Goal: Task Accomplishment & Management: Use online tool/utility

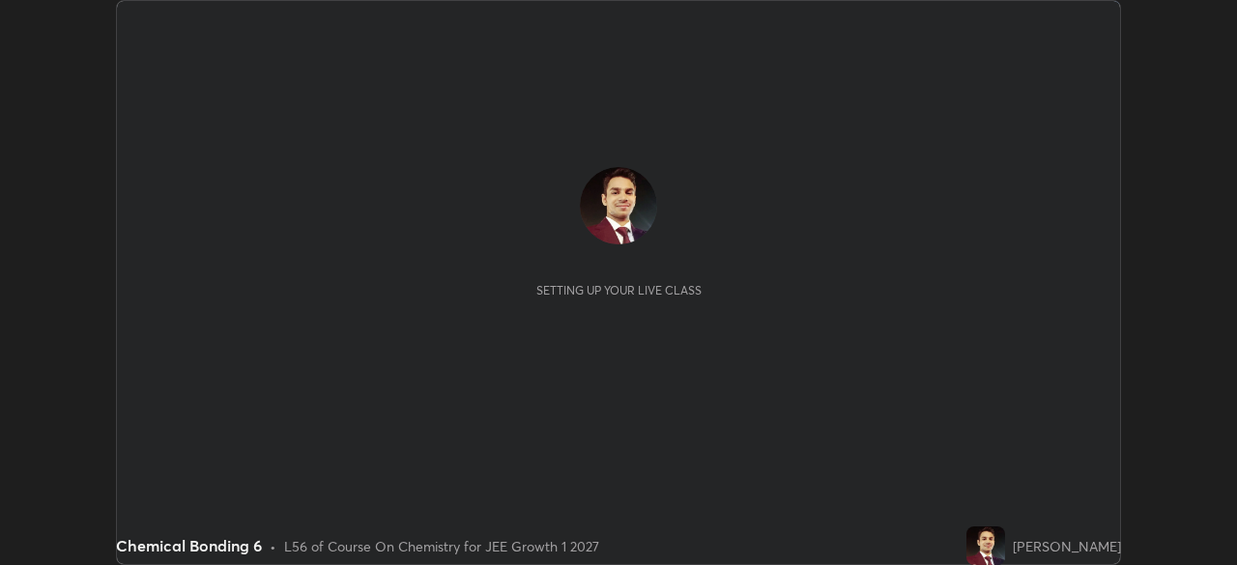
scroll to position [565, 1237]
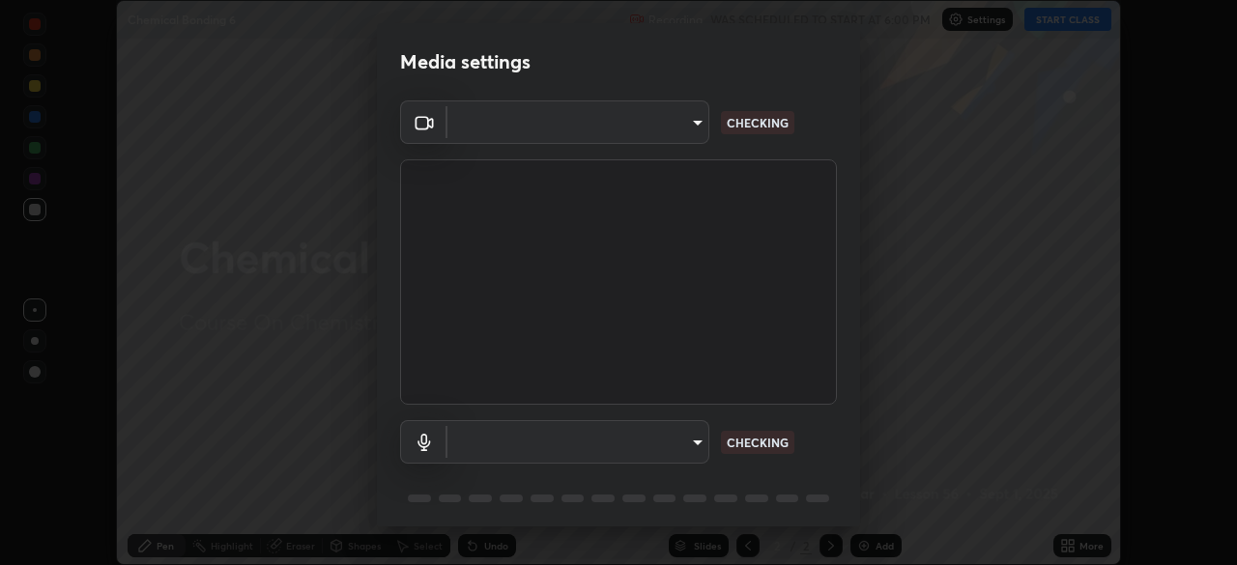
type input "14b787caa3234b54c591ffd1cb0d0a7c9d8495057a62f752d7397f13ea7eb8b5"
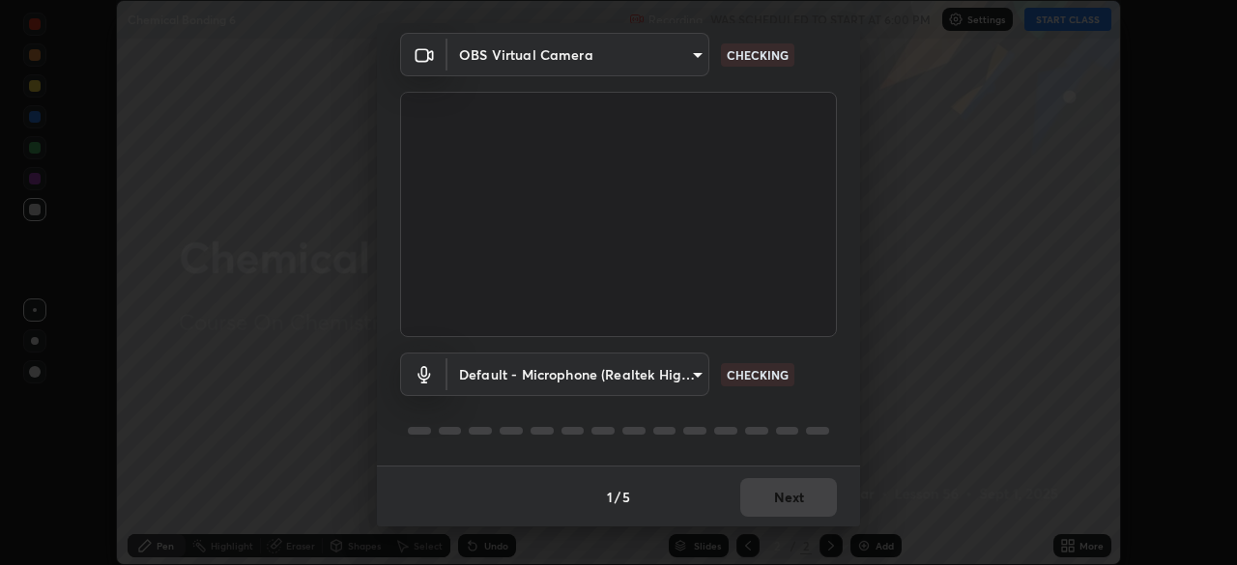
scroll to position [69, 0]
click at [697, 379] on body "Erase all Chemical Bonding 6 Recording WAS SCHEDULED TO START AT 6:00 PM Settin…" at bounding box center [618, 282] width 1237 height 565
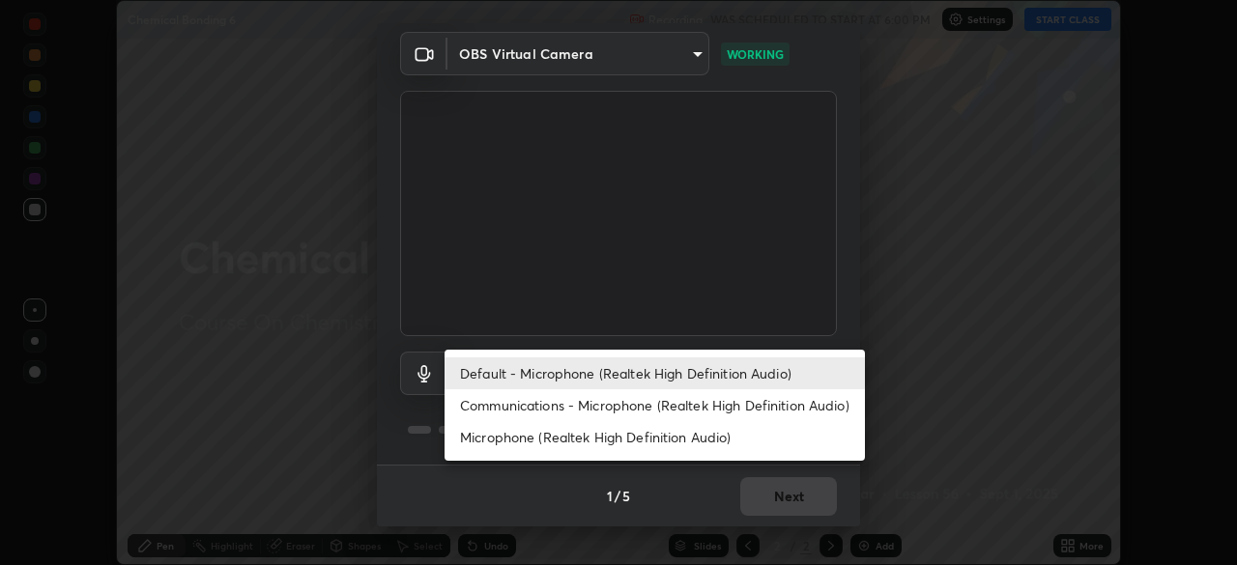
click at [670, 437] on li "Microphone (Realtek High Definition Audio)" at bounding box center [655, 437] width 420 height 32
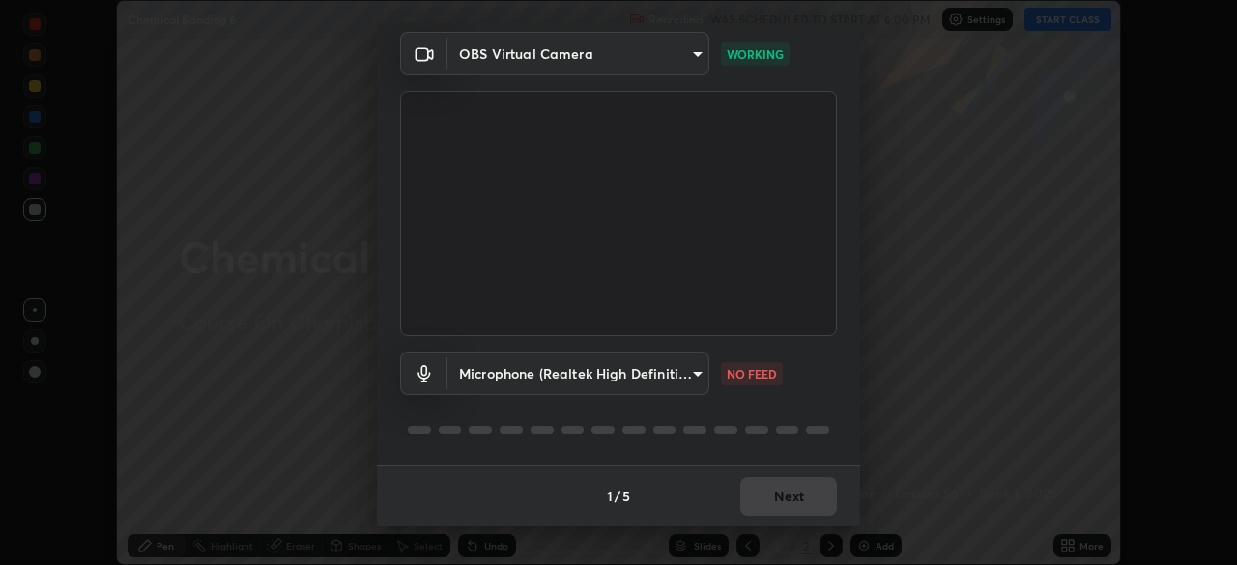
type input "7e6a56a3ef393e25599ccf16e7ea1c66194a73867bfd3ac3c10eb425bd94e319"
click at [798, 494] on button "Next" at bounding box center [788, 496] width 97 height 39
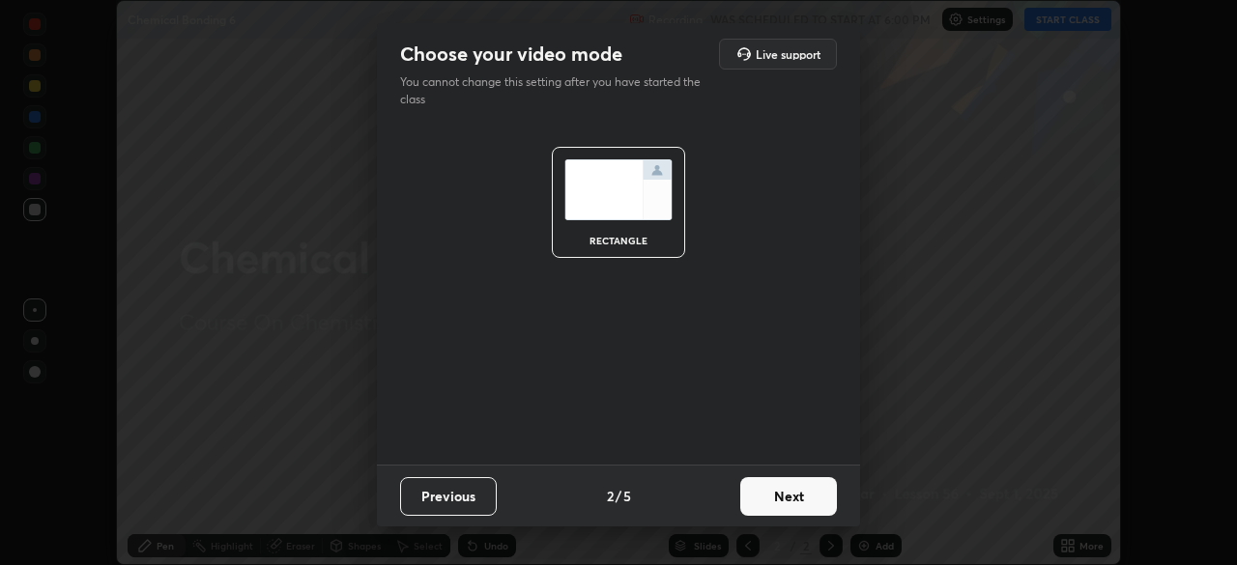
click at [790, 497] on button "Next" at bounding box center [788, 496] width 97 height 39
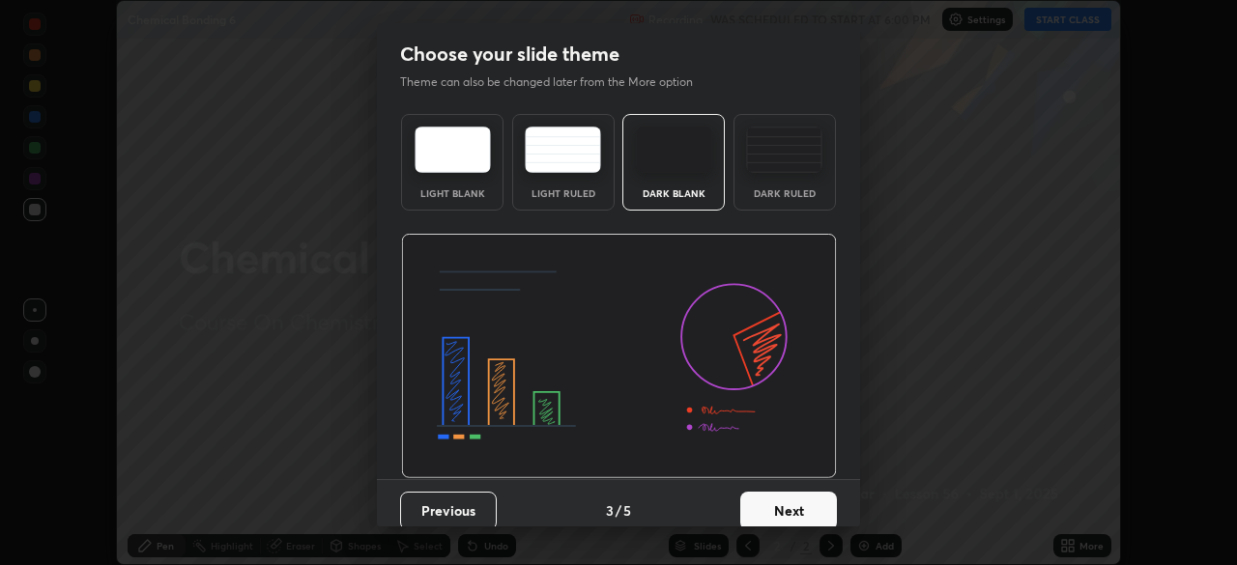
click at [785, 509] on button "Next" at bounding box center [788, 511] width 97 height 39
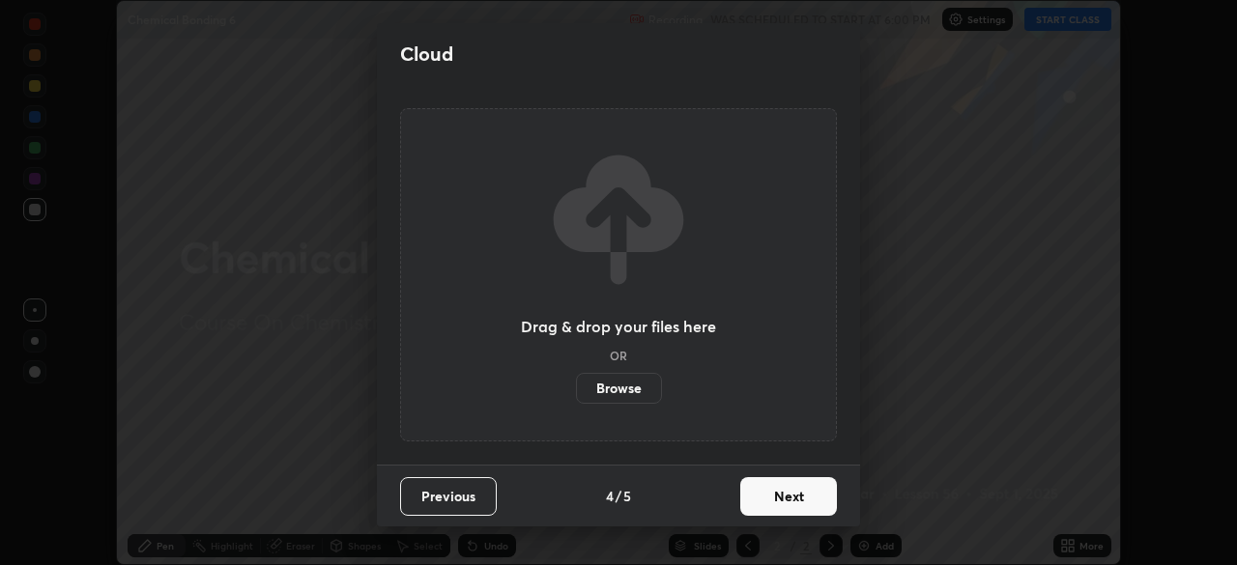
click at [780, 490] on button "Next" at bounding box center [788, 496] width 97 height 39
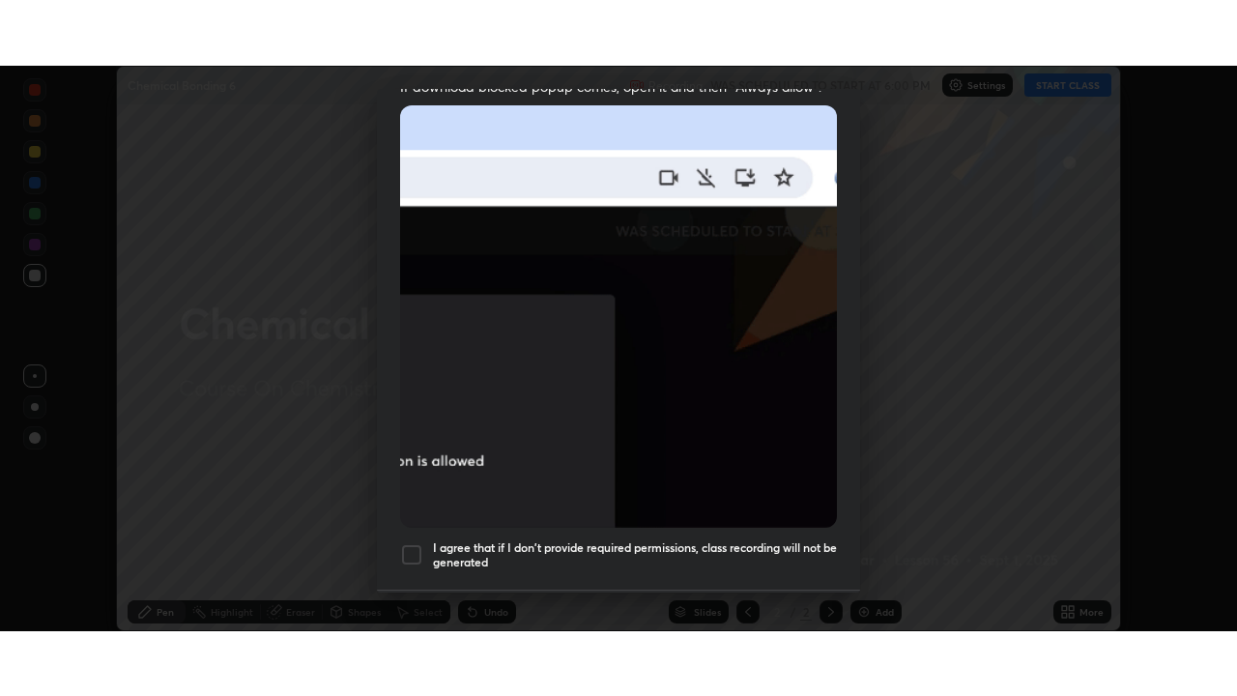
scroll to position [463, 0]
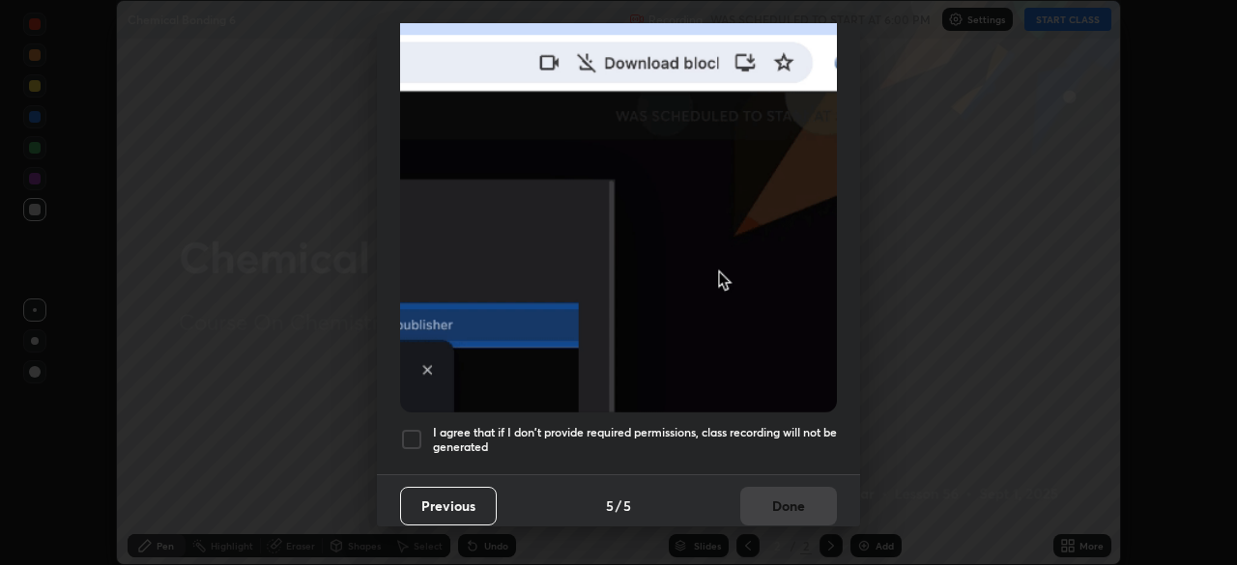
click at [414, 428] on div at bounding box center [411, 439] width 23 height 23
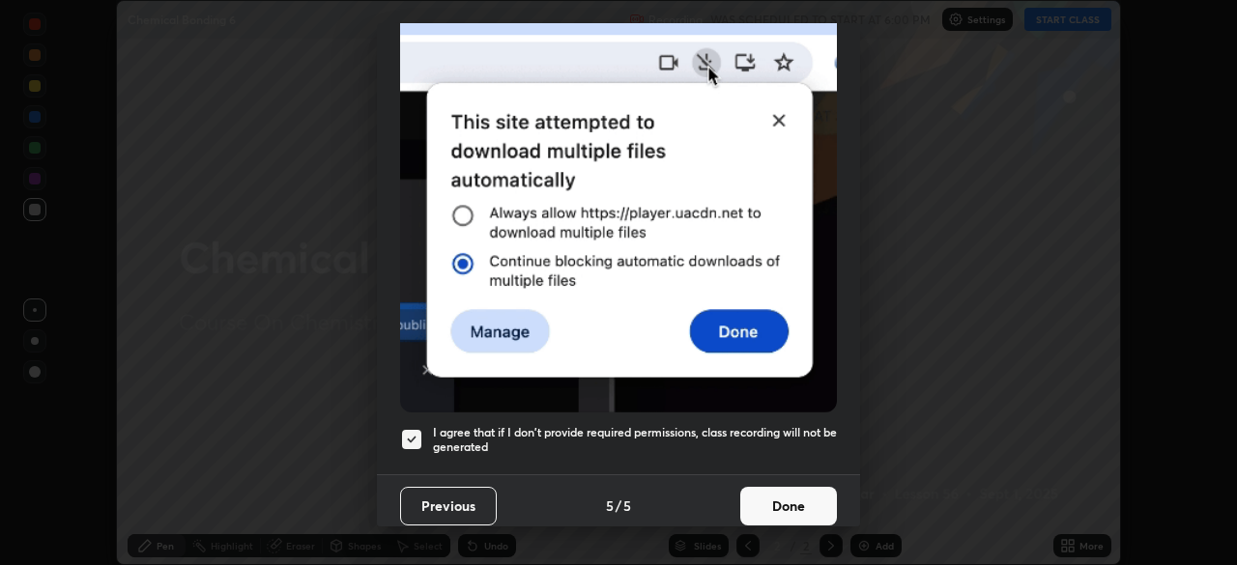
click at [779, 506] on button "Done" at bounding box center [788, 506] width 97 height 39
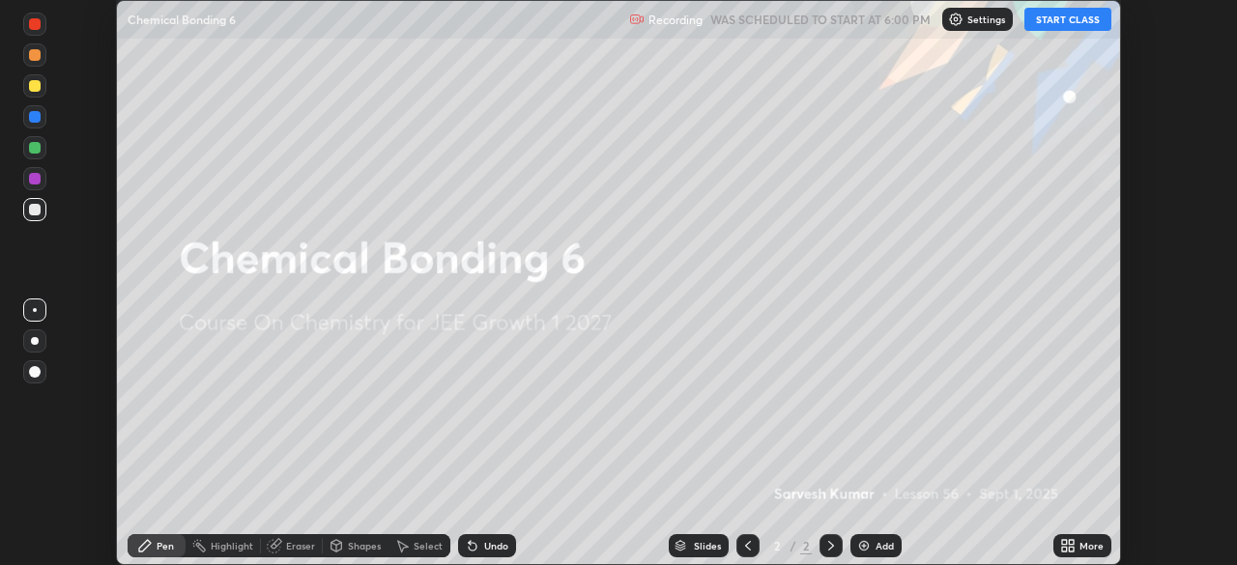
click at [1069, 25] on button "START CLASS" at bounding box center [1067, 19] width 87 height 23
click at [1076, 536] on div "More" at bounding box center [1082, 545] width 58 height 23
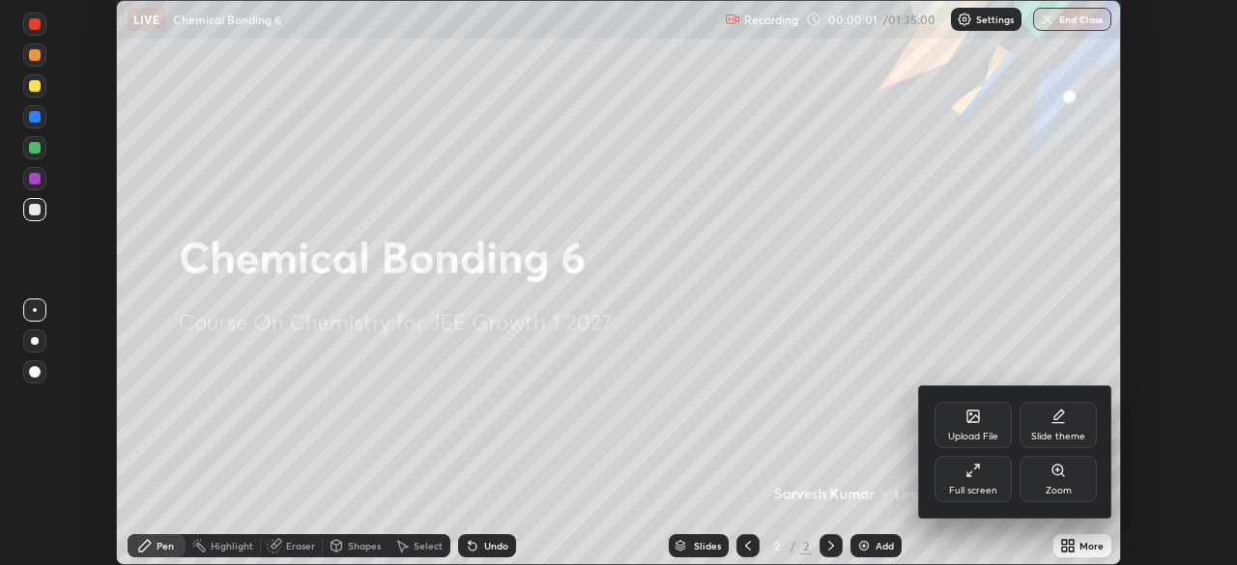
click at [995, 472] on div "Full screen" at bounding box center [972, 479] width 77 height 46
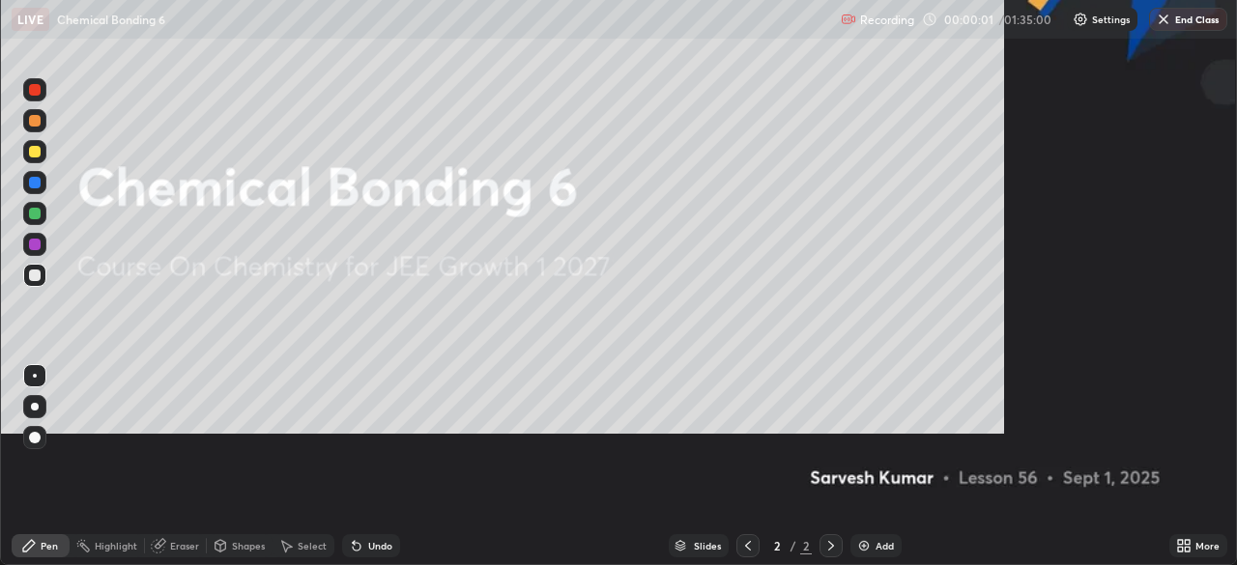
scroll to position [696, 1237]
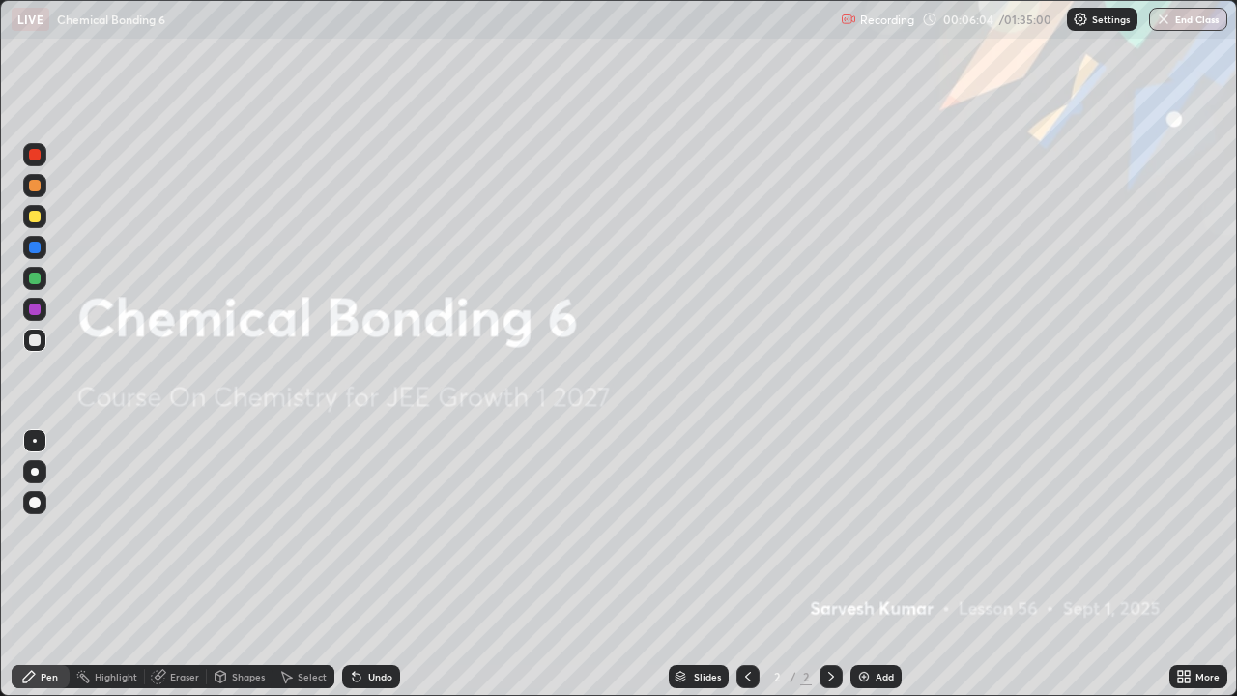
click at [1173, 564] on div "More" at bounding box center [1198, 676] width 58 height 39
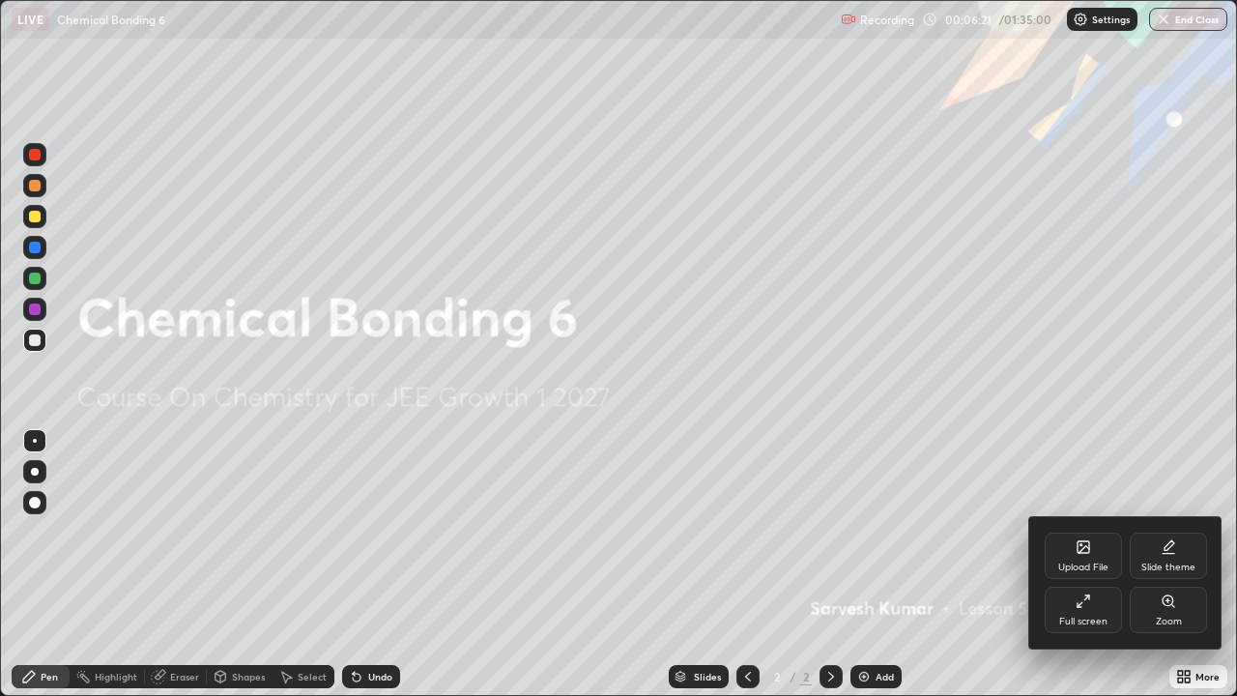
click at [1063, 545] on div "Upload File" at bounding box center [1083, 555] width 77 height 46
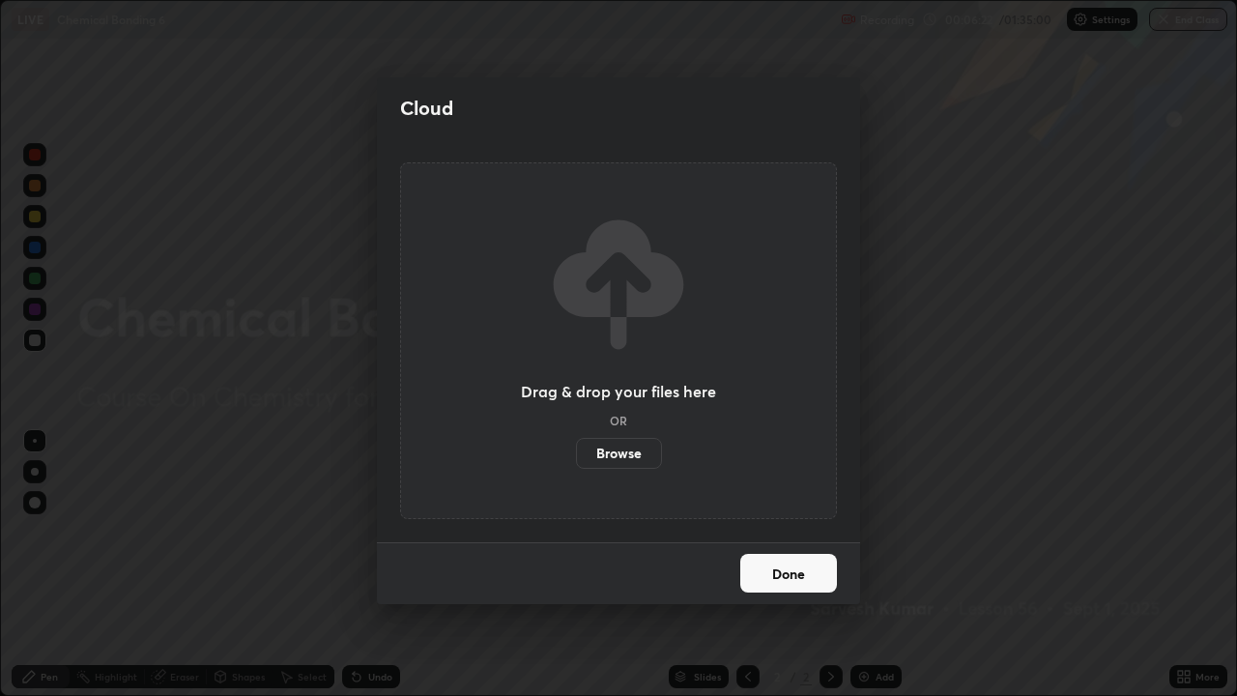
click at [805, 564] on button "Done" at bounding box center [788, 573] width 97 height 39
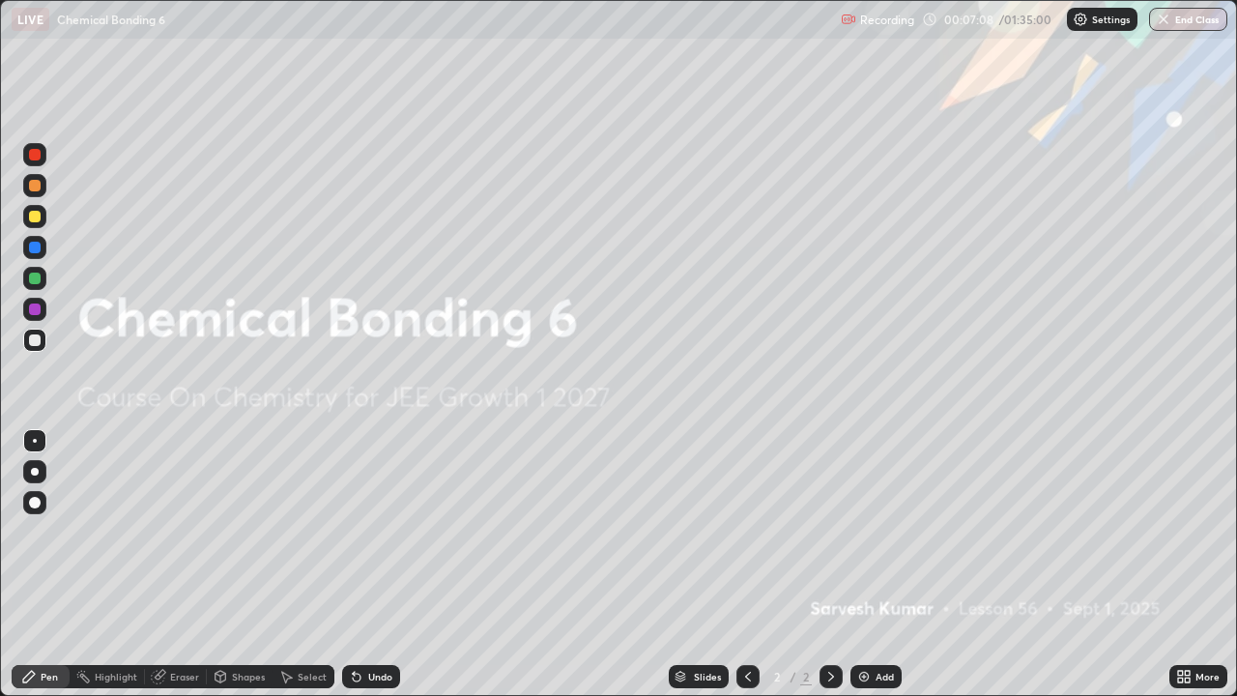
click at [301, 564] on div "Select" at bounding box center [304, 676] width 62 height 23
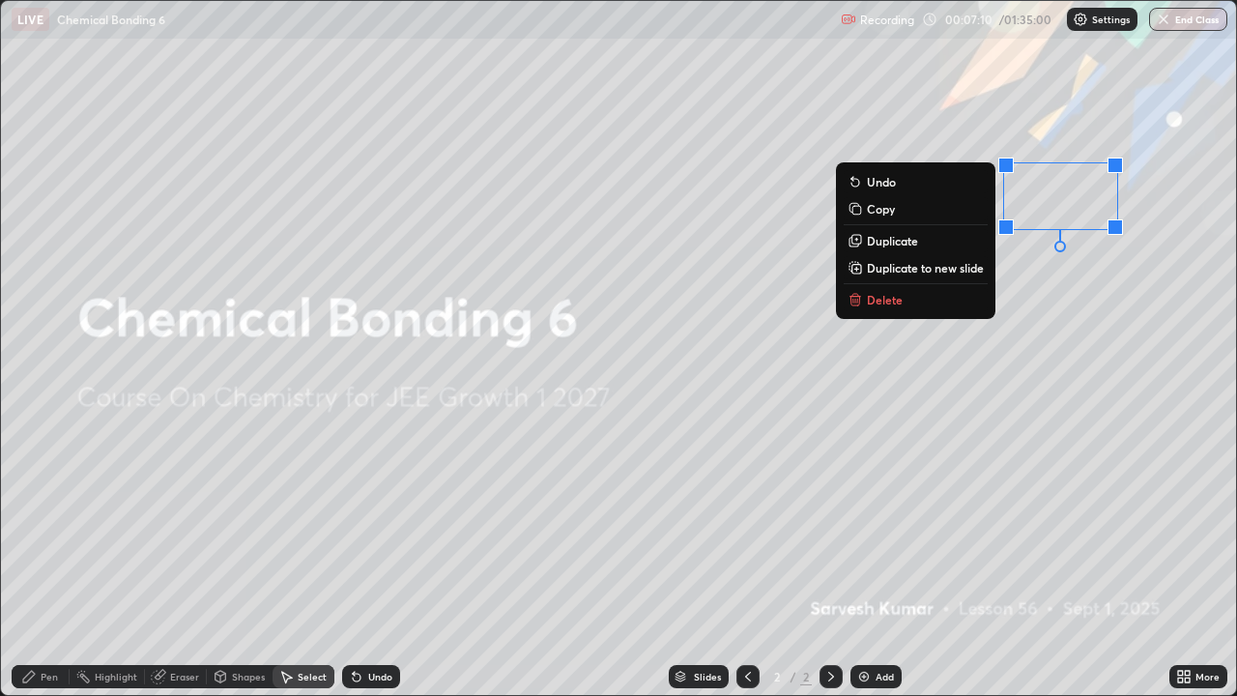
click at [893, 299] on p "Delete" at bounding box center [885, 299] width 36 height 15
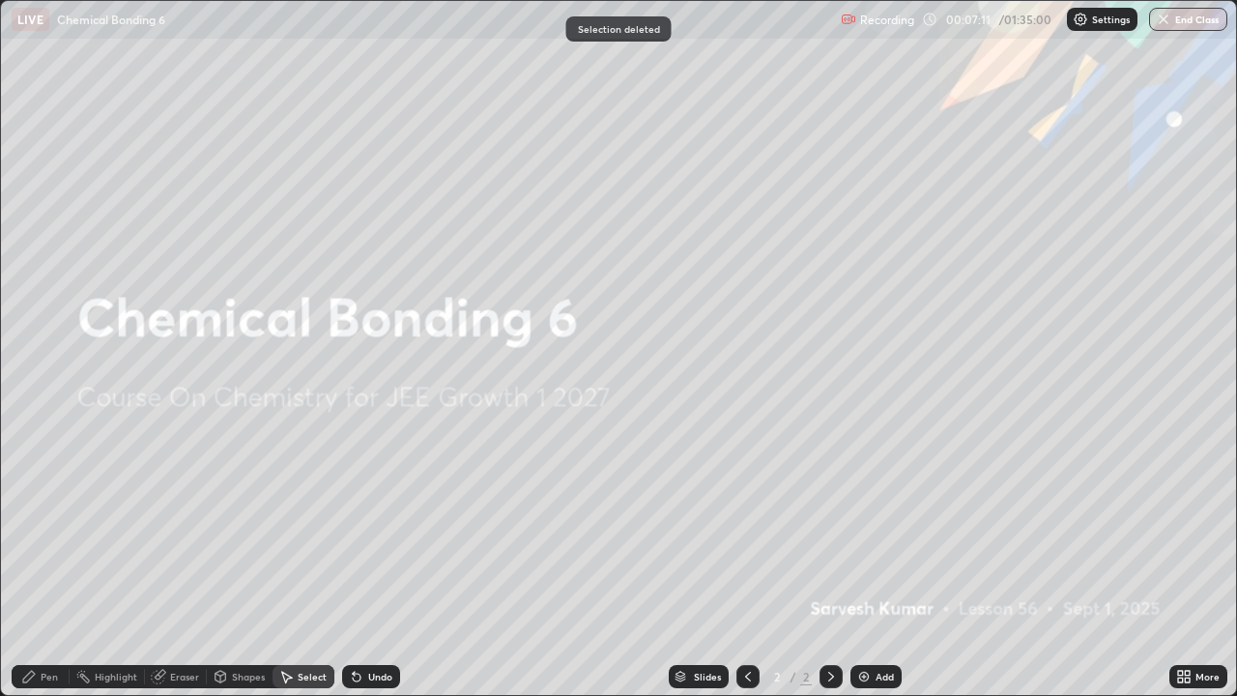
click at [1196, 564] on div "More" at bounding box center [1198, 676] width 58 height 23
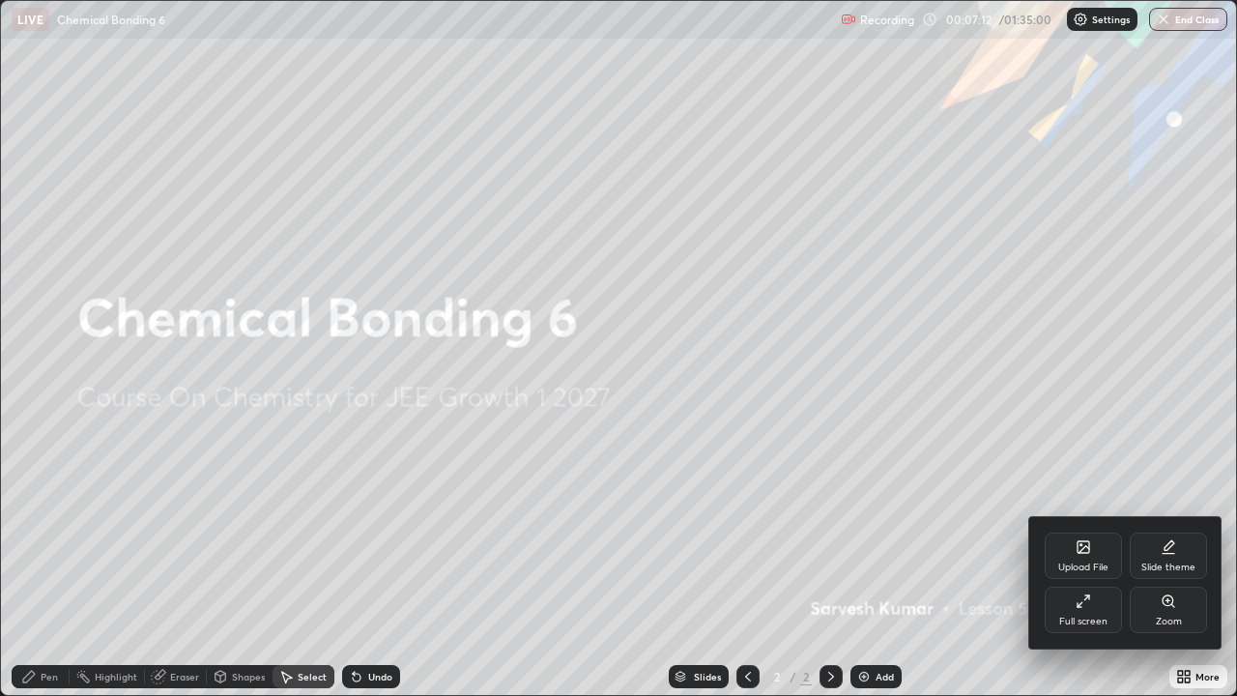
click at [1088, 564] on div "Upload File" at bounding box center [1083, 567] width 50 height 10
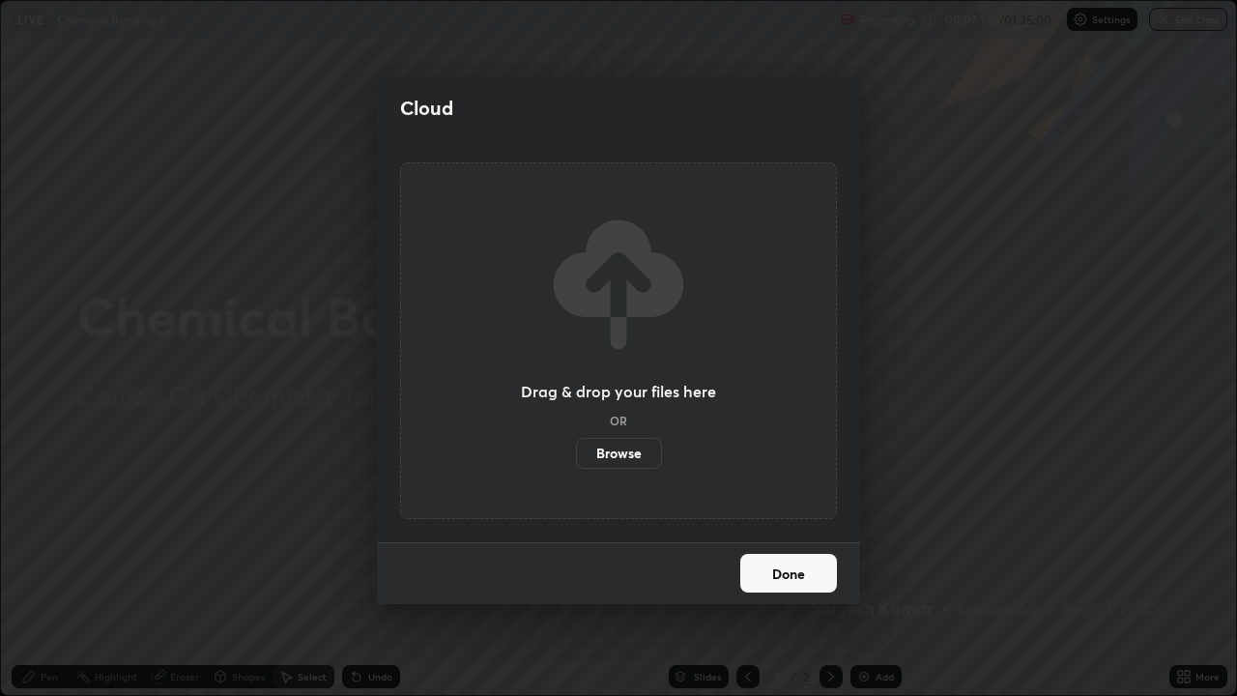
click at [611, 457] on label "Browse" at bounding box center [619, 453] width 86 height 31
click at [576, 457] on input "Browse" at bounding box center [576, 453] width 0 height 31
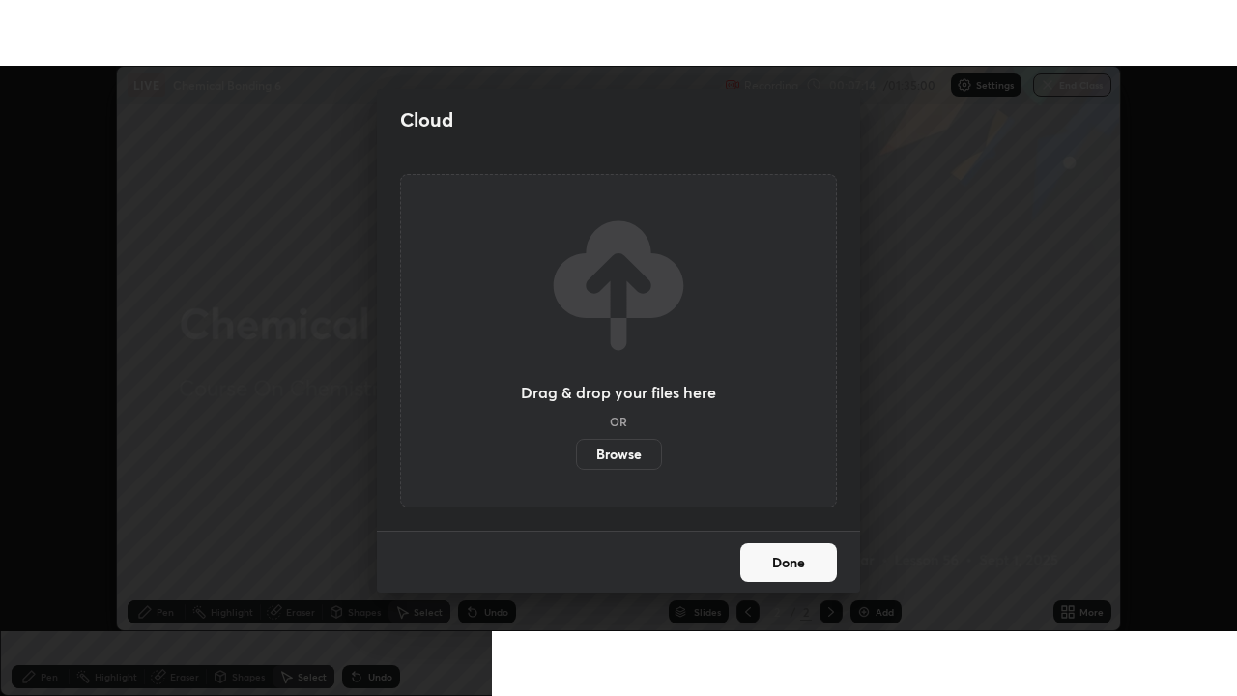
scroll to position [96069, 95398]
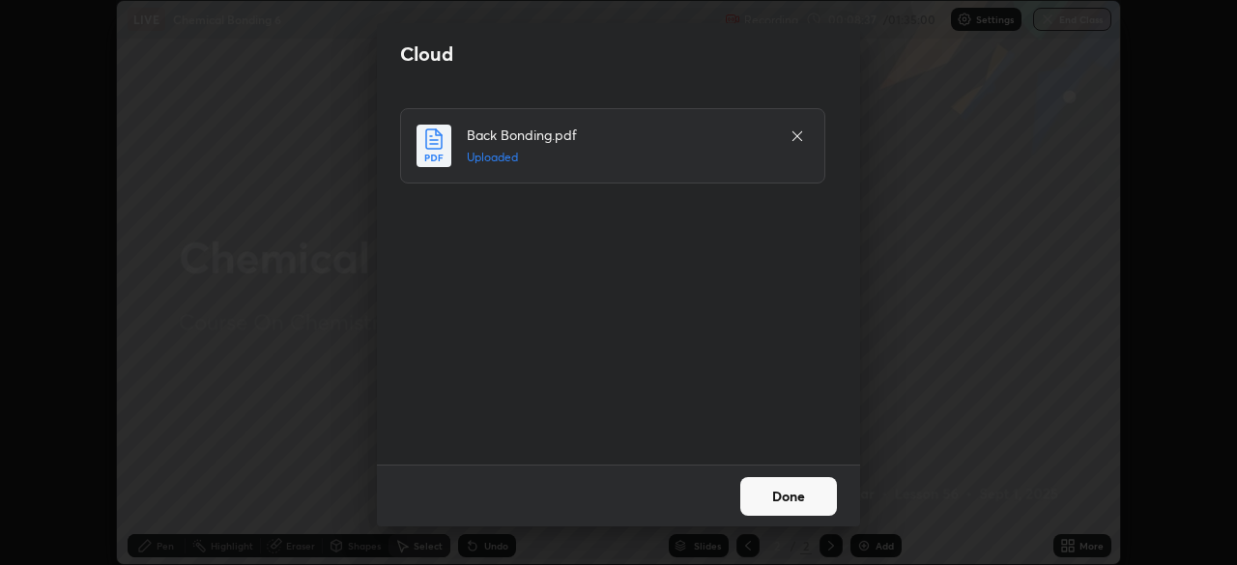
click at [809, 501] on button "Done" at bounding box center [788, 496] width 97 height 39
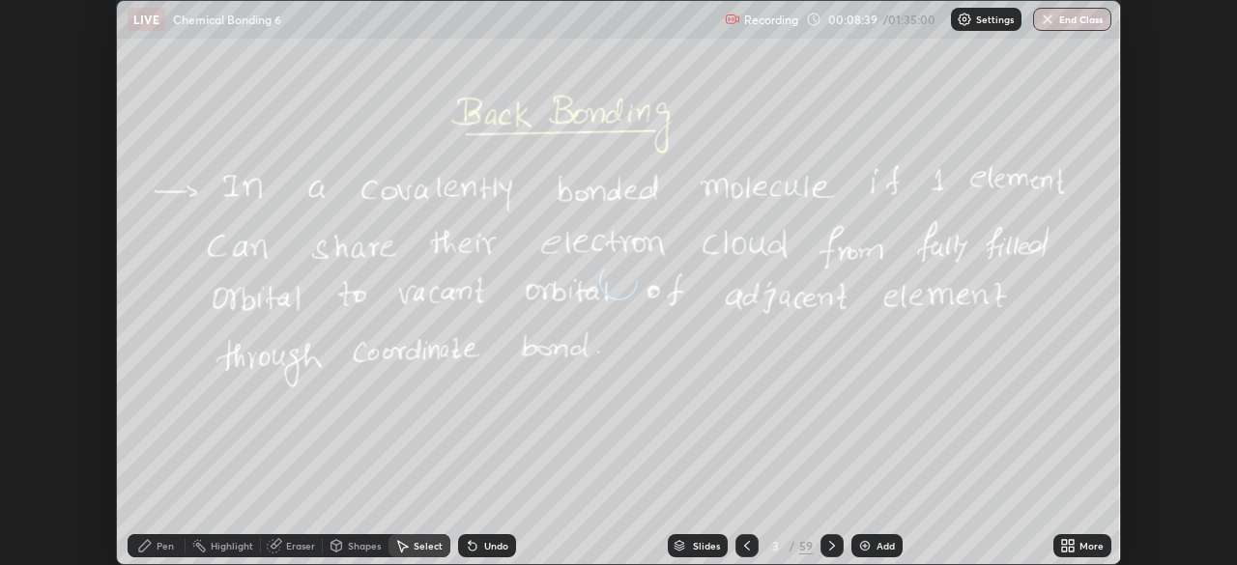
click at [1064, 542] on icon at bounding box center [1064, 542] width 5 height 5
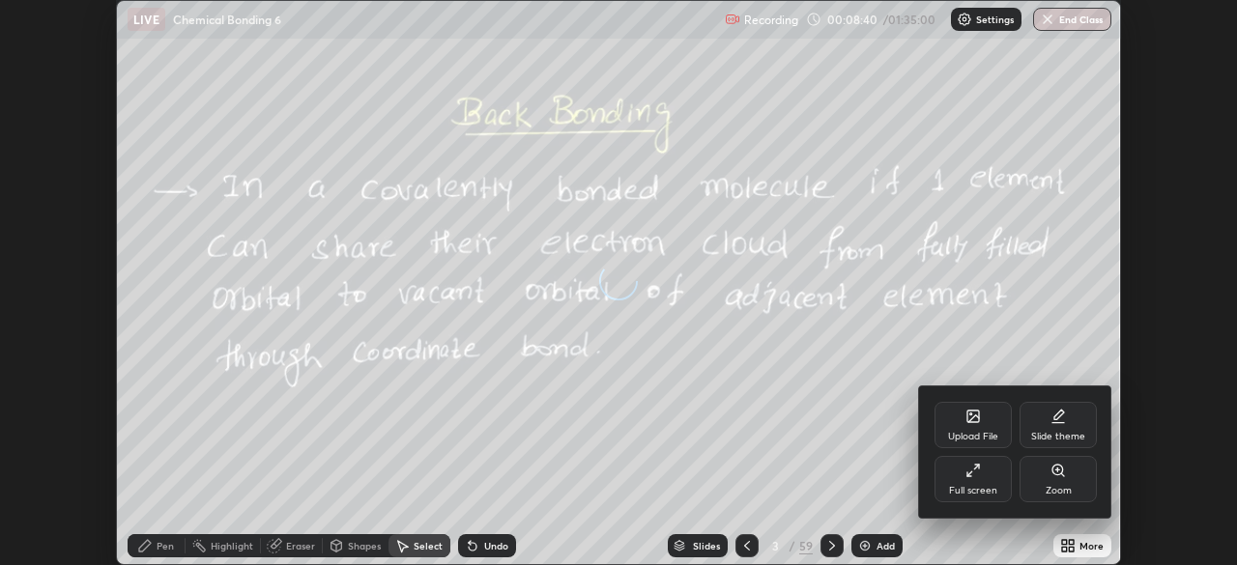
click at [980, 487] on div "Full screen" at bounding box center [973, 491] width 48 height 10
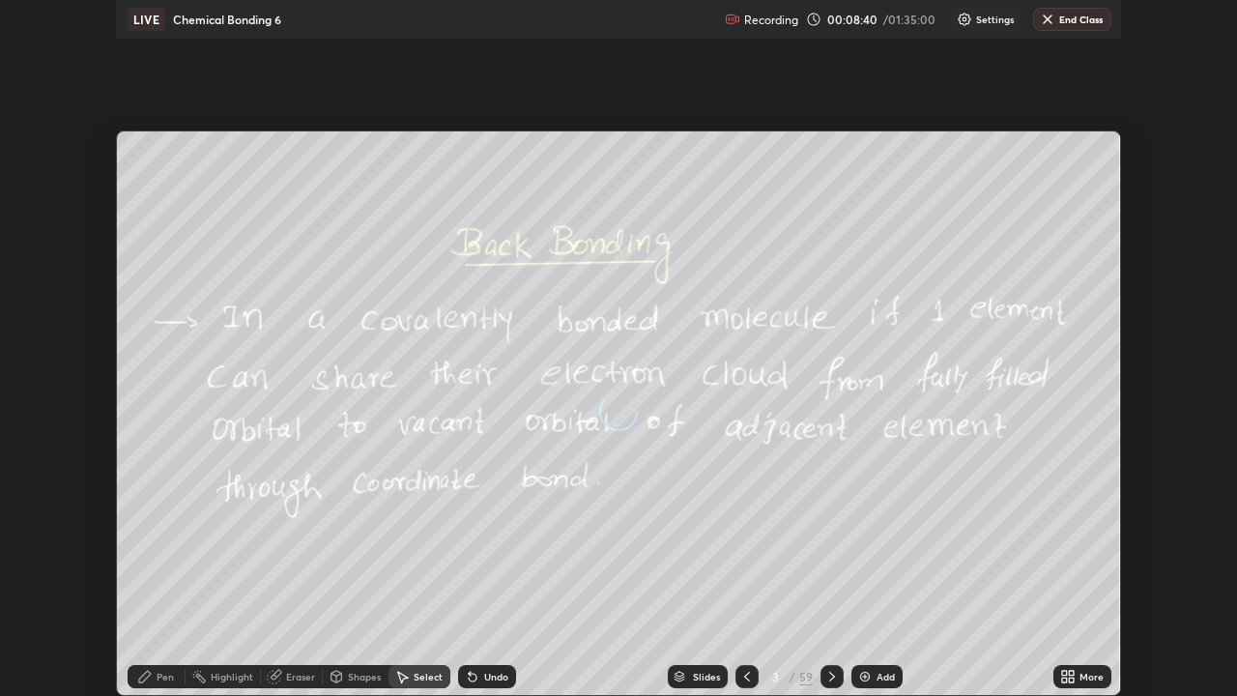
scroll to position [696, 1237]
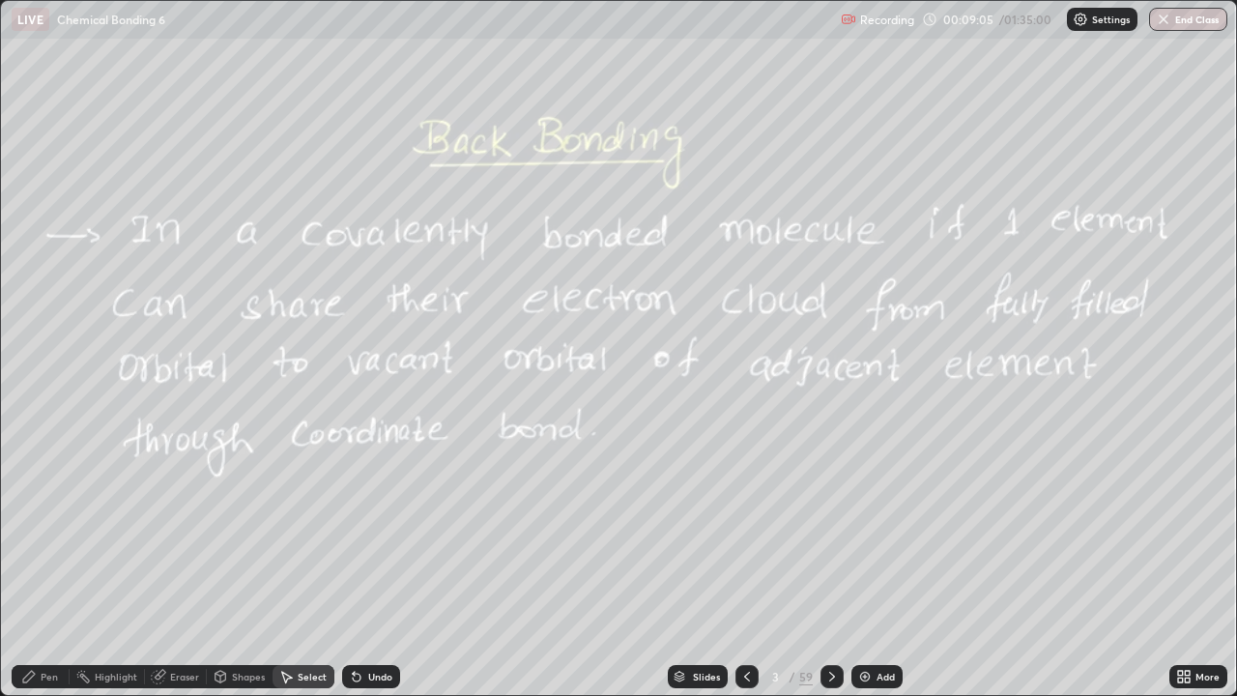
click at [829, 564] on icon at bounding box center [831, 676] width 15 height 15
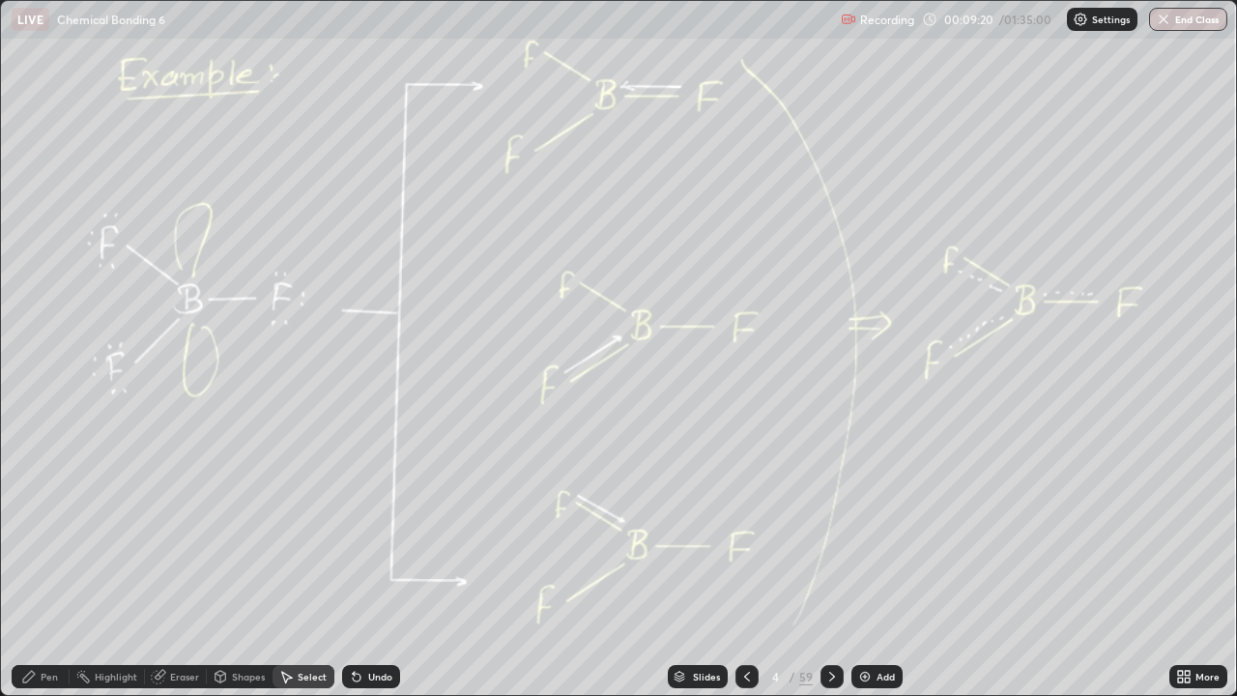
click at [832, 564] on icon at bounding box center [831, 676] width 15 height 15
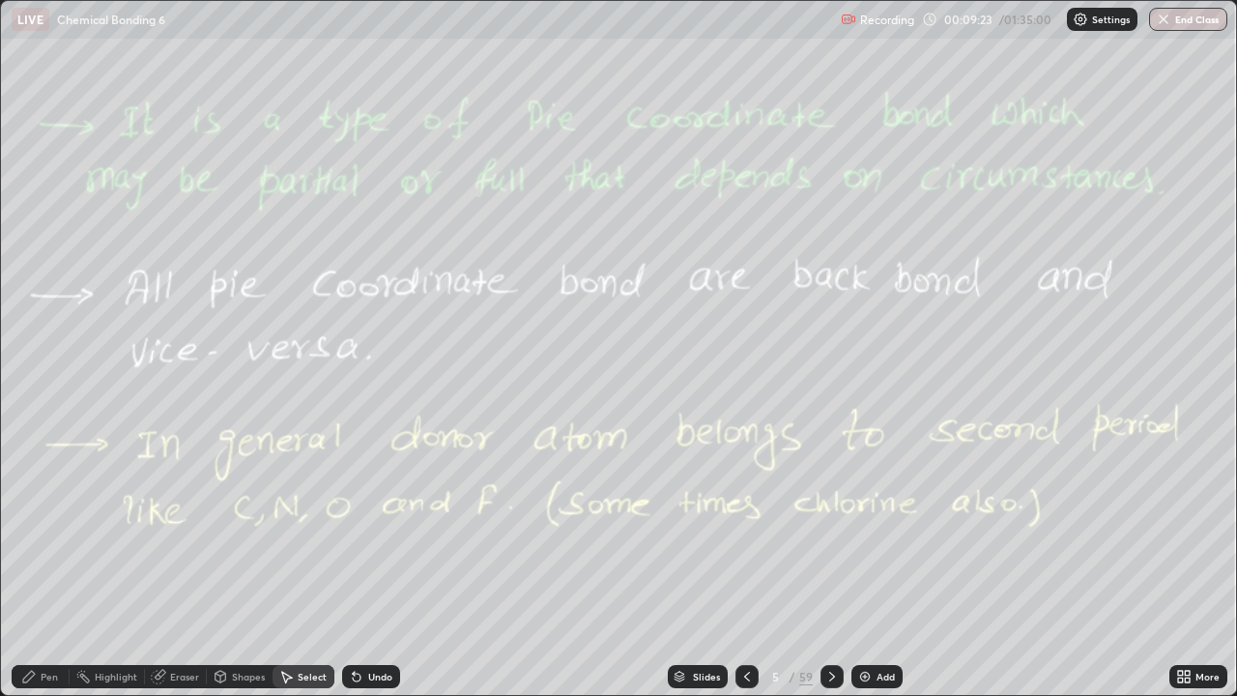
click at [680, 564] on icon at bounding box center [680, 677] width 12 height 12
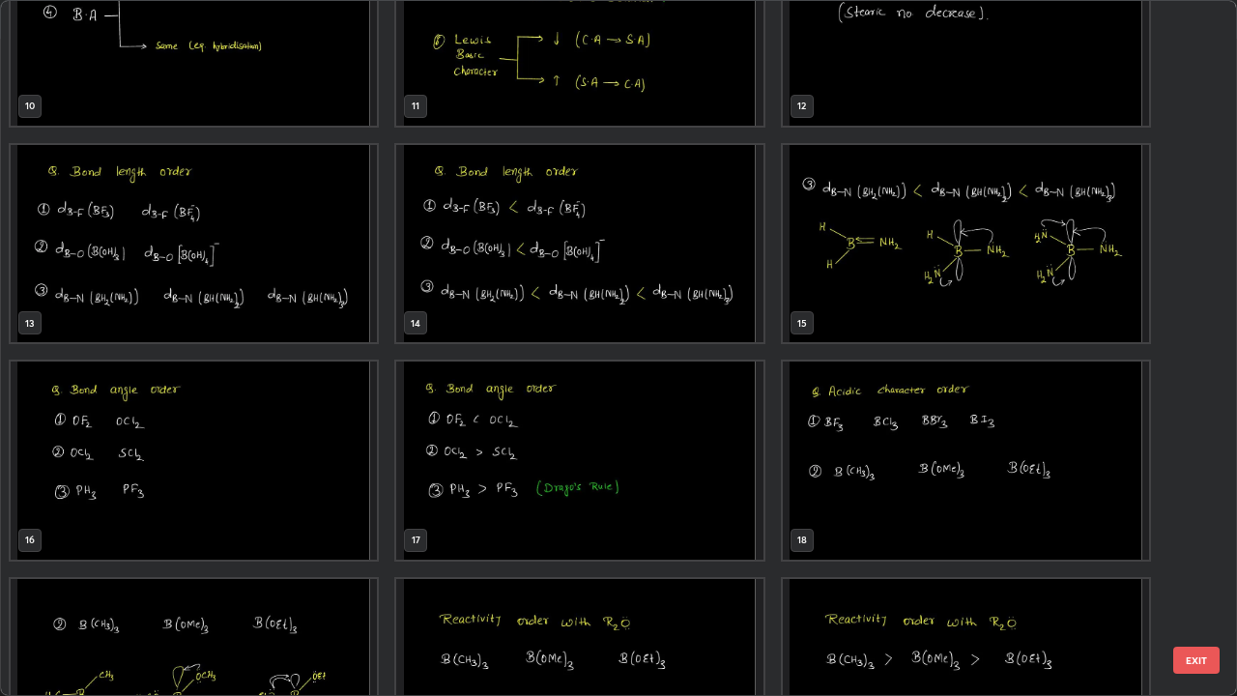
scroll to position [772, 0]
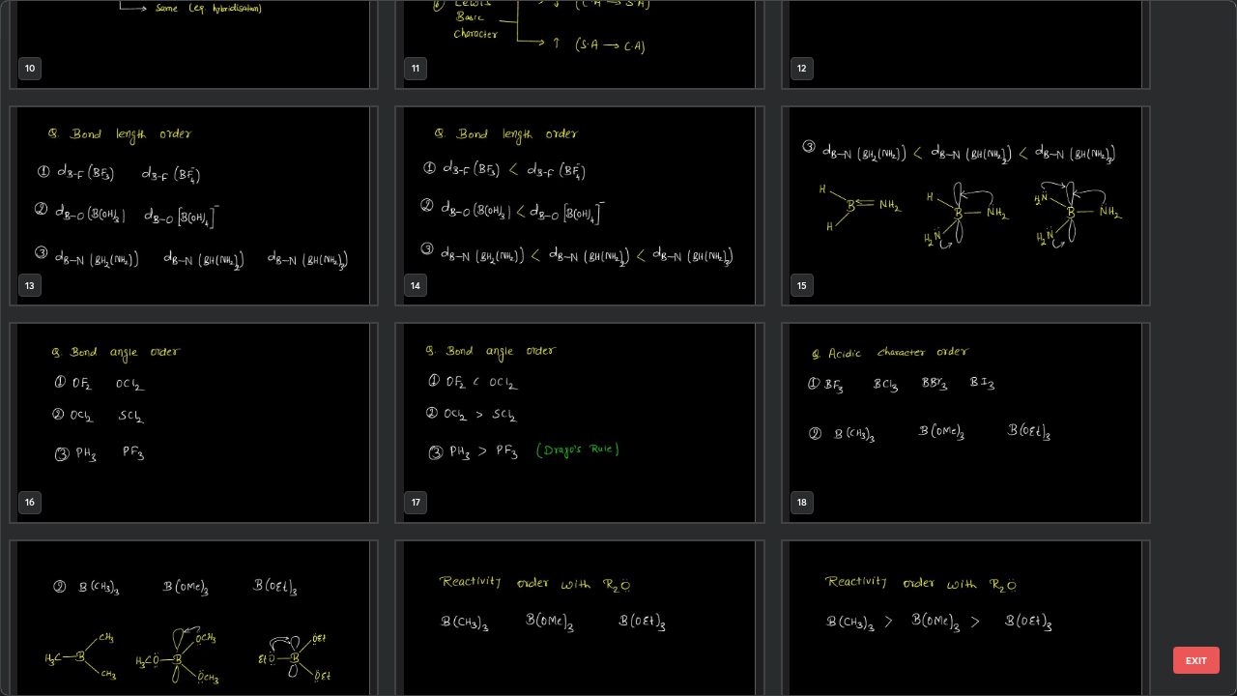
click at [977, 395] on img "grid" at bounding box center [966, 423] width 366 height 198
click at [974, 395] on img "grid" at bounding box center [966, 423] width 366 height 198
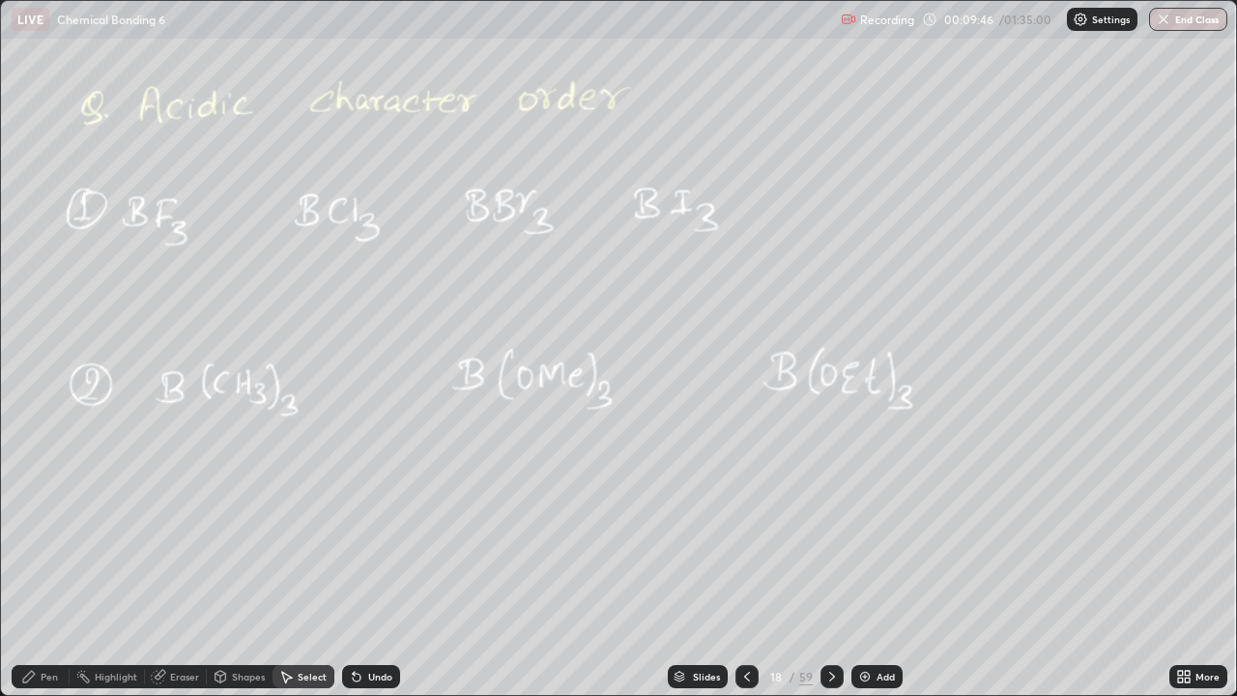
click at [830, 564] on icon at bounding box center [831, 676] width 15 height 15
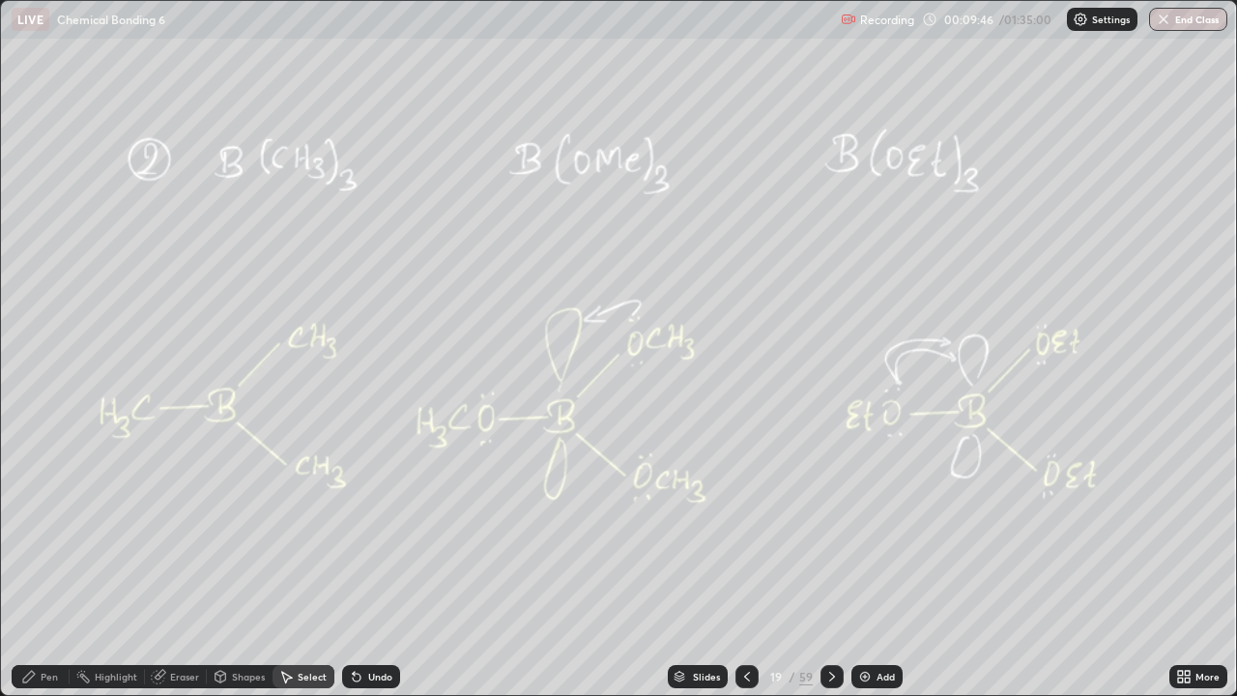
click at [702, 564] on div "Slides" at bounding box center [706, 677] width 27 height 10
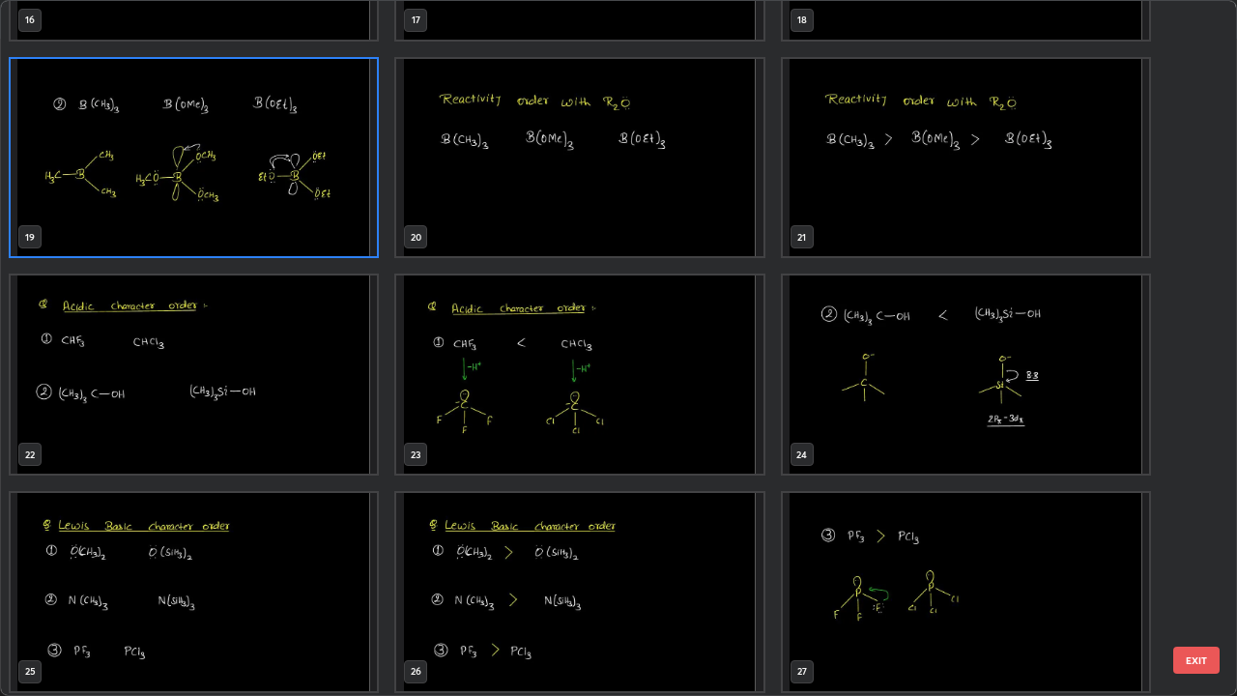
scroll to position [1255, 0]
click at [342, 404] on img "grid" at bounding box center [194, 373] width 366 height 198
click at [343, 400] on img "grid" at bounding box center [194, 373] width 366 height 198
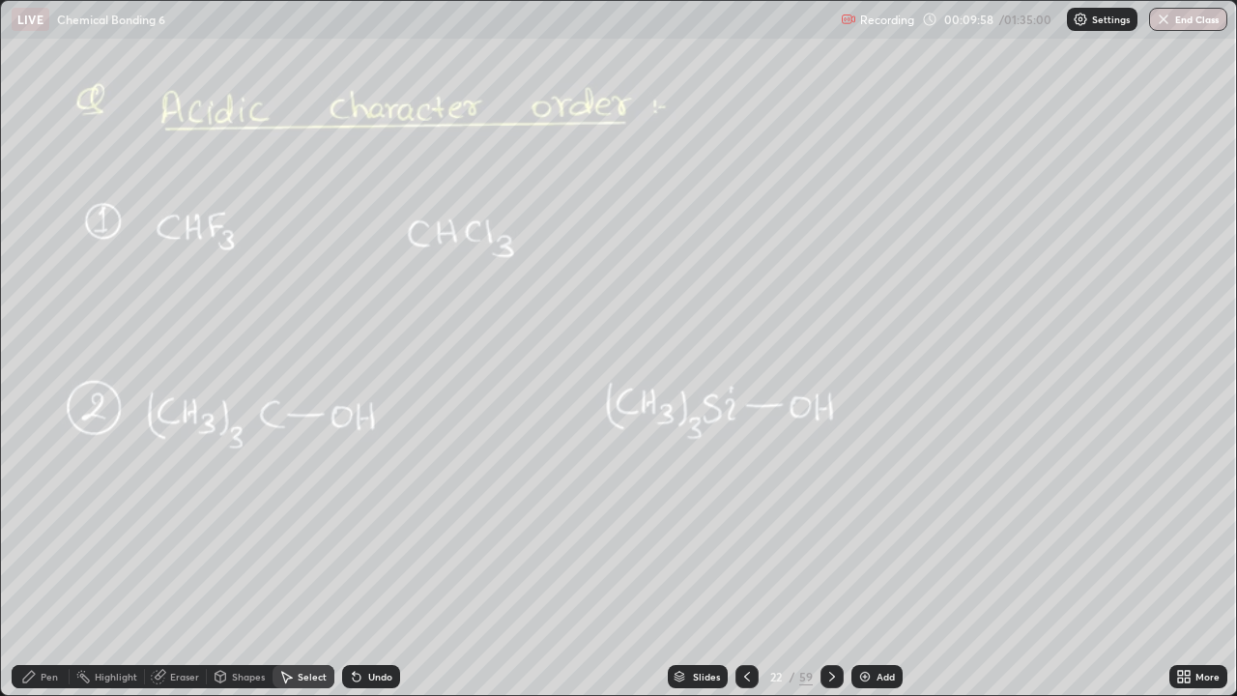
click at [703, 564] on div "Slides" at bounding box center [706, 677] width 27 height 10
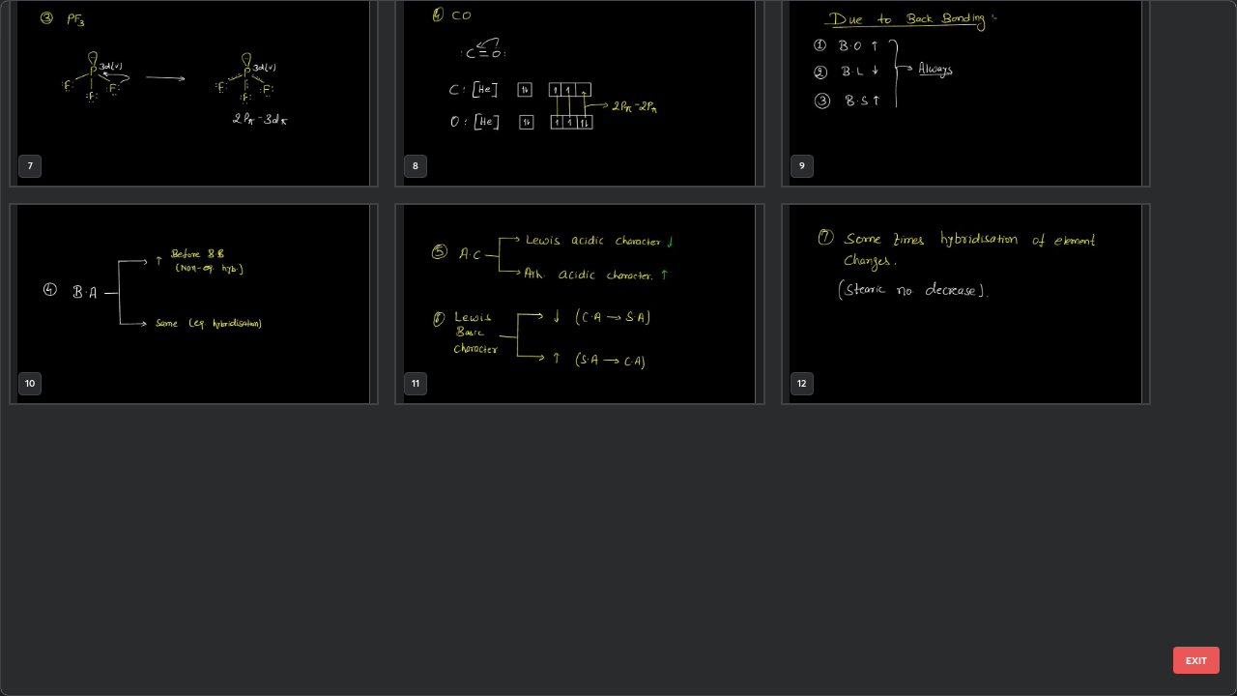
scroll to position [0, 0]
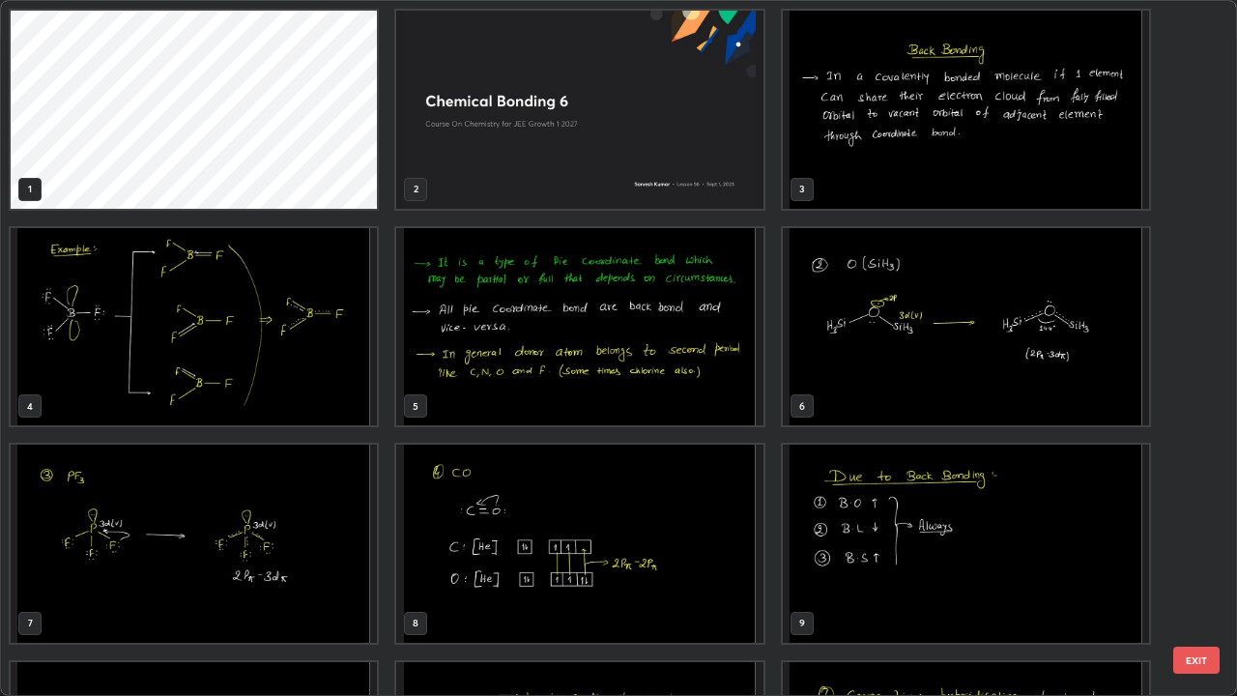
click at [1015, 138] on img "grid" at bounding box center [966, 110] width 366 height 198
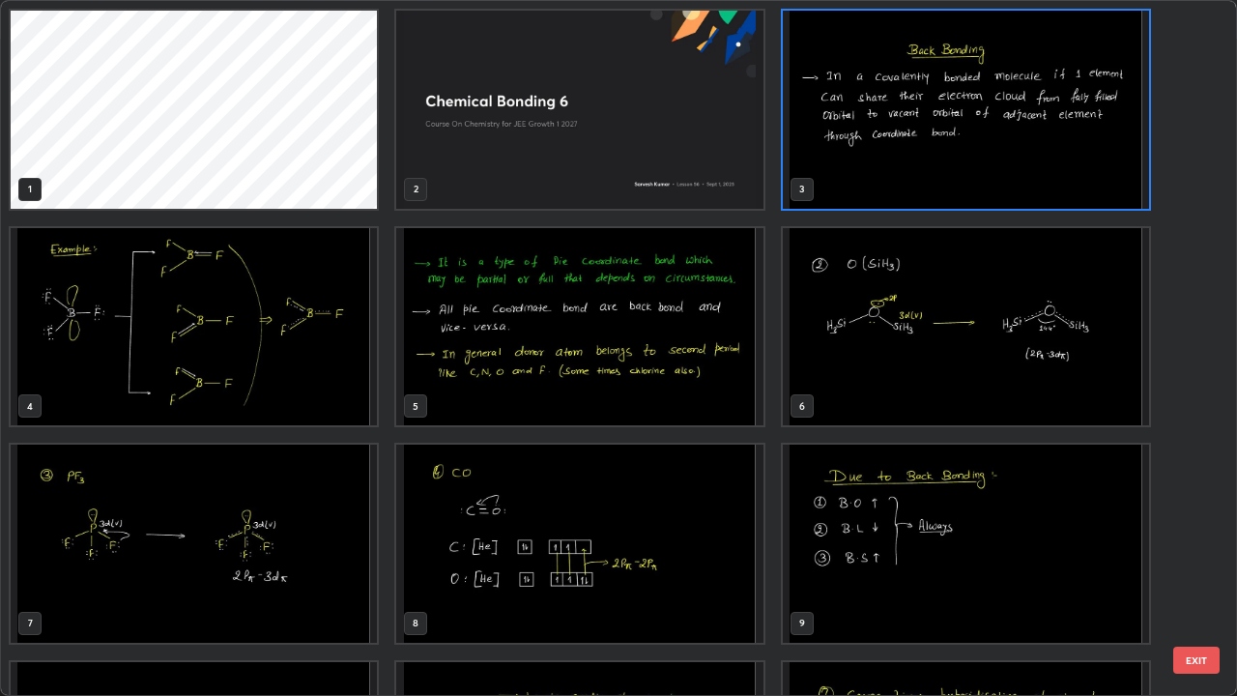
click at [1015, 137] on img "grid" at bounding box center [966, 110] width 366 height 198
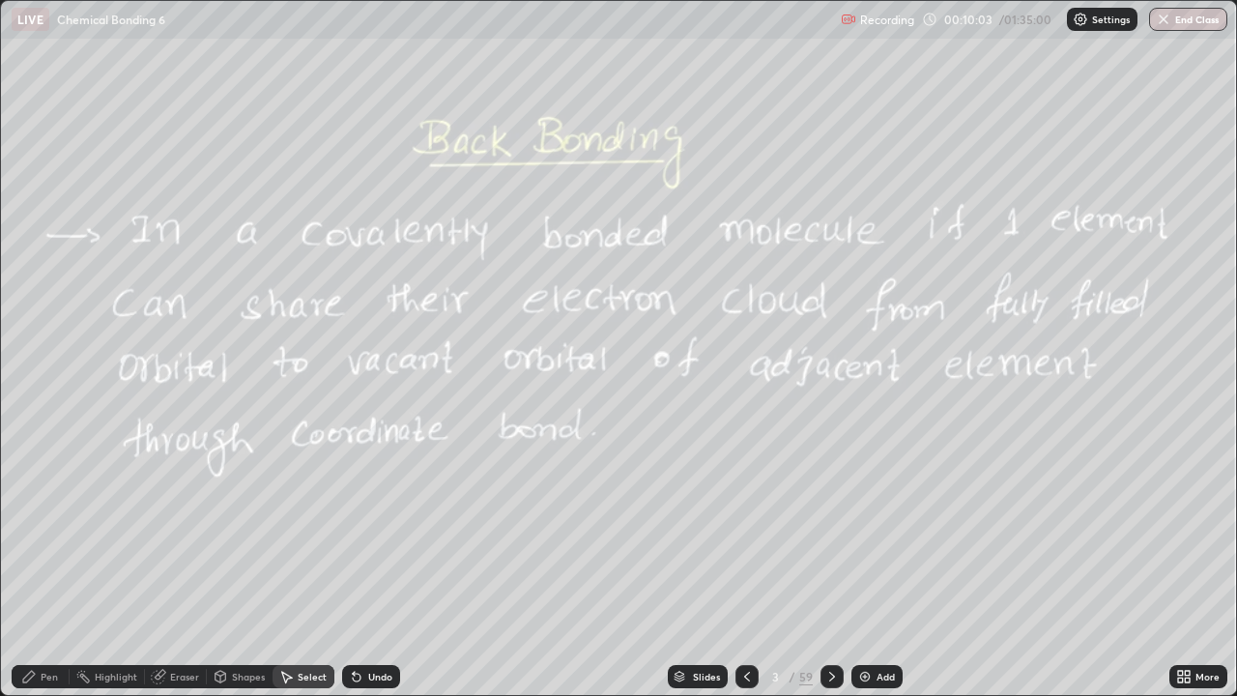
click at [753, 564] on div at bounding box center [746, 676] width 23 height 23
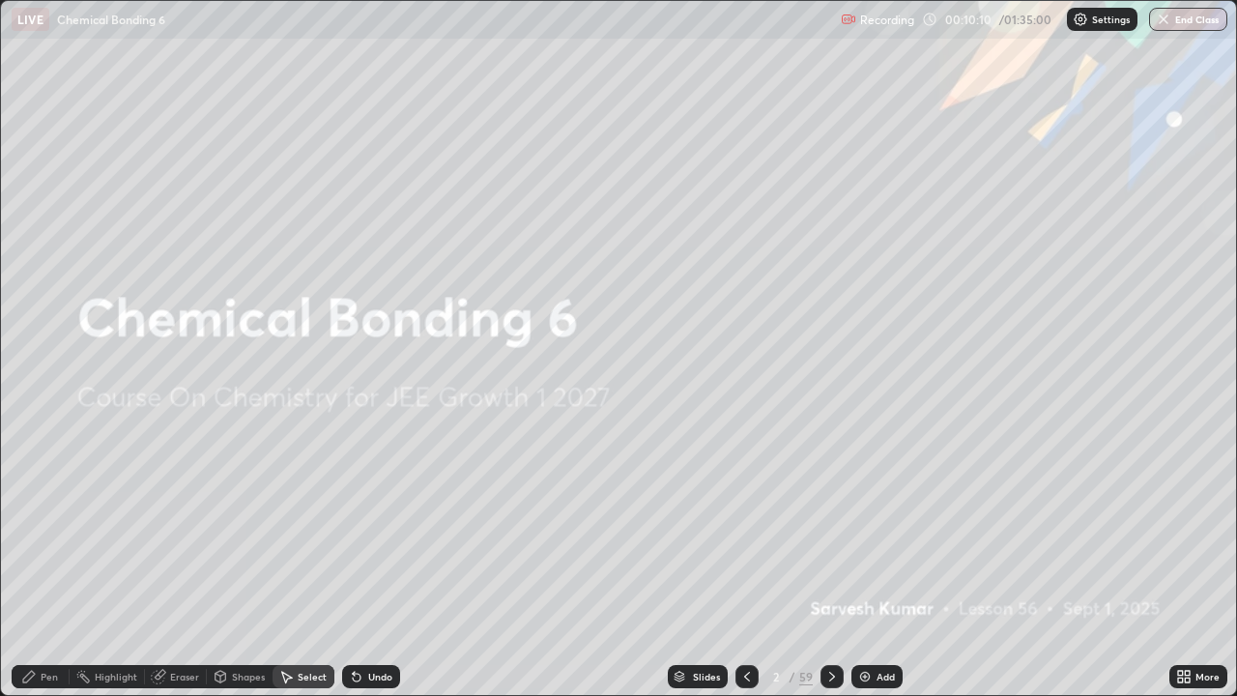
click at [61, 564] on div "Pen" at bounding box center [41, 676] width 58 height 23
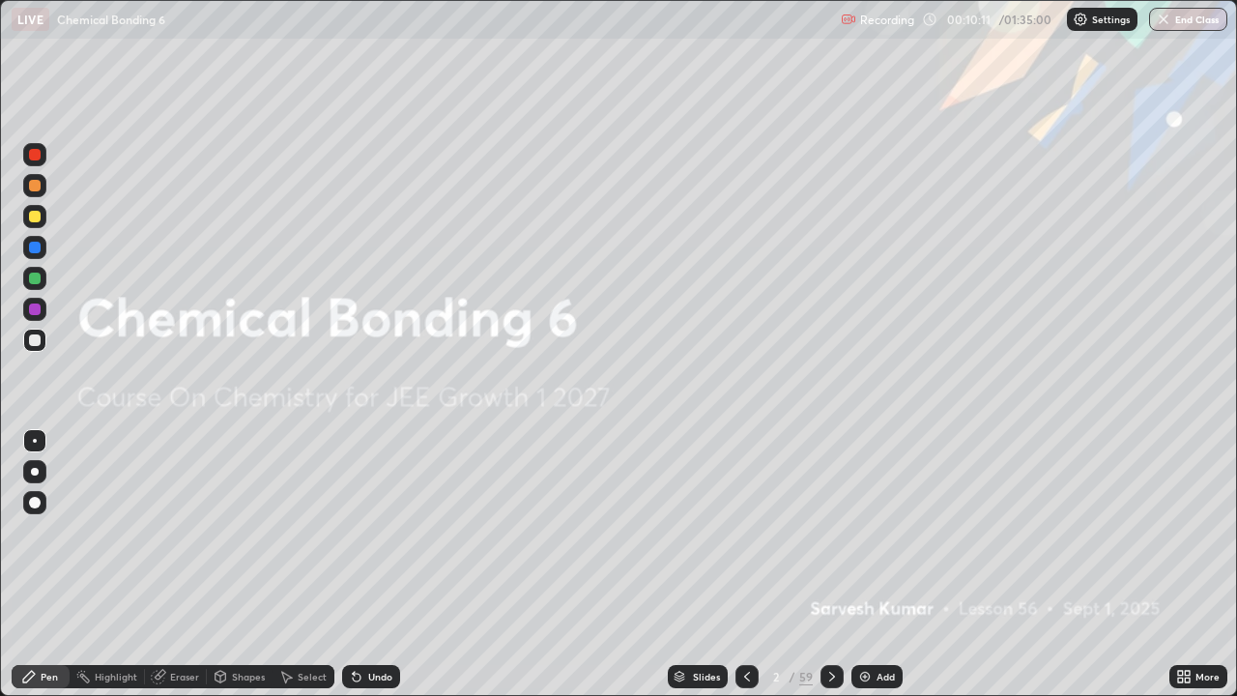
click at [42, 281] on div at bounding box center [34, 278] width 23 height 23
click at [877, 564] on div "Add" at bounding box center [885, 677] width 18 height 10
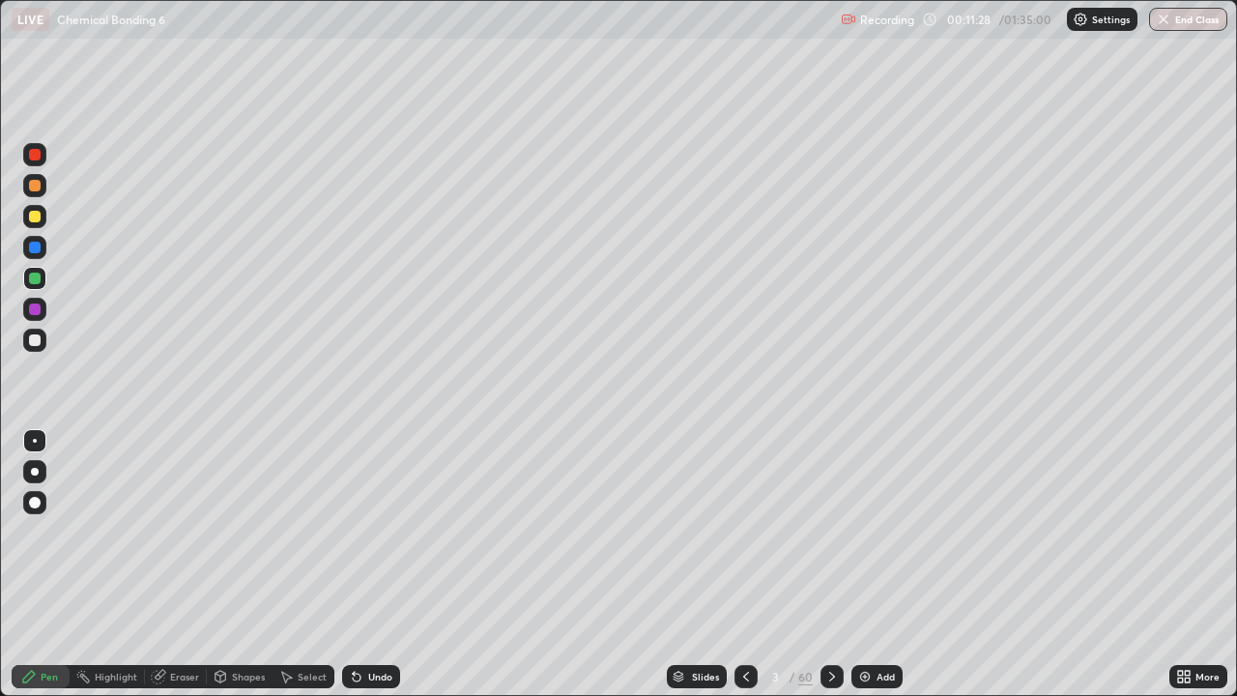
click at [35, 212] on div at bounding box center [35, 217] width 12 height 12
click at [836, 564] on div at bounding box center [831, 676] width 23 height 39
click at [830, 564] on div at bounding box center [831, 676] width 23 height 39
click at [830, 564] on icon at bounding box center [831, 676] width 15 height 15
click at [831, 564] on icon at bounding box center [832, 677] width 6 height 10
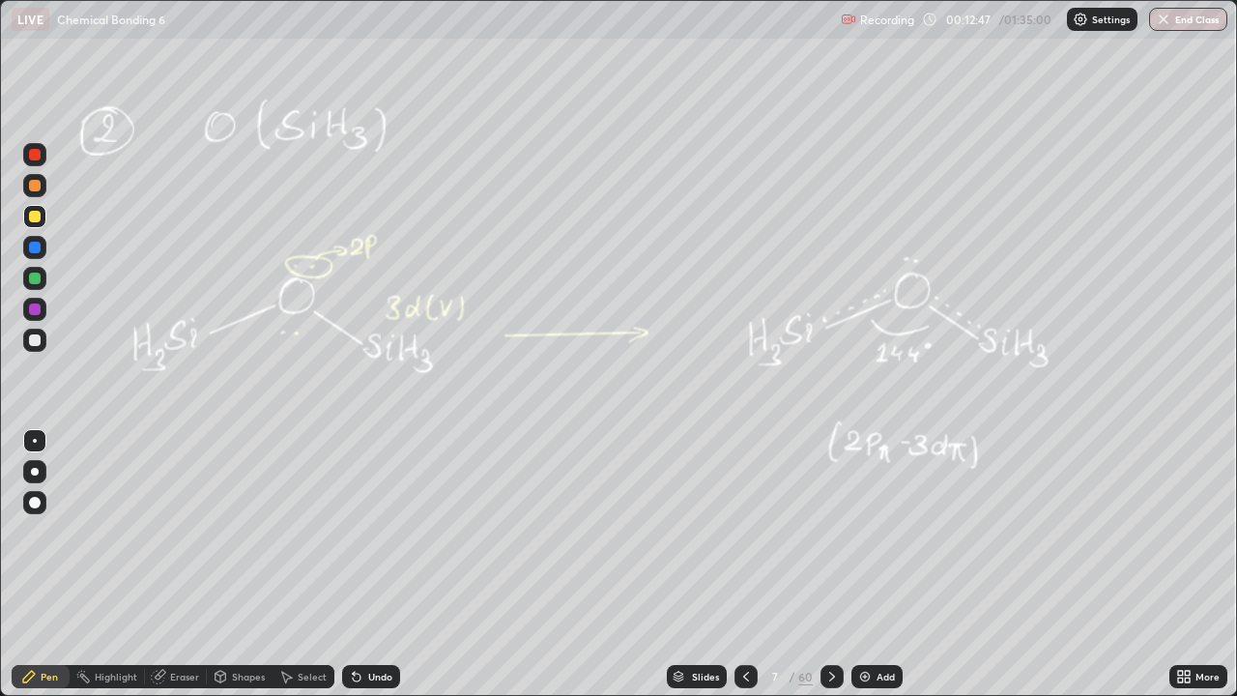
click at [877, 564] on div "Add" at bounding box center [885, 677] width 18 height 10
click at [35, 279] on div at bounding box center [35, 279] width 12 height 12
click at [35, 187] on div at bounding box center [35, 186] width 12 height 12
click at [746, 564] on icon at bounding box center [747, 676] width 15 height 15
click at [741, 564] on div at bounding box center [747, 676] width 23 height 23
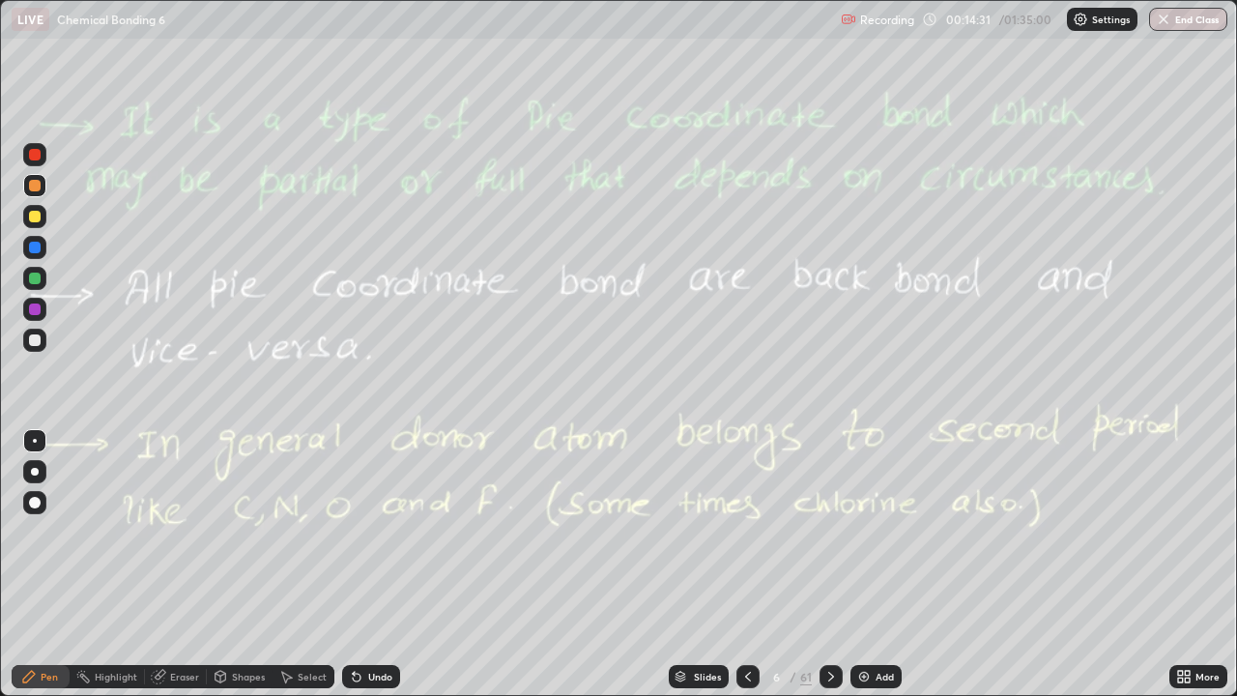
click at [836, 564] on icon at bounding box center [830, 676] width 15 height 15
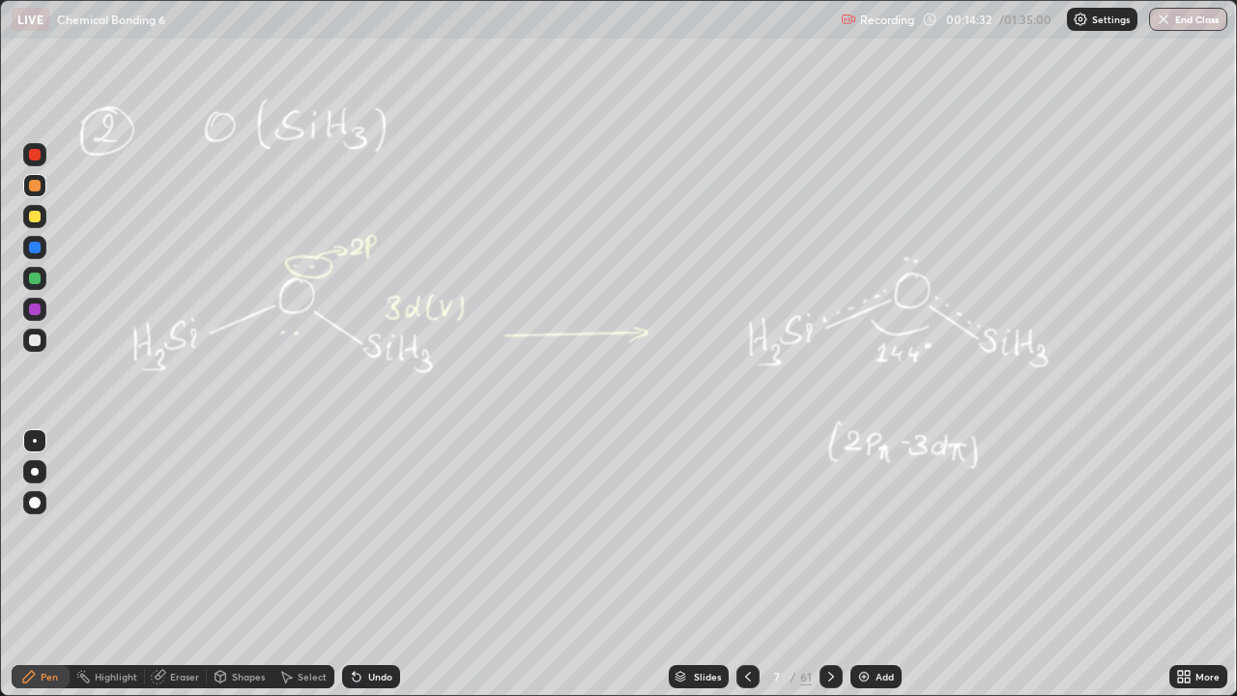
click at [738, 564] on div at bounding box center [747, 676] width 23 height 23
click at [737, 564] on div at bounding box center [747, 676] width 23 height 23
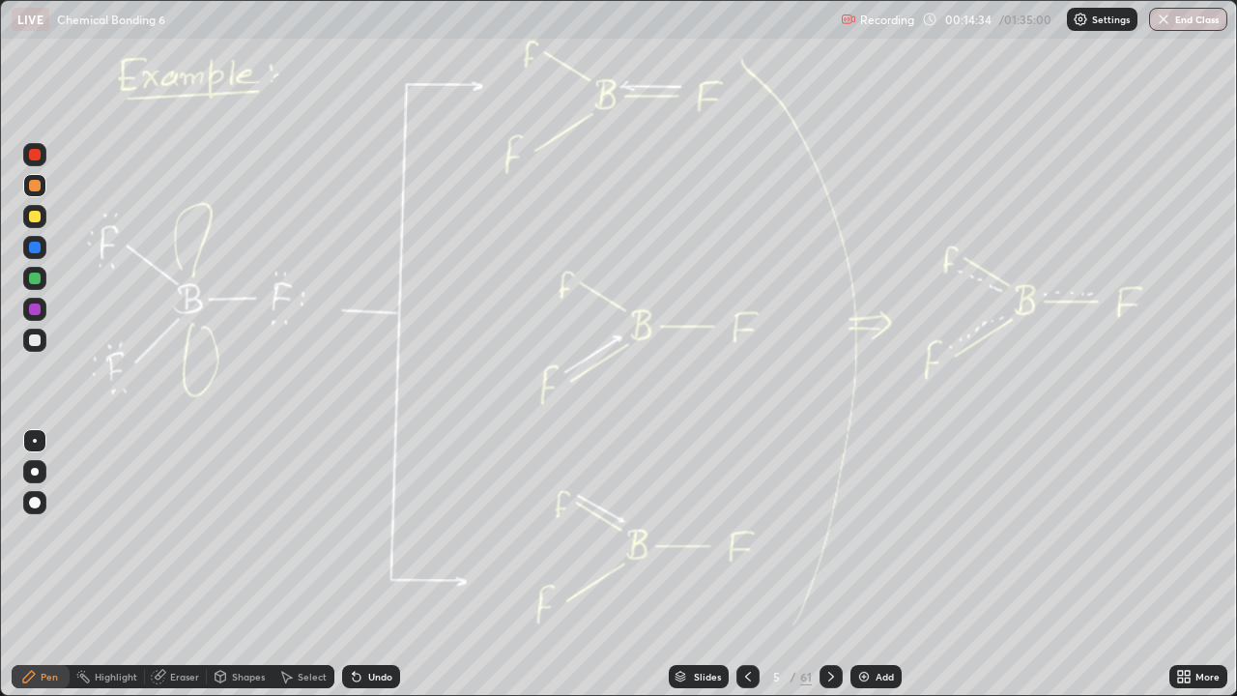
click at [829, 564] on icon at bounding box center [830, 676] width 15 height 15
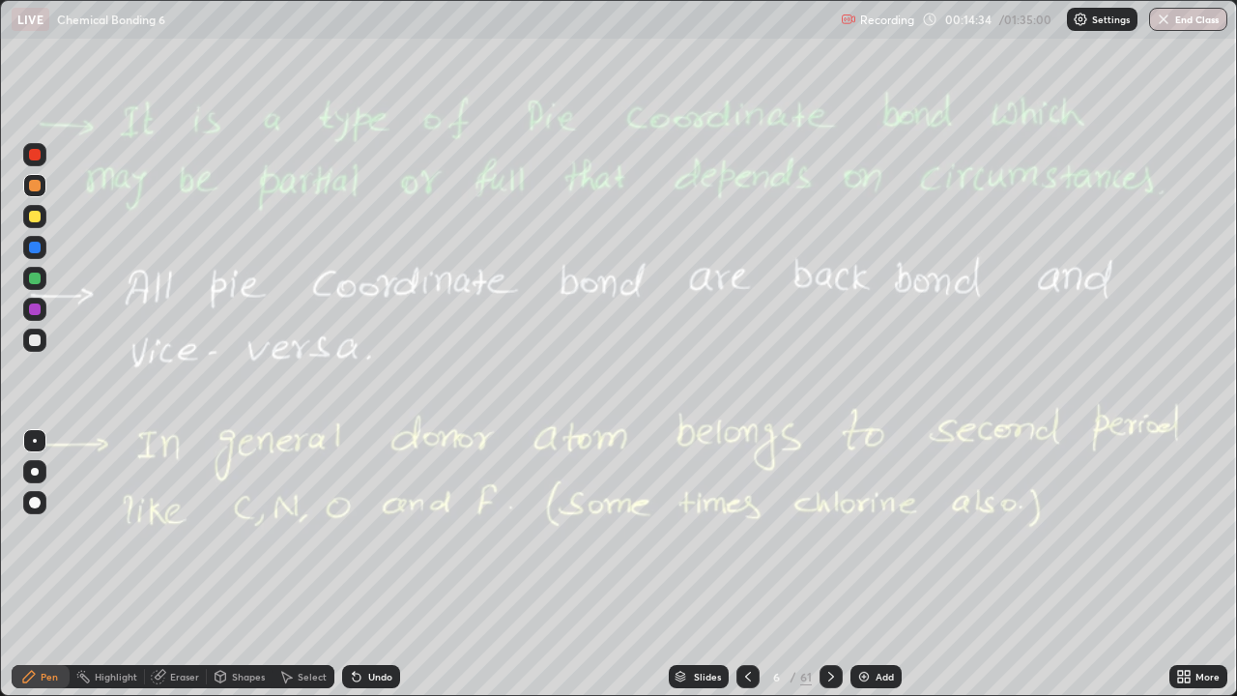
click at [829, 564] on icon at bounding box center [830, 676] width 15 height 15
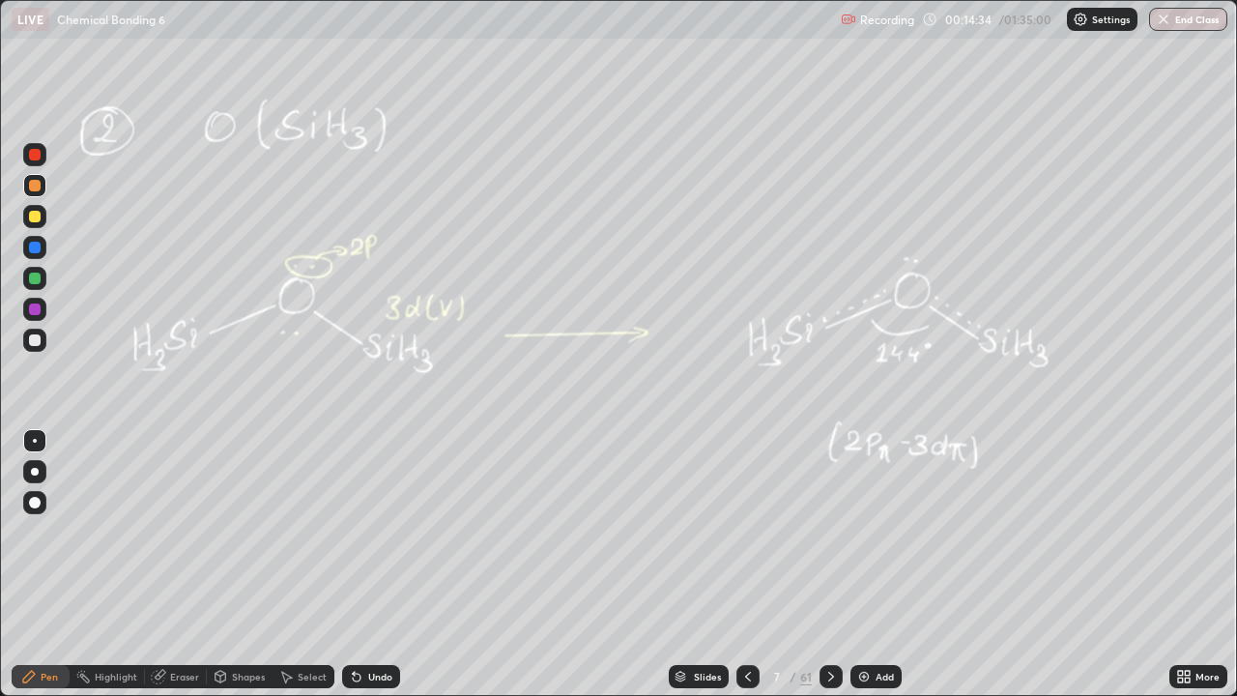
click at [839, 564] on div at bounding box center [830, 676] width 23 height 39
click at [315, 564] on div "Select" at bounding box center [312, 677] width 29 height 10
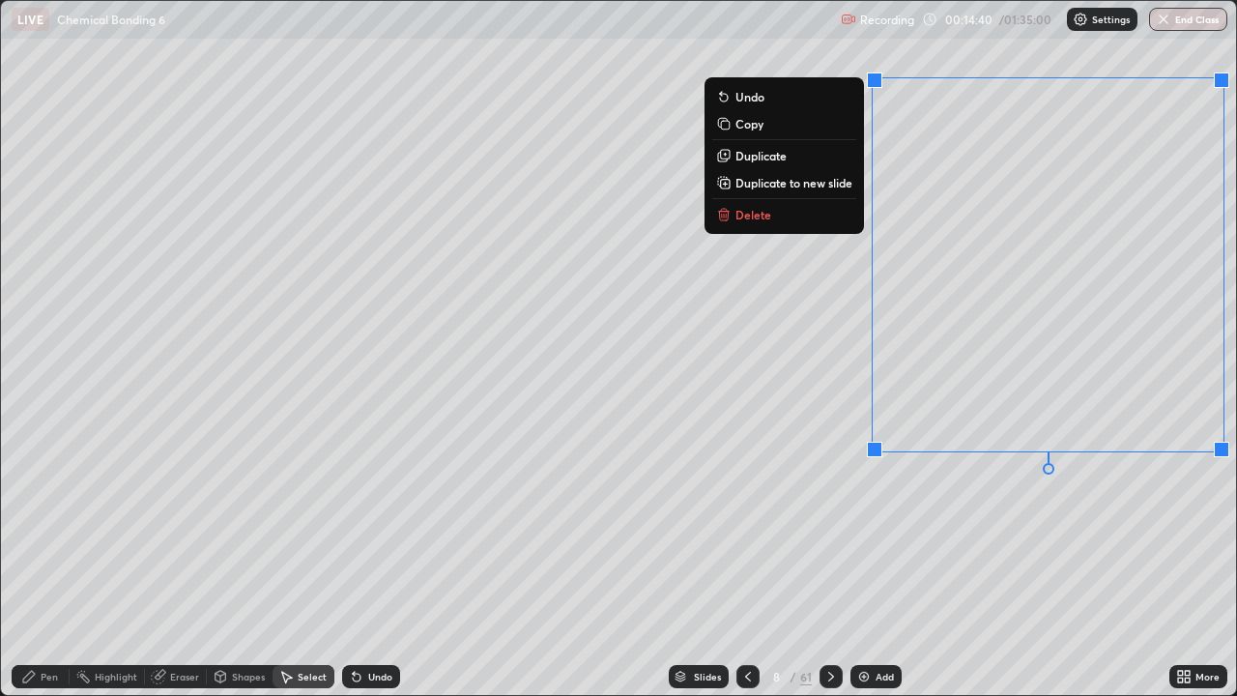
click at [751, 206] on button "Delete" at bounding box center [784, 214] width 144 height 23
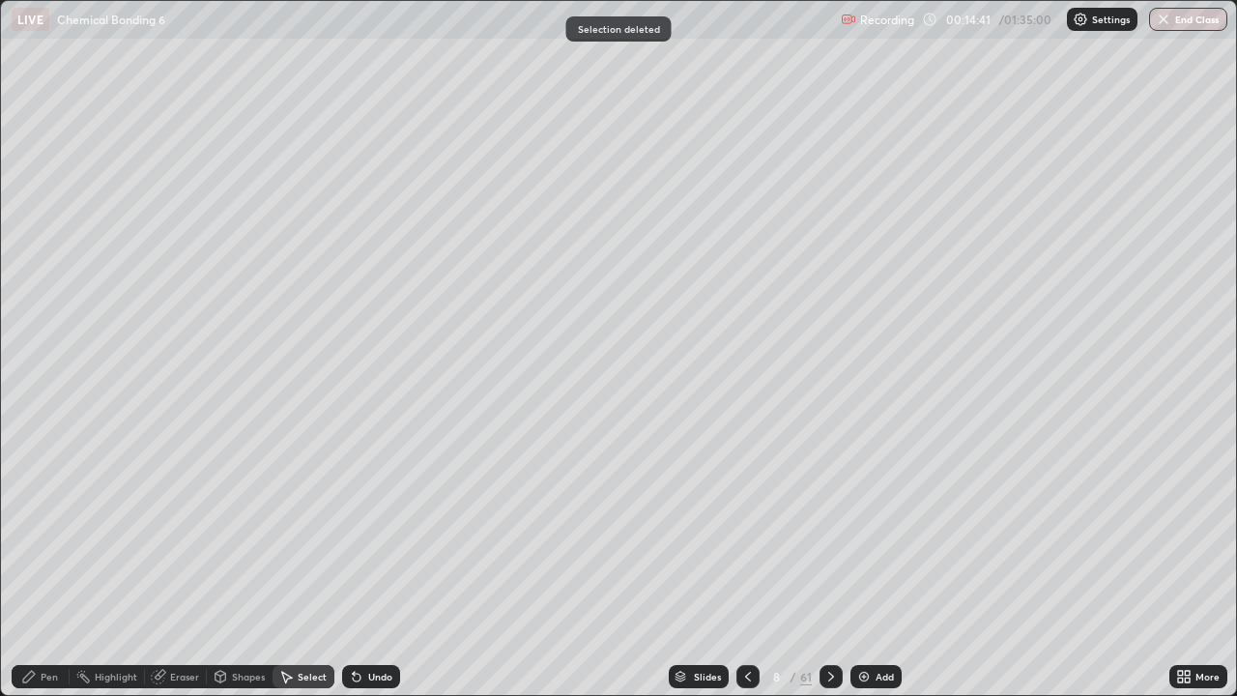
click at [55, 564] on div "Pen" at bounding box center [49, 677] width 17 height 10
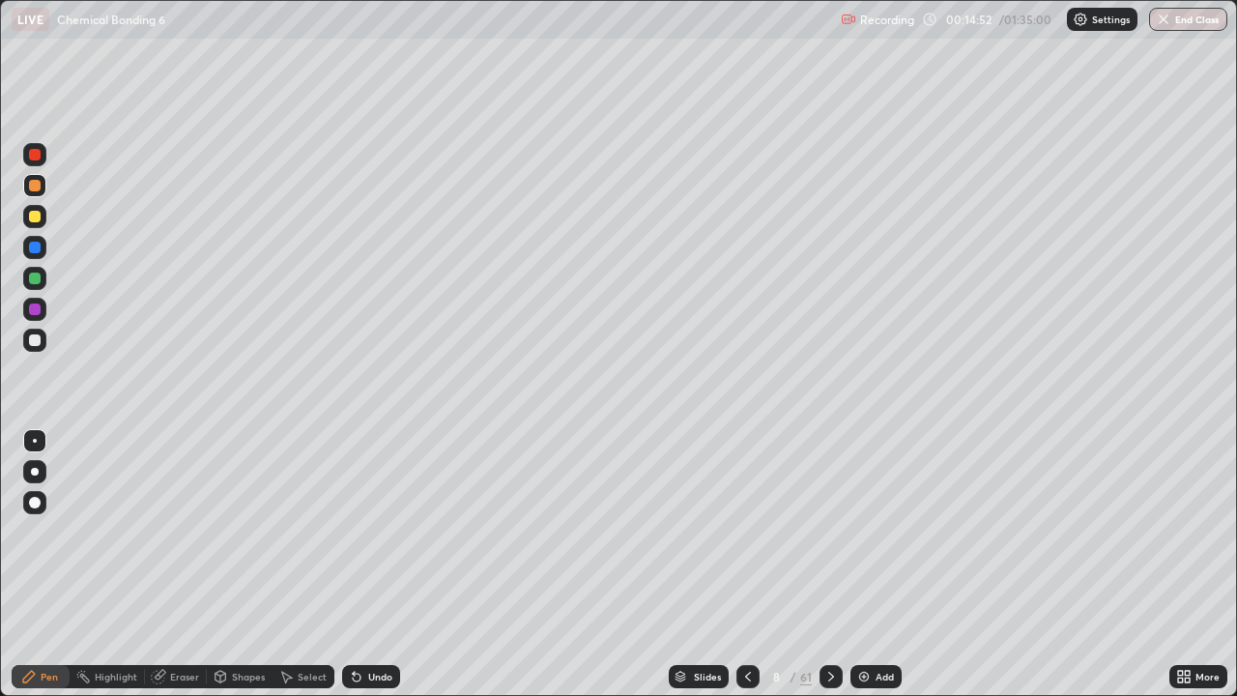
click at [182, 564] on div "Eraser" at bounding box center [184, 677] width 29 height 10
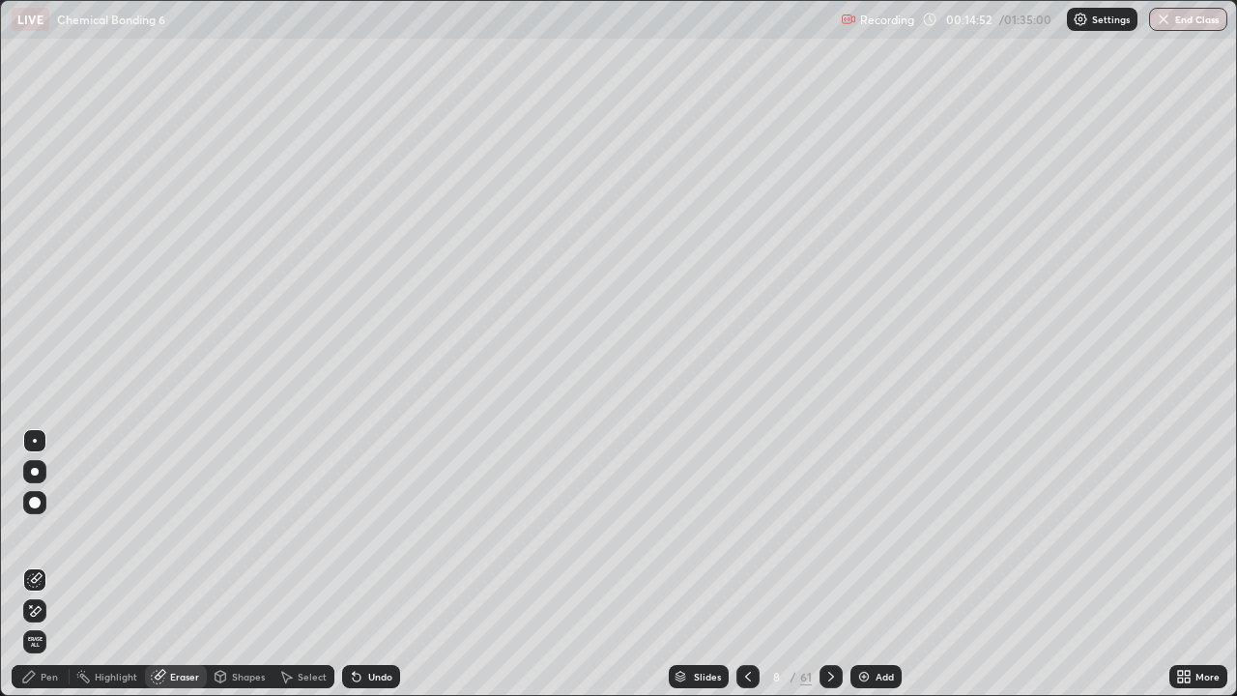
click at [37, 564] on icon at bounding box center [36, 611] width 11 height 10
click at [41, 564] on div "Pen" at bounding box center [41, 676] width 58 height 23
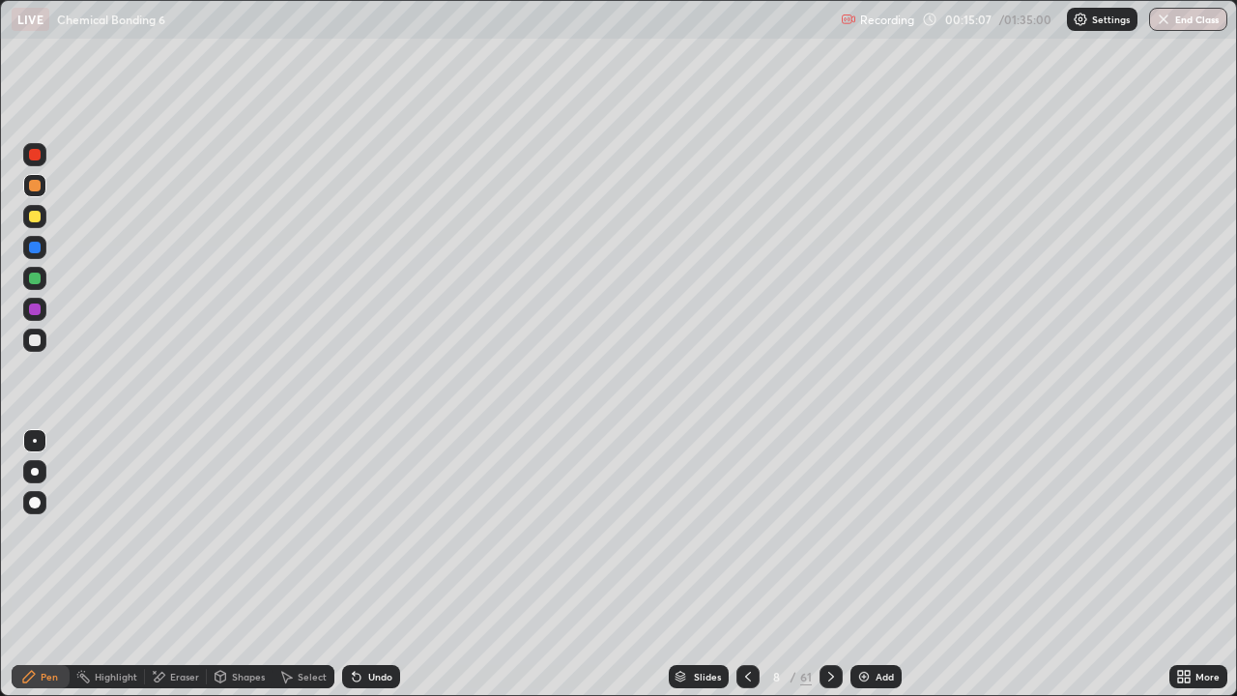
click at [187, 564] on div "Eraser" at bounding box center [184, 677] width 29 height 10
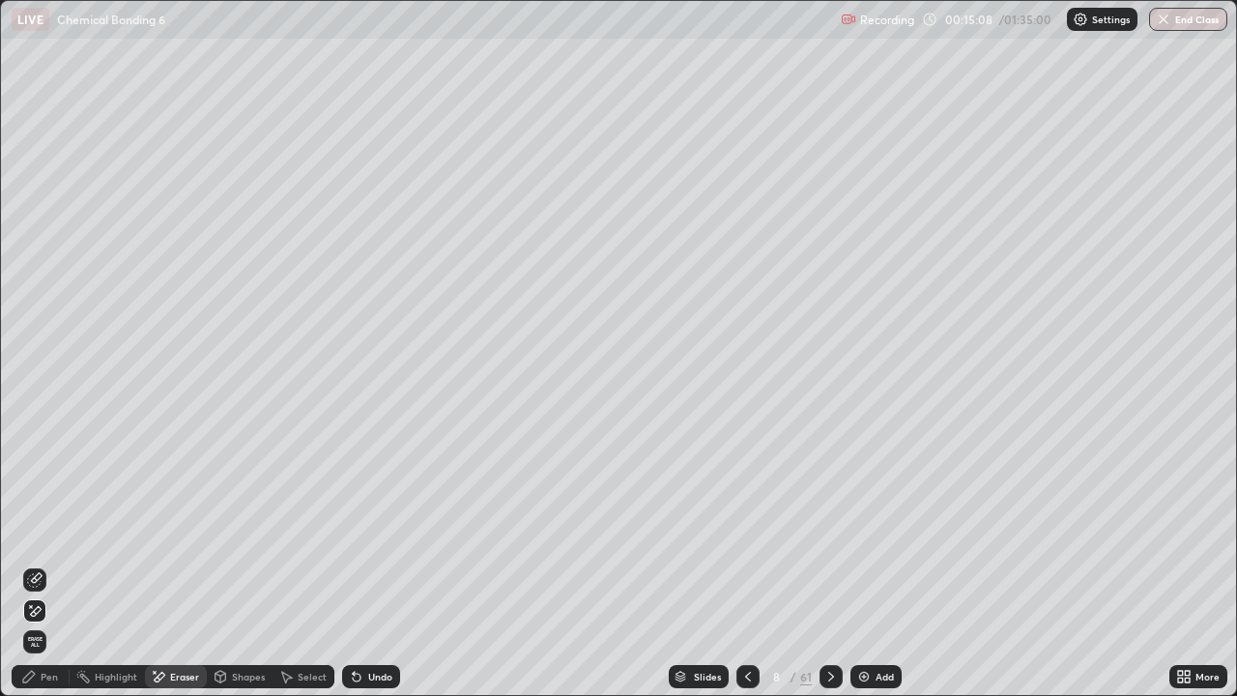
click at [43, 564] on div "Pen" at bounding box center [49, 677] width 17 height 10
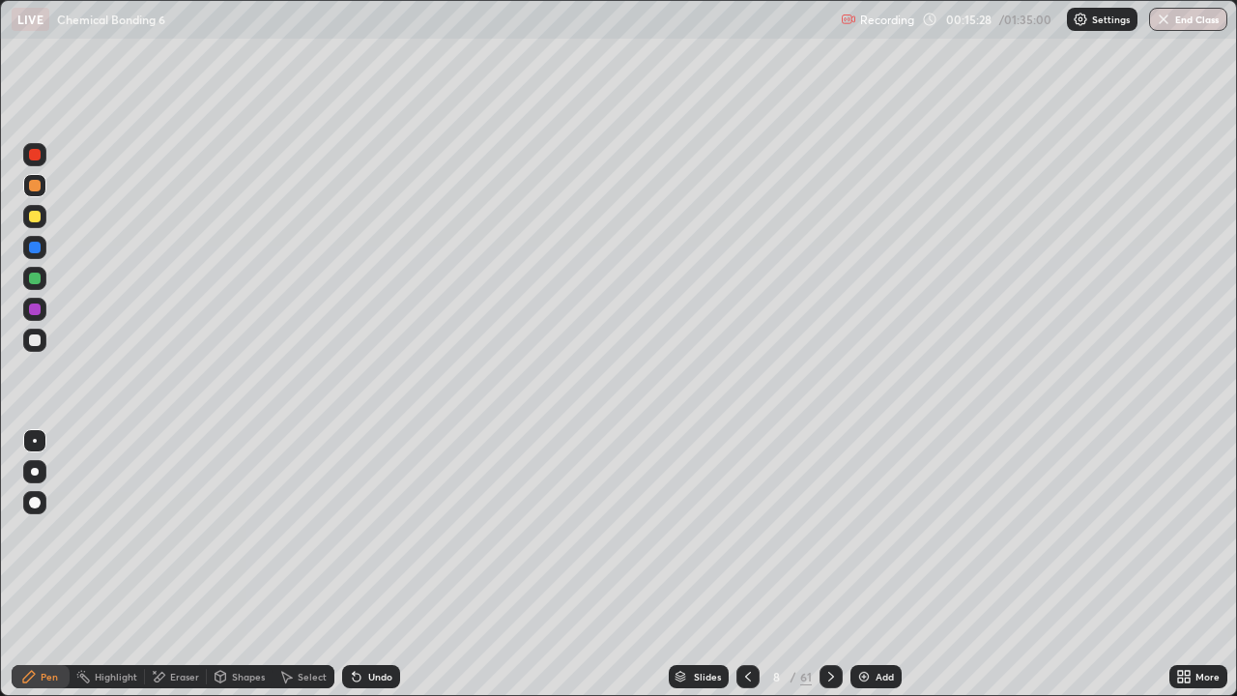
click at [832, 564] on icon at bounding box center [830, 676] width 15 height 15
click at [745, 564] on icon at bounding box center [747, 676] width 15 height 15
click at [749, 564] on icon at bounding box center [747, 676] width 15 height 15
click at [828, 564] on icon at bounding box center [831, 677] width 6 height 10
click at [832, 564] on icon at bounding box center [830, 676] width 15 height 15
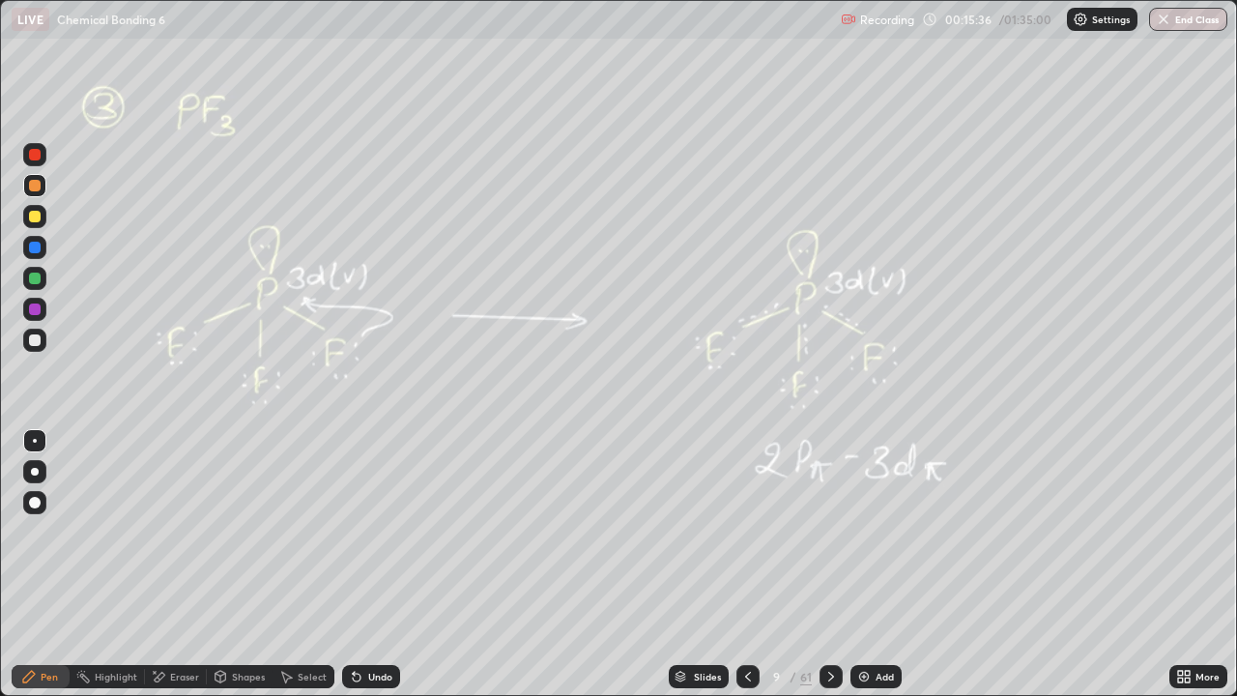
click at [891, 564] on div "Add" at bounding box center [885, 677] width 18 height 10
click at [744, 564] on icon at bounding box center [746, 676] width 15 height 15
click at [835, 564] on icon at bounding box center [830, 676] width 15 height 15
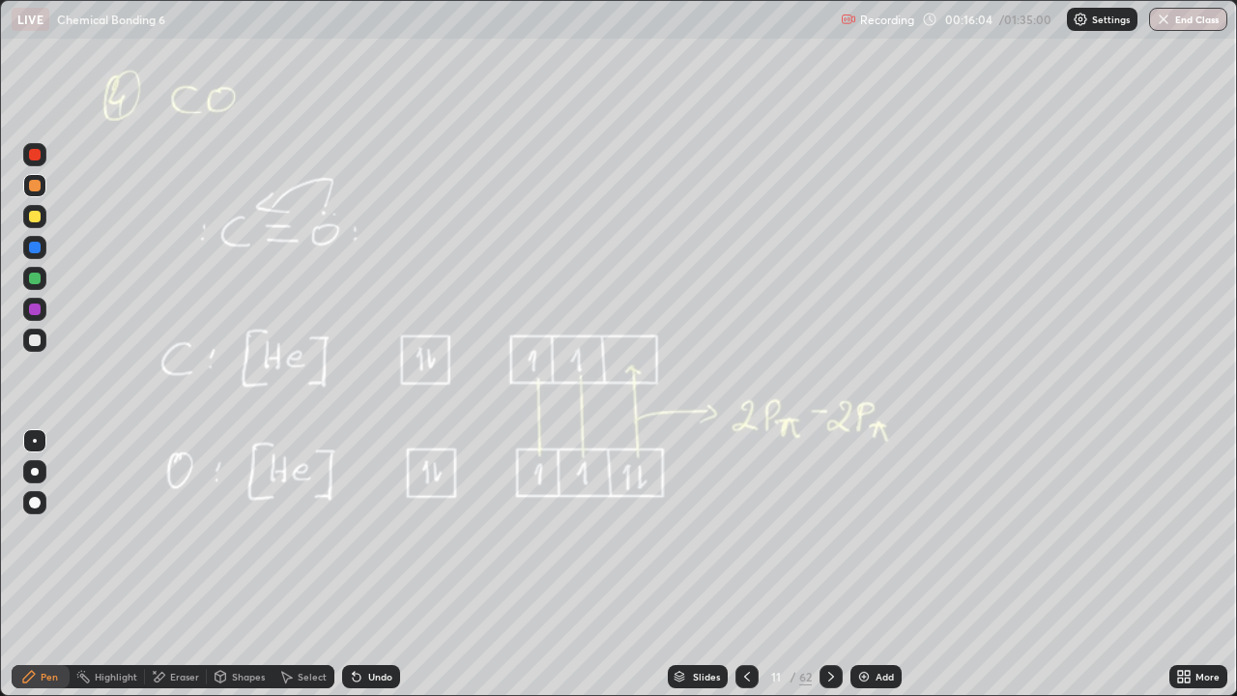
click at [830, 564] on div at bounding box center [830, 676] width 23 height 23
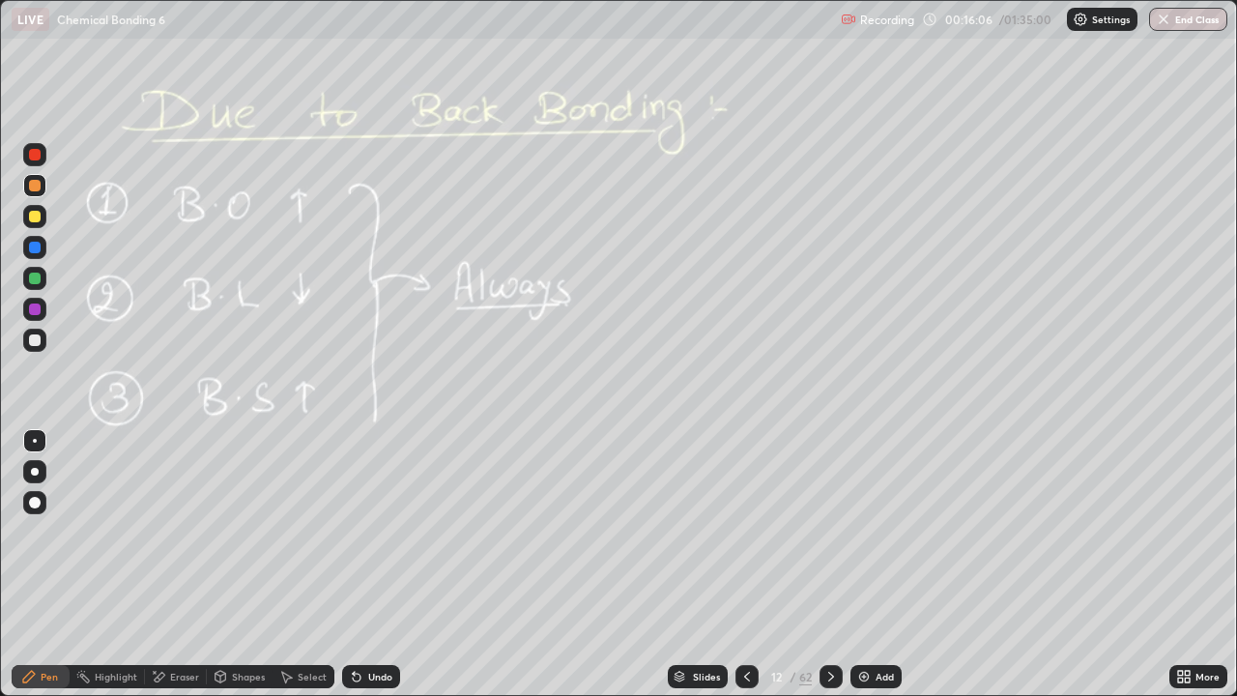
click at [888, 564] on div "Add" at bounding box center [875, 676] width 51 height 23
click at [739, 564] on icon at bounding box center [746, 676] width 15 height 15
click at [829, 564] on icon at bounding box center [831, 676] width 15 height 15
click at [834, 564] on icon at bounding box center [831, 676] width 15 height 15
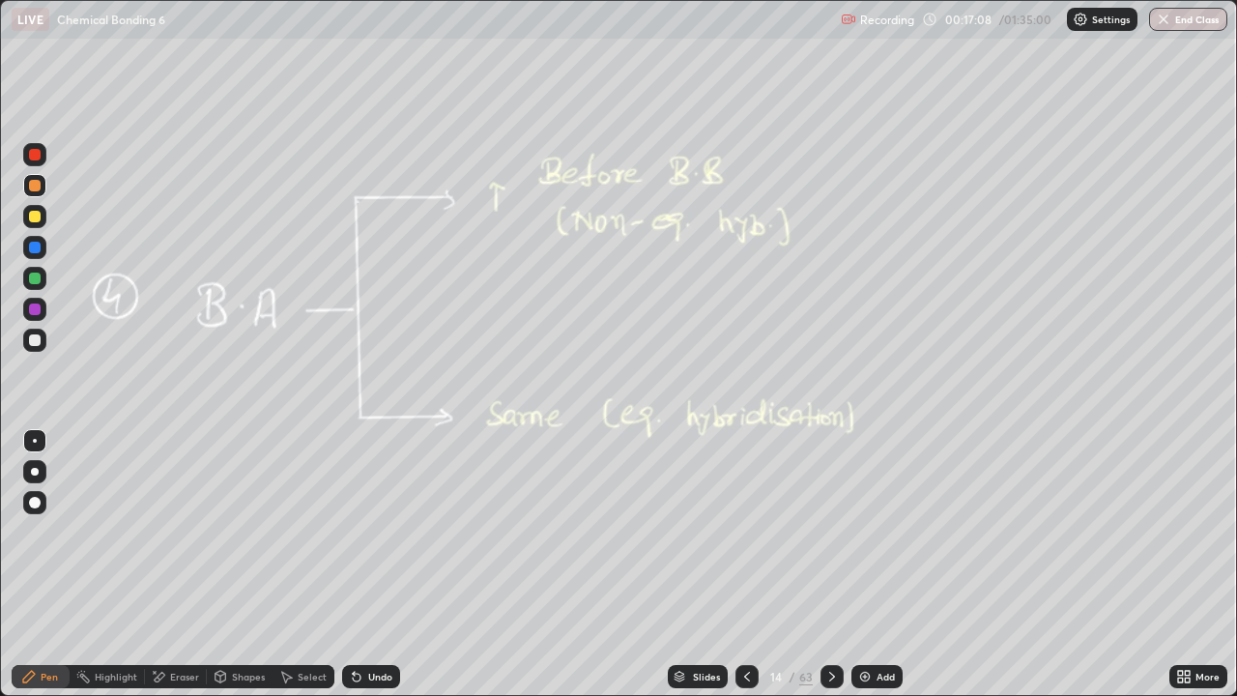
click at [883, 564] on div "Add" at bounding box center [885, 677] width 18 height 10
click at [37, 220] on div at bounding box center [35, 217] width 12 height 12
click at [759, 564] on div "15 / 64" at bounding box center [789, 676] width 108 height 39
click at [738, 564] on div at bounding box center [746, 676] width 23 height 23
click at [829, 564] on icon at bounding box center [831, 676] width 15 height 15
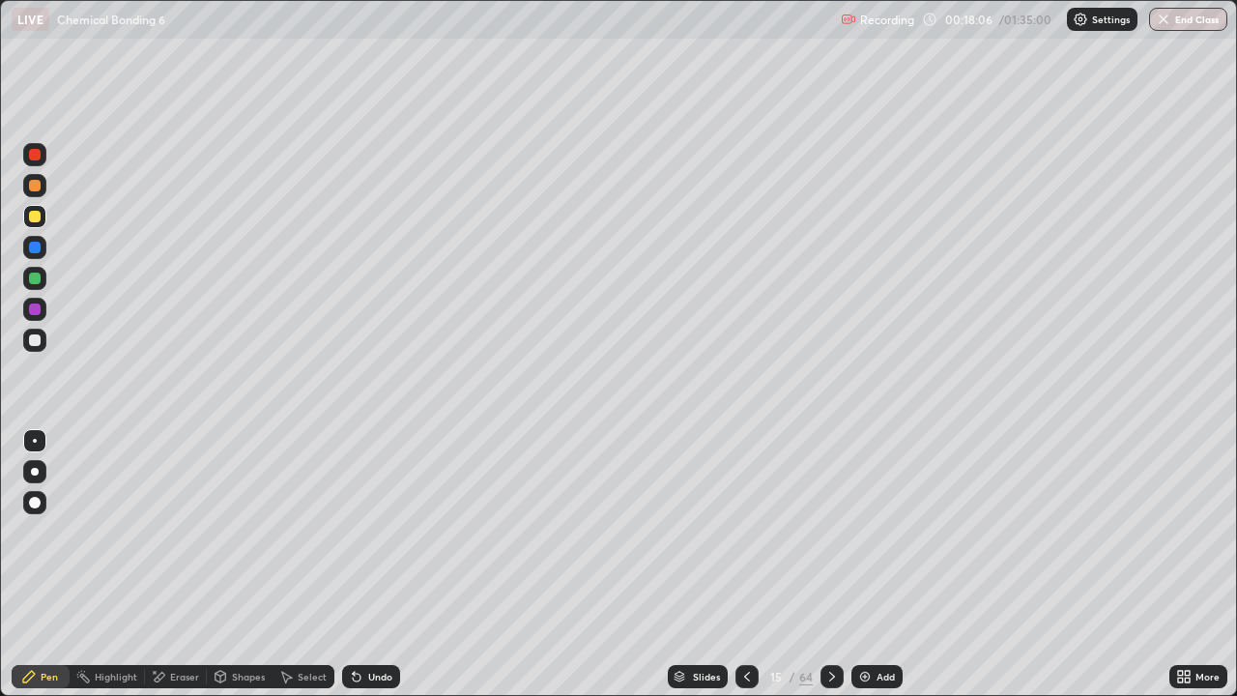
click at [824, 564] on icon at bounding box center [831, 676] width 15 height 15
click at [878, 564] on div "Add" at bounding box center [885, 677] width 18 height 10
click at [35, 341] on div at bounding box center [35, 340] width 12 height 12
click at [34, 188] on div at bounding box center [35, 186] width 12 height 12
click at [29, 282] on div at bounding box center [34, 278] width 23 height 23
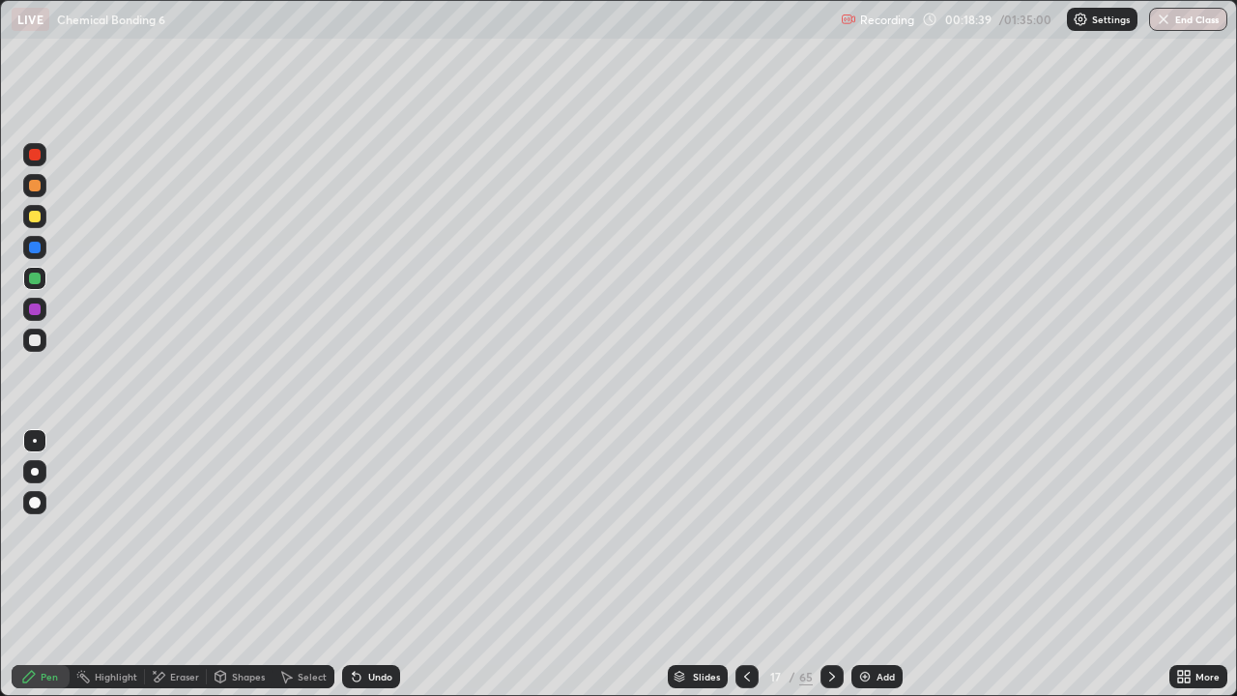
click at [164, 564] on icon at bounding box center [158, 677] width 15 height 16
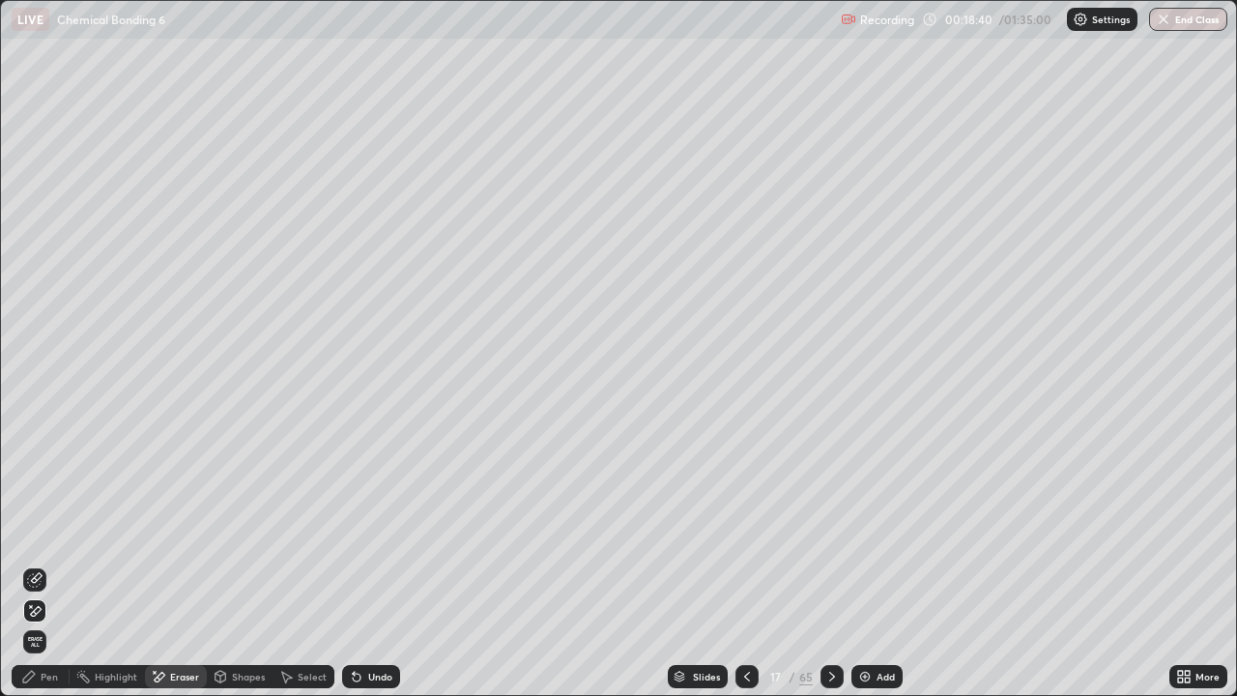
click at [237, 564] on div "Shapes" at bounding box center [248, 677] width 33 height 10
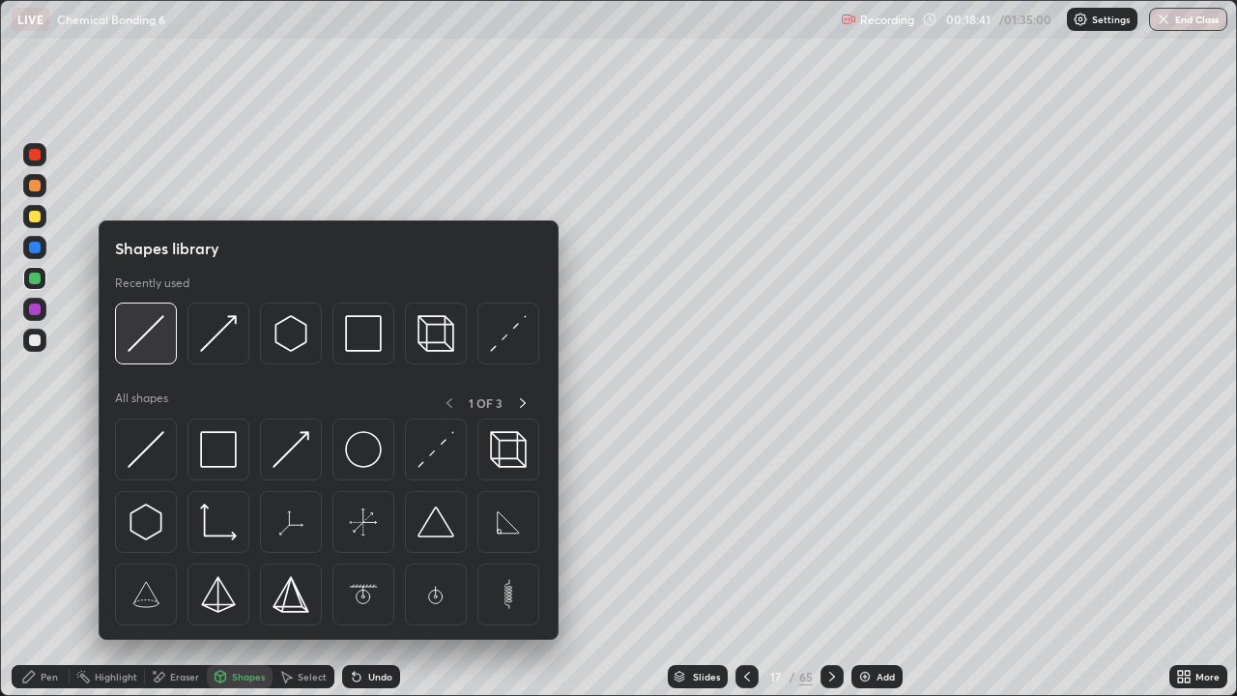
click at [155, 334] on img at bounding box center [146, 333] width 37 height 37
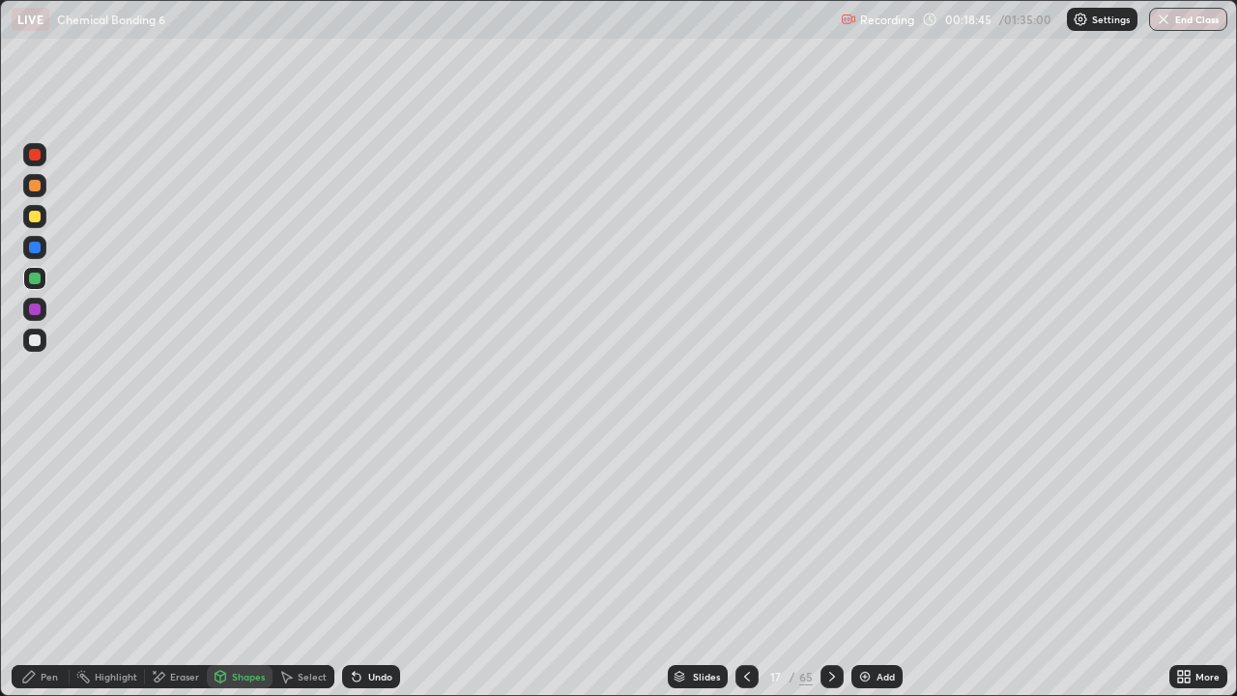
click at [40, 339] on div at bounding box center [35, 340] width 12 height 12
click at [375, 564] on div "Undo" at bounding box center [367, 676] width 66 height 39
click at [38, 564] on div "Pen" at bounding box center [41, 676] width 58 height 23
click at [365, 564] on div "Undo" at bounding box center [371, 676] width 58 height 23
click at [178, 564] on div "Eraser" at bounding box center [184, 677] width 29 height 10
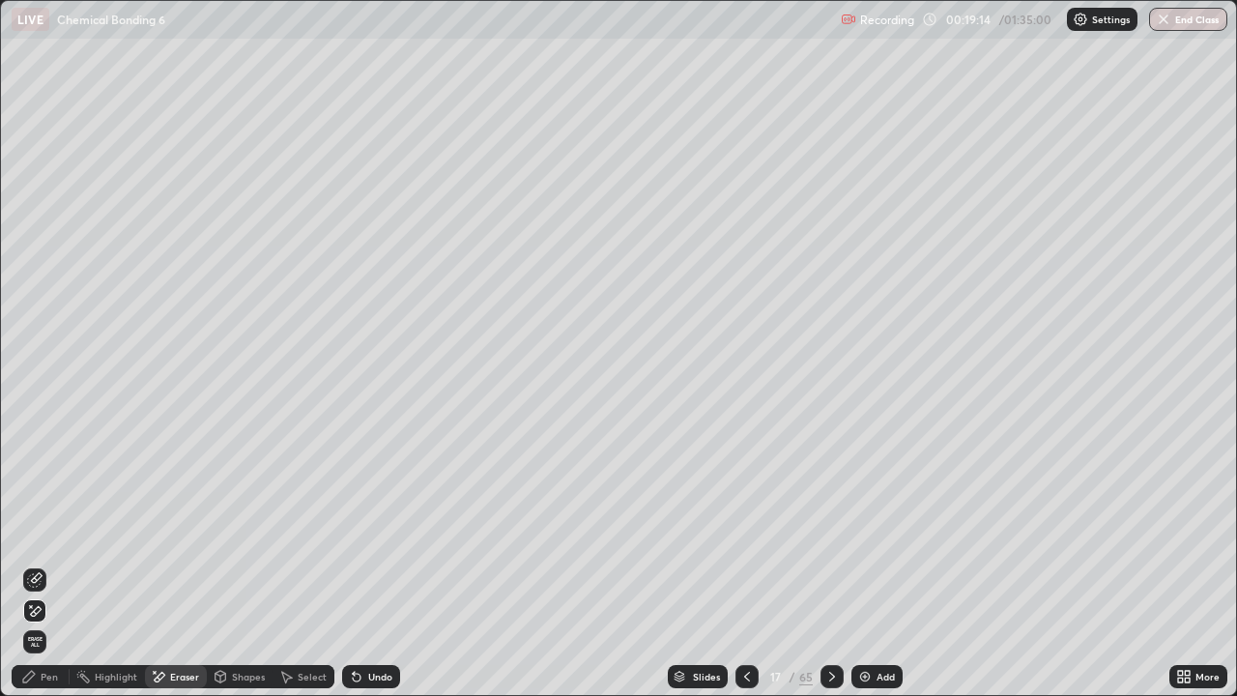
click at [47, 564] on div "Pen" at bounding box center [41, 676] width 58 height 23
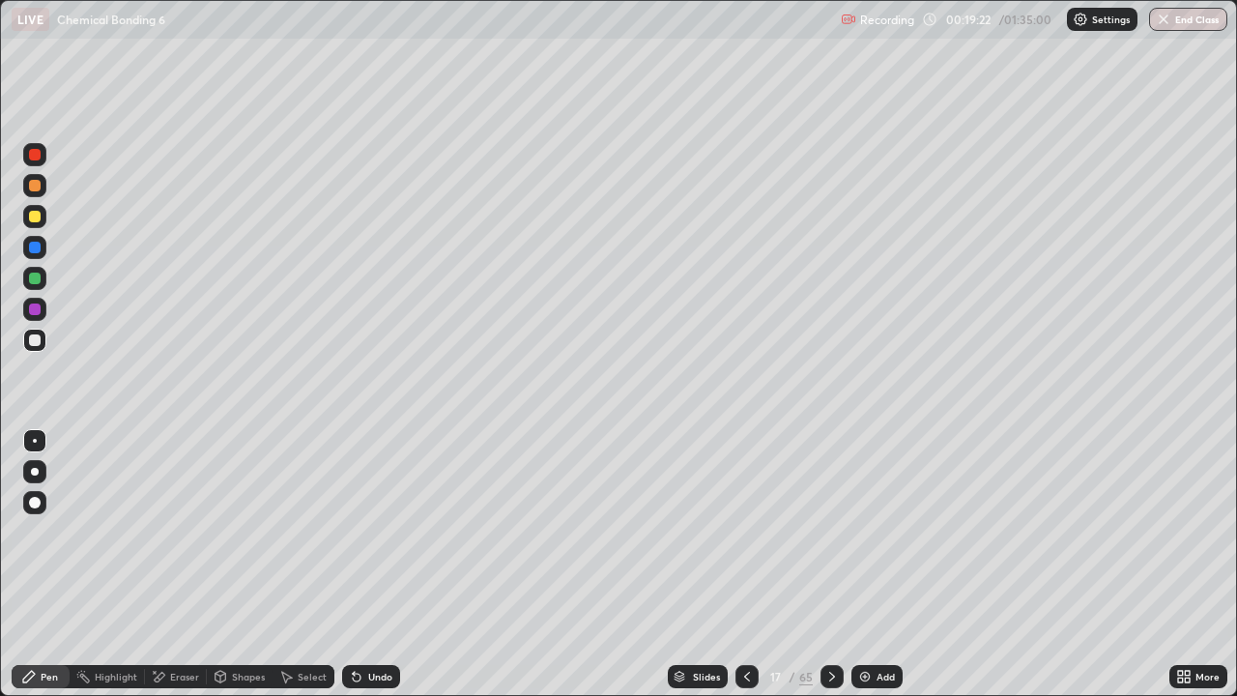
click at [297, 564] on div "Select" at bounding box center [304, 676] width 62 height 23
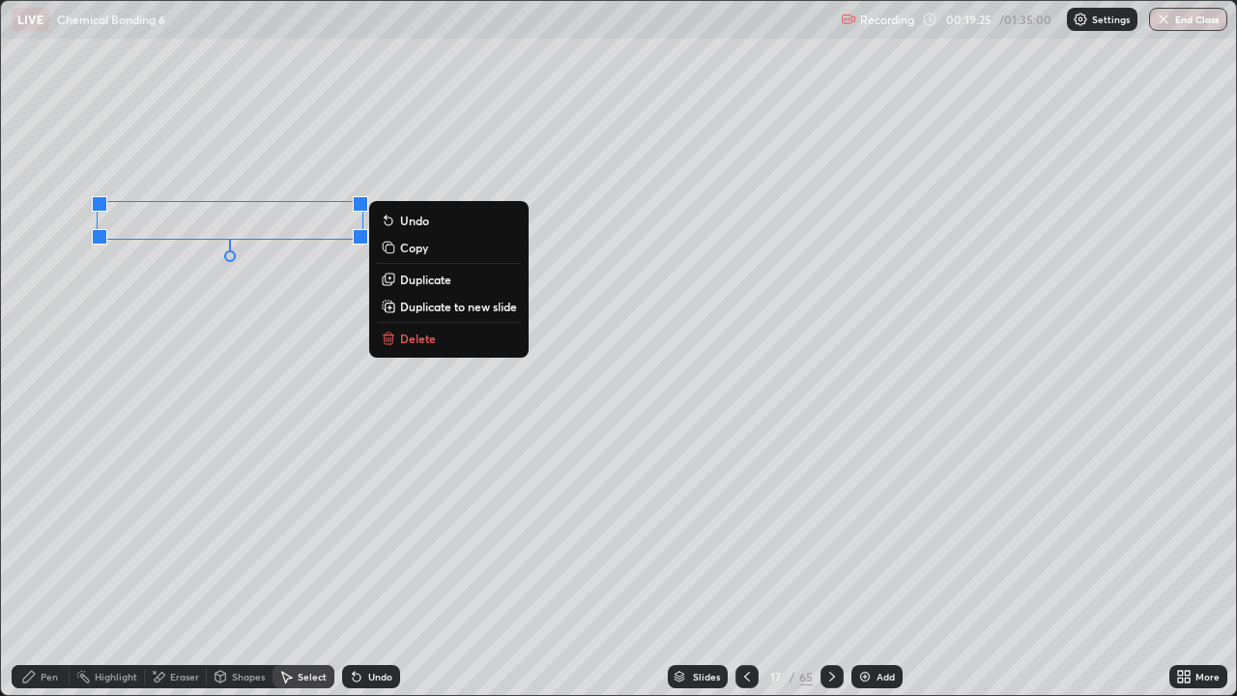
click at [423, 283] on p "Duplicate" at bounding box center [425, 279] width 51 height 15
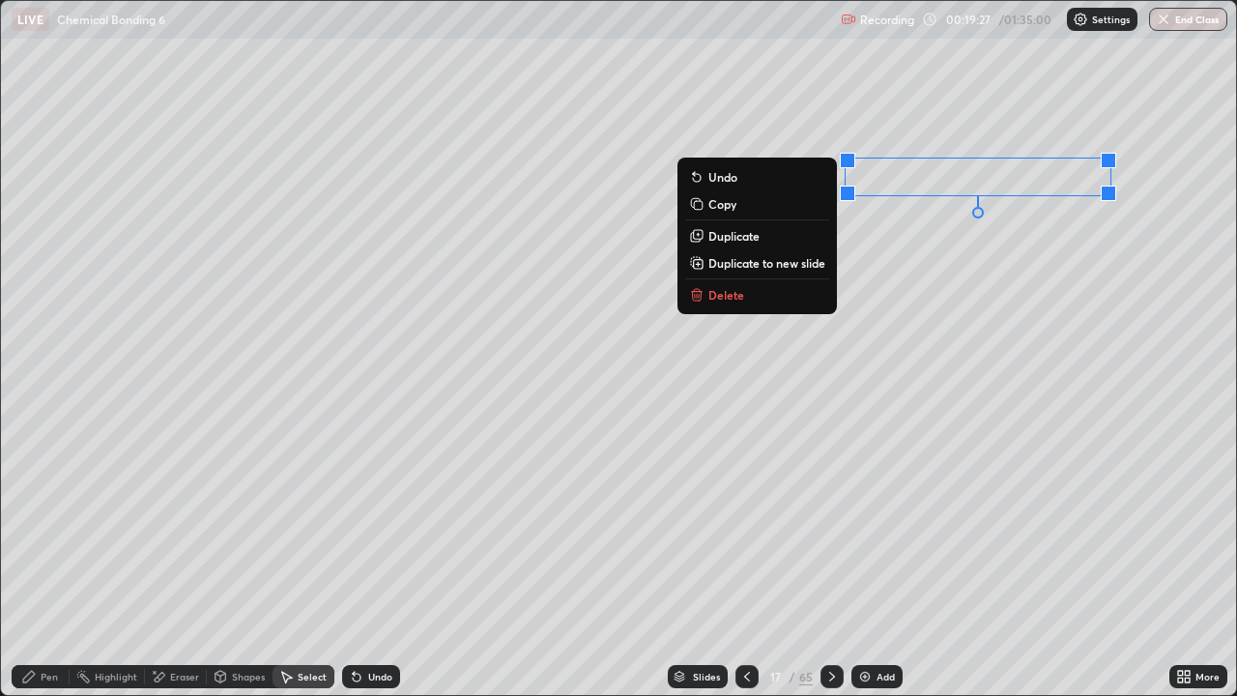
click at [198, 564] on div "Eraser" at bounding box center [176, 676] width 62 height 23
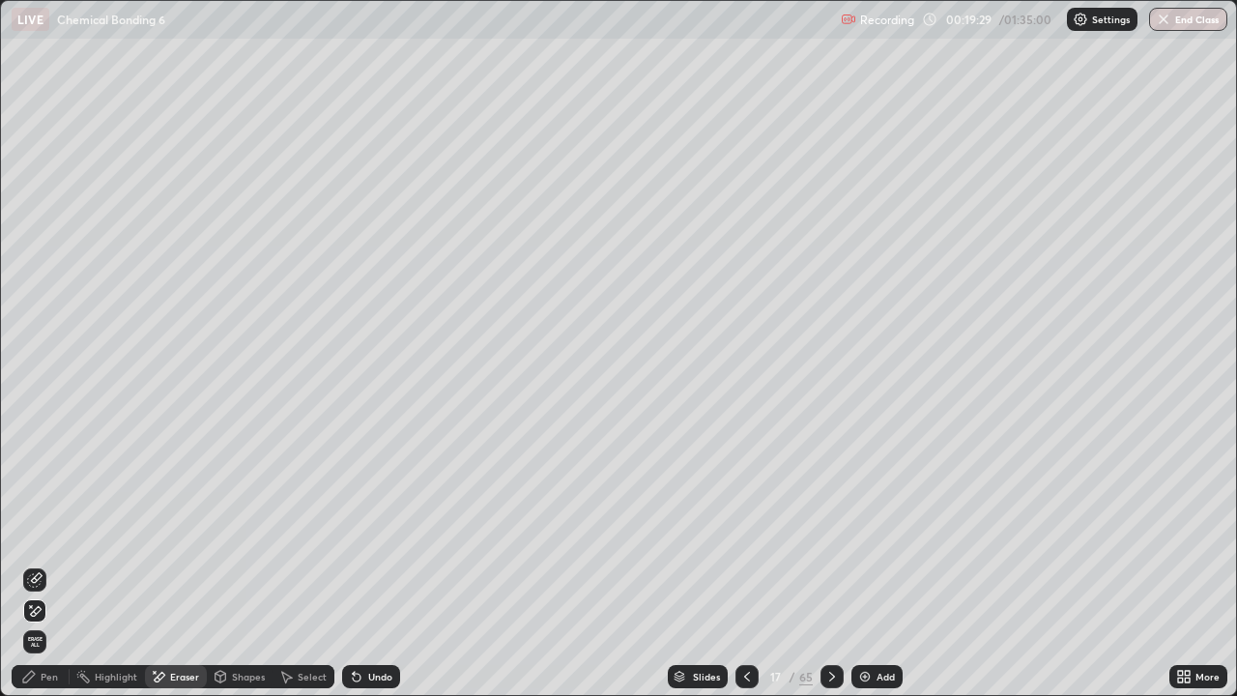
click at [44, 564] on div "Pen" at bounding box center [49, 677] width 17 height 10
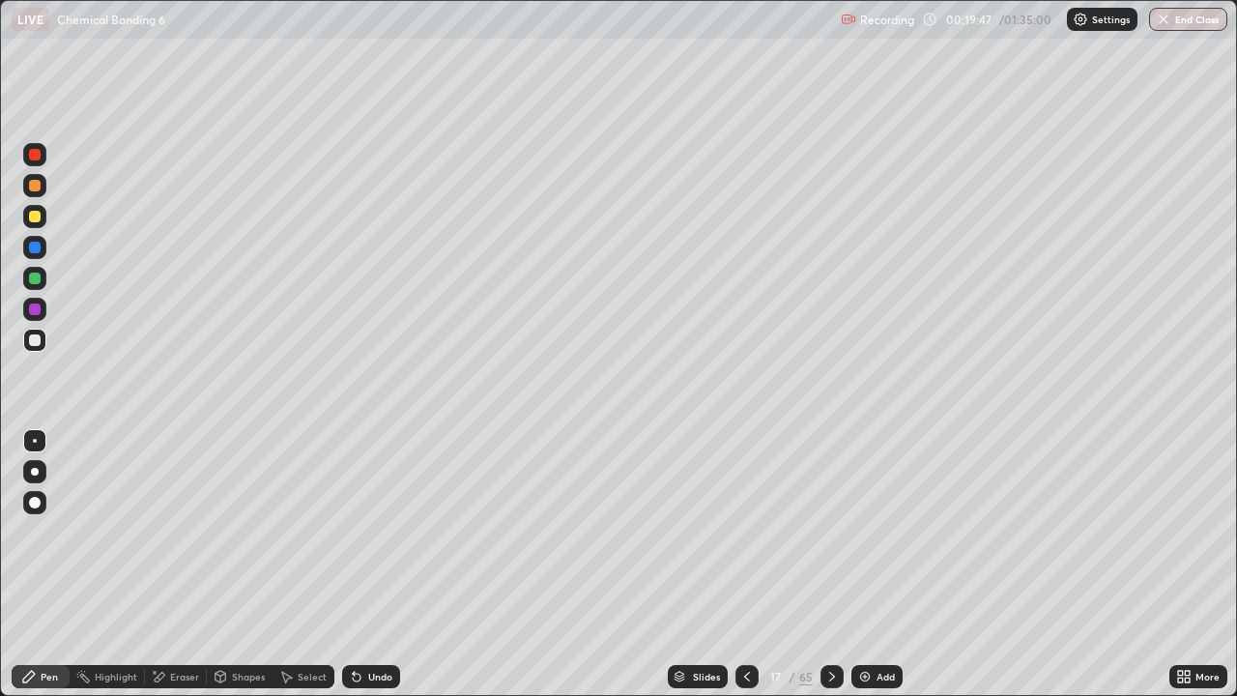
click at [873, 564] on div "Add" at bounding box center [876, 676] width 51 height 23
click at [749, 564] on icon at bounding box center [746, 676] width 15 height 15
click at [829, 564] on div at bounding box center [831, 676] width 23 height 39
click at [43, 221] on div at bounding box center [34, 216] width 23 height 23
click at [743, 564] on icon at bounding box center [746, 676] width 15 height 15
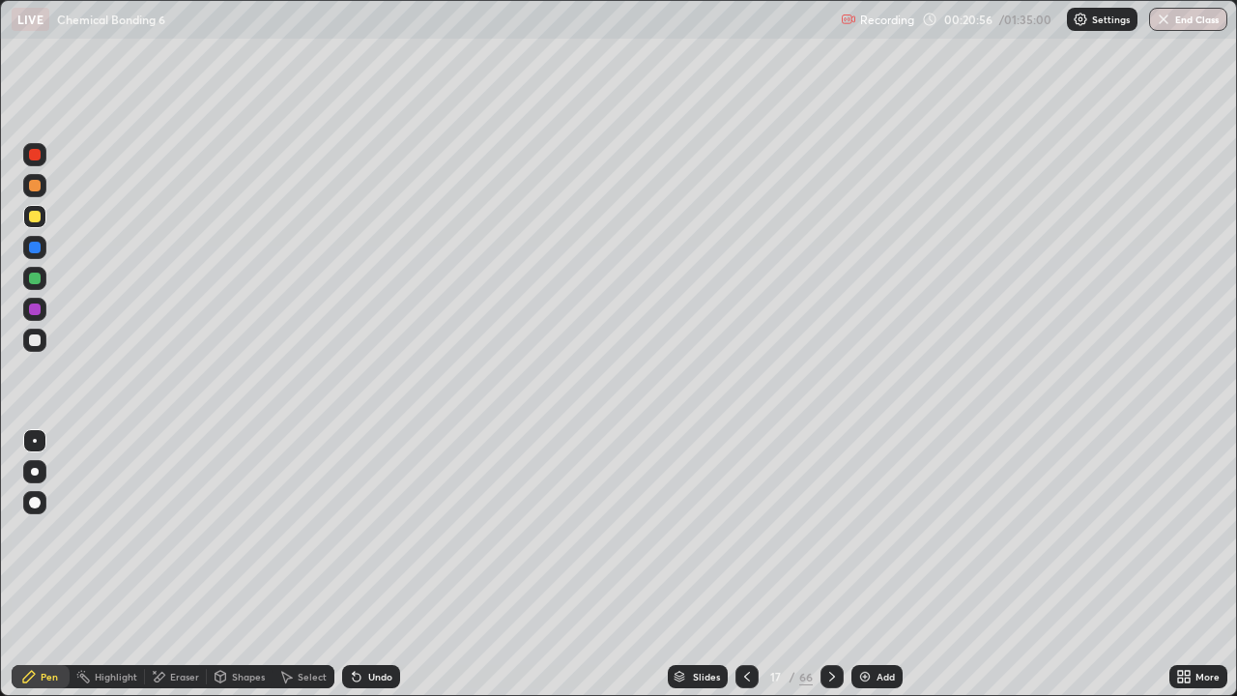
click at [744, 564] on icon at bounding box center [747, 677] width 6 height 10
click at [745, 564] on div at bounding box center [746, 676] width 23 height 23
click at [875, 564] on div "Add" at bounding box center [876, 676] width 51 height 23
click at [35, 343] on div at bounding box center [35, 340] width 12 height 12
click at [36, 223] on div at bounding box center [34, 216] width 23 height 23
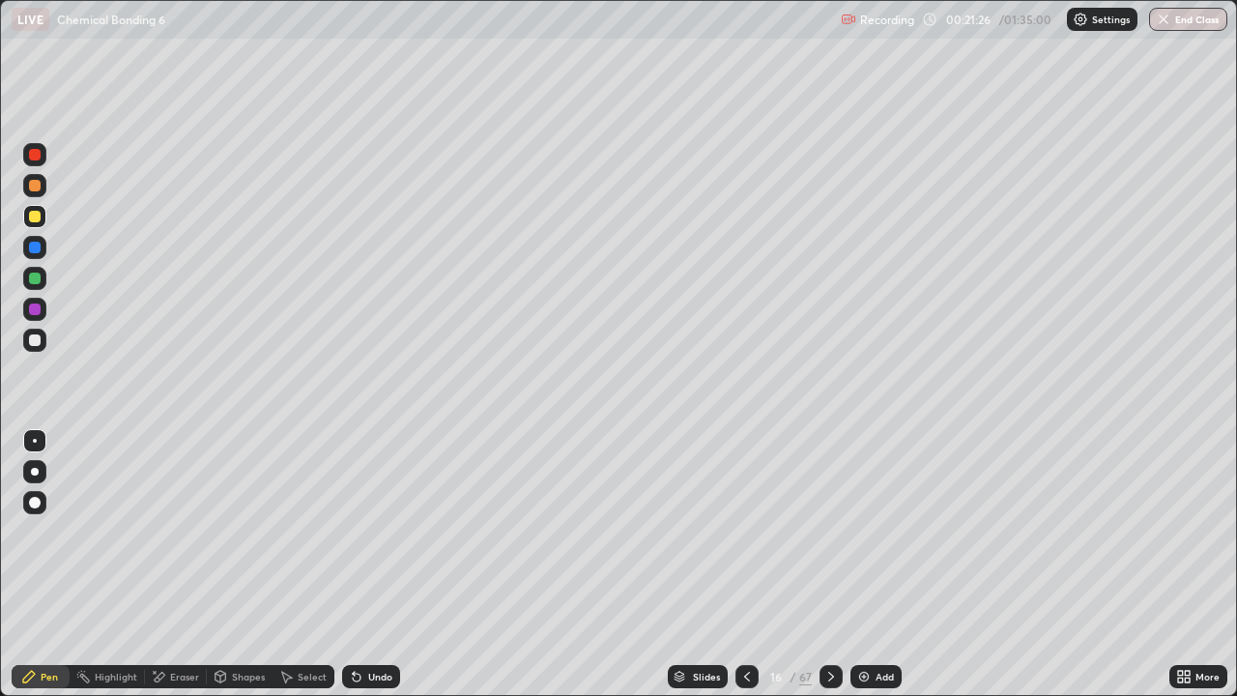
click at [41, 337] on div at bounding box center [34, 340] width 23 height 23
click at [175, 564] on div "Eraser" at bounding box center [184, 677] width 29 height 10
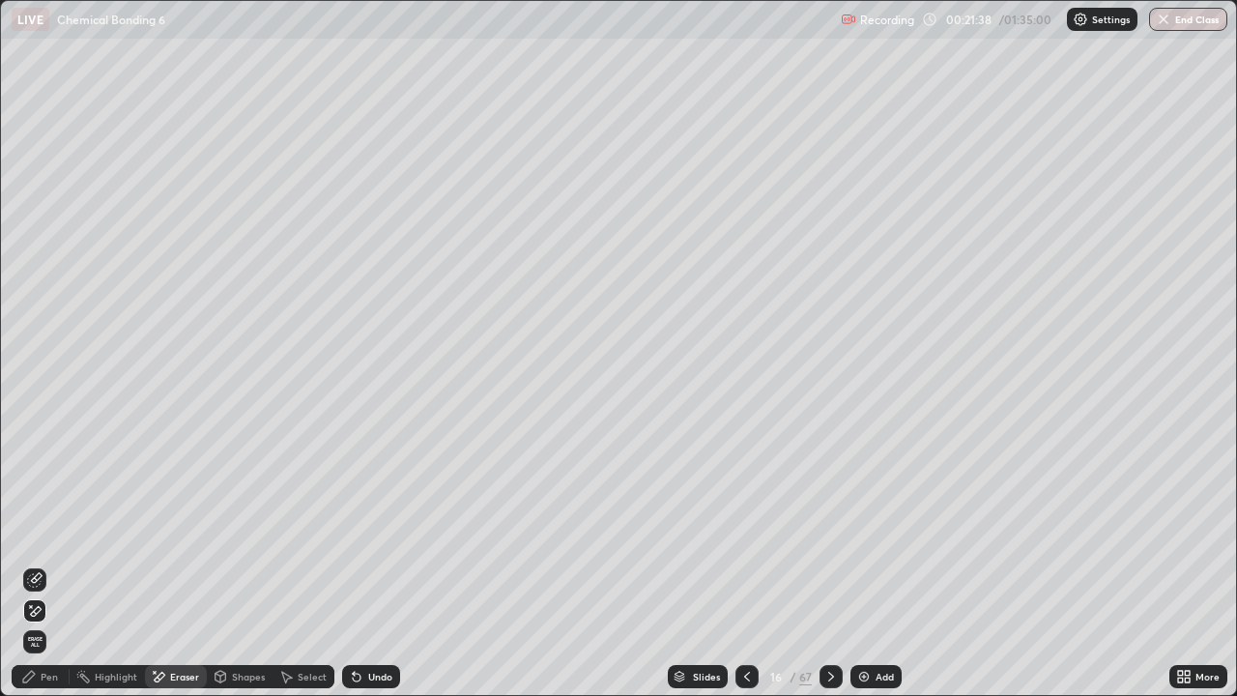
click at [55, 564] on div "Pen" at bounding box center [49, 677] width 17 height 10
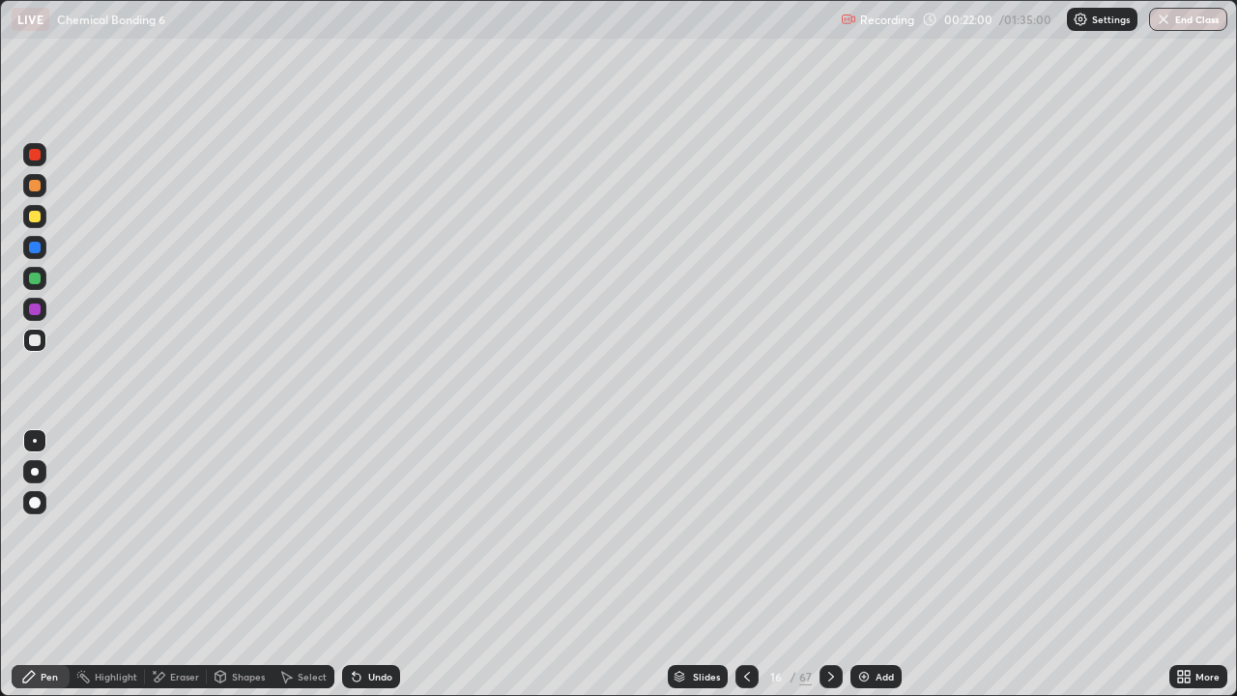
click at [834, 564] on icon at bounding box center [830, 676] width 15 height 15
click at [743, 564] on icon at bounding box center [746, 676] width 15 height 15
click at [866, 564] on div "Add" at bounding box center [875, 676] width 51 height 23
click at [32, 187] on div at bounding box center [35, 186] width 12 height 12
click at [29, 341] on div at bounding box center [35, 340] width 12 height 12
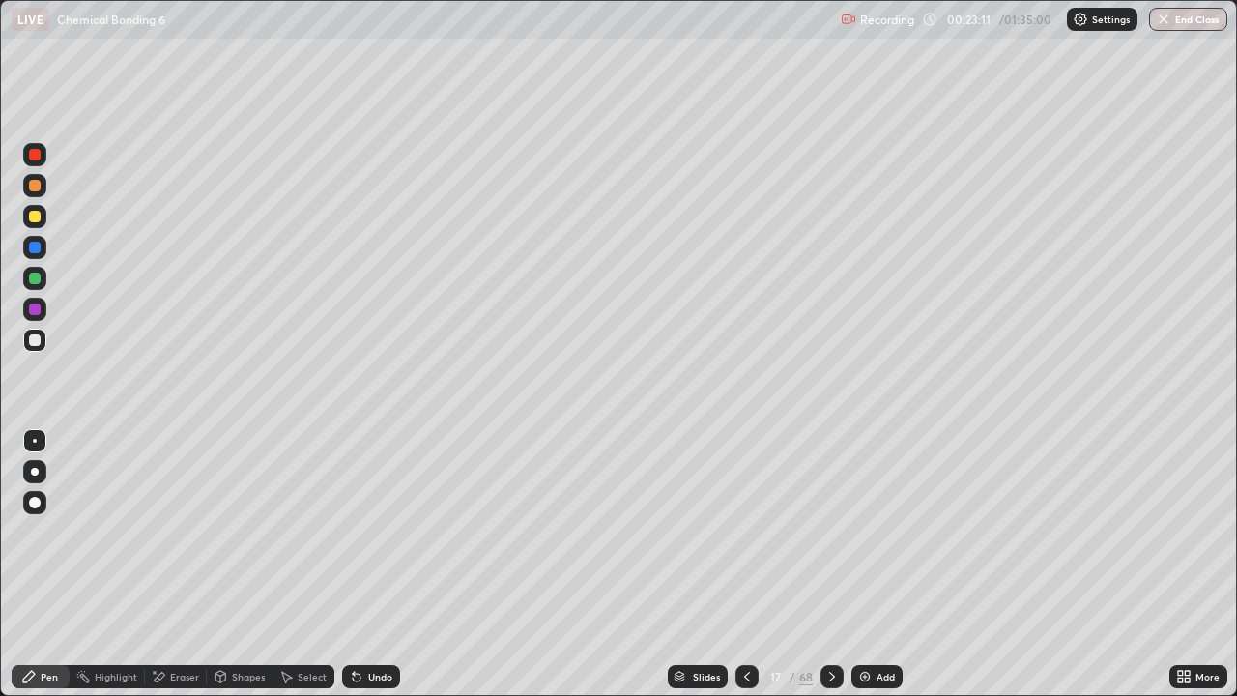
click at [40, 279] on div at bounding box center [35, 279] width 12 height 12
click at [23, 192] on div at bounding box center [34, 185] width 23 height 23
click at [37, 346] on div at bounding box center [34, 340] width 23 height 23
click at [33, 277] on div at bounding box center [35, 279] width 12 height 12
click at [372, 564] on div "Undo" at bounding box center [380, 677] width 24 height 10
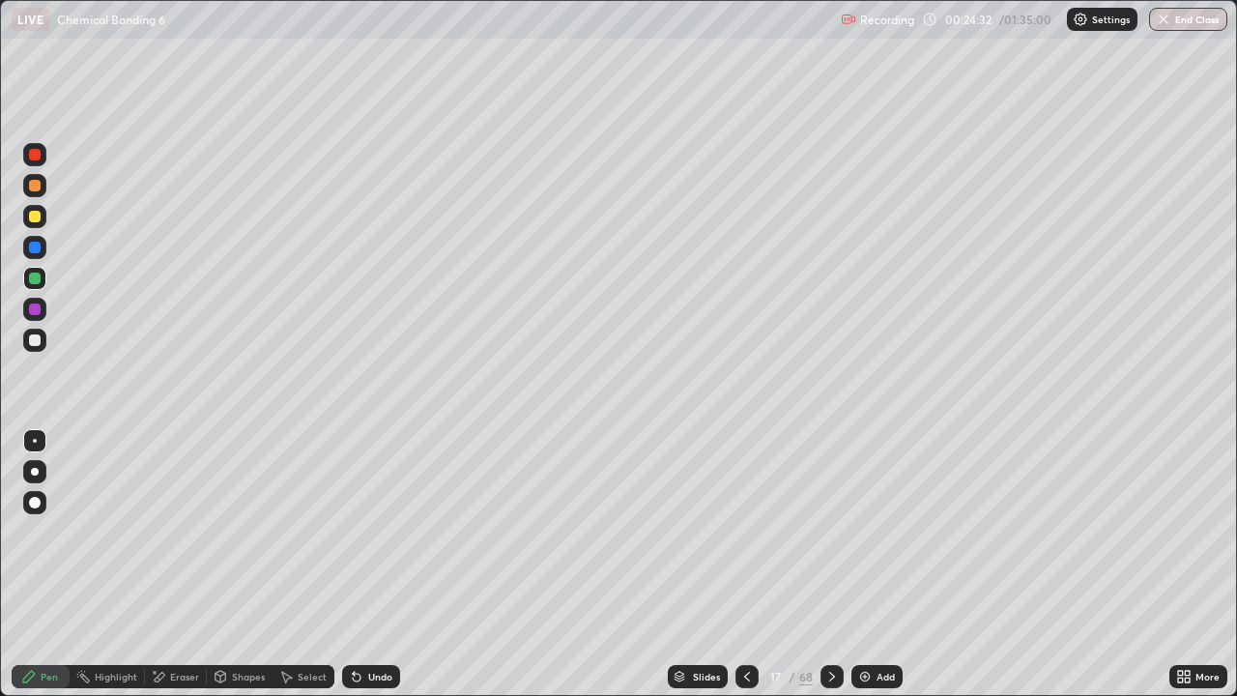
click at [878, 564] on div "Slides 17 / 68 Add" at bounding box center [784, 676] width 769 height 39
click at [872, 564] on div "Add" at bounding box center [876, 676] width 51 height 23
click at [36, 212] on div at bounding box center [35, 217] width 12 height 12
click at [32, 277] on div at bounding box center [35, 279] width 12 height 12
click at [34, 343] on div at bounding box center [35, 340] width 12 height 12
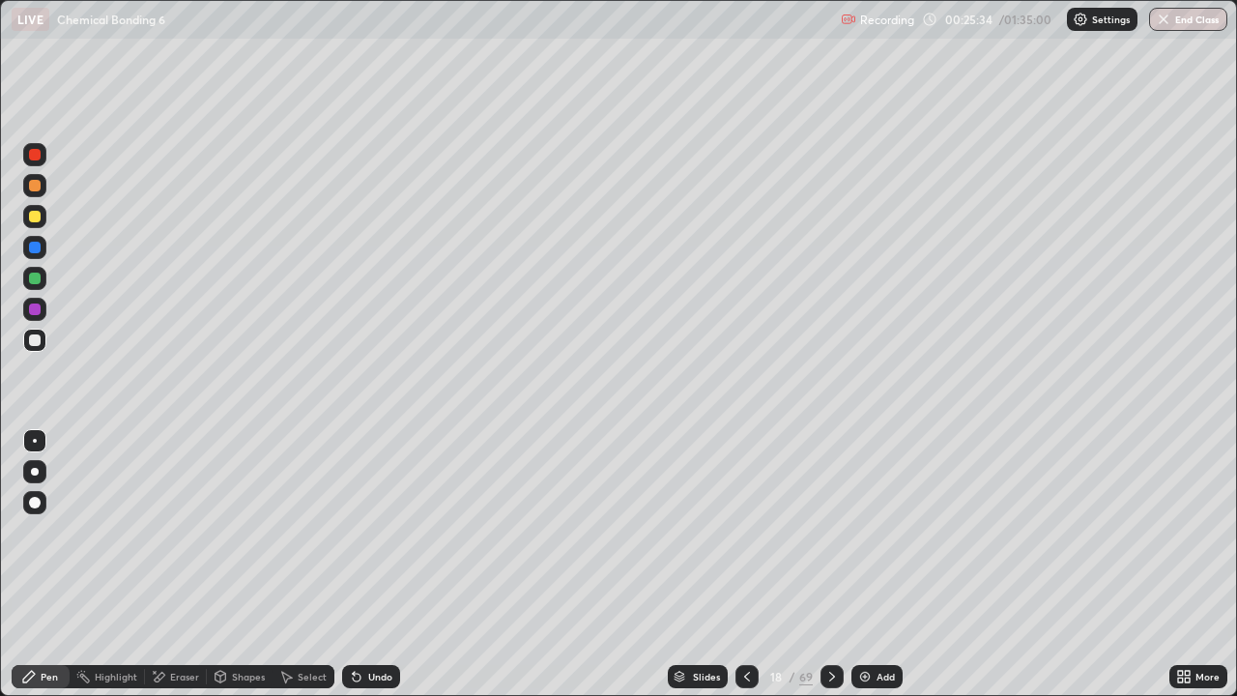
click at [310, 564] on div "Select" at bounding box center [312, 677] width 29 height 10
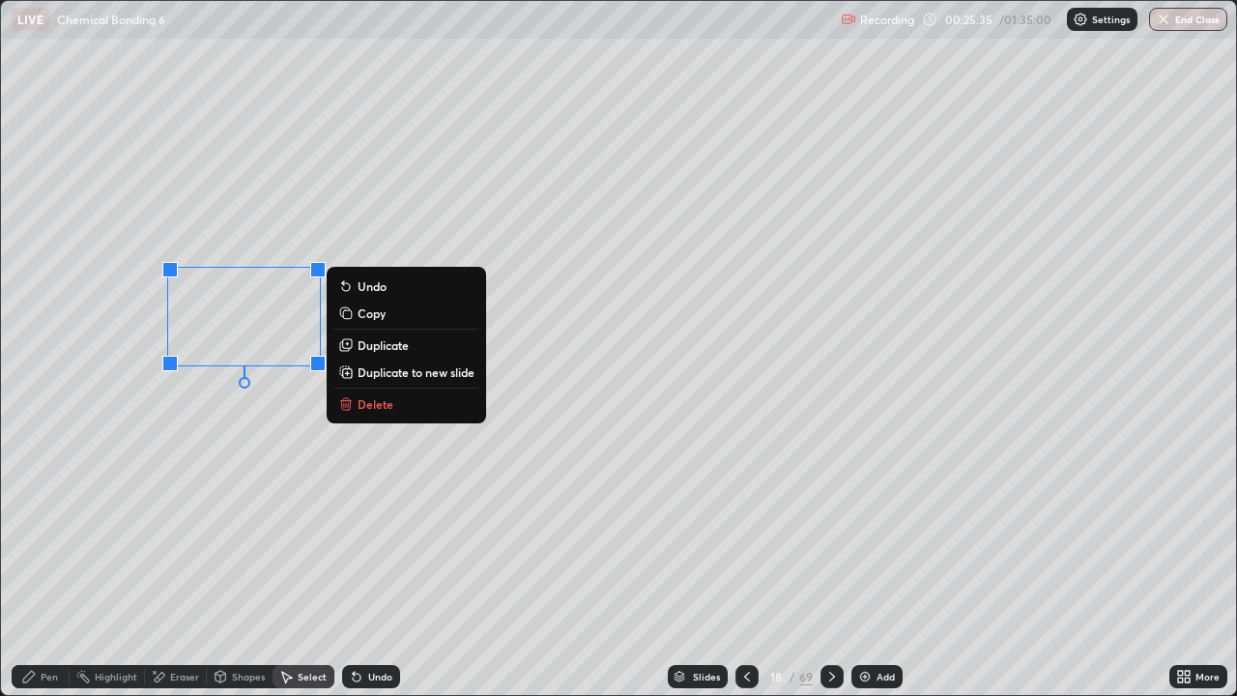
click at [245, 519] on div "0 ° Undo Copy Duplicate Duplicate to new slide Delete" at bounding box center [618, 348] width 1235 height 694
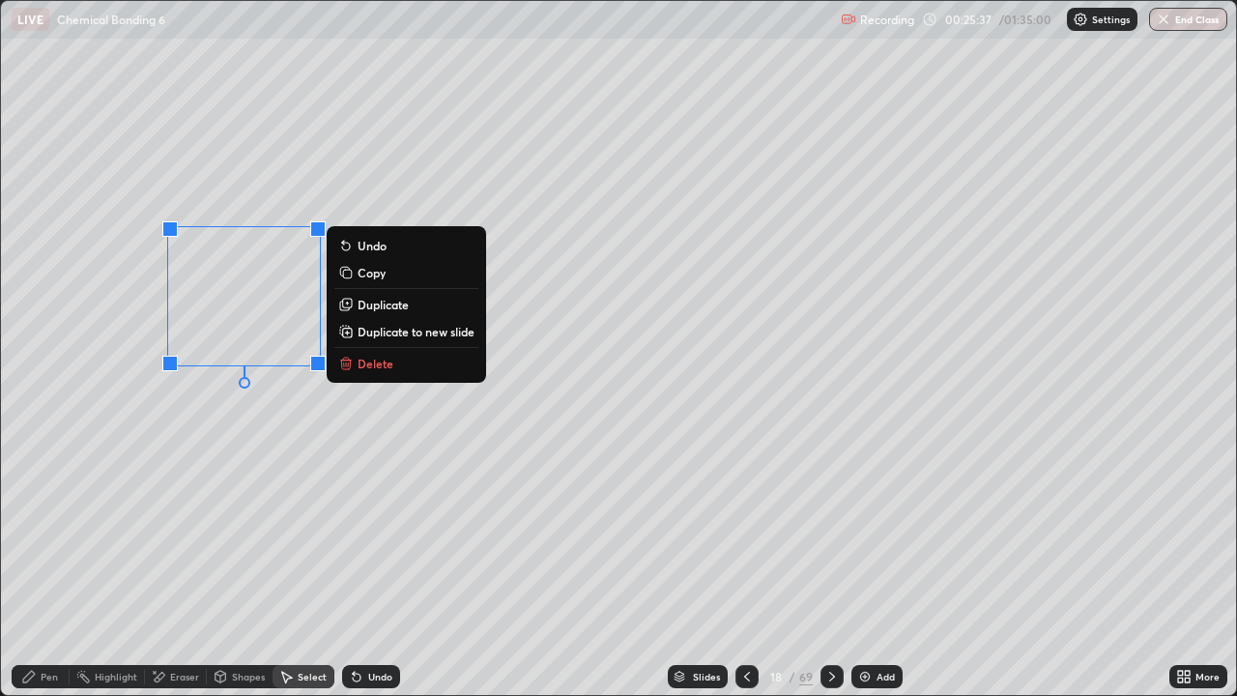
click at [384, 304] on p "Duplicate" at bounding box center [383, 304] width 51 height 15
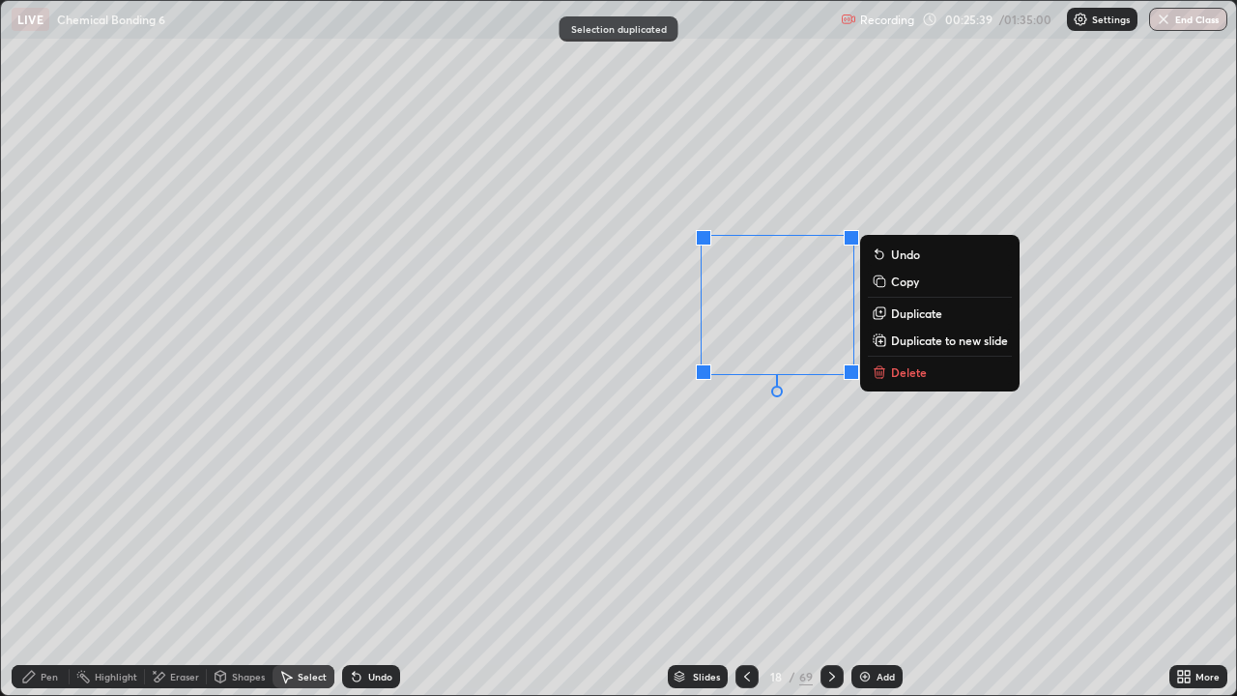
click at [34, 564] on icon at bounding box center [28, 676] width 15 height 15
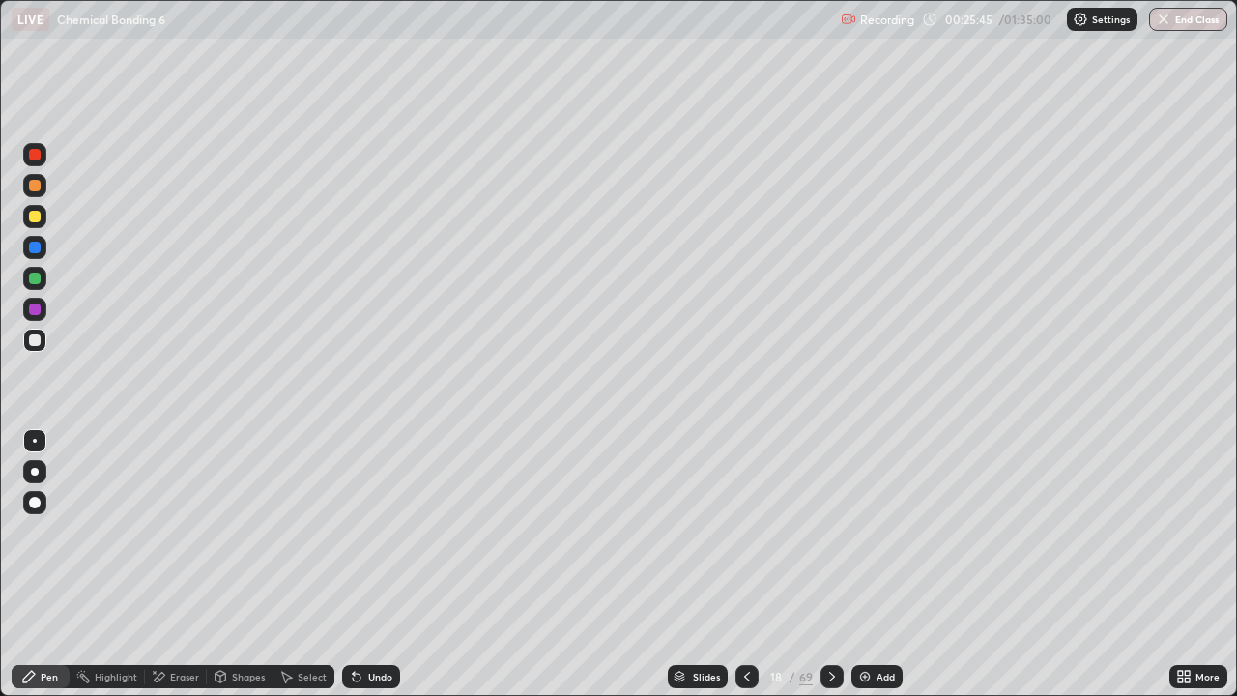
click at [33, 216] on div at bounding box center [35, 217] width 12 height 12
click at [166, 564] on div "Eraser" at bounding box center [176, 676] width 62 height 23
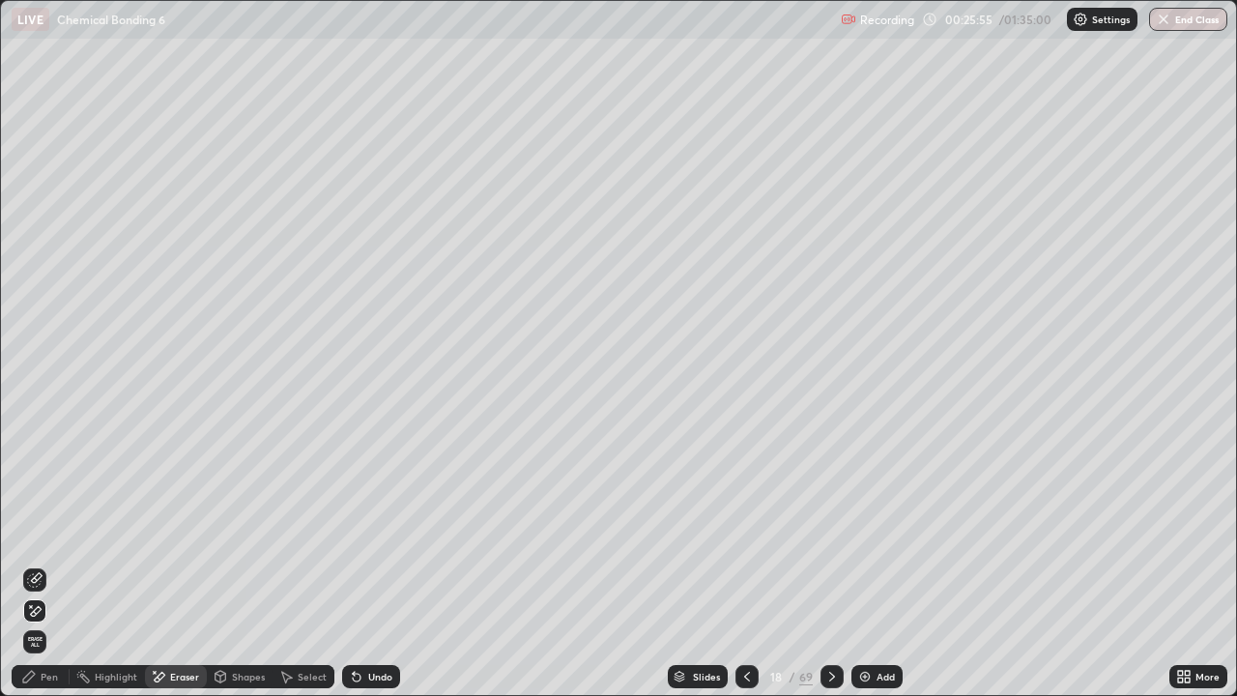
click at [45, 564] on div "Pen" at bounding box center [41, 676] width 58 height 23
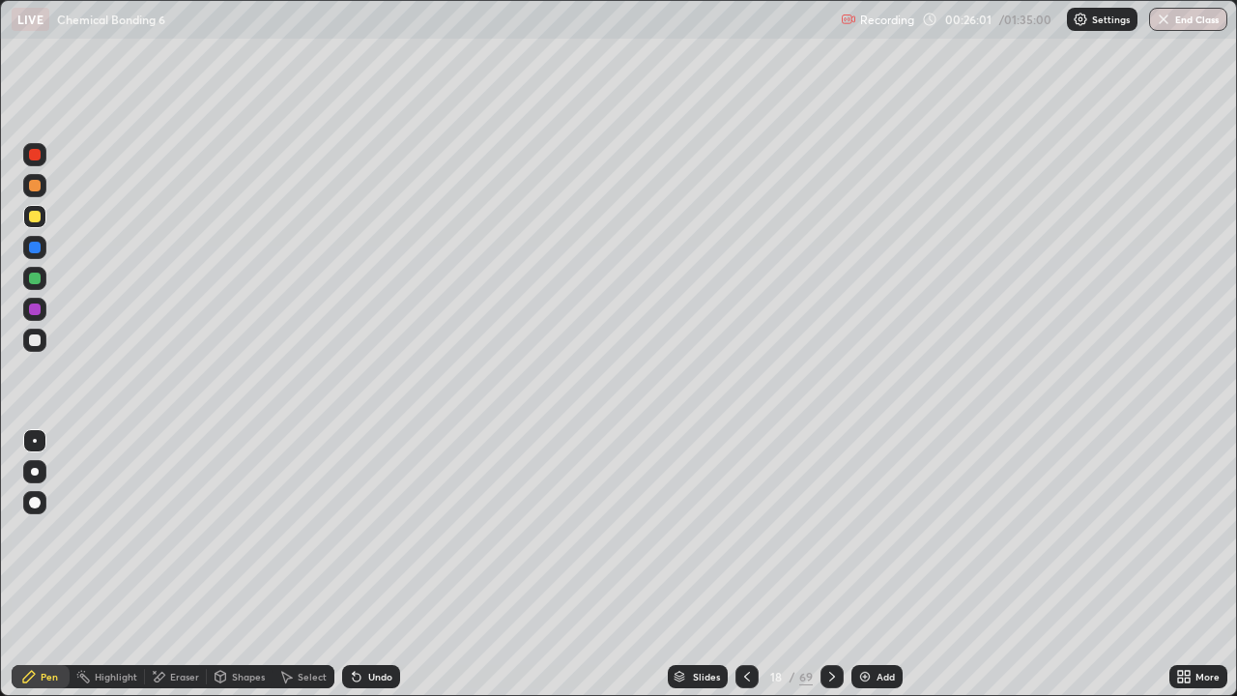
click at [34, 338] on div at bounding box center [35, 340] width 12 height 12
click at [49, 309] on div at bounding box center [34, 309] width 31 height 31
click at [745, 564] on icon at bounding box center [746, 676] width 15 height 15
click at [754, 564] on div at bounding box center [746, 676] width 23 height 23
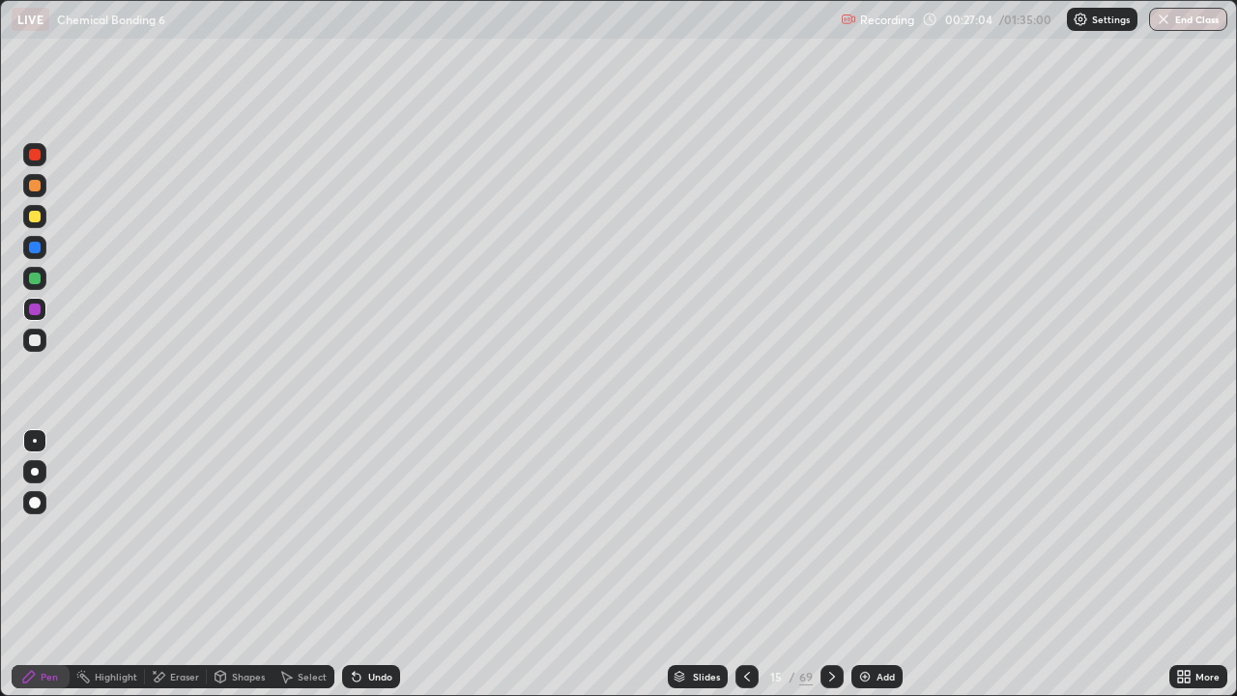
click at [745, 564] on icon at bounding box center [746, 676] width 15 height 15
click at [839, 564] on div at bounding box center [831, 676] width 23 height 23
click at [838, 564] on div at bounding box center [831, 676] width 23 height 23
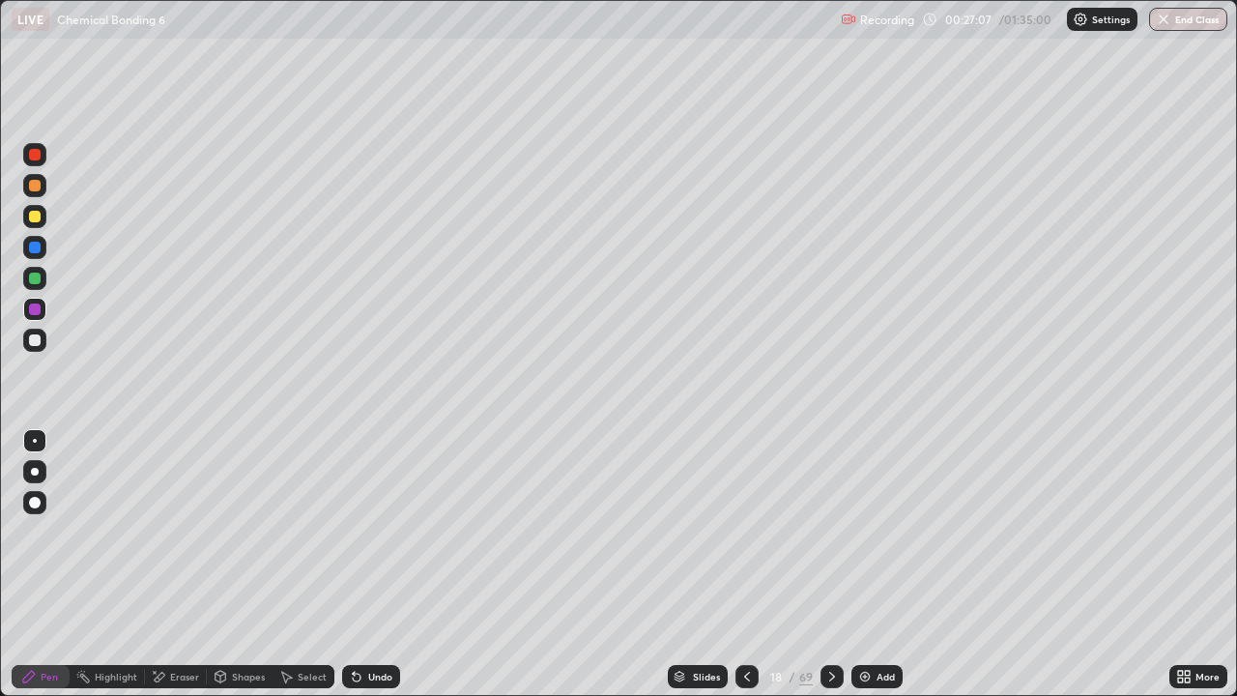
click at [841, 564] on div at bounding box center [831, 676] width 23 height 23
click at [699, 564] on div "Slides" at bounding box center [698, 676] width 60 height 23
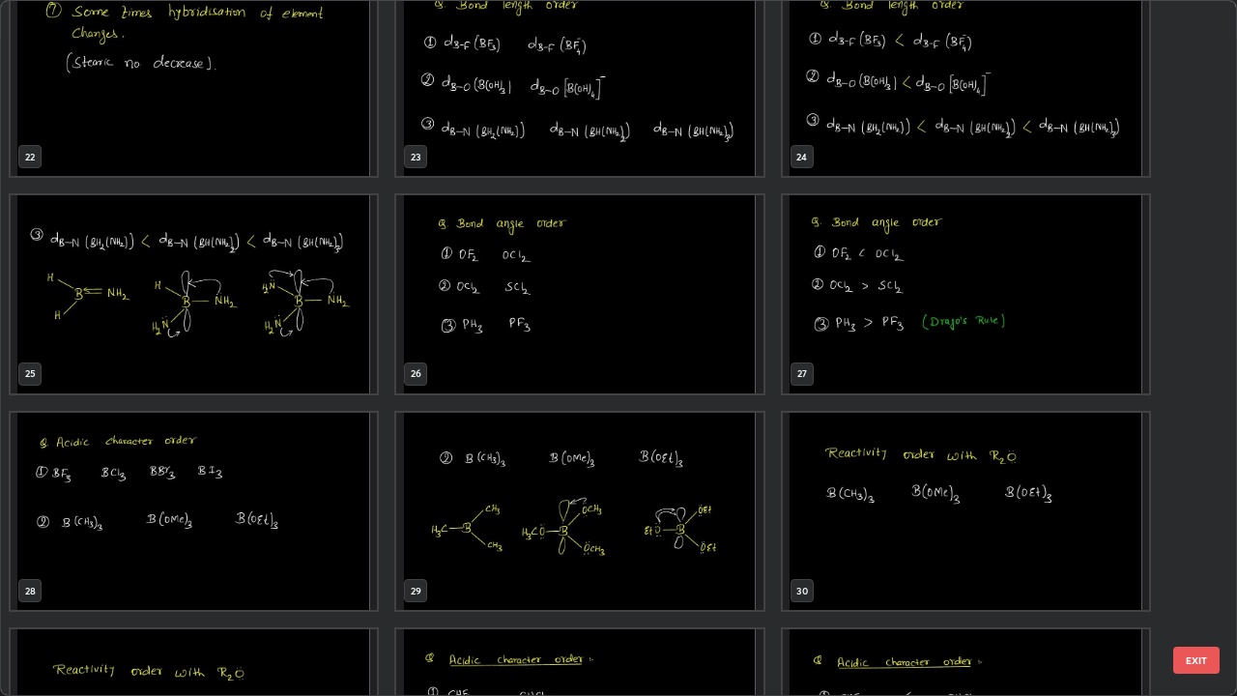
scroll to position [1553, 0]
click at [306, 551] on img "grid" at bounding box center [194, 511] width 366 height 198
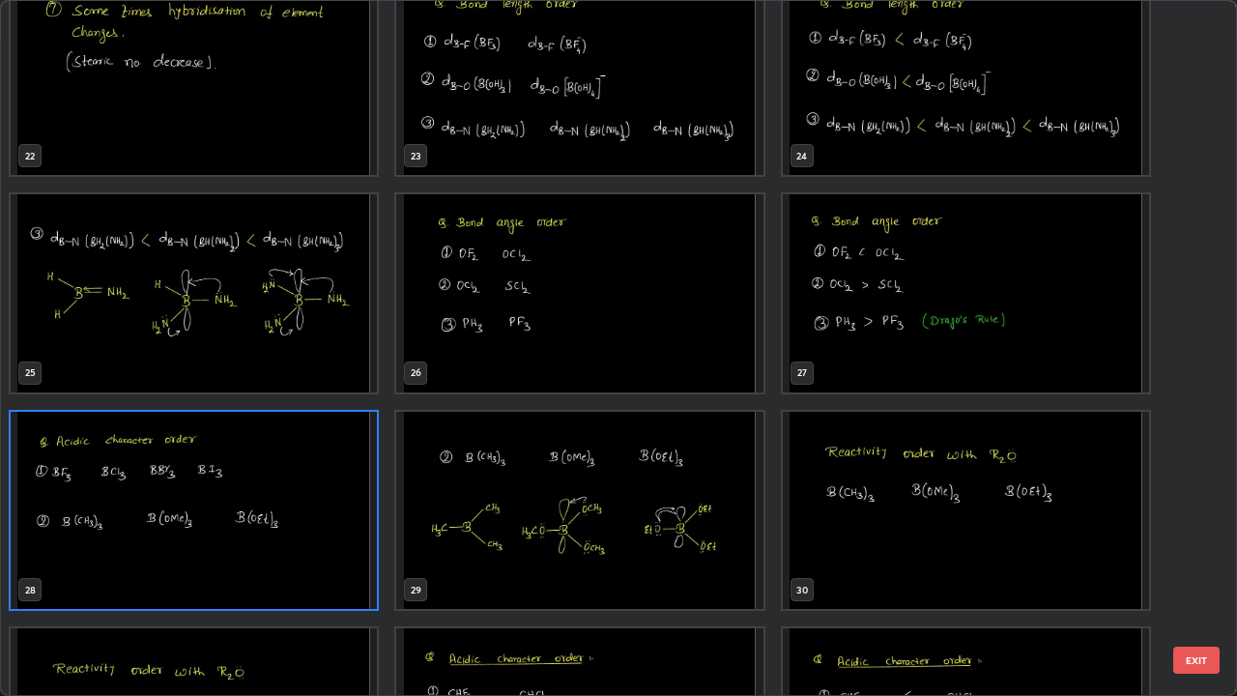
click at [298, 547] on img "grid" at bounding box center [194, 511] width 366 height 198
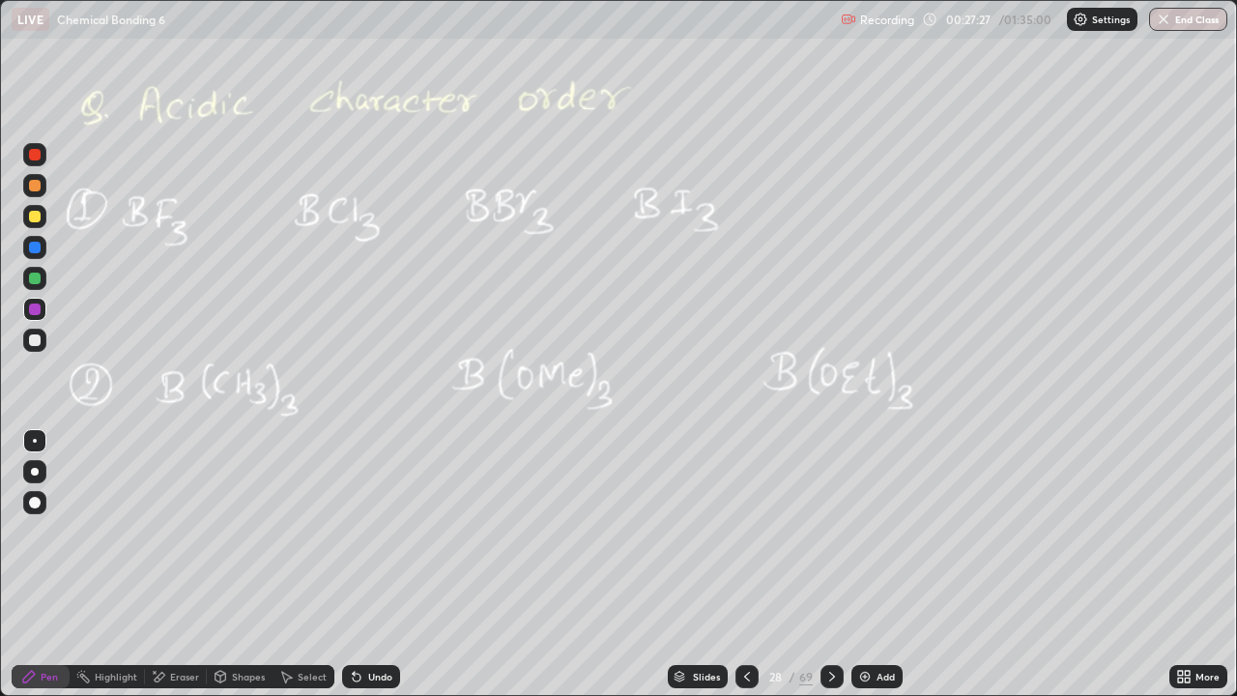
click at [829, 564] on icon at bounding box center [831, 676] width 15 height 15
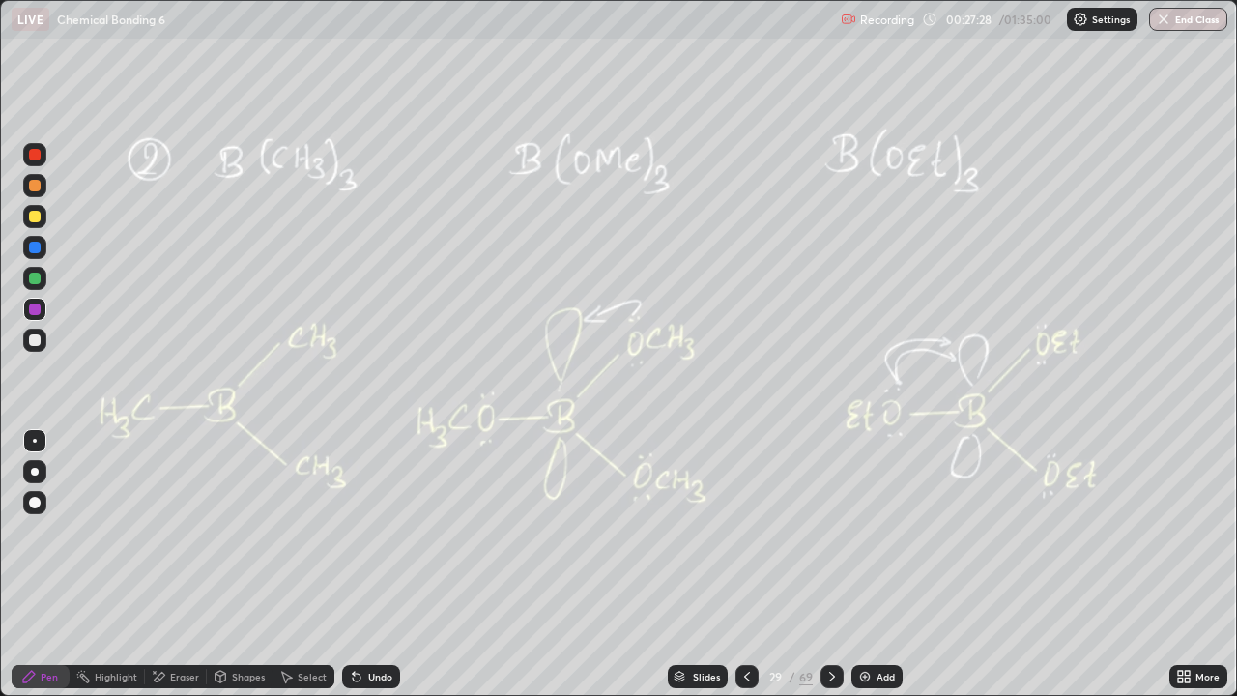
click at [830, 564] on icon at bounding box center [831, 676] width 15 height 15
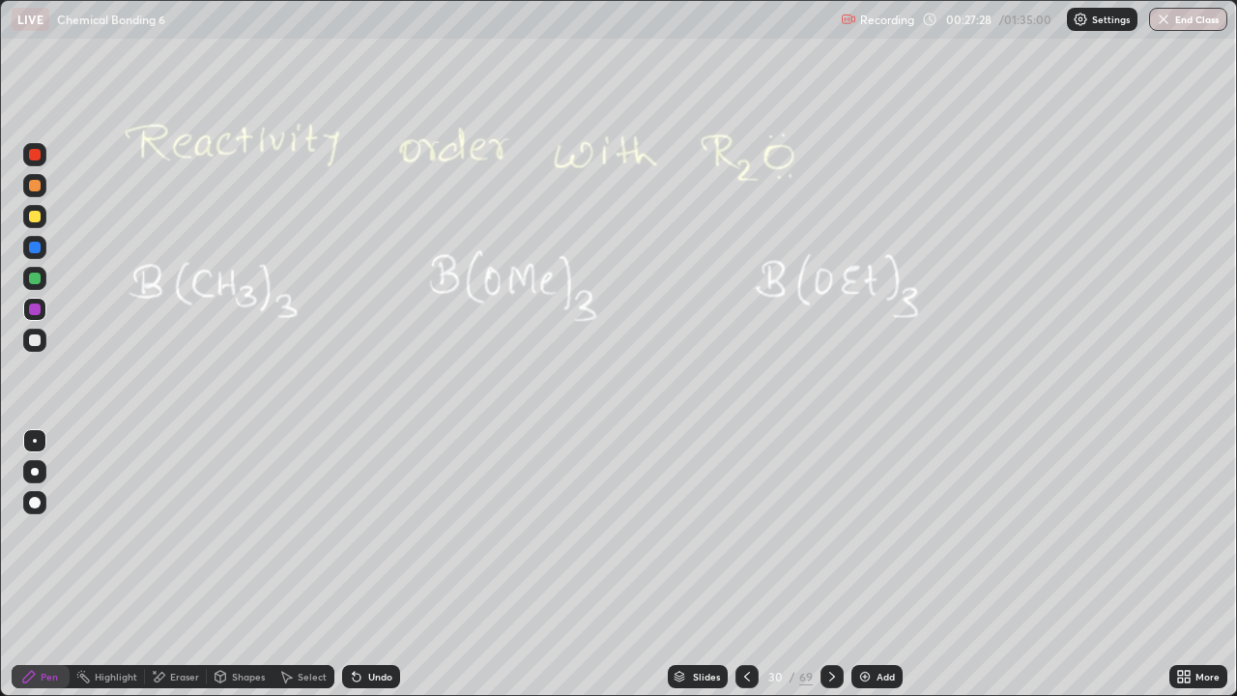
click at [829, 564] on icon at bounding box center [831, 676] width 15 height 15
click at [835, 564] on icon at bounding box center [831, 676] width 15 height 15
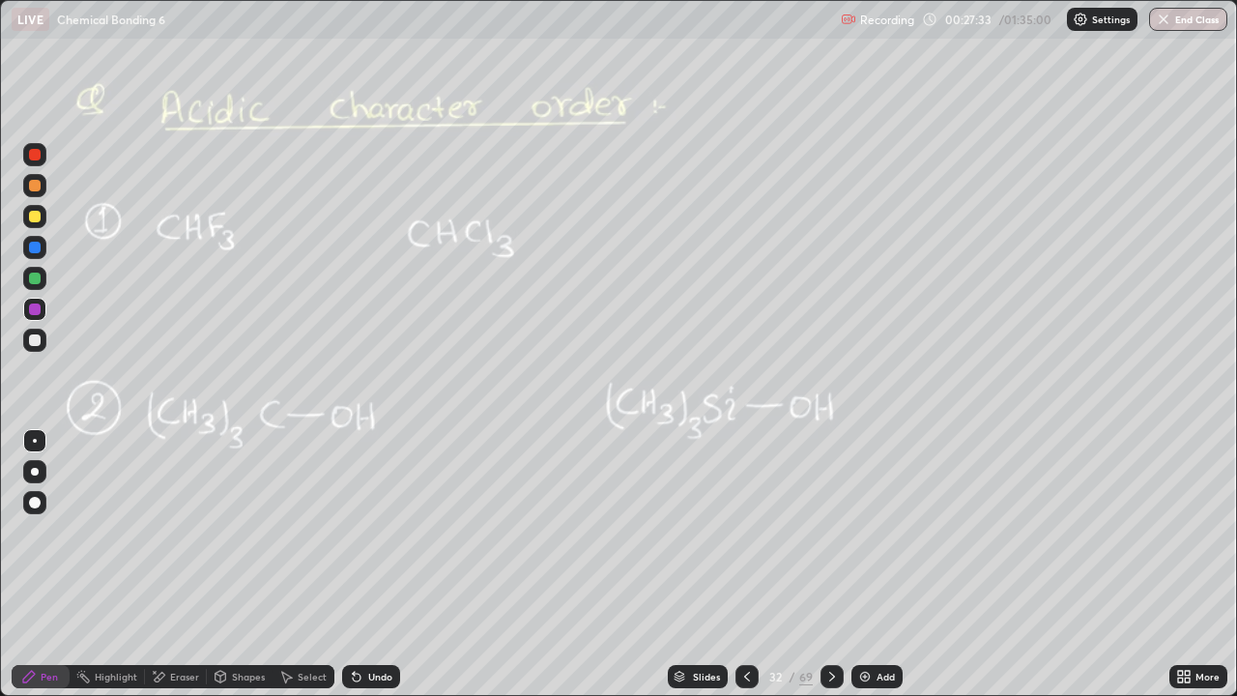
click at [840, 564] on div at bounding box center [831, 676] width 23 height 23
click at [705, 564] on div "Slides" at bounding box center [698, 676] width 60 height 23
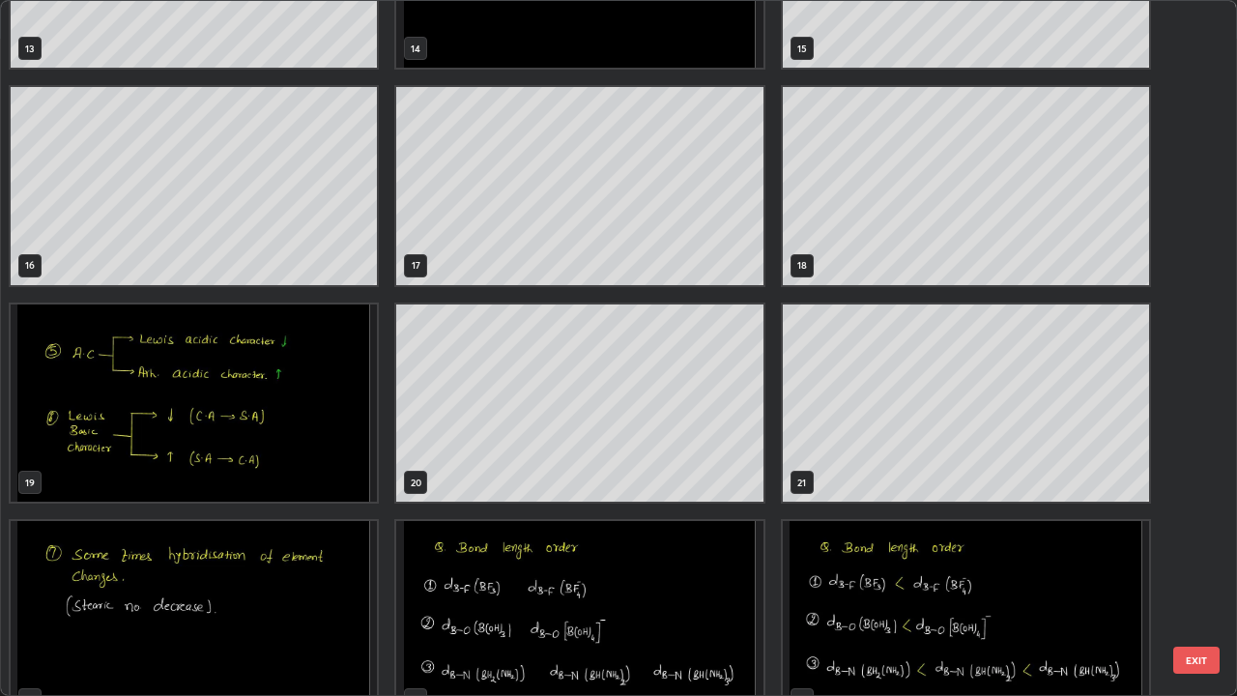
scroll to position [1015, 0]
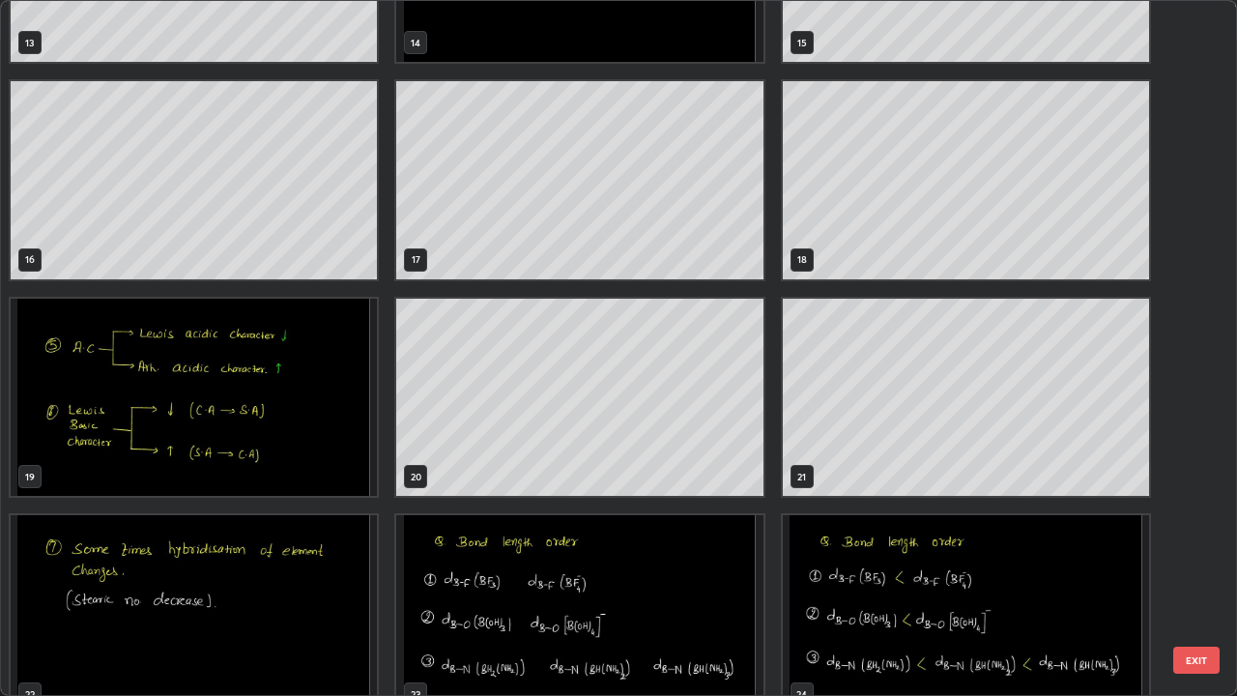
click at [315, 449] on img "grid" at bounding box center [194, 398] width 366 height 198
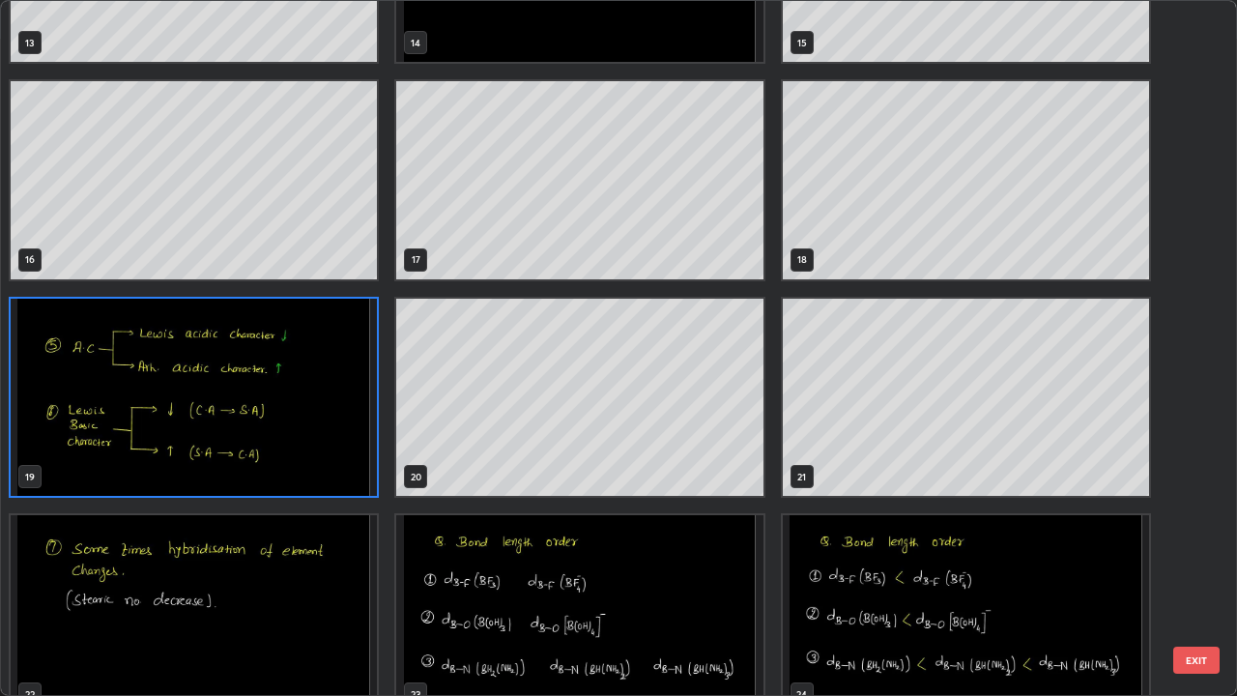
click at [314, 456] on img "grid" at bounding box center [194, 398] width 366 height 198
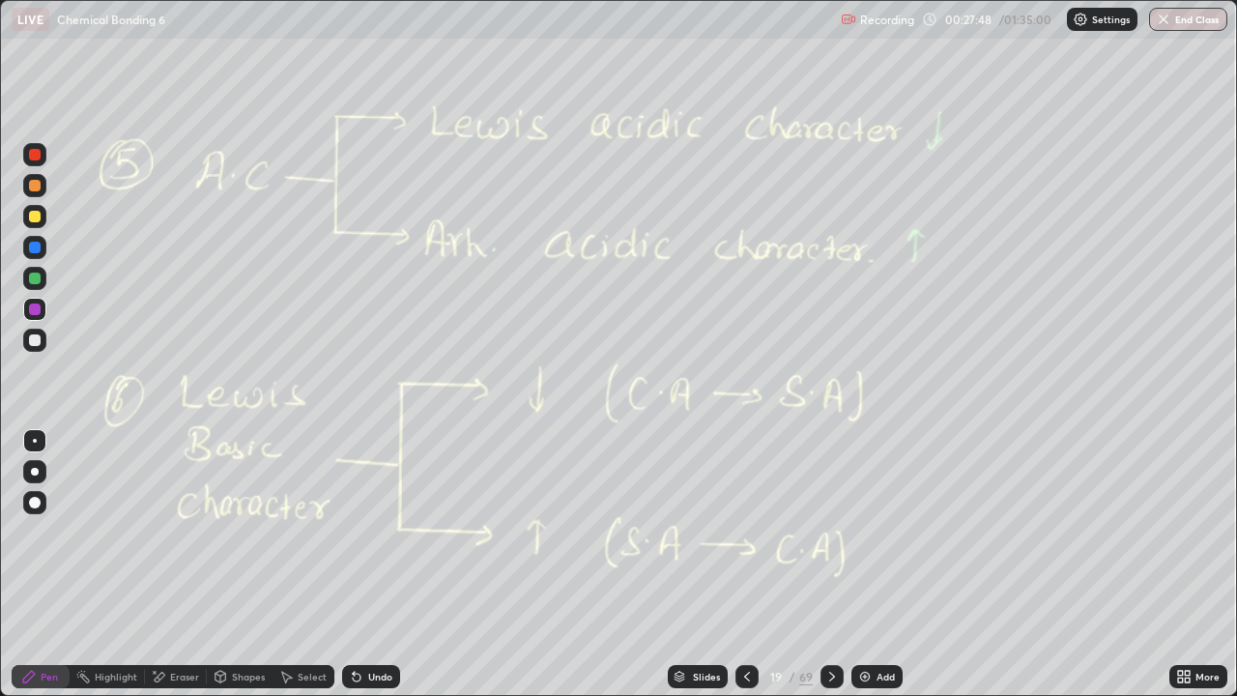
click at [876, 564] on div "Add" at bounding box center [885, 677] width 18 height 10
click at [45, 282] on div at bounding box center [34, 278] width 23 height 23
click at [36, 340] on div at bounding box center [35, 340] width 12 height 12
click at [749, 564] on div at bounding box center [746, 676] width 23 height 39
click at [833, 564] on icon at bounding box center [831, 676] width 15 height 15
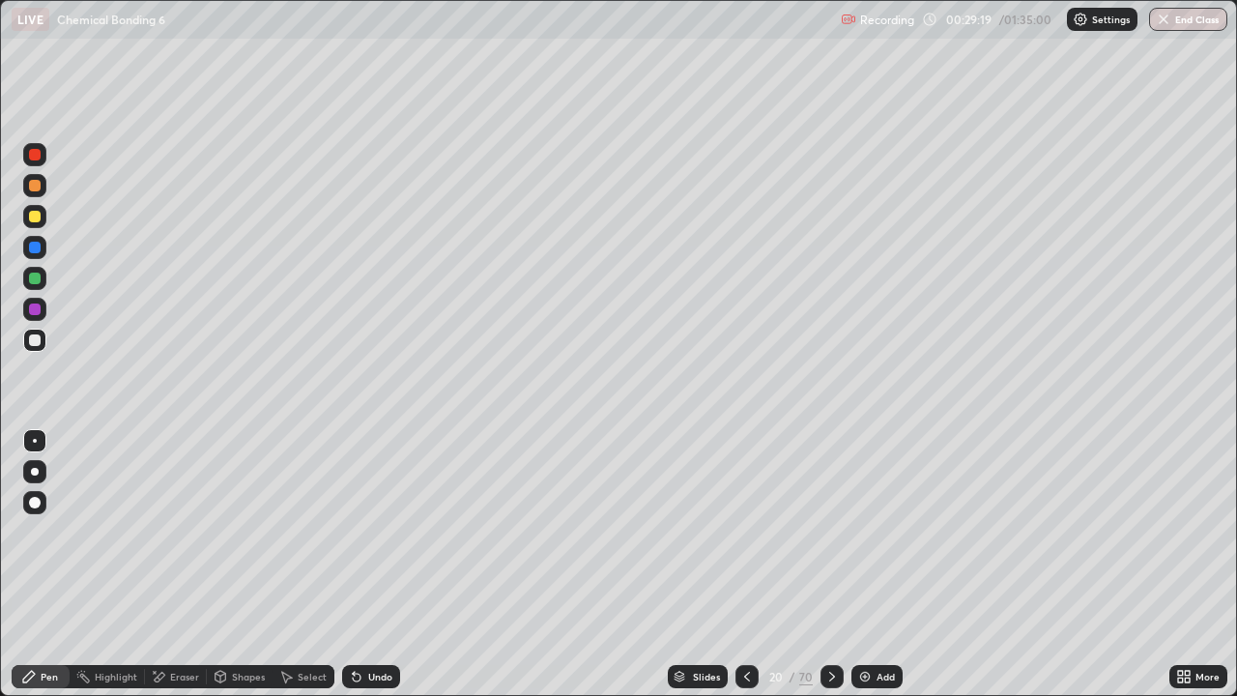
click at [824, 564] on icon at bounding box center [831, 676] width 15 height 15
click at [829, 564] on icon at bounding box center [832, 677] width 6 height 10
click at [830, 564] on icon at bounding box center [831, 676] width 15 height 15
click at [834, 564] on div at bounding box center [831, 676] width 23 height 23
click at [830, 564] on icon at bounding box center [832, 677] width 6 height 10
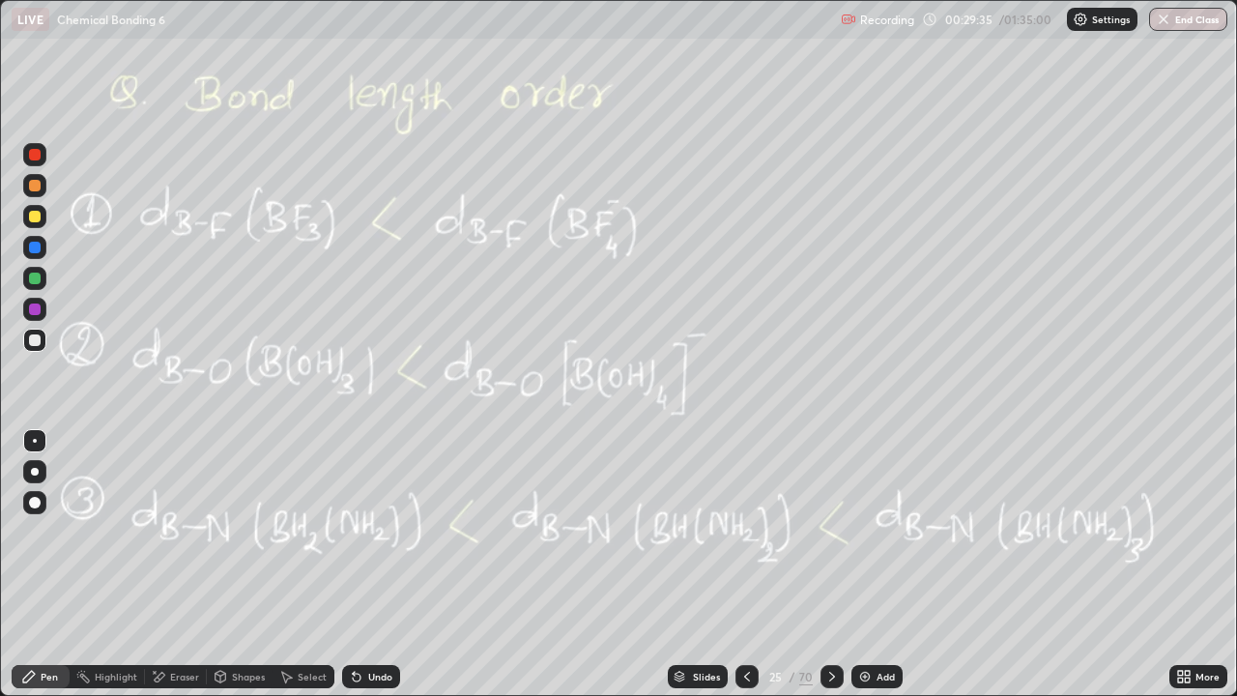
click at [837, 564] on icon at bounding box center [831, 676] width 15 height 15
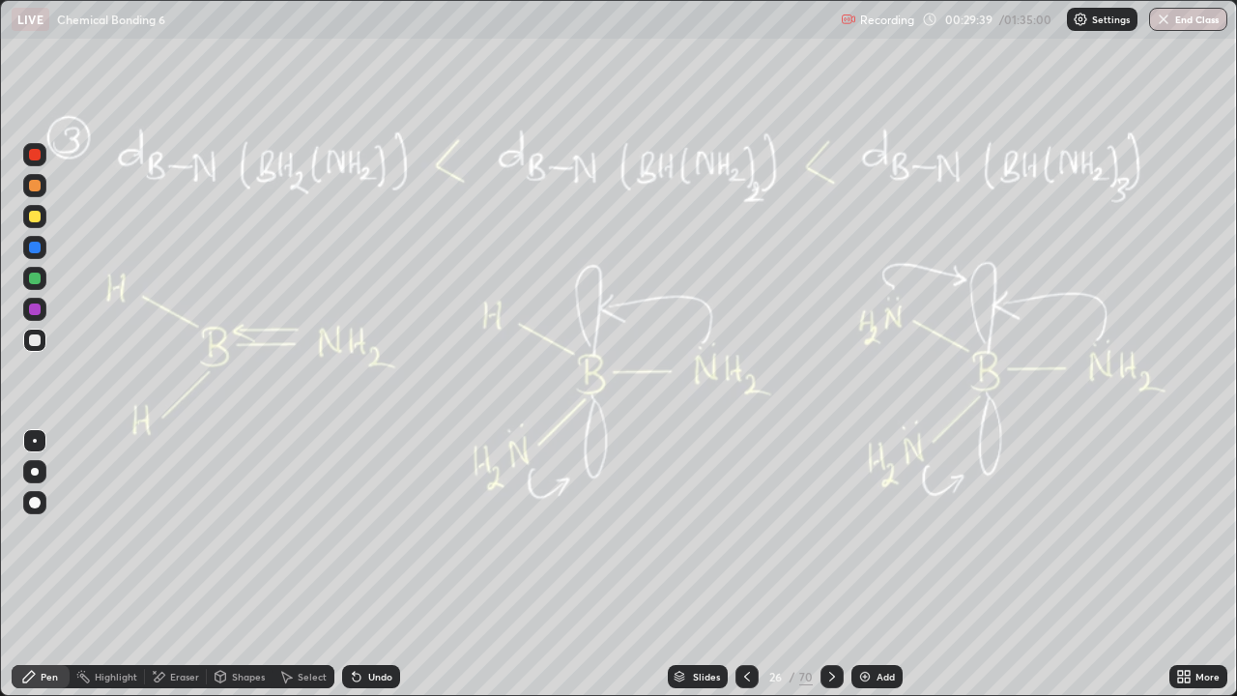
click at [828, 564] on icon at bounding box center [831, 676] width 15 height 15
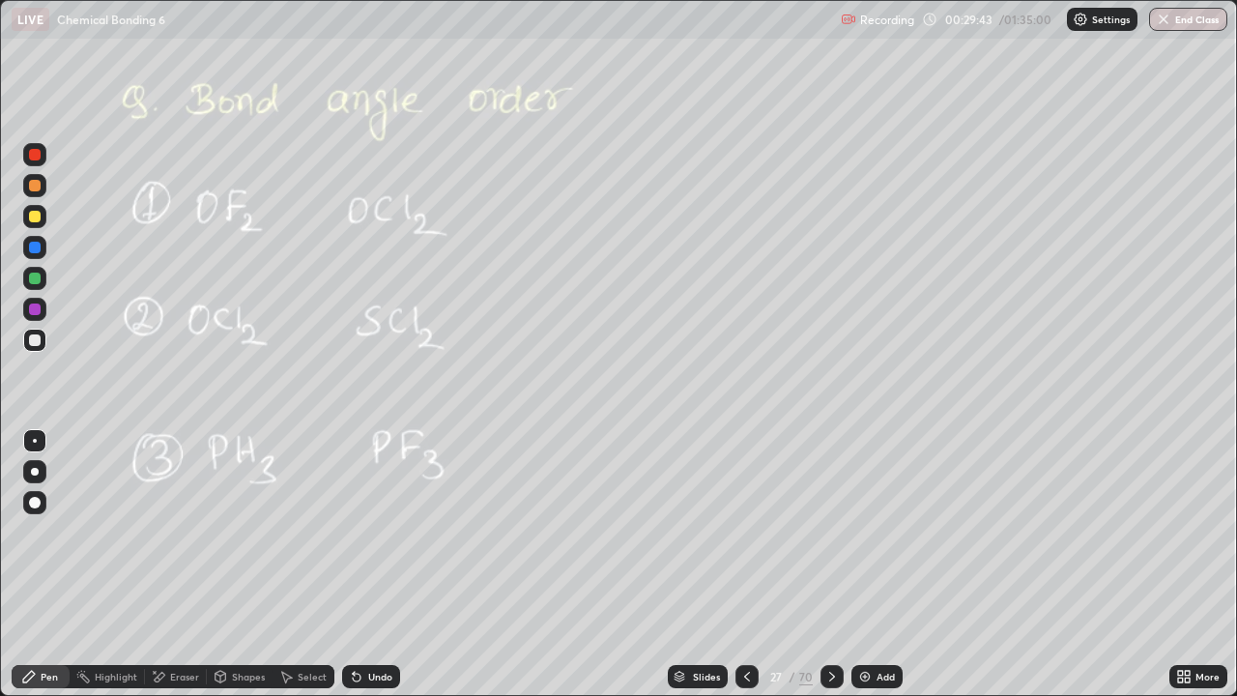
click at [836, 564] on icon at bounding box center [831, 676] width 15 height 15
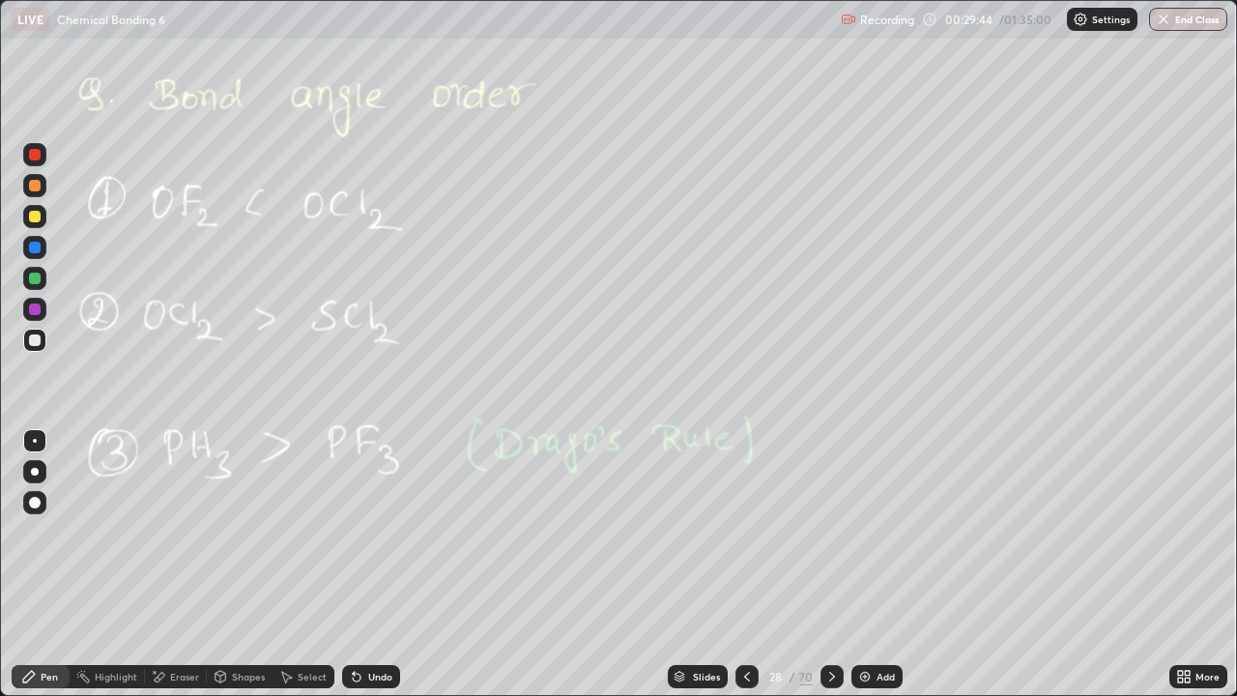
click at [841, 564] on div at bounding box center [831, 676] width 23 height 23
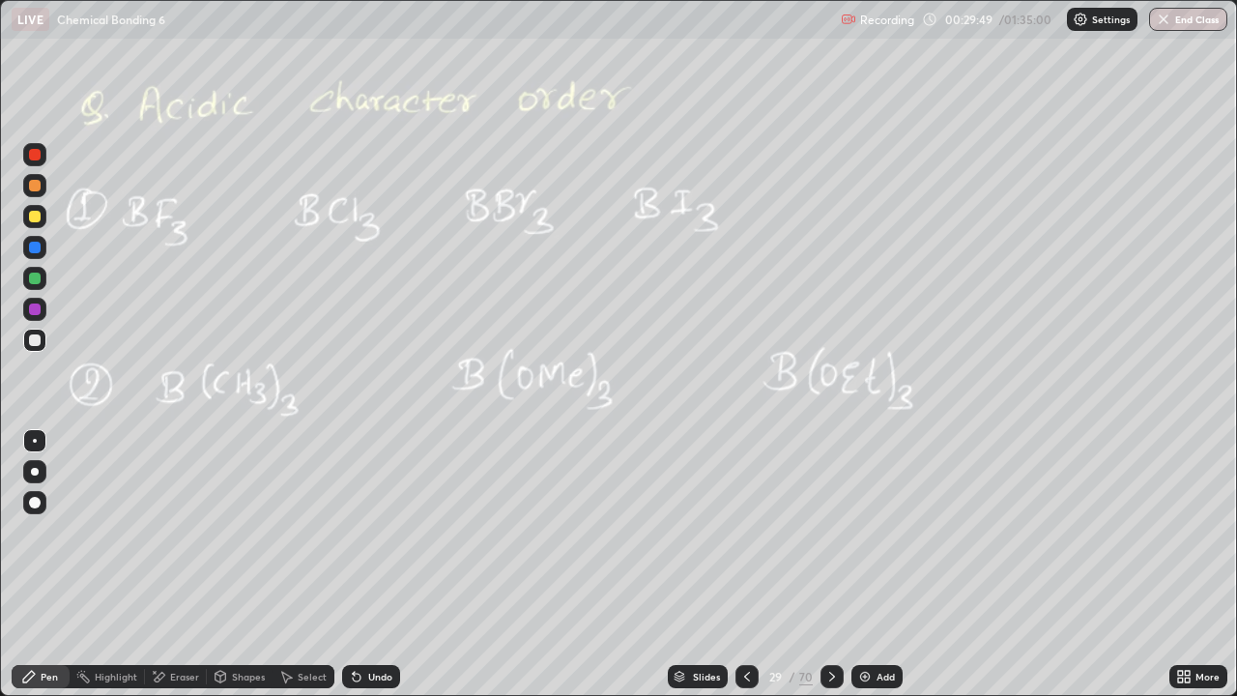
click at [838, 564] on div at bounding box center [831, 676] width 23 height 23
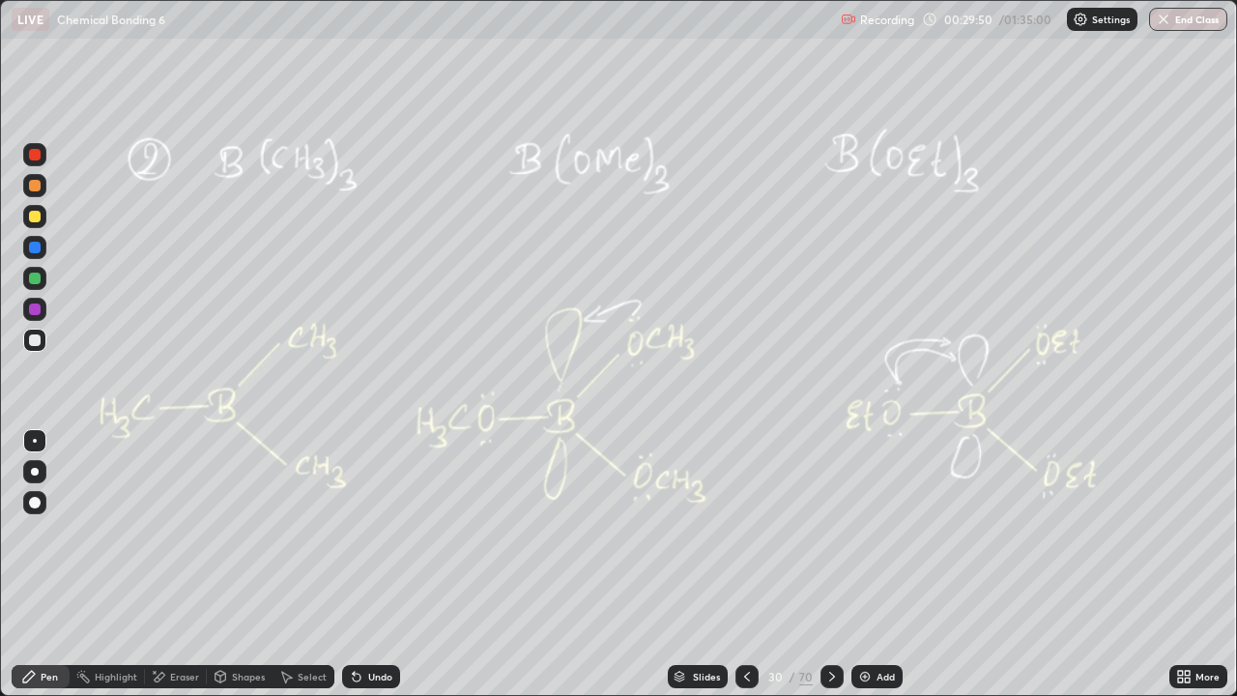
click at [841, 564] on div at bounding box center [831, 676] width 23 height 39
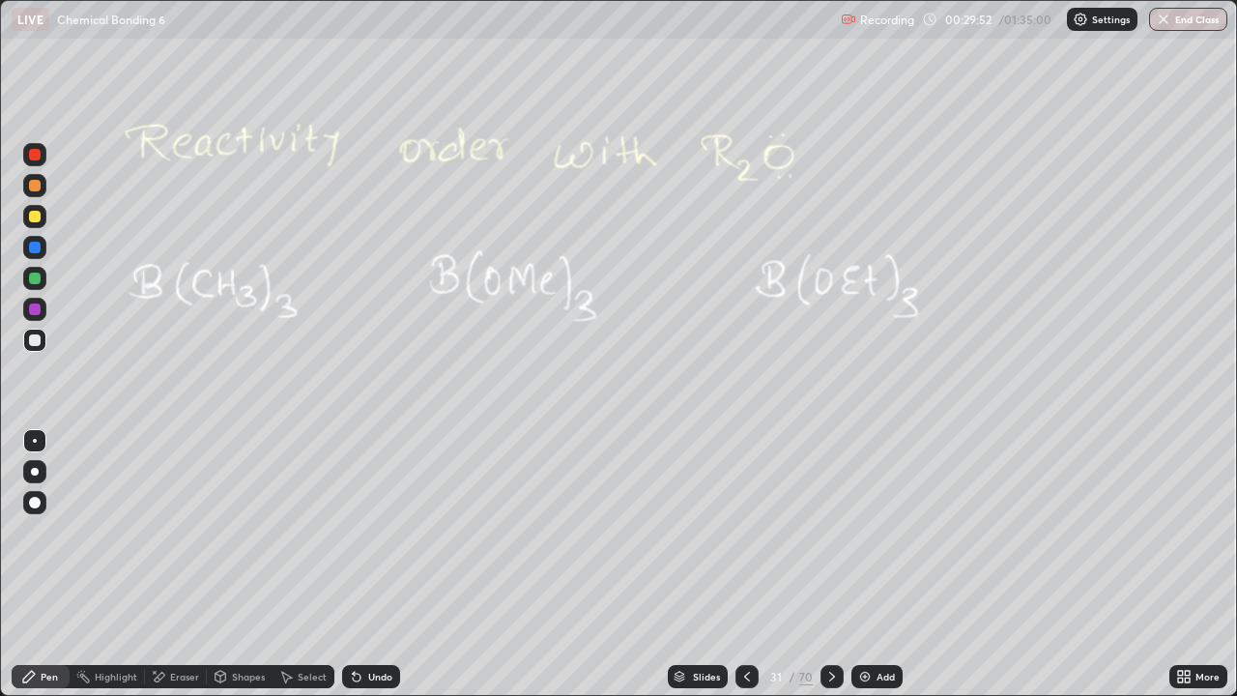
click at [842, 564] on div "Slides 31 / 70 Add" at bounding box center [784, 676] width 769 height 39
click at [754, 564] on div at bounding box center [746, 676] width 23 height 23
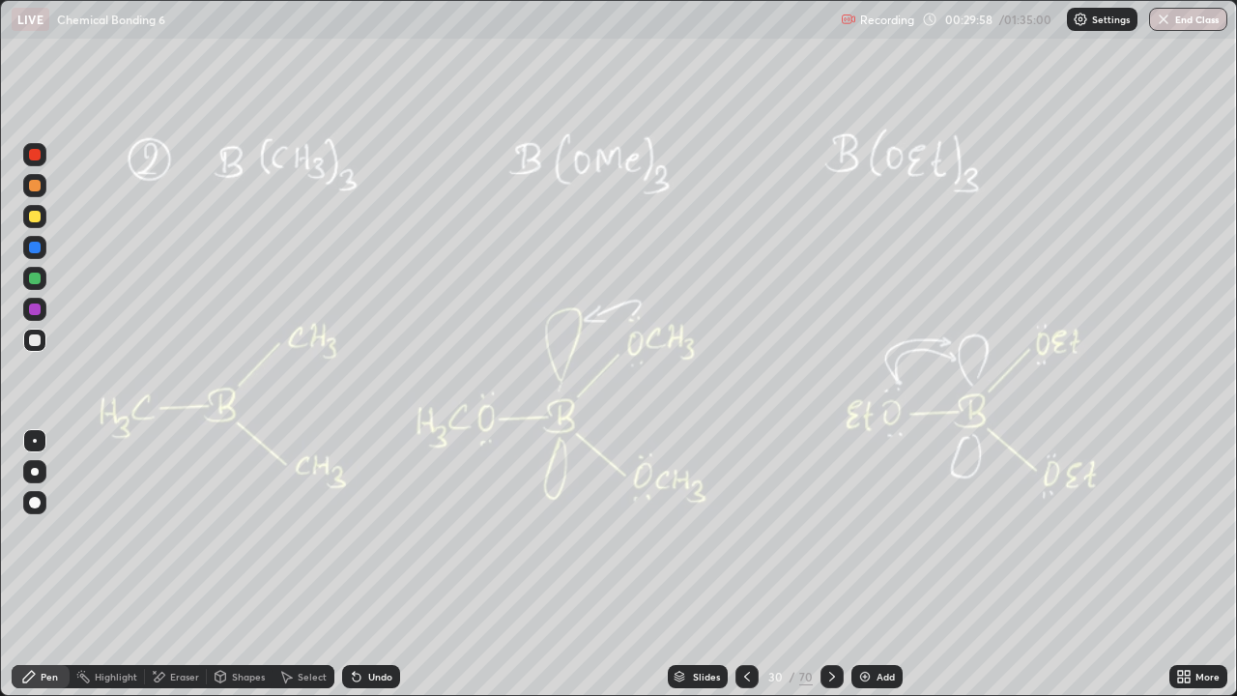
click at [743, 564] on icon at bounding box center [746, 676] width 15 height 15
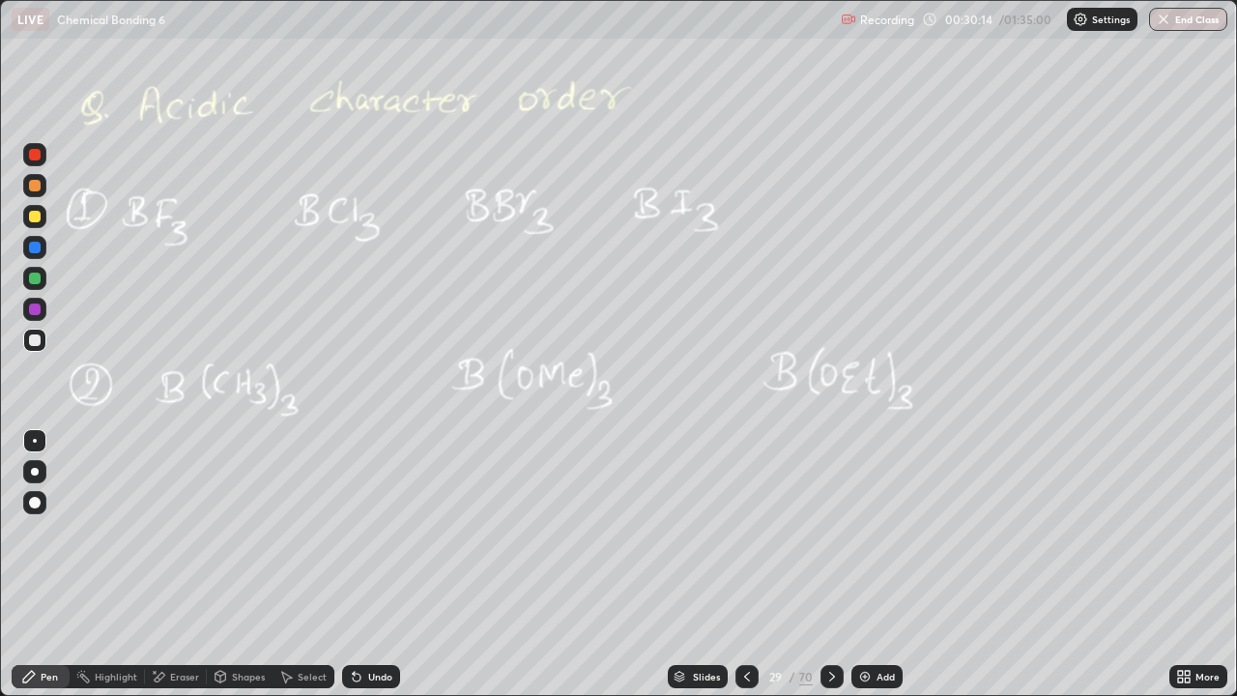
click at [826, 564] on icon at bounding box center [831, 676] width 15 height 15
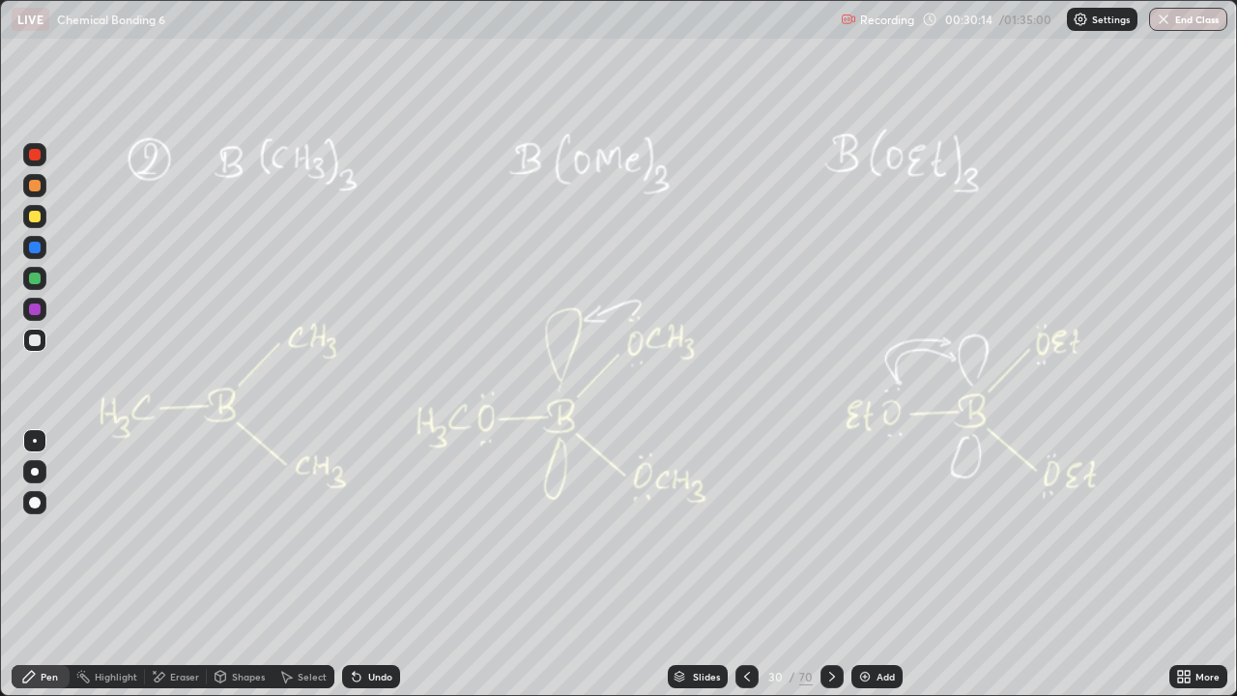
click at [827, 564] on icon at bounding box center [831, 676] width 15 height 15
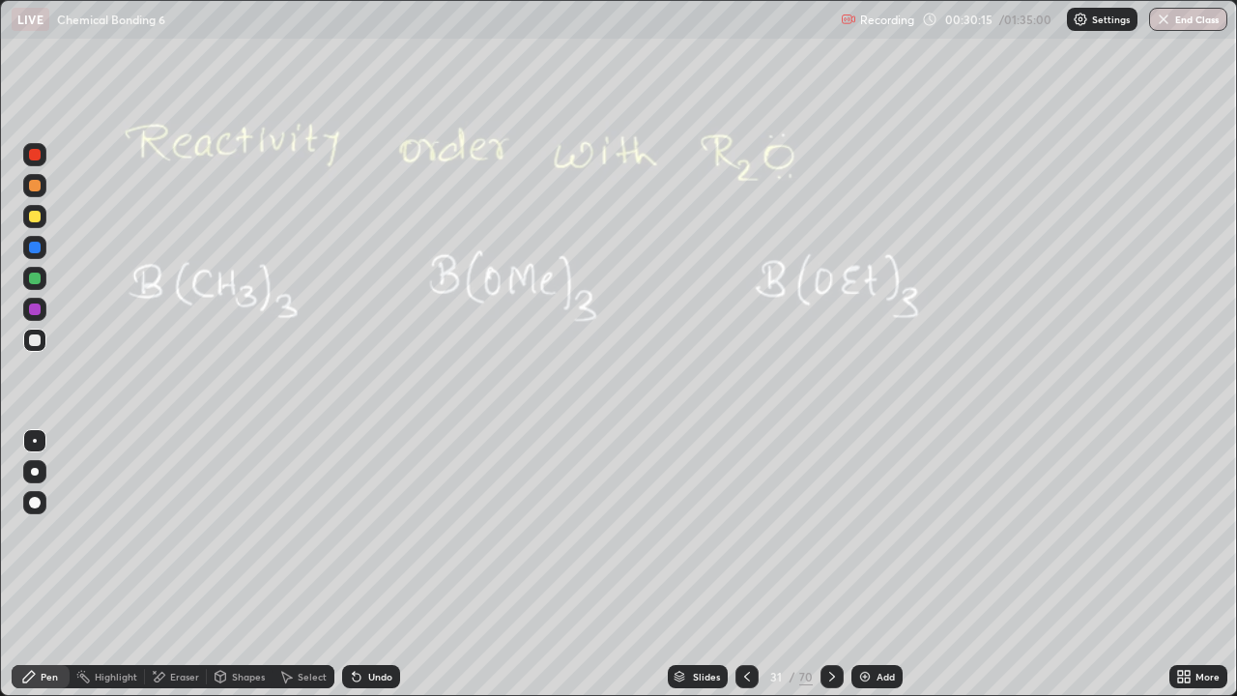
click at [827, 564] on icon at bounding box center [831, 676] width 15 height 15
click at [826, 564] on icon at bounding box center [831, 676] width 15 height 15
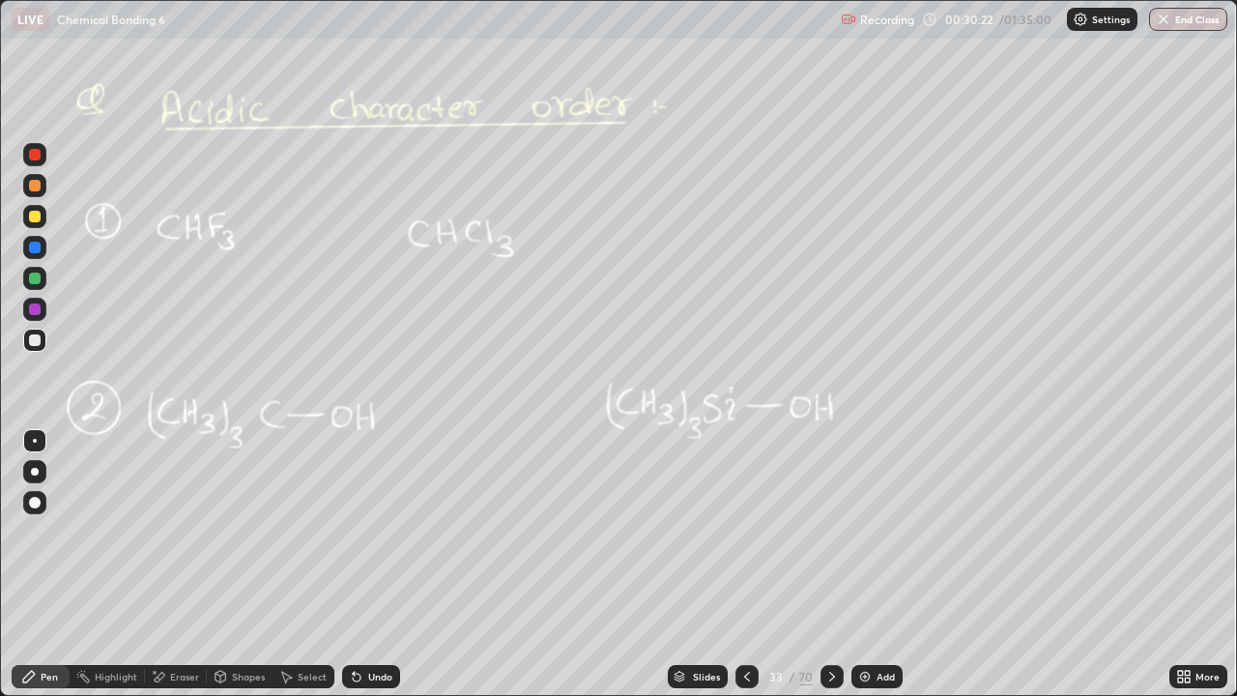
click at [833, 564] on icon at bounding box center [831, 676] width 15 height 15
click at [829, 564] on icon at bounding box center [831, 676] width 15 height 15
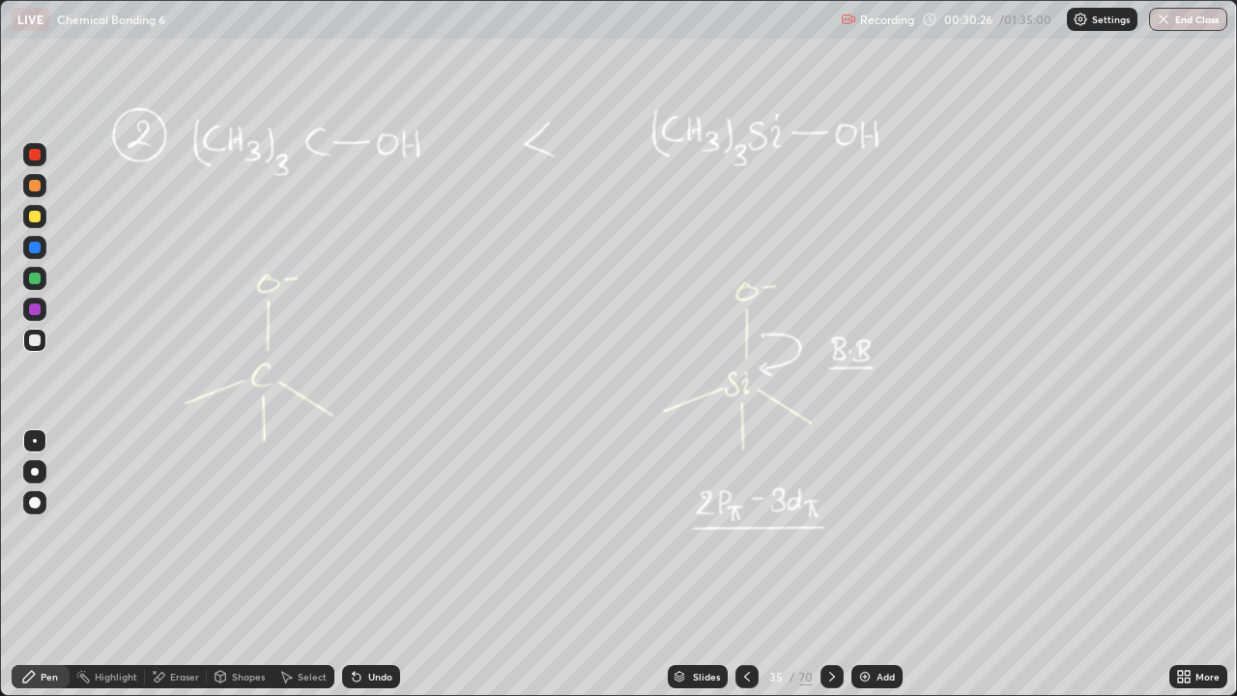
click at [837, 564] on div at bounding box center [831, 676] width 23 height 23
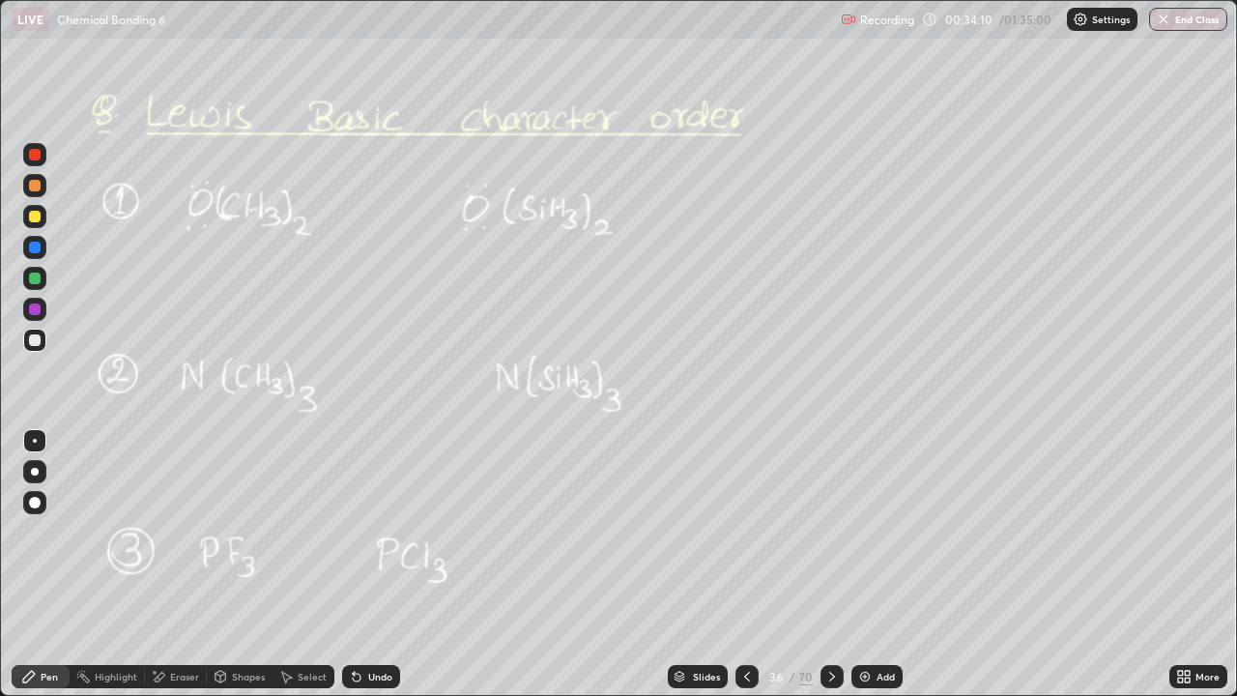
click at [33, 344] on div at bounding box center [35, 340] width 12 height 12
click at [36, 216] on div at bounding box center [35, 217] width 12 height 12
click at [37, 338] on div at bounding box center [35, 340] width 12 height 12
click at [36, 278] on div at bounding box center [35, 279] width 12 height 12
click at [305, 564] on div "Select" at bounding box center [312, 677] width 29 height 10
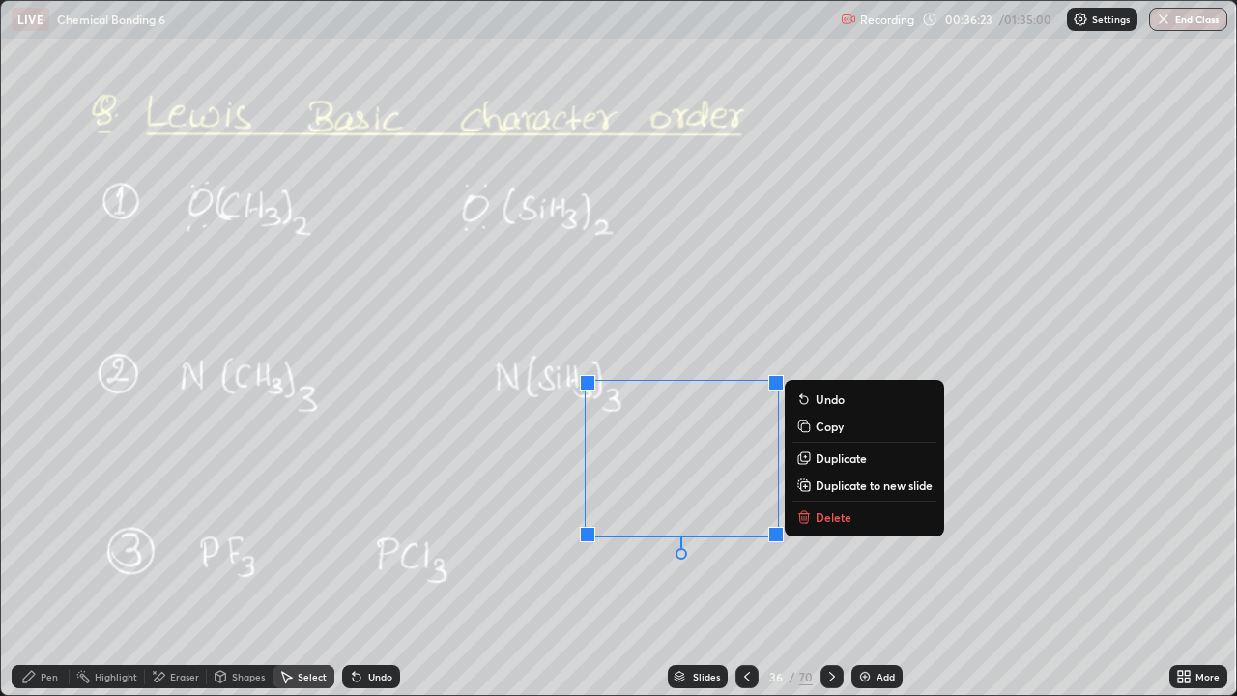
click at [825, 518] on p "Delete" at bounding box center [834, 516] width 36 height 15
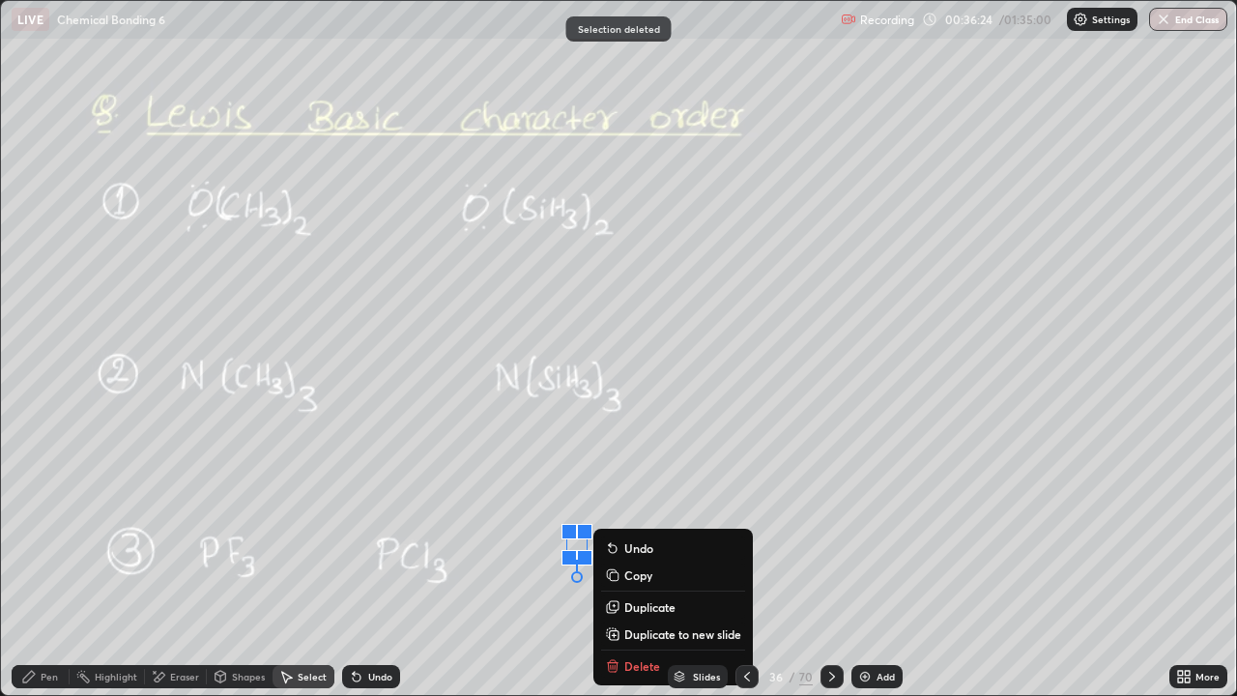
click at [637, 564] on div "0 ° Undo Copy Duplicate Duplicate to new slide Delete" at bounding box center [618, 348] width 1235 height 694
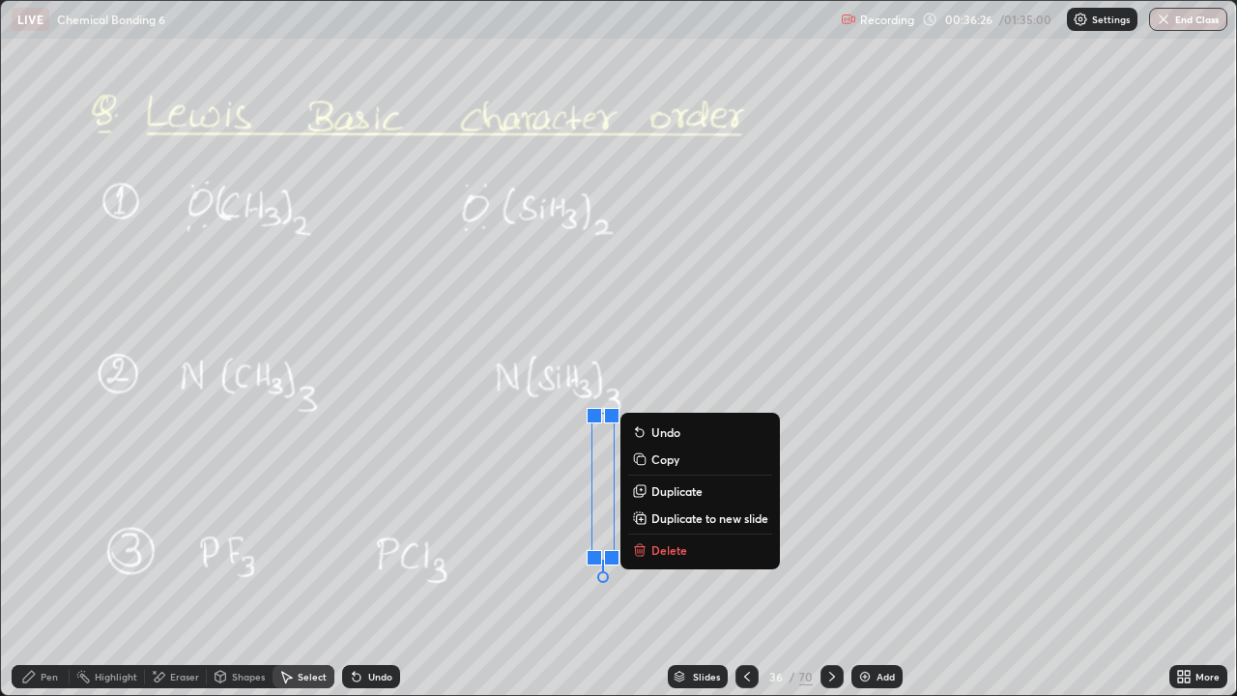
click at [673, 545] on p "Delete" at bounding box center [669, 549] width 36 height 15
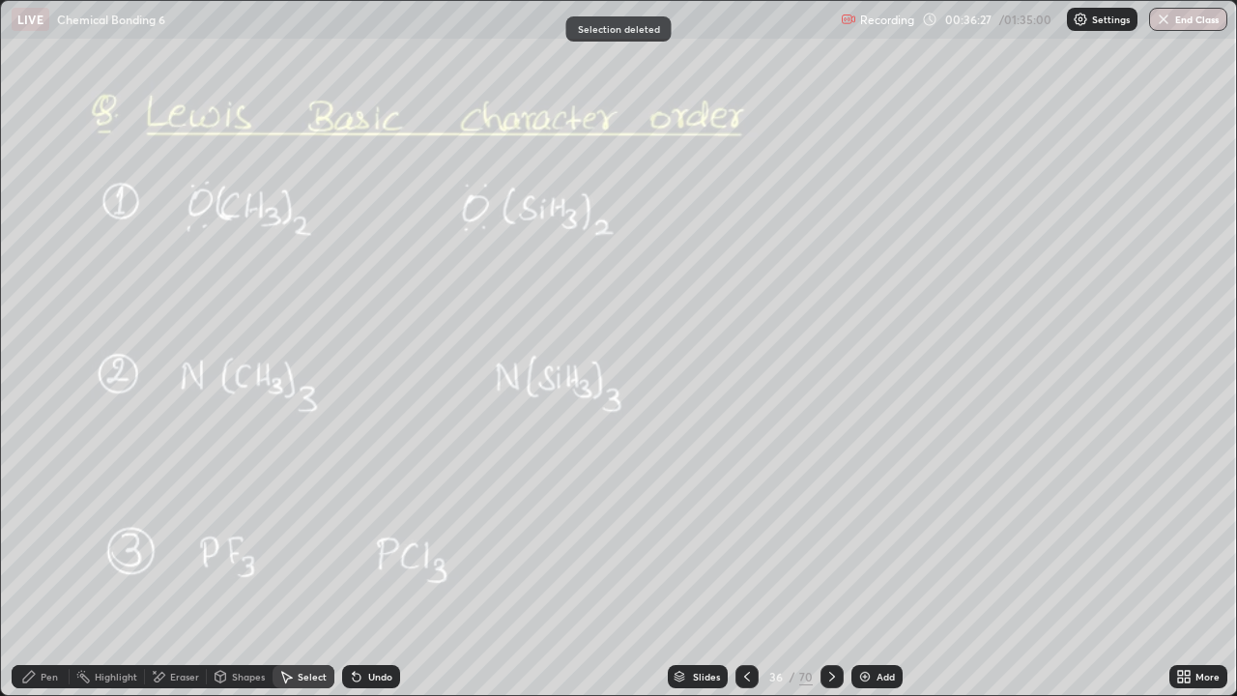
click at [182, 564] on div "Eraser" at bounding box center [184, 677] width 29 height 10
click at [38, 564] on div "Pen" at bounding box center [41, 676] width 58 height 23
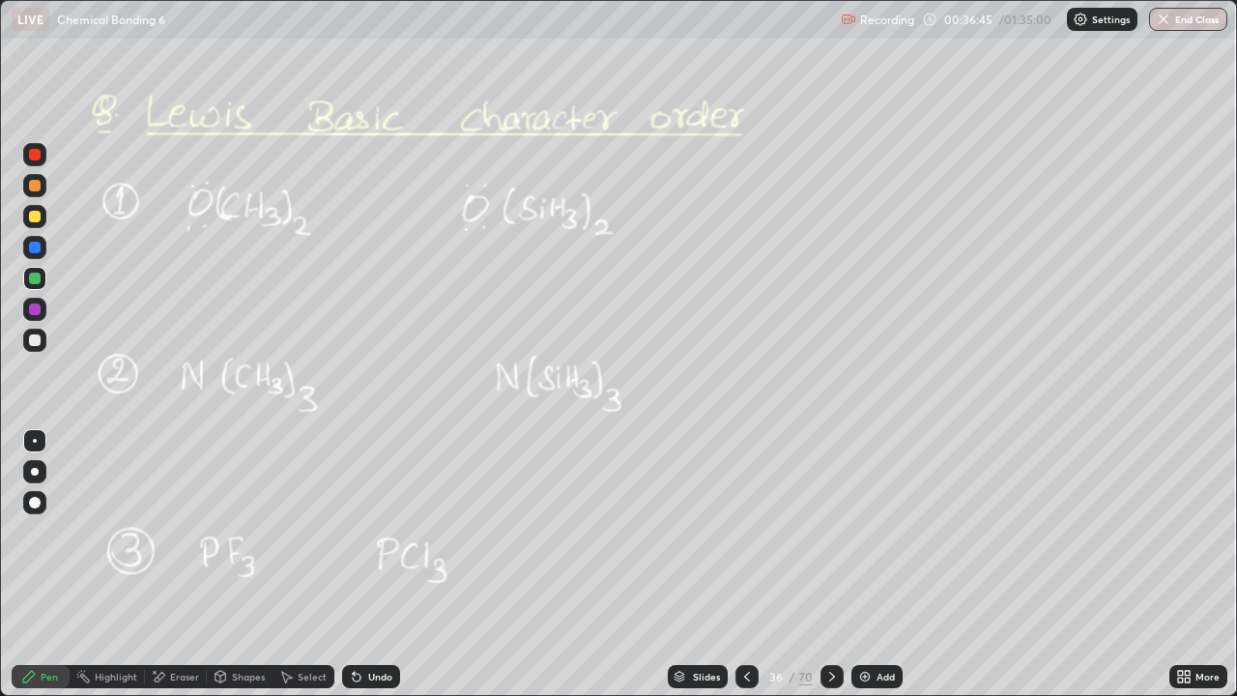
click at [742, 564] on icon at bounding box center [746, 676] width 15 height 15
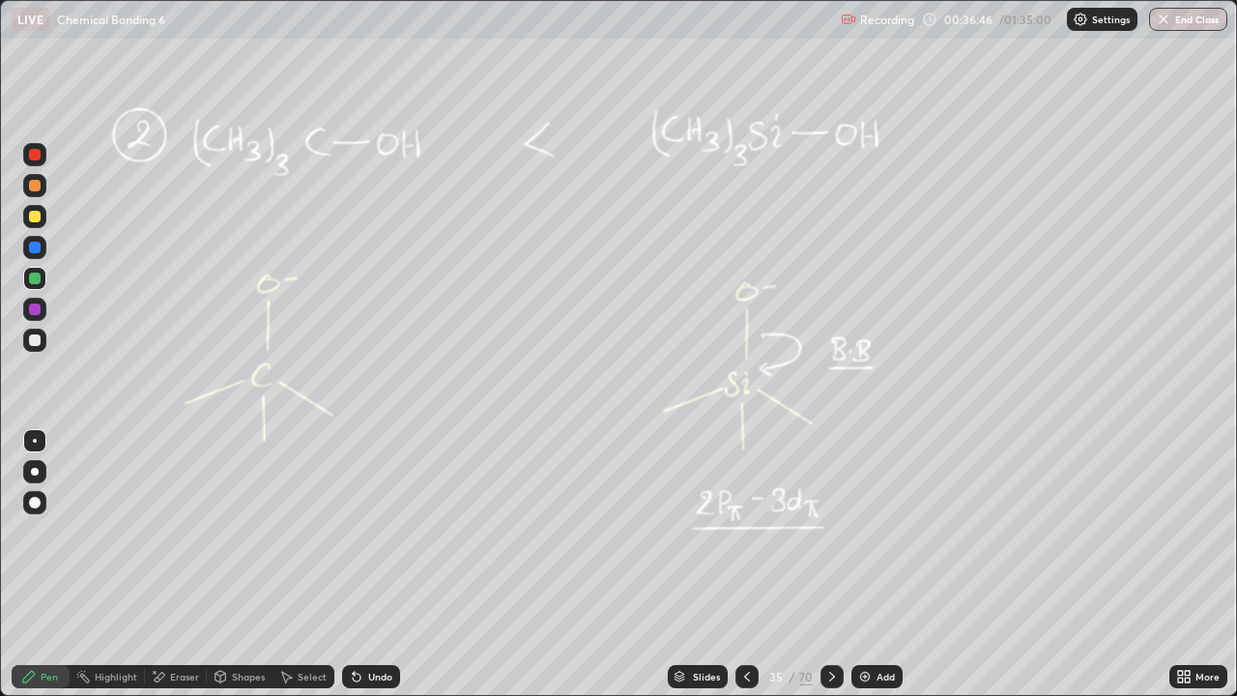
click at [745, 564] on icon at bounding box center [746, 676] width 15 height 15
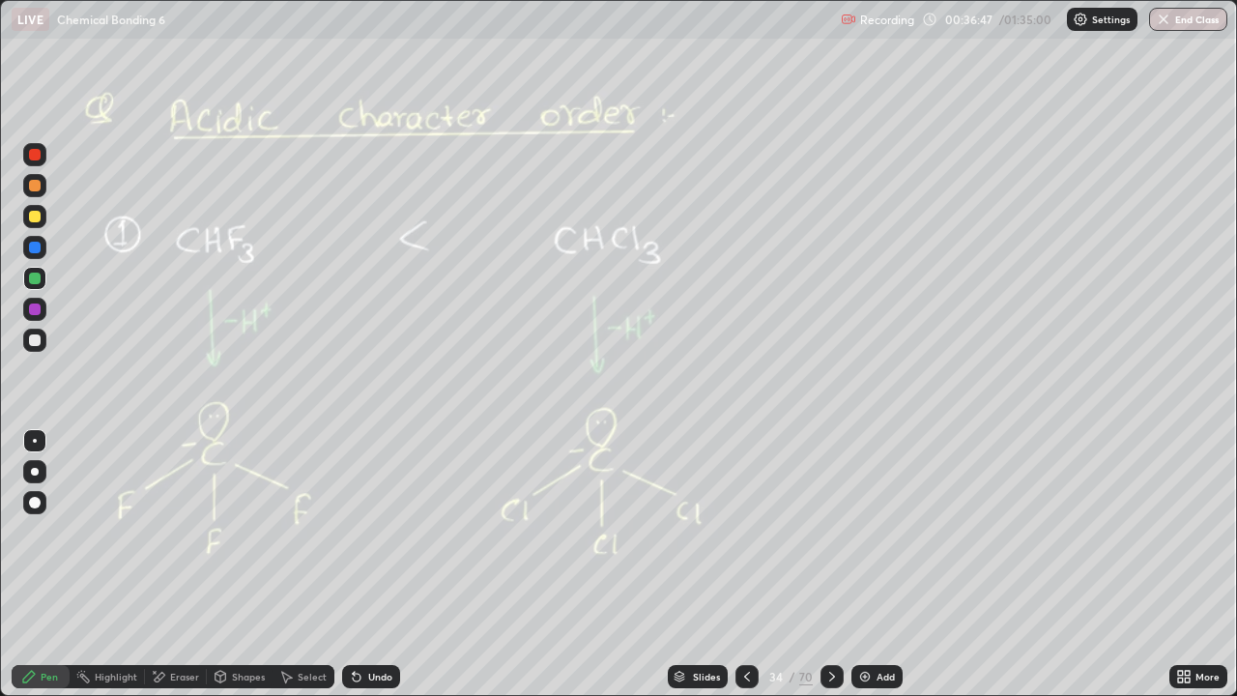
click at [745, 564] on icon at bounding box center [746, 676] width 15 height 15
click at [743, 564] on icon at bounding box center [746, 676] width 15 height 15
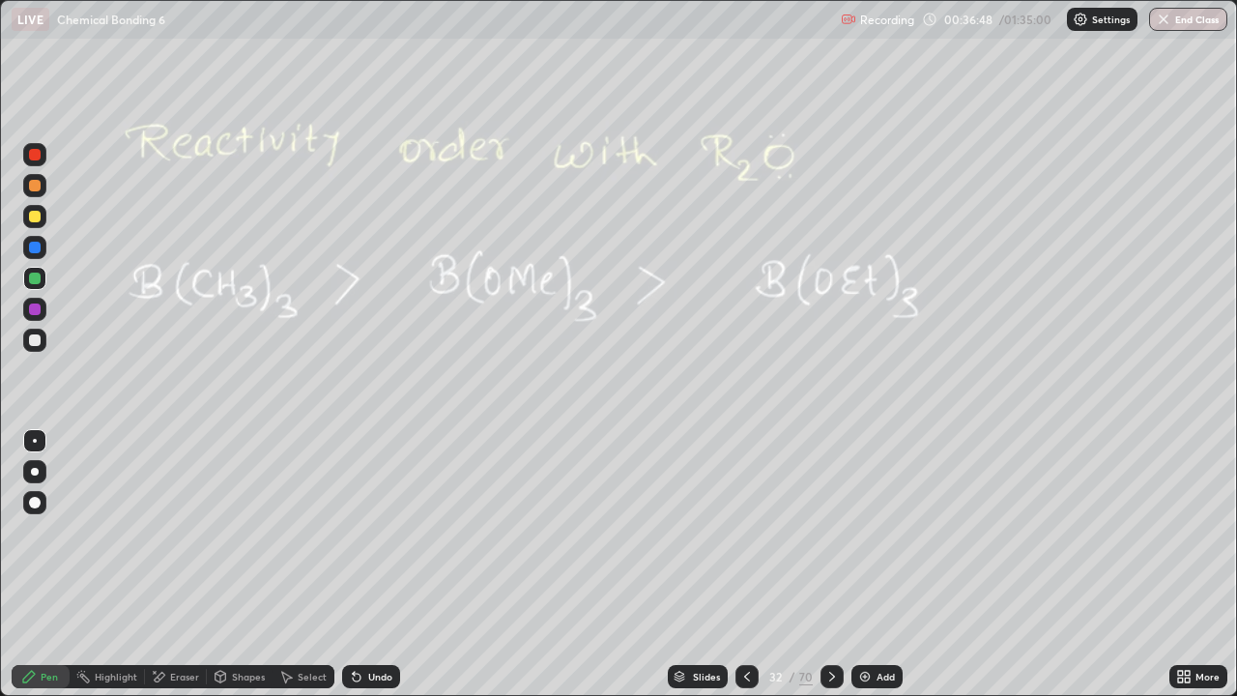
click at [740, 564] on div at bounding box center [746, 676] width 23 height 23
click at [738, 564] on div at bounding box center [746, 676] width 23 height 23
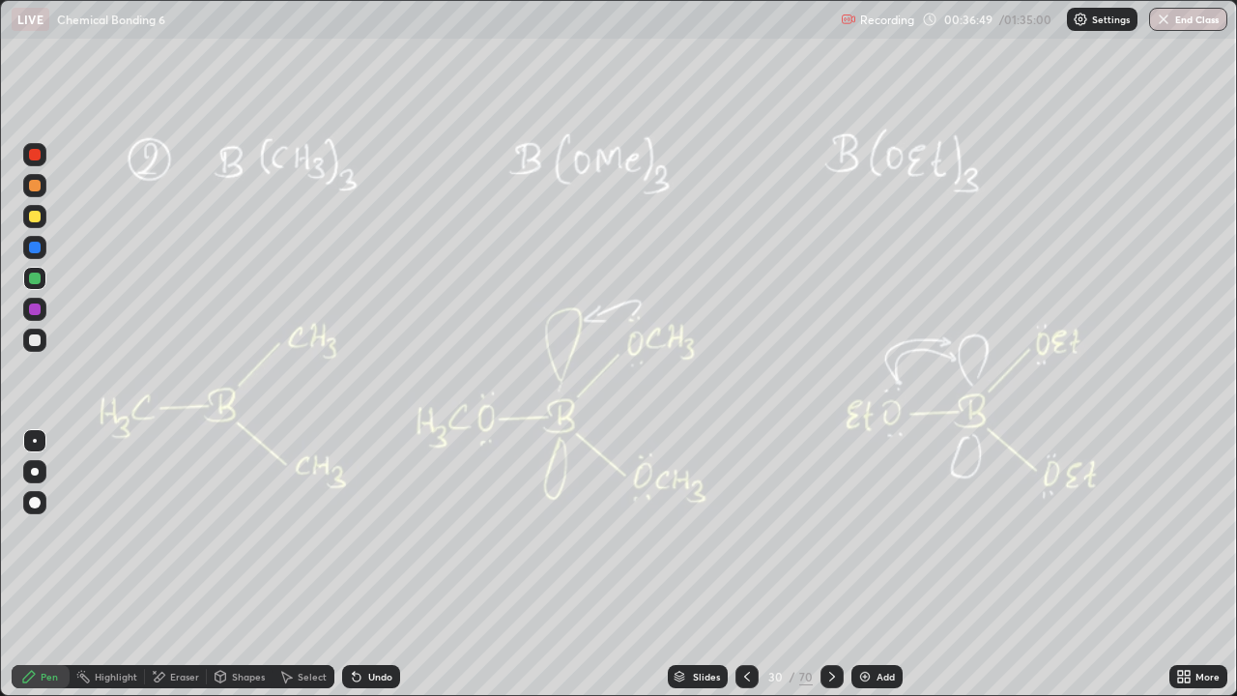
click at [745, 564] on icon at bounding box center [746, 676] width 15 height 15
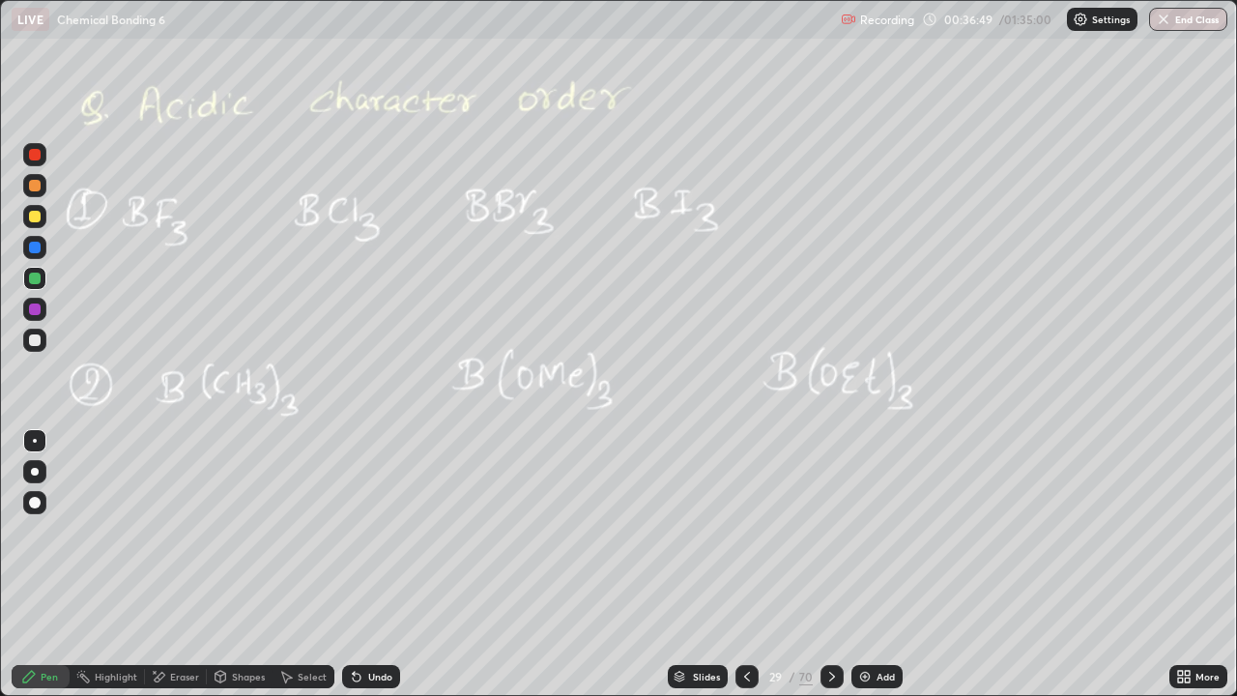
click at [745, 564] on icon at bounding box center [746, 676] width 15 height 15
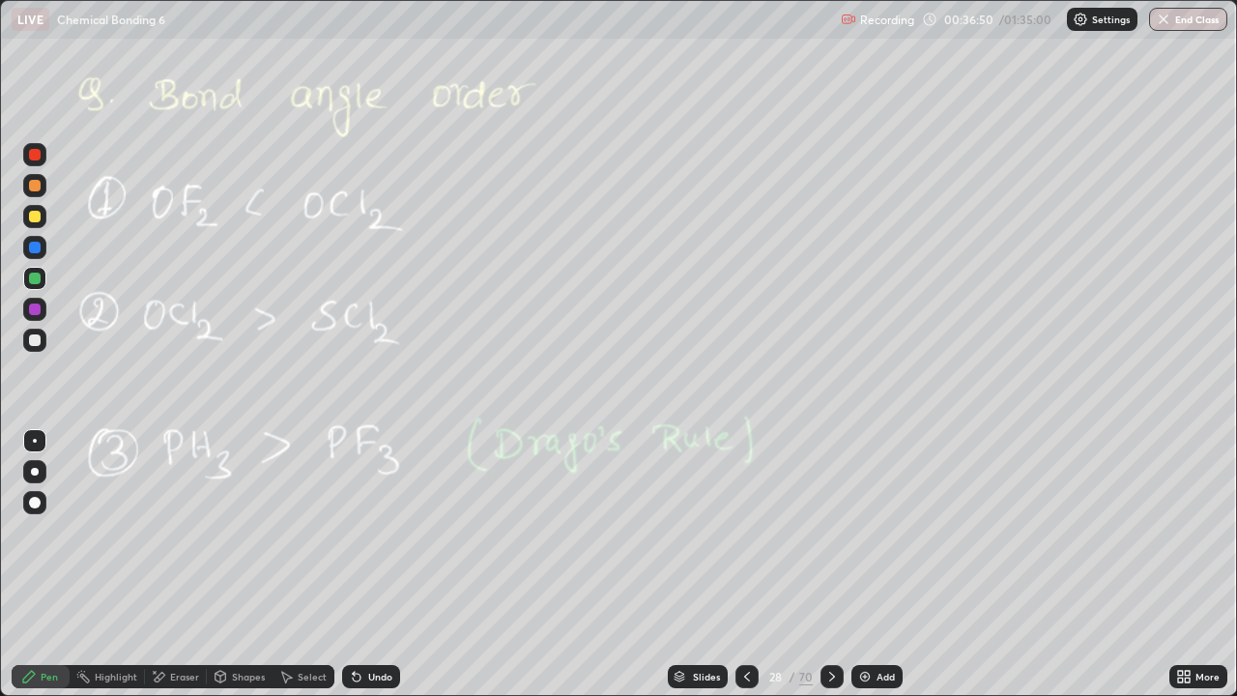
click at [735, 564] on div at bounding box center [746, 676] width 23 height 23
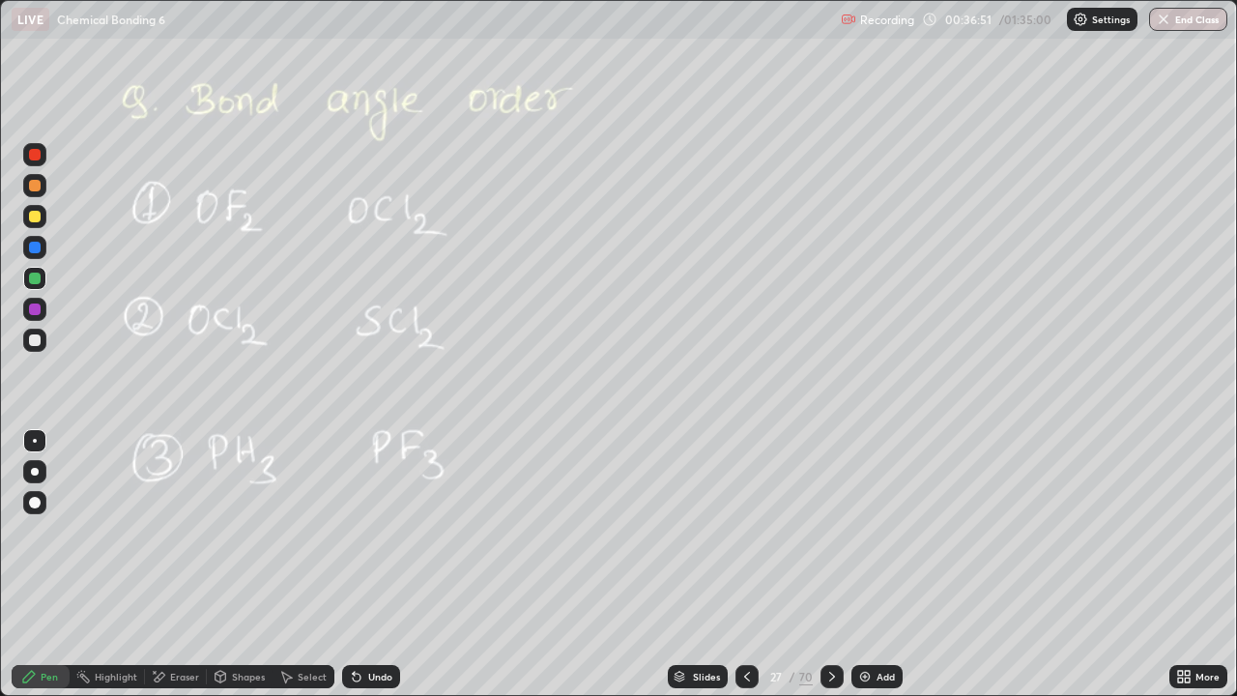
click at [735, 564] on div at bounding box center [746, 676] width 23 height 23
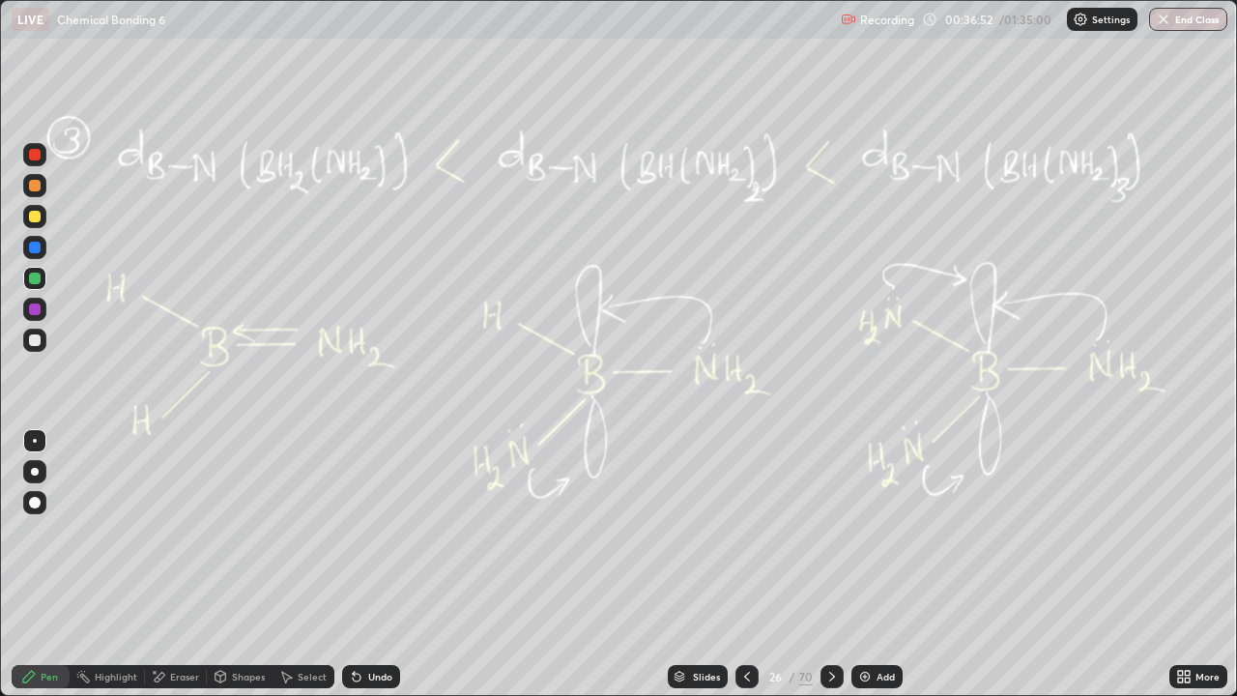
click at [723, 564] on div "Slides" at bounding box center [698, 676] width 60 height 23
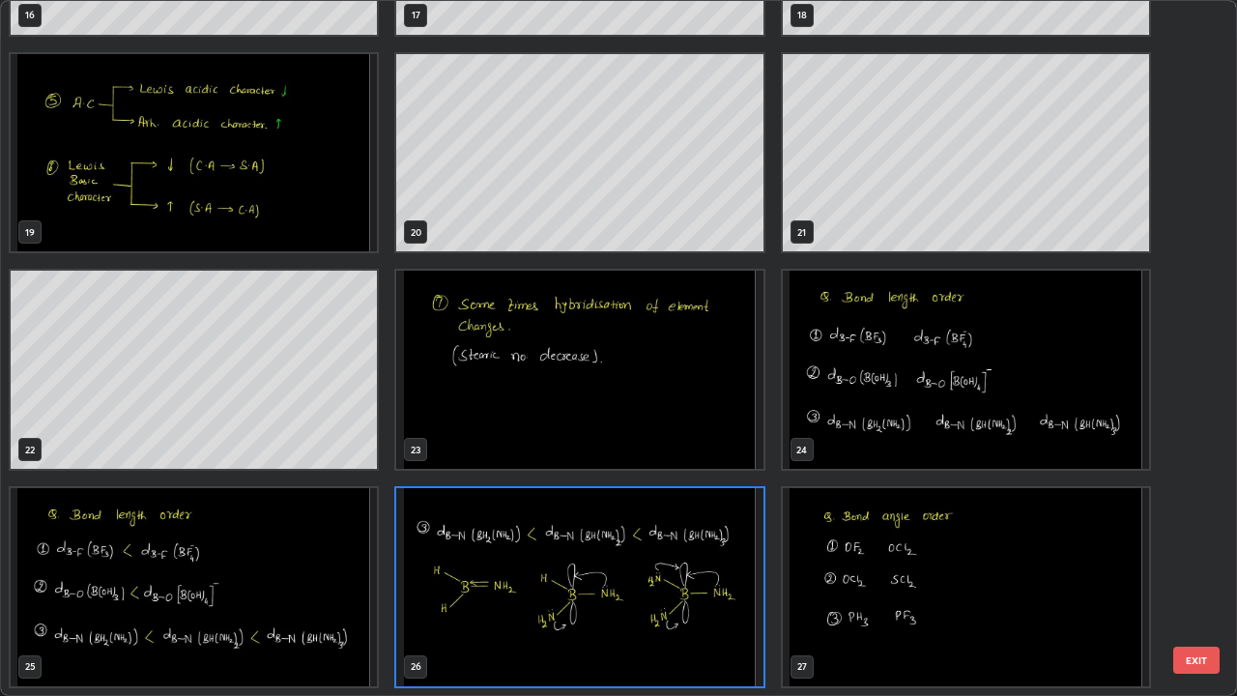
scroll to position [688, 1225]
click at [281, 219] on img "grid" at bounding box center [194, 153] width 366 height 198
click at [278, 220] on img "grid" at bounding box center [194, 153] width 366 height 198
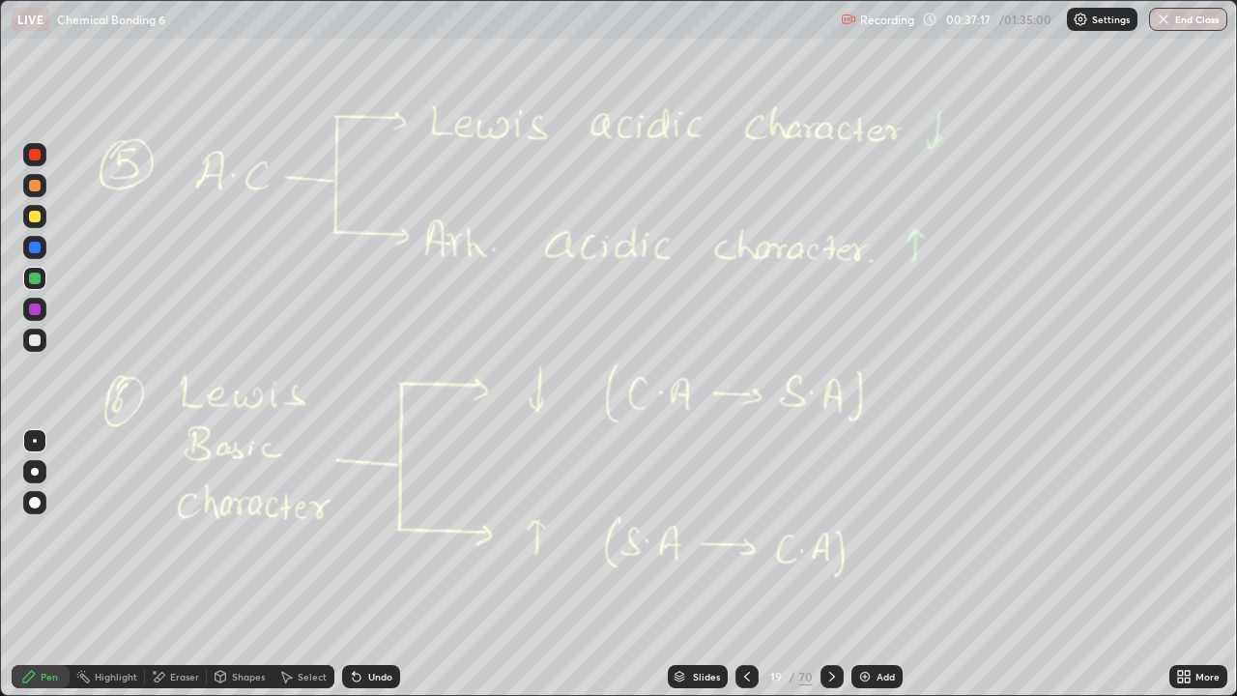
click at [701, 564] on div "Slides" at bounding box center [706, 677] width 27 height 10
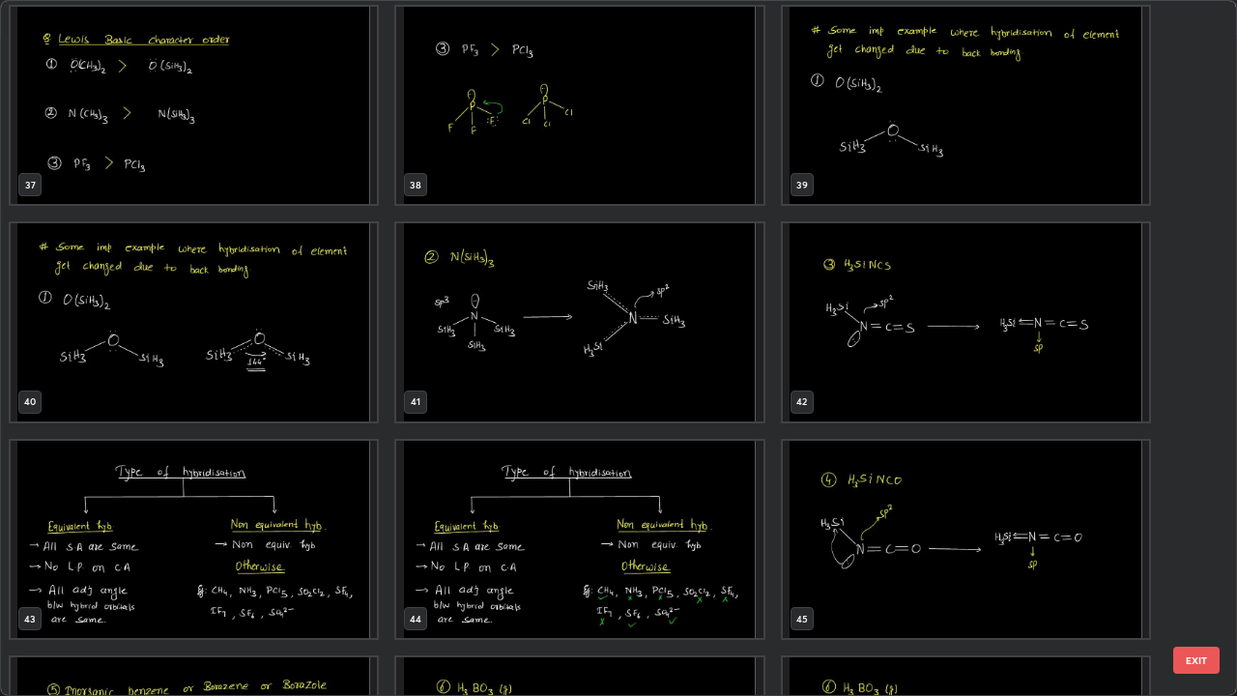
scroll to position [2608, 0]
click at [315, 185] on img "grid" at bounding box center [194, 107] width 366 height 198
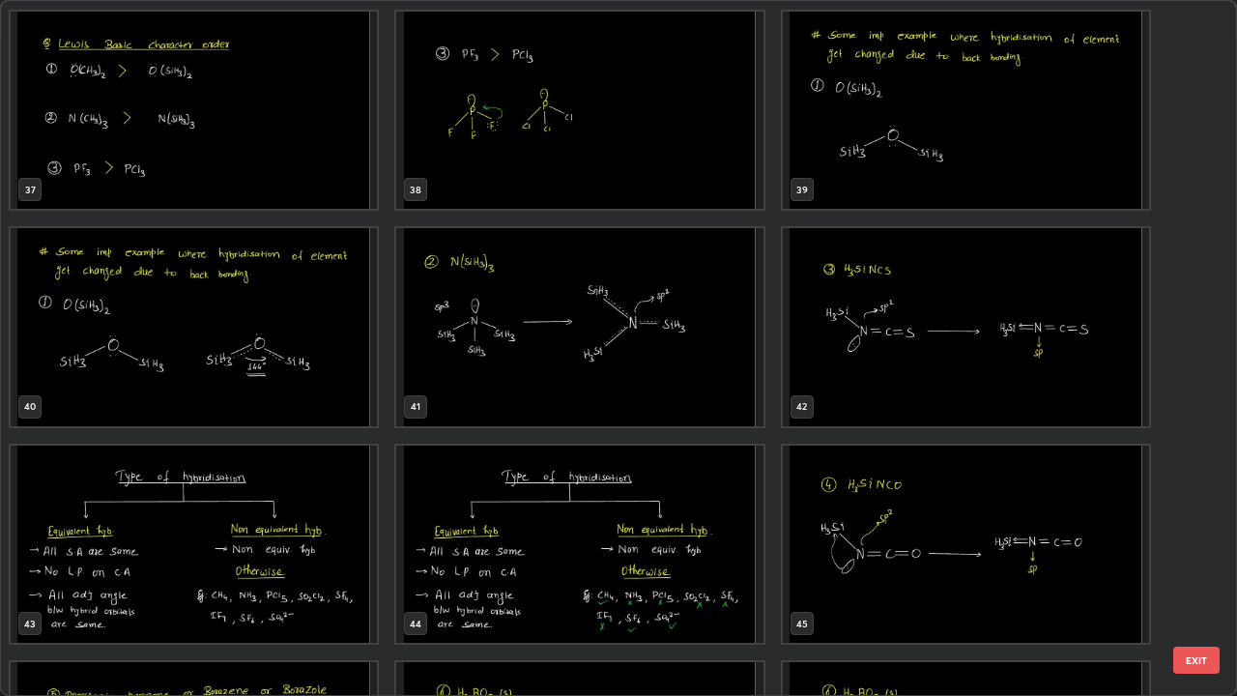
click at [308, 179] on div "34 35 36 37 38 39 40 41 42 43 44 45 46 47 48" at bounding box center [601, 348] width 1201 height 694
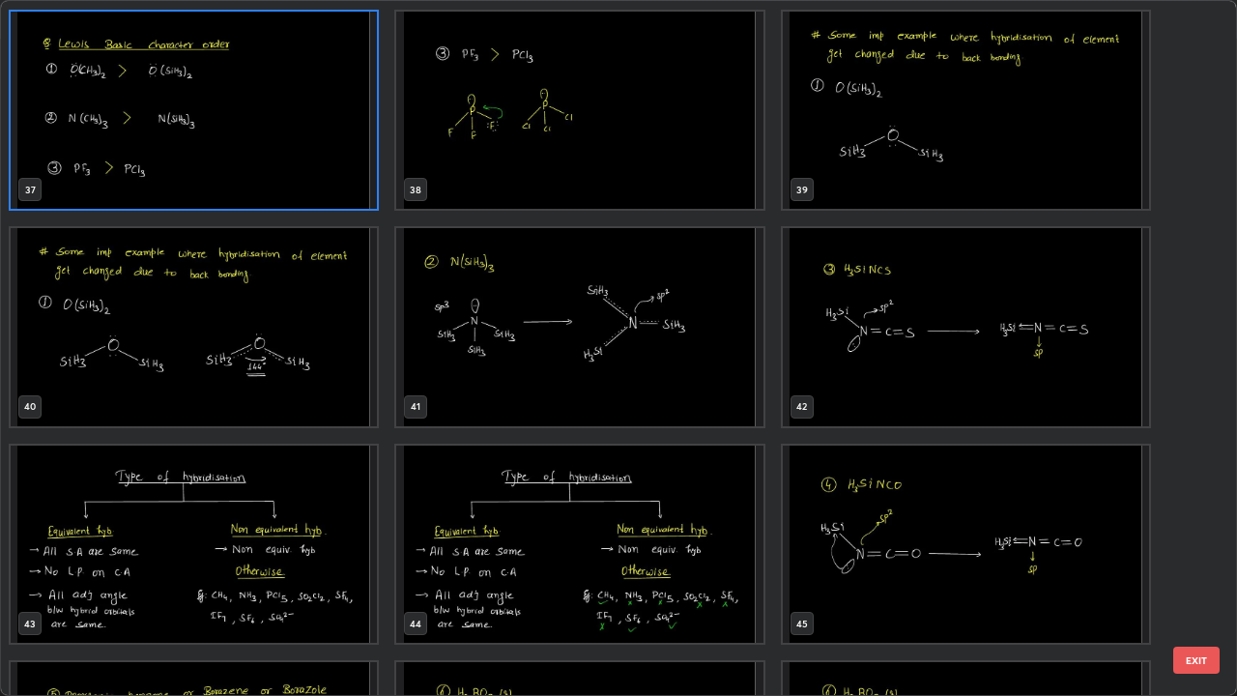
click at [329, 177] on img "grid" at bounding box center [194, 111] width 366 height 198
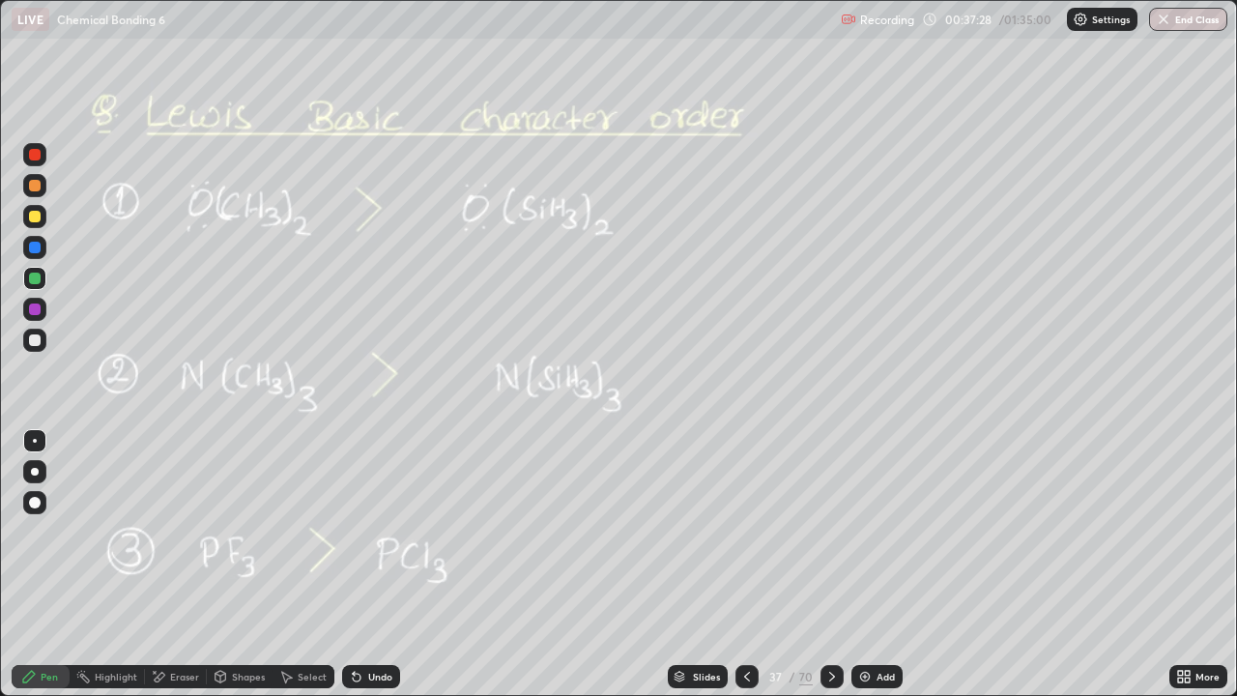
click at [328, 182] on img "grid" at bounding box center [194, 111] width 366 height 198
click at [744, 564] on icon at bounding box center [746, 676] width 15 height 15
click at [841, 564] on div at bounding box center [831, 676] width 23 height 23
click at [831, 564] on icon at bounding box center [831, 676] width 15 height 15
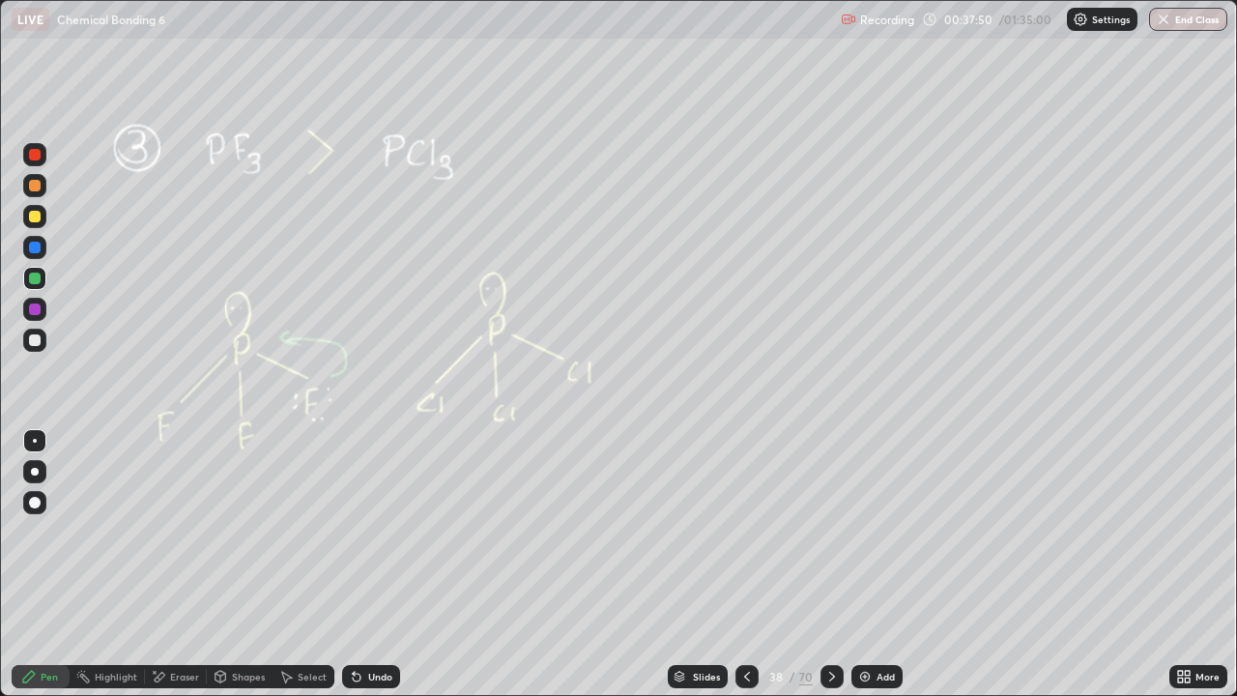
click at [832, 564] on icon at bounding box center [831, 676] width 15 height 15
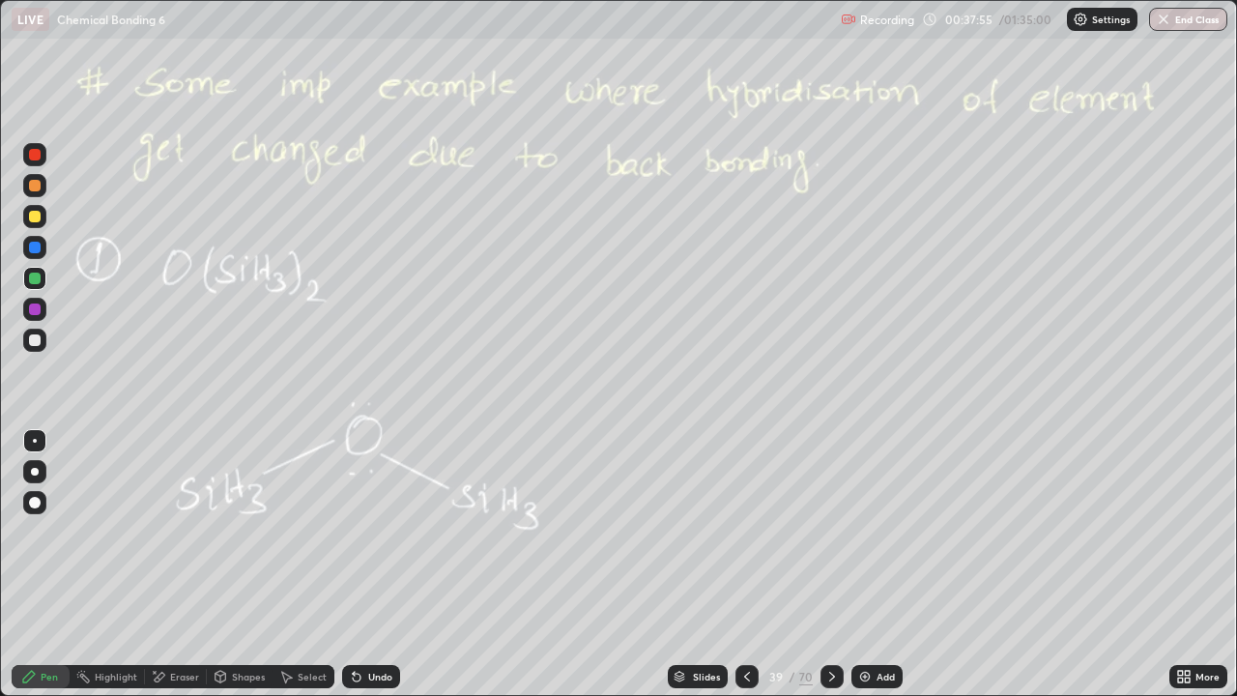
click at [745, 564] on icon at bounding box center [746, 676] width 15 height 15
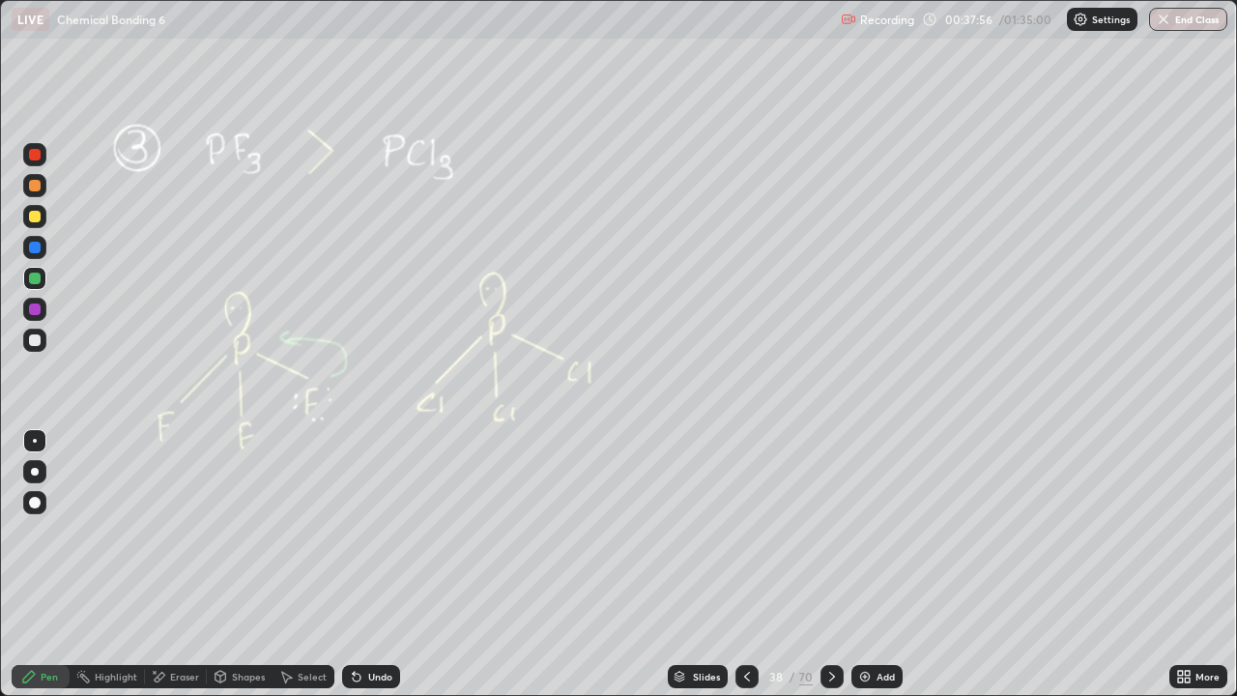
click at [833, 564] on div at bounding box center [831, 676] width 23 height 39
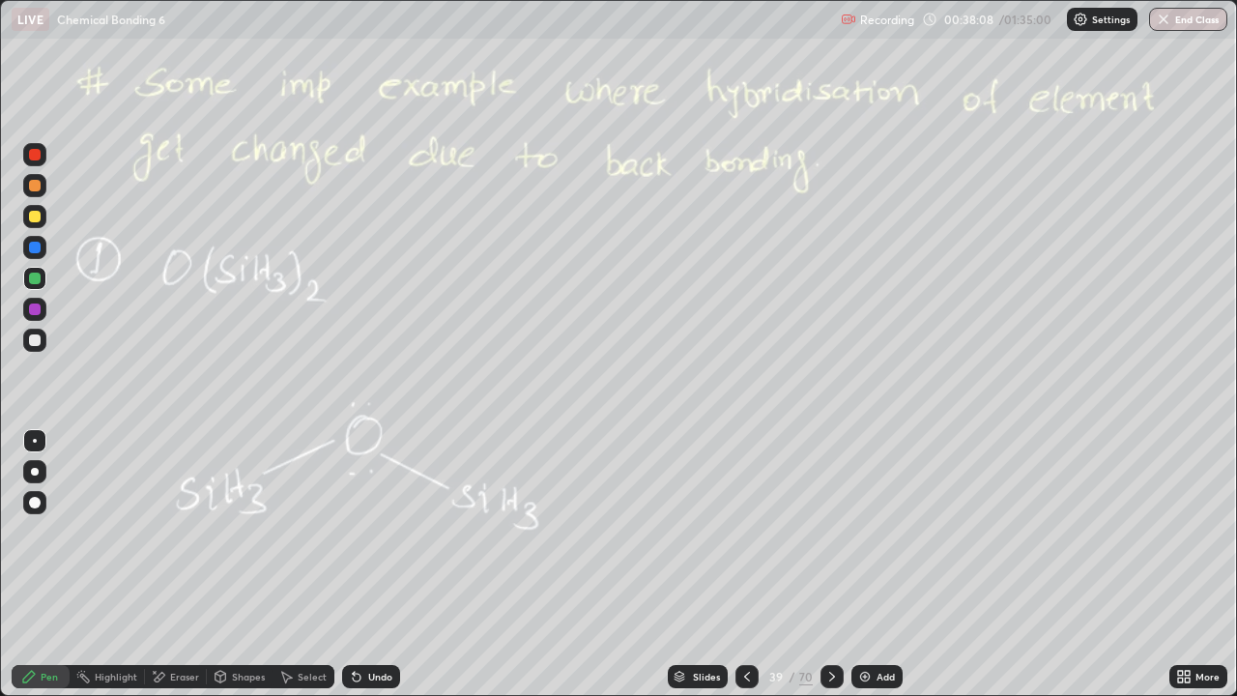
click at [829, 564] on icon at bounding box center [831, 676] width 15 height 15
click at [828, 564] on icon at bounding box center [831, 676] width 15 height 15
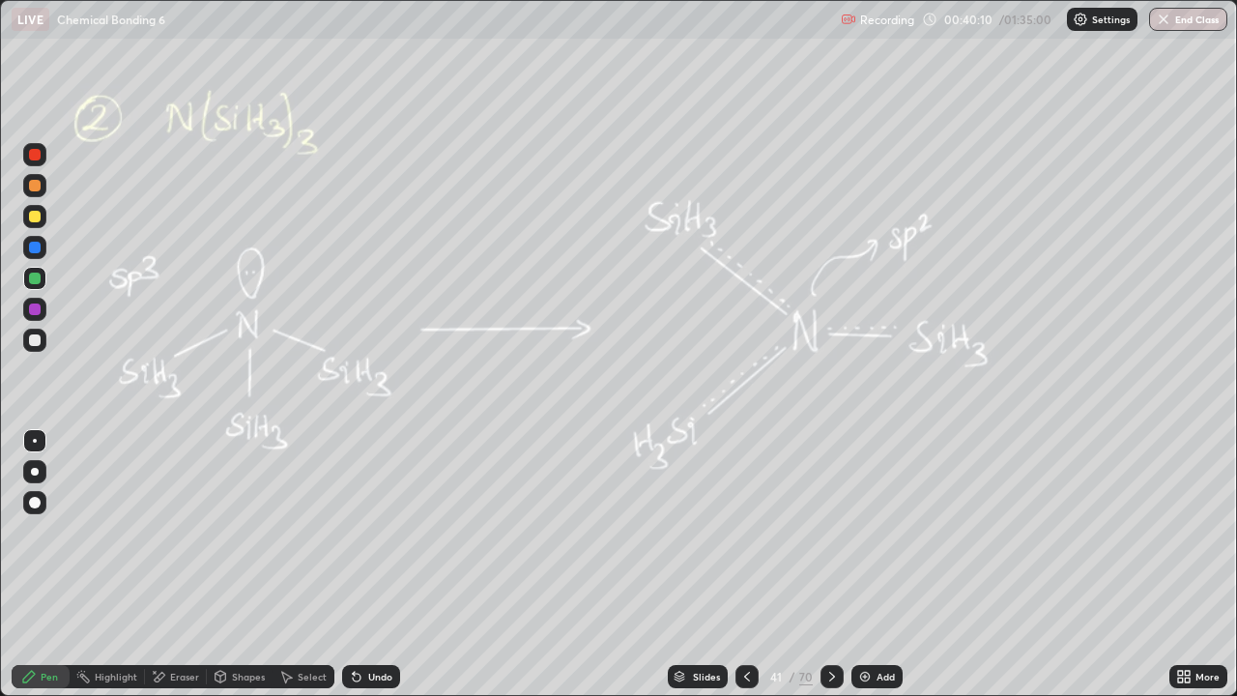
click at [745, 564] on icon at bounding box center [746, 676] width 15 height 15
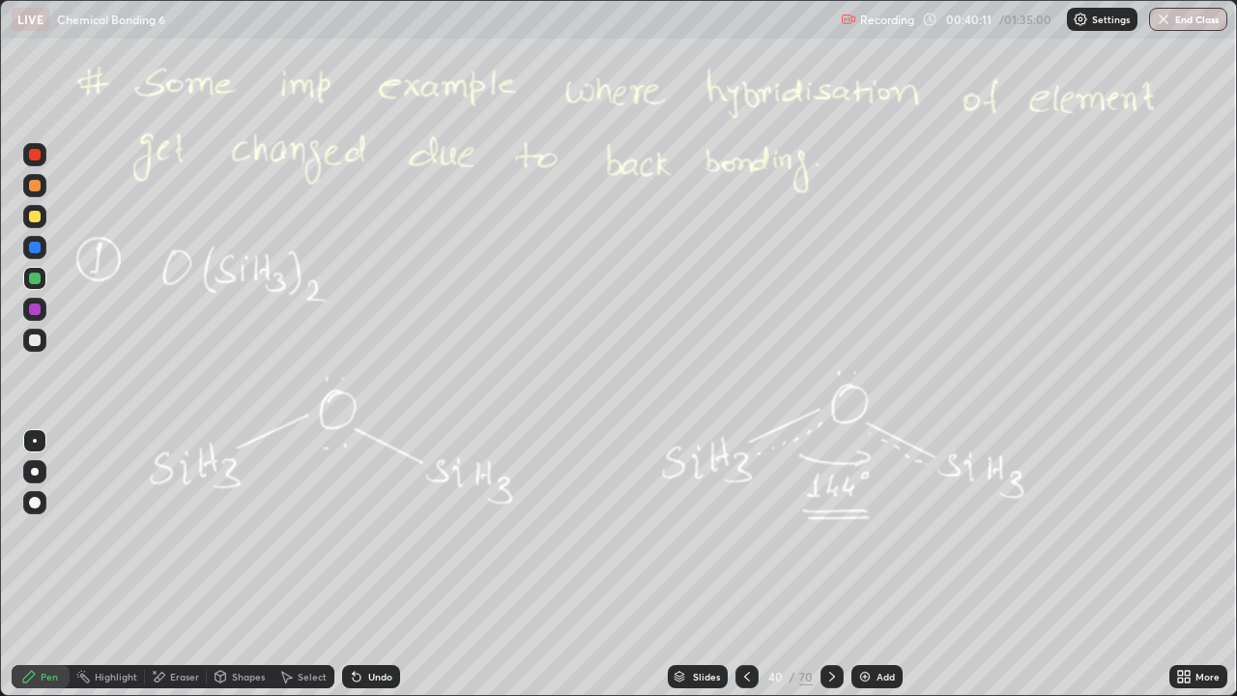
click at [872, 564] on div "Add" at bounding box center [876, 676] width 51 height 23
click at [33, 187] on div at bounding box center [35, 186] width 12 height 12
click at [33, 340] on div at bounding box center [35, 340] width 12 height 12
click at [736, 564] on div at bounding box center [747, 676] width 23 height 23
click at [823, 564] on div at bounding box center [830, 676] width 23 height 39
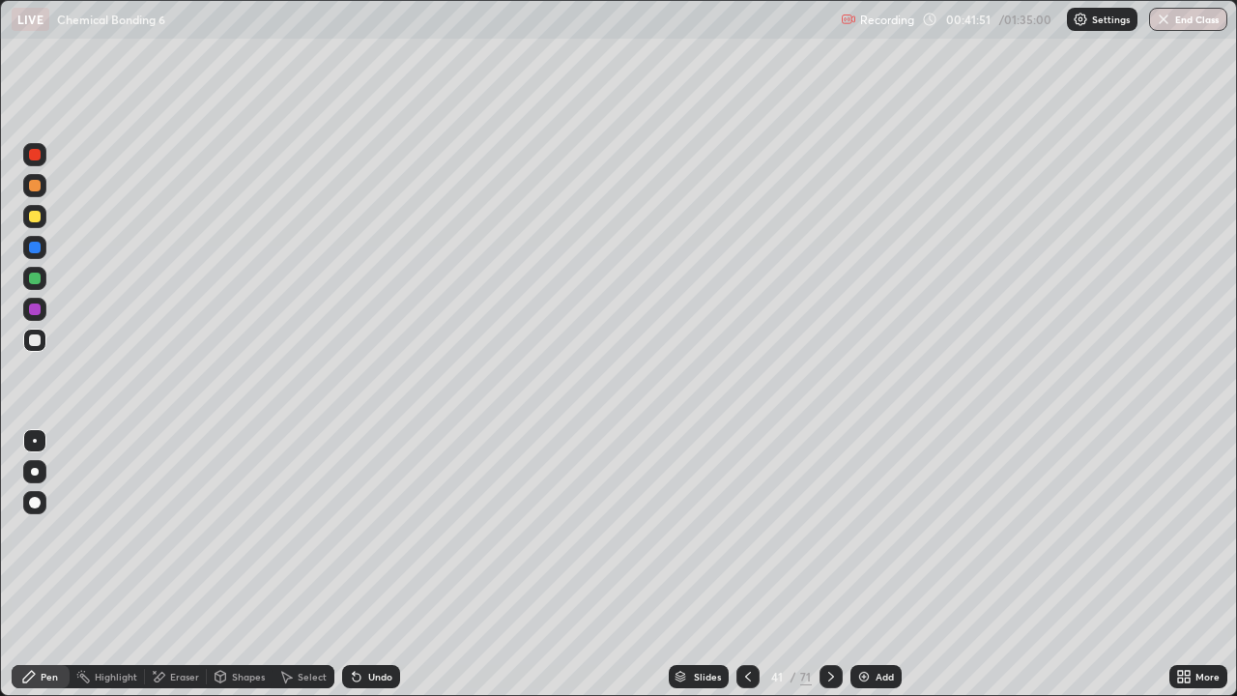
click at [822, 564] on div at bounding box center [830, 676] width 23 height 39
click at [832, 564] on div at bounding box center [830, 676] width 23 height 23
click at [747, 564] on div at bounding box center [747, 676] width 23 height 23
click at [872, 564] on div "Add" at bounding box center [875, 676] width 51 height 23
click at [39, 187] on div at bounding box center [35, 186] width 12 height 12
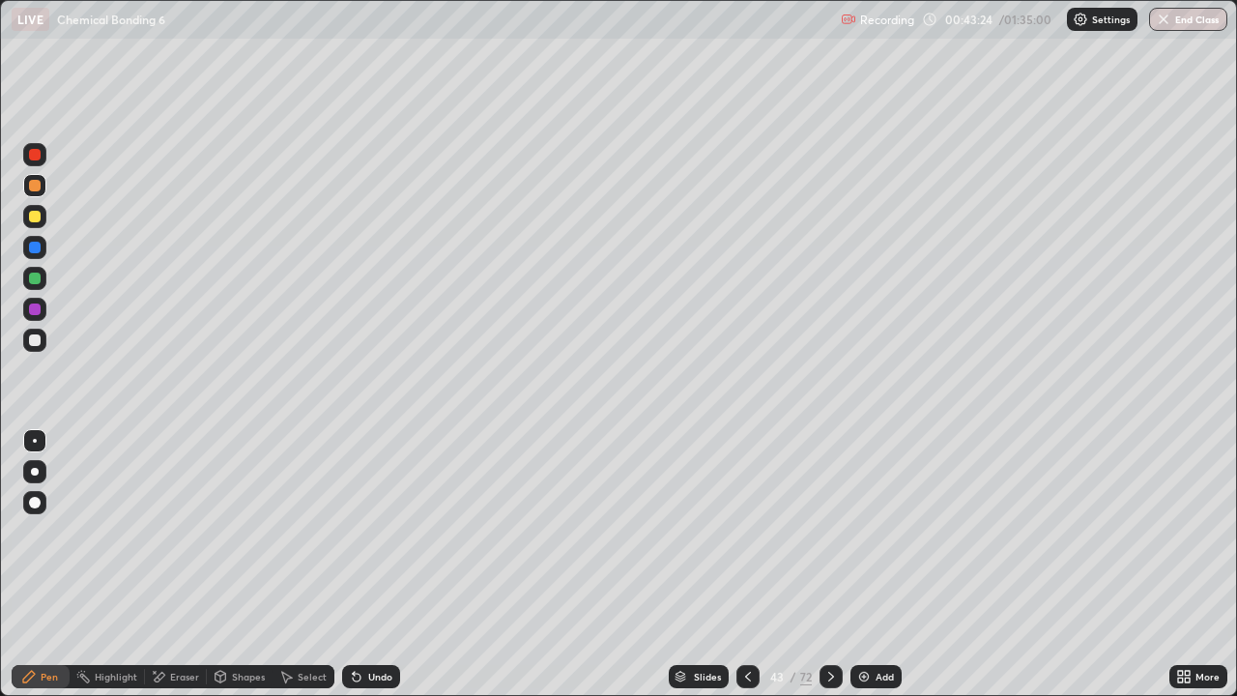
click at [829, 564] on icon at bounding box center [830, 676] width 15 height 15
click at [740, 564] on icon at bounding box center [747, 676] width 15 height 15
click at [35, 281] on div at bounding box center [35, 279] width 12 height 12
click at [828, 564] on icon at bounding box center [830, 676] width 15 height 15
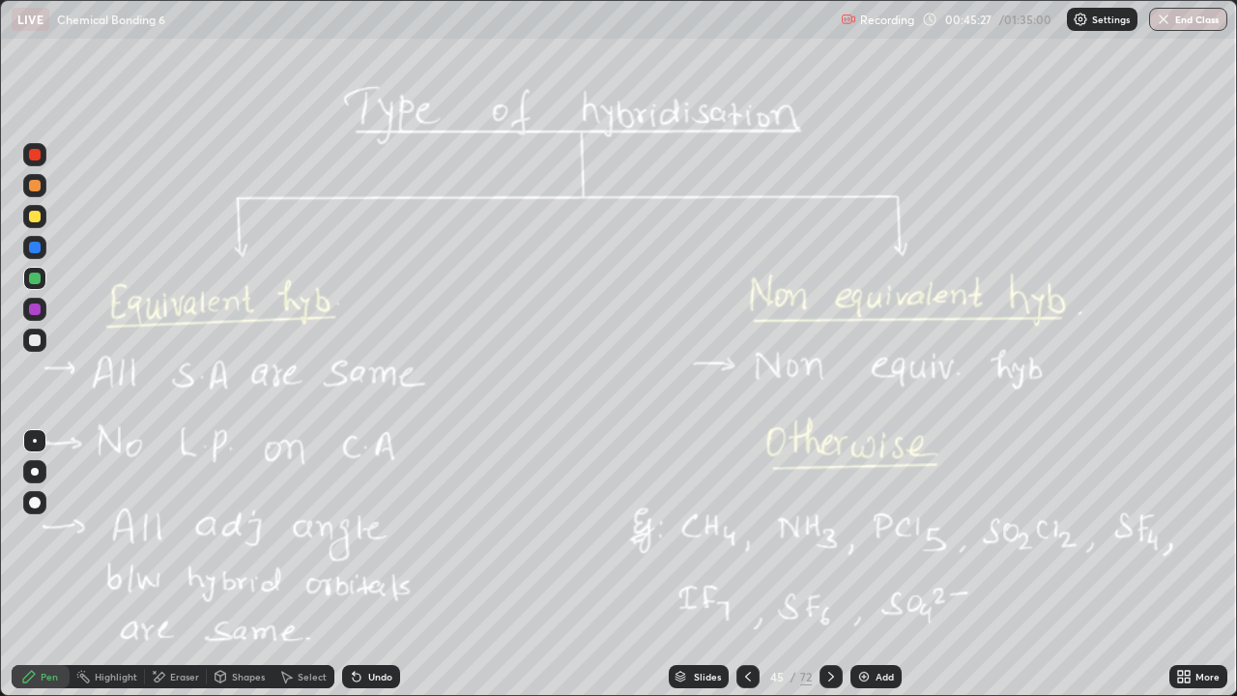
click at [826, 564] on icon at bounding box center [830, 676] width 15 height 15
click at [835, 564] on icon at bounding box center [830, 676] width 15 height 15
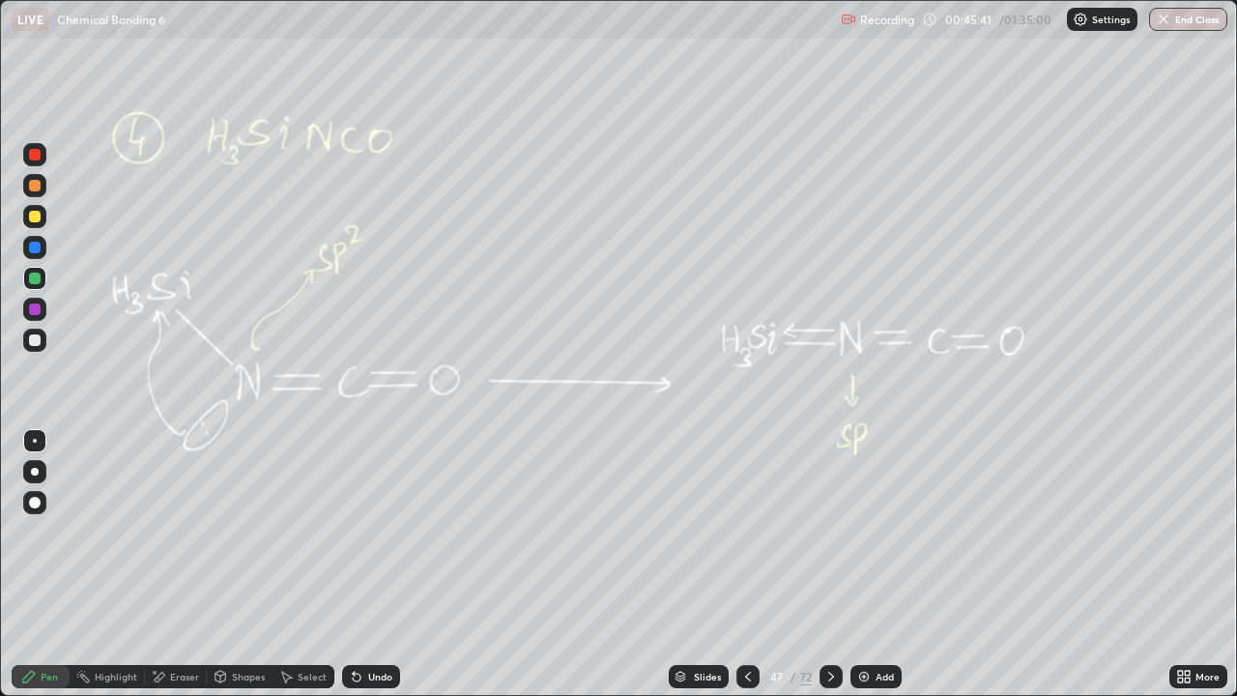
click at [174, 564] on div "Eraser" at bounding box center [184, 677] width 29 height 10
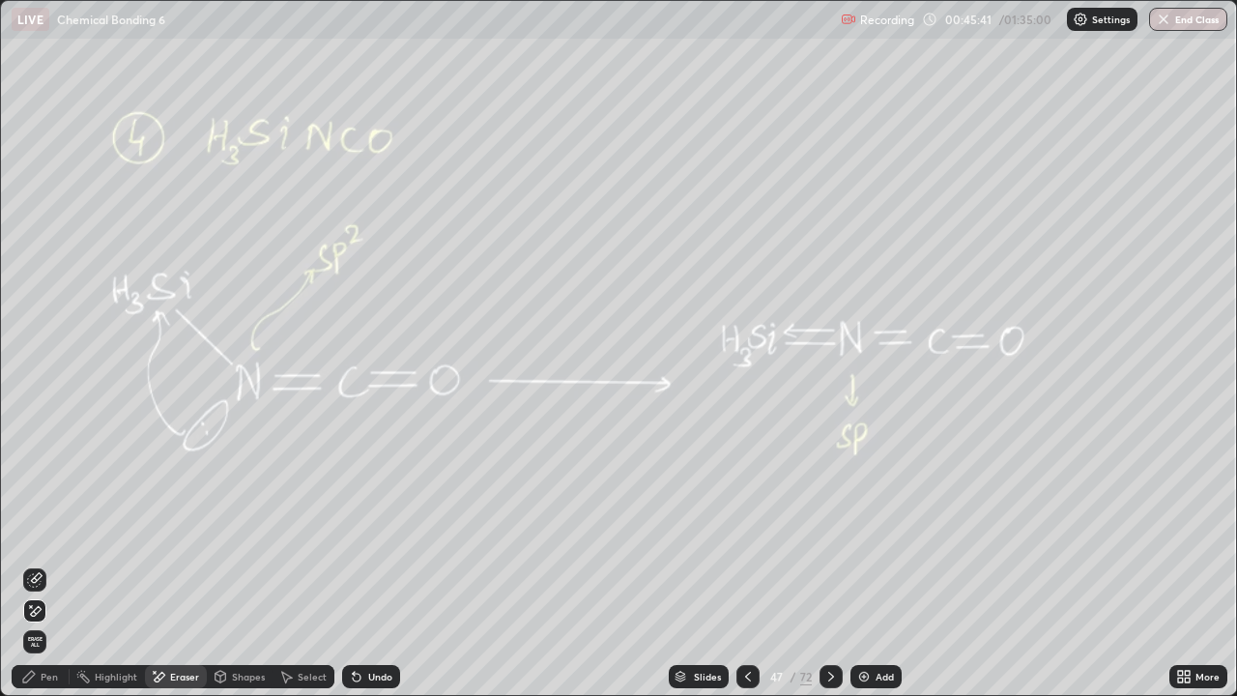
click at [41, 564] on span "Erase all" at bounding box center [34, 642] width 21 height 12
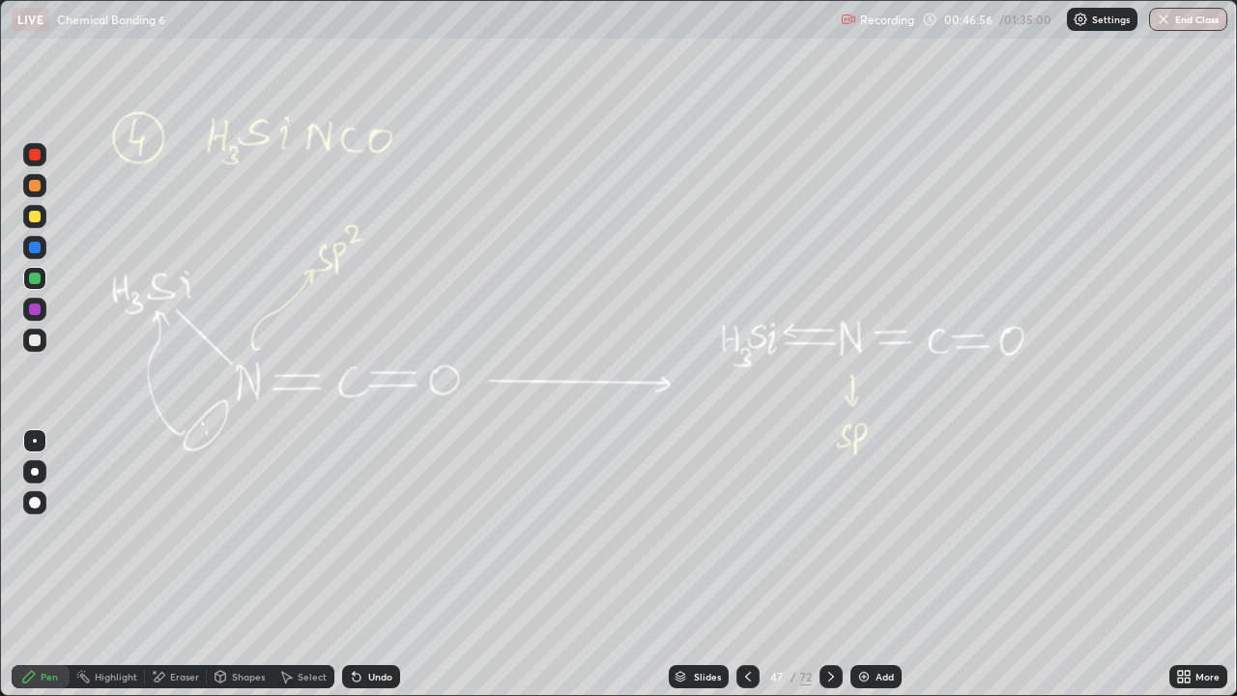
click at [825, 564] on icon at bounding box center [830, 676] width 15 height 15
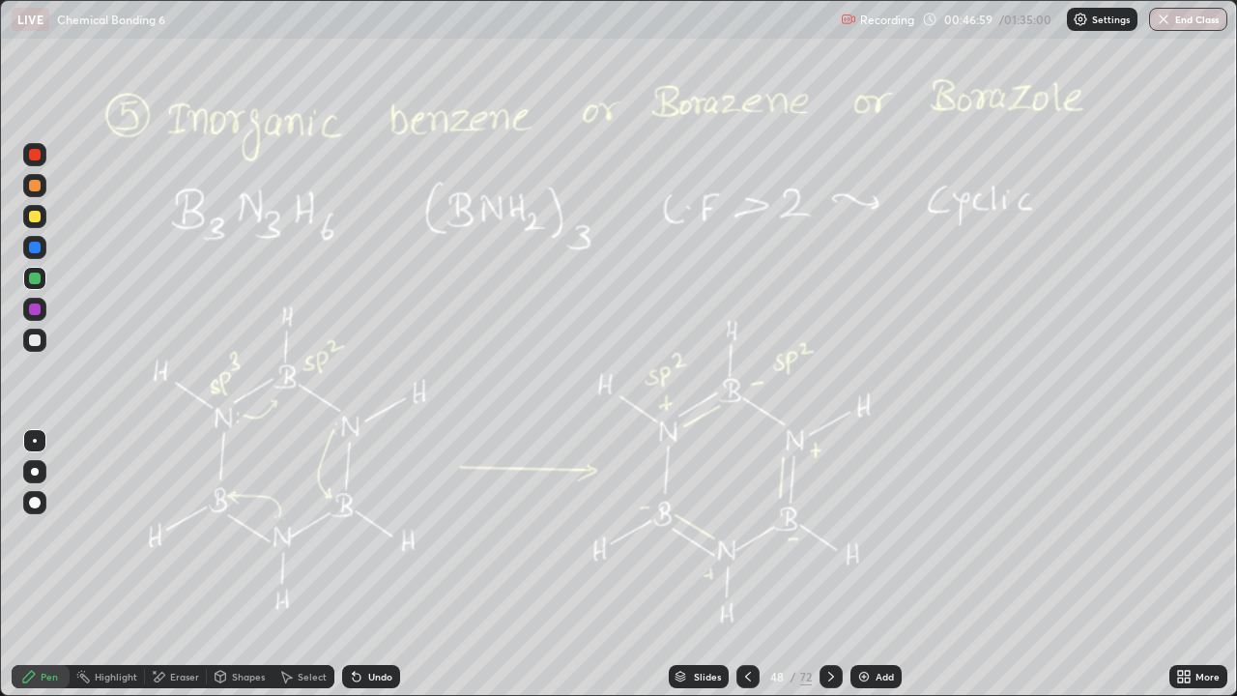
click at [746, 564] on div at bounding box center [747, 676] width 23 height 23
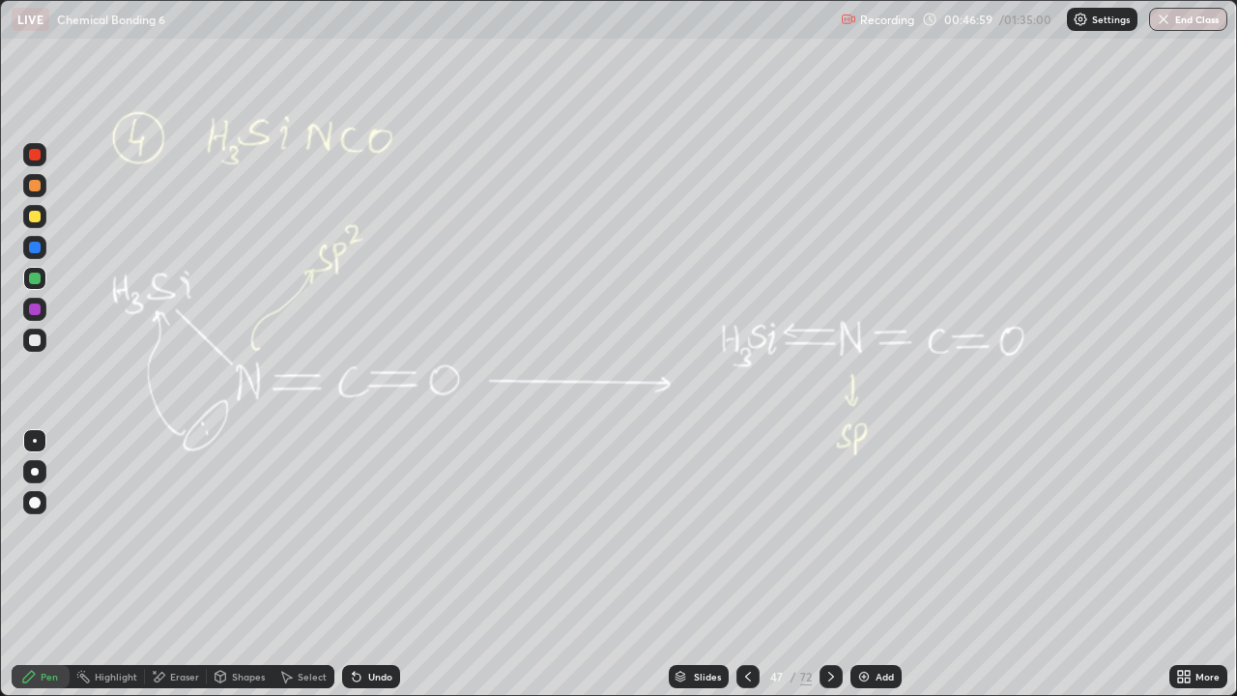
click at [867, 564] on img at bounding box center [863, 676] width 15 height 15
click at [38, 190] on div at bounding box center [35, 186] width 12 height 12
click at [32, 342] on div at bounding box center [35, 340] width 12 height 12
click at [33, 278] on div at bounding box center [35, 279] width 12 height 12
click at [295, 564] on div "Select" at bounding box center [304, 676] width 62 height 23
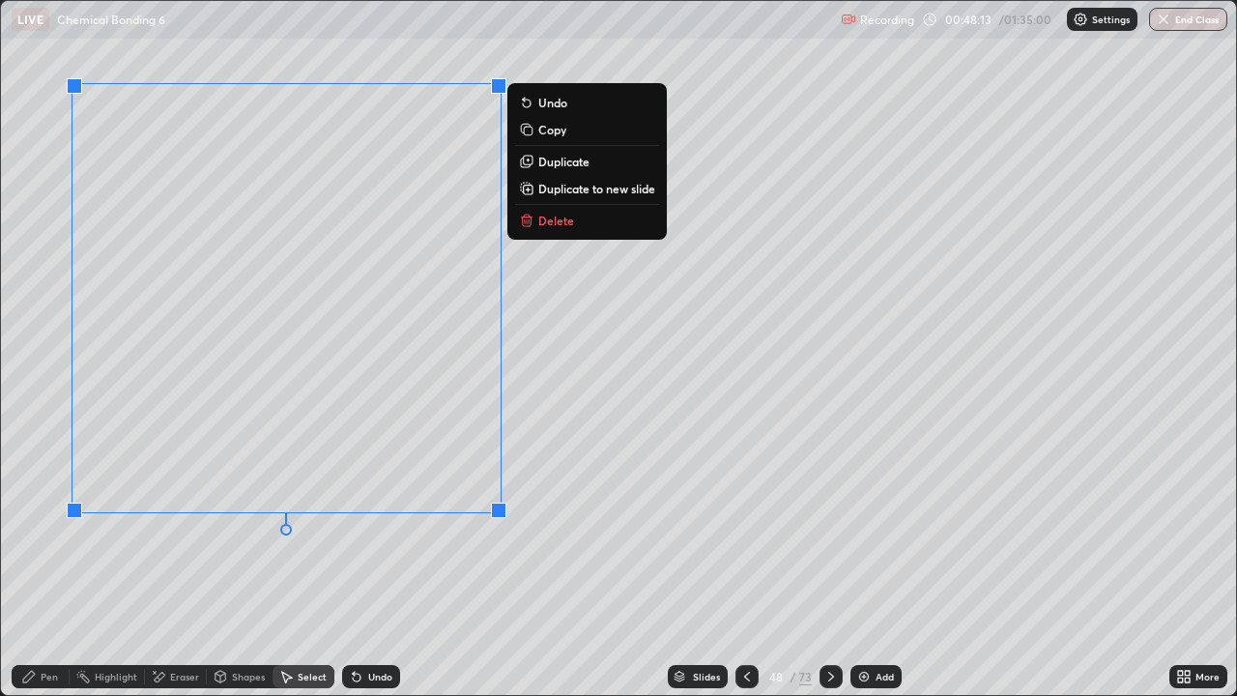
click at [234, 564] on div "Shapes" at bounding box center [248, 677] width 33 height 10
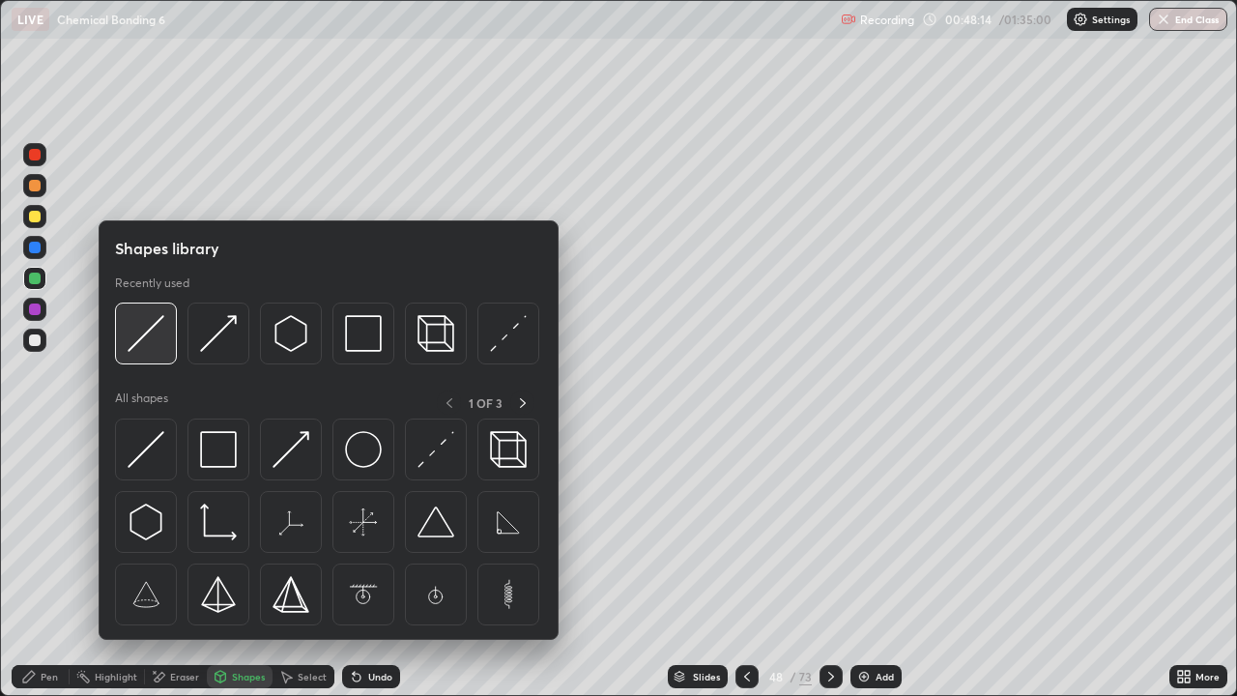
click at [150, 332] on img at bounding box center [146, 333] width 37 height 37
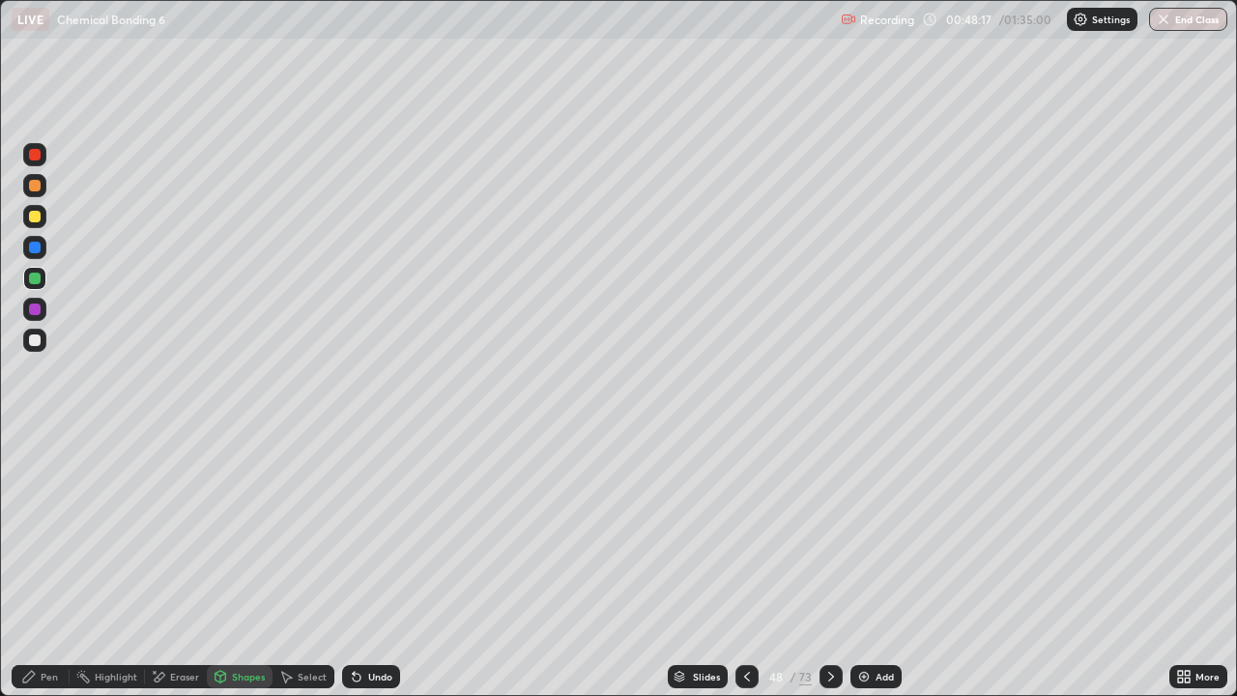
click at [56, 564] on div "Pen" at bounding box center [49, 677] width 17 height 10
click at [34, 219] on div at bounding box center [35, 217] width 12 height 12
click at [36, 339] on div at bounding box center [35, 340] width 12 height 12
click at [177, 564] on div "Eraser" at bounding box center [176, 676] width 62 height 23
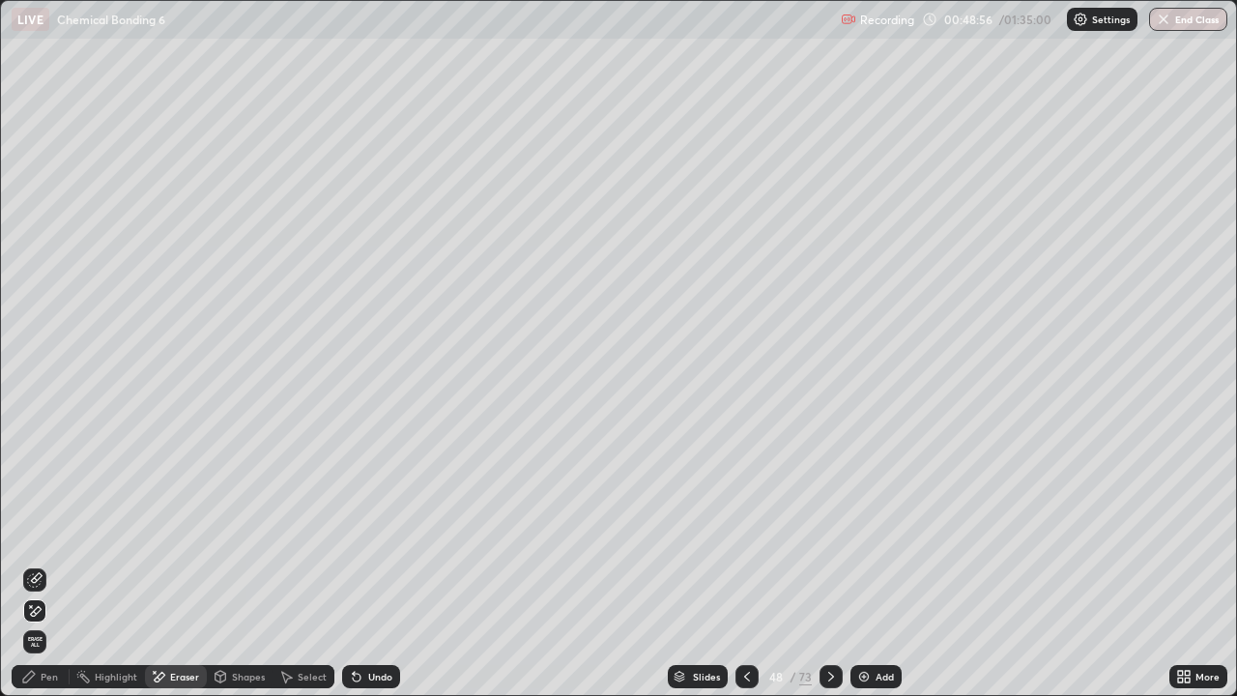
click at [35, 564] on div "Pen" at bounding box center [41, 676] width 58 height 23
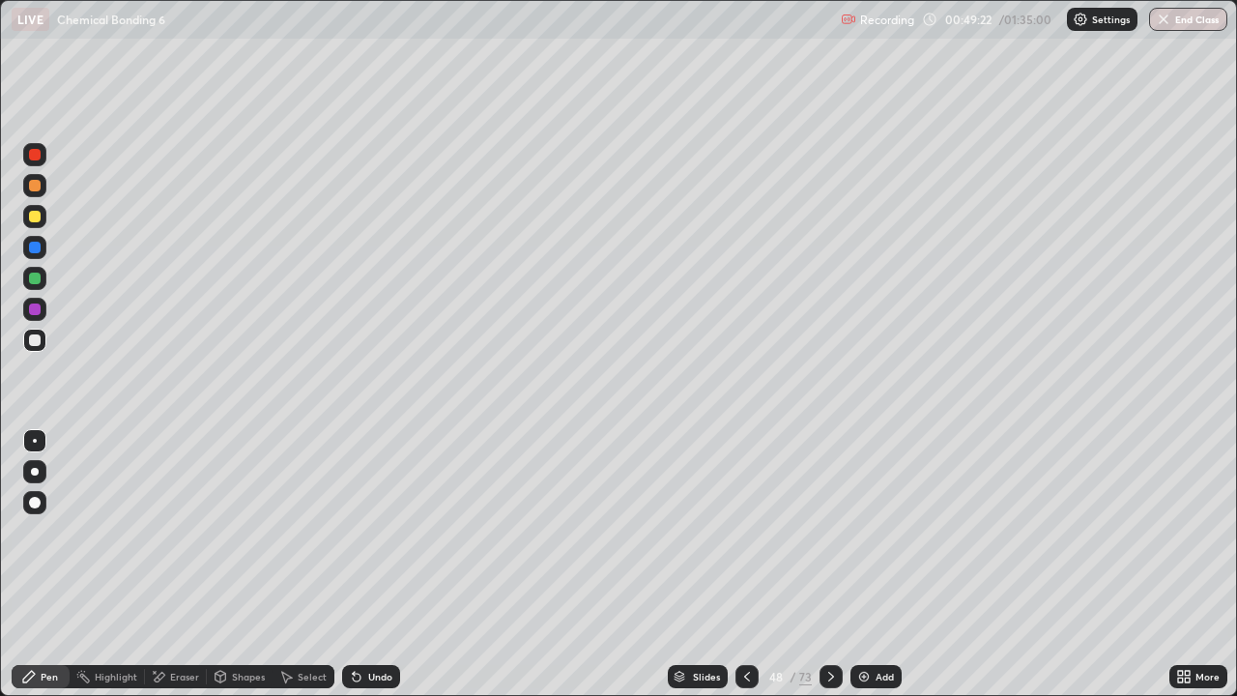
click at [36, 278] on div at bounding box center [35, 279] width 12 height 12
click at [243, 564] on div "Shapes" at bounding box center [248, 677] width 33 height 10
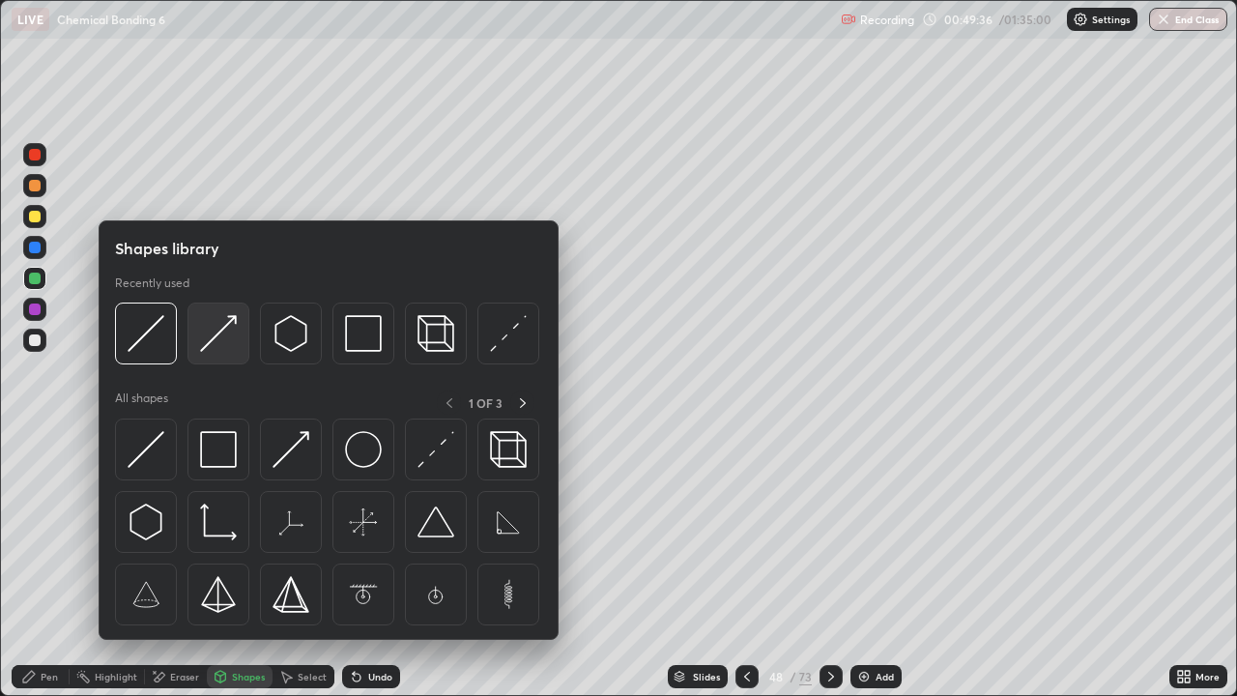
click at [228, 341] on img at bounding box center [218, 333] width 37 height 37
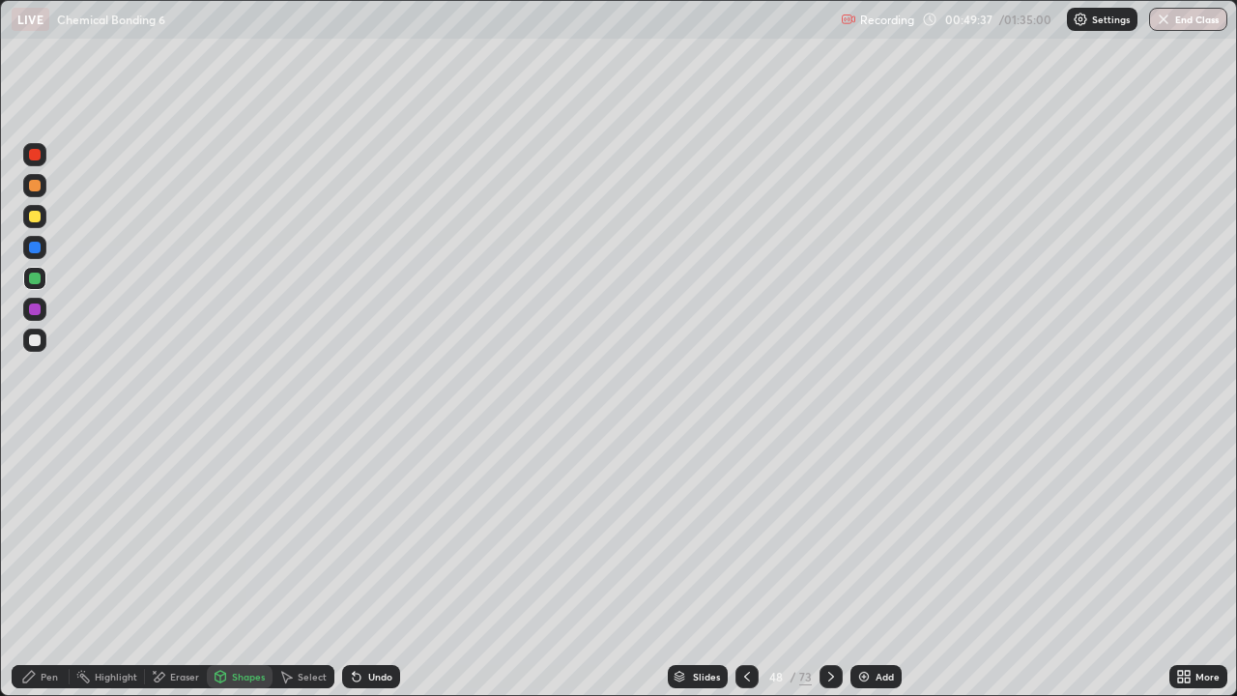
click at [31, 215] on div at bounding box center [35, 217] width 12 height 12
click at [40, 187] on div at bounding box center [35, 186] width 12 height 12
click at [35, 338] on div at bounding box center [35, 340] width 12 height 12
click at [34, 210] on div at bounding box center [34, 216] width 23 height 23
click at [375, 564] on div "Undo" at bounding box center [380, 677] width 24 height 10
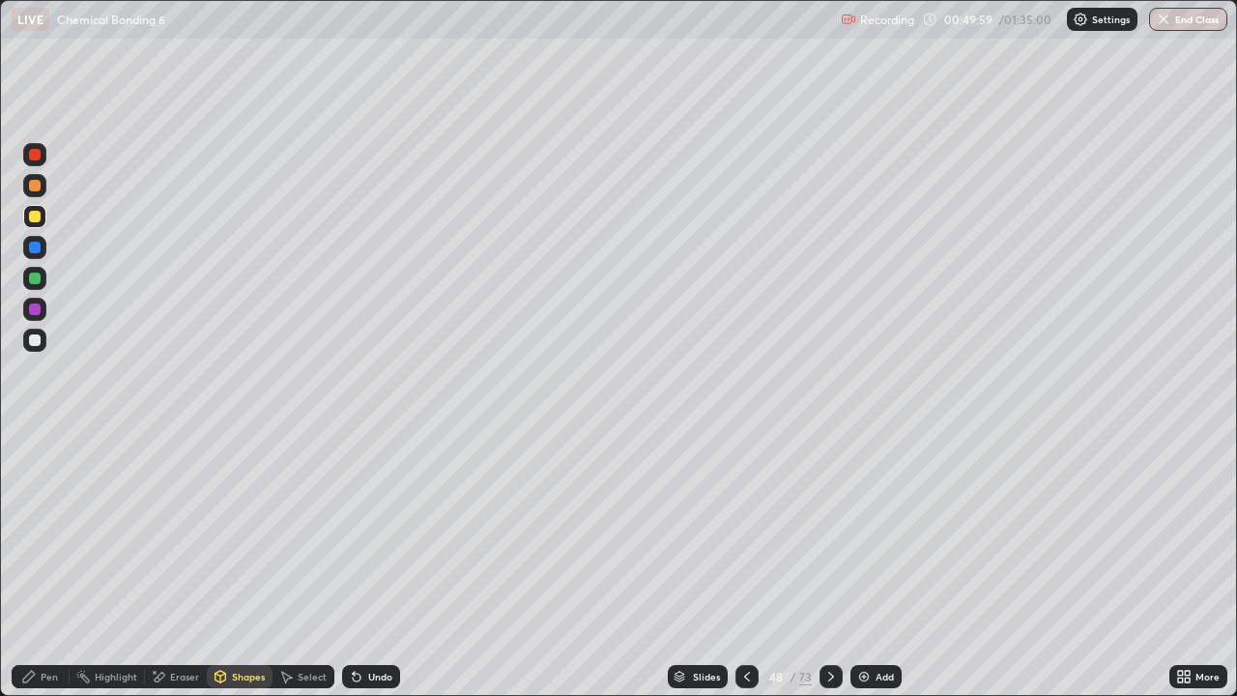
click at [371, 564] on div "Undo" at bounding box center [371, 676] width 58 height 23
click at [39, 564] on div "Pen" at bounding box center [41, 676] width 58 height 23
click at [829, 564] on icon at bounding box center [830, 676] width 15 height 15
click at [830, 564] on icon at bounding box center [830, 676] width 15 height 15
click at [38, 219] on div at bounding box center [35, 217] width 12 height 12
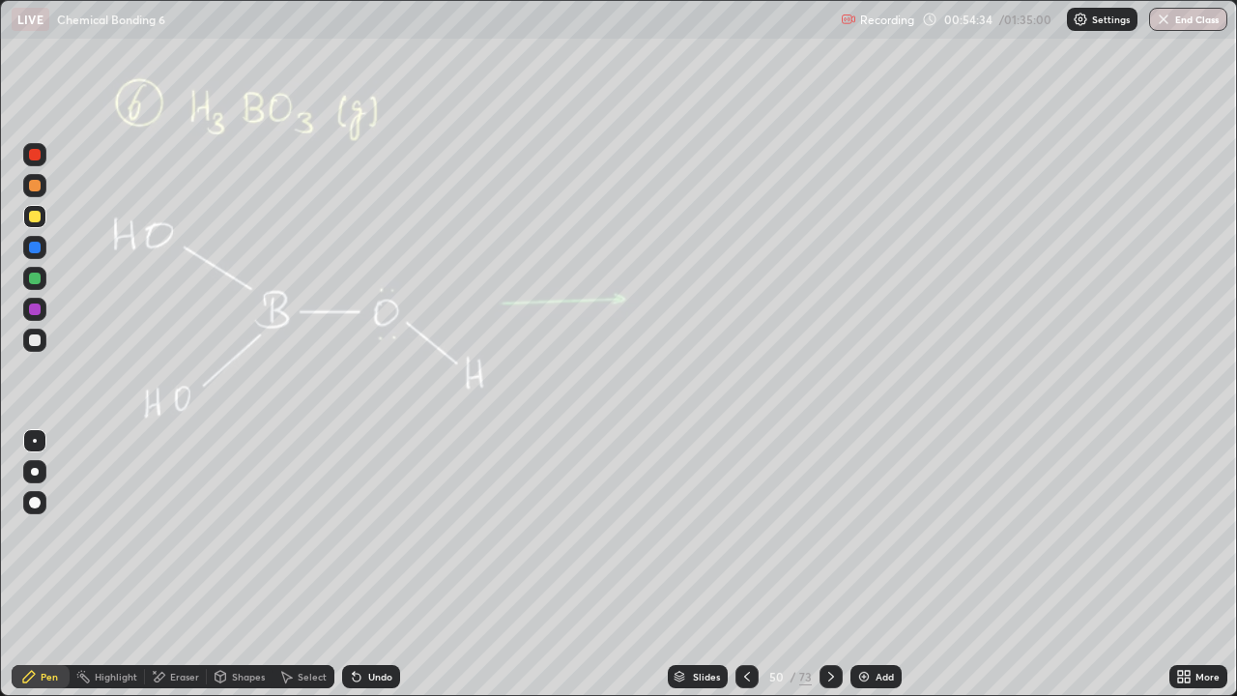
click at [41, 194] on div at bounding box center [34, 185] width 23 height 23
click at [825, 564] on icon at bounding box center [830, 676] width 15 height 15
click at [351, 564] on icon at bounding box center [356, 676] width 15 height 15
click at [354, 564] on icon at bounding box center [357, 678] width 8 height 8
click at [353, 564] on icon at bounding box center [357, 678] width 8 height 8
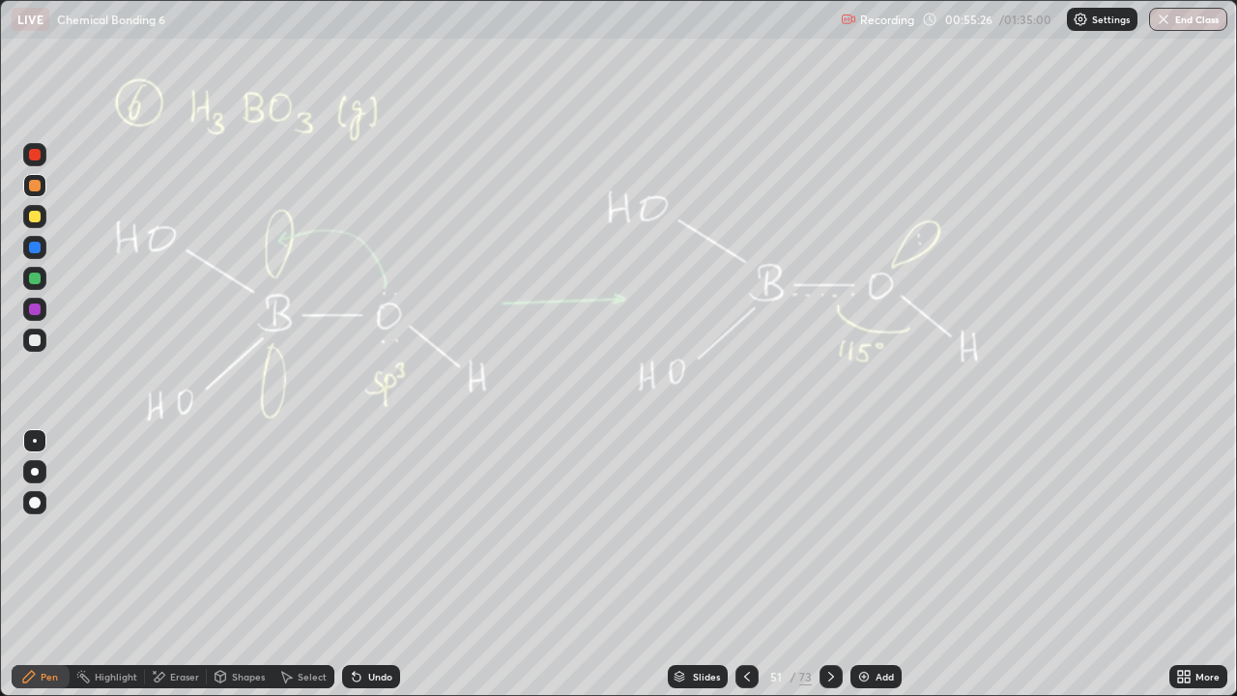
click at [352, 564] on icon at bounding box center [356, 676] width 15 height 15
click at [353, 564] on icon at bounding box center [357, 678] width 8 height 8
click at [834, 564] on icon at bounding box center [830, 676] width 15 height 15
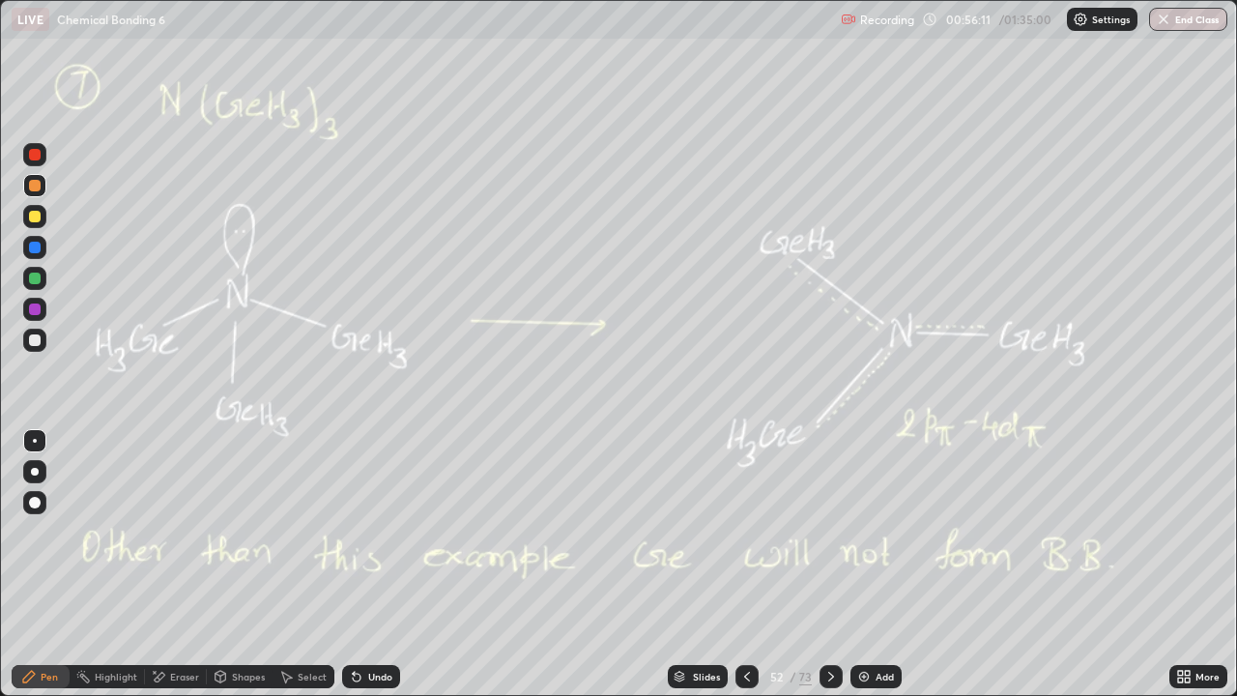
click at [178, 564] on div "Eraser" at bounding box center [184, 677] width 29 height 10
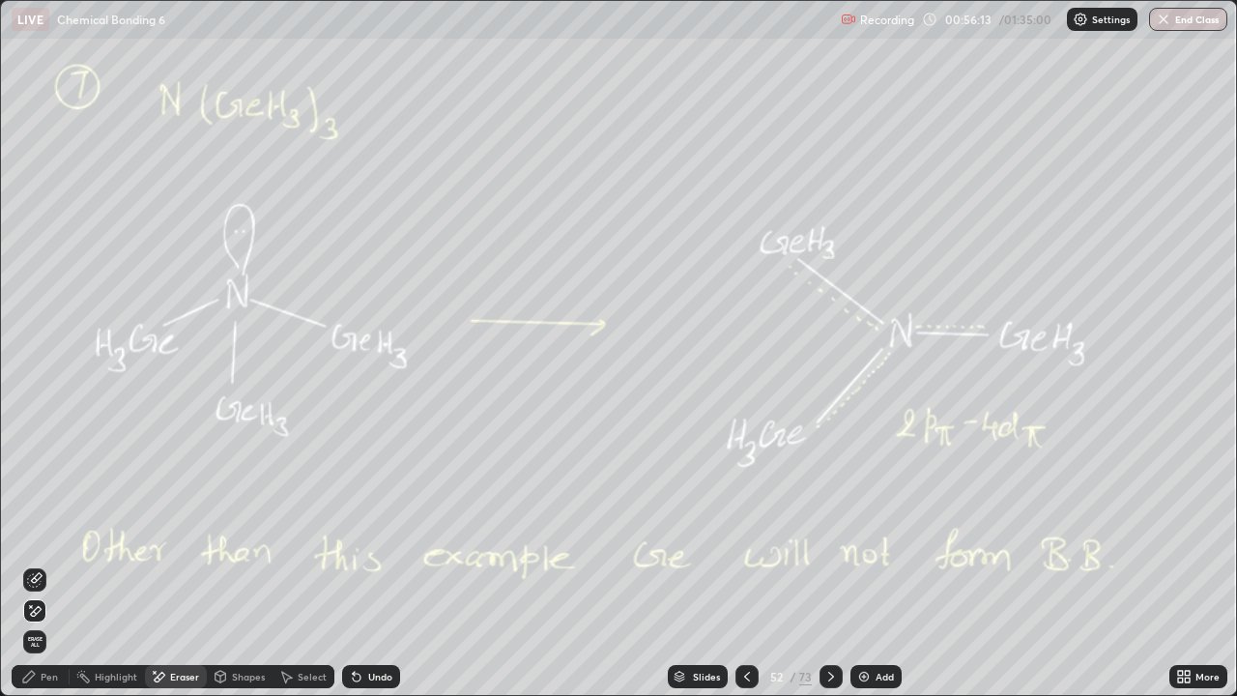
click at [43, 564] on div "Pen" at bounding box center [49, 677] width 17 height 10
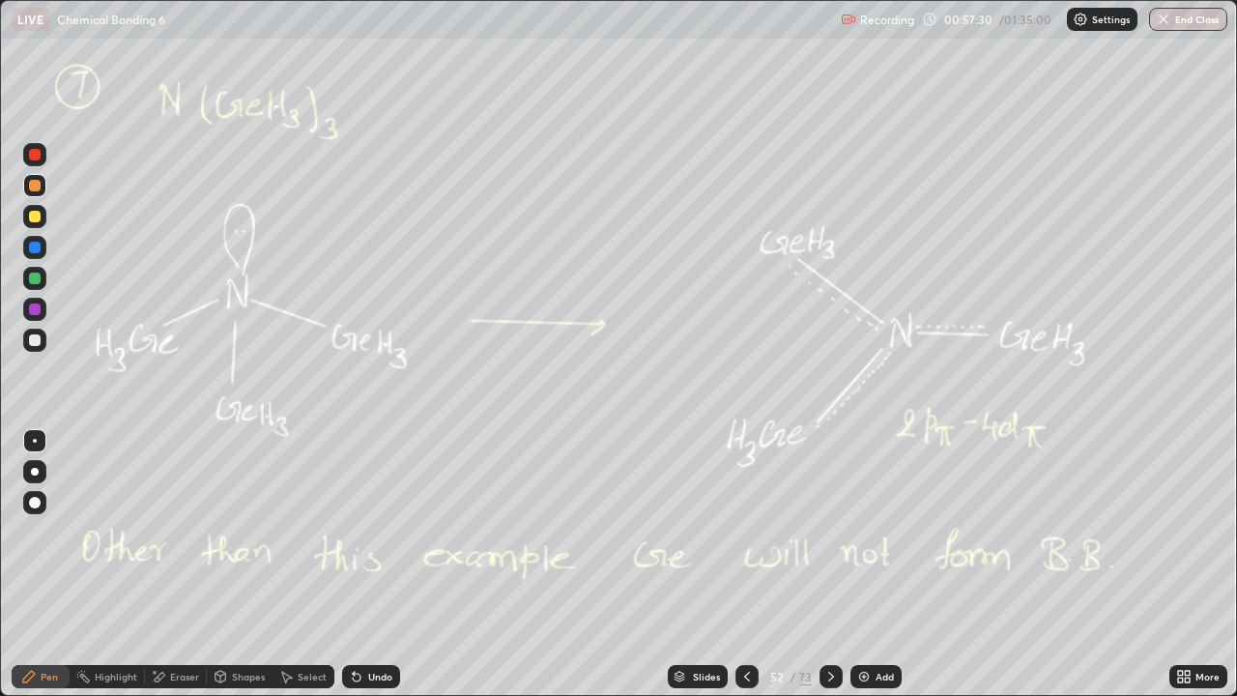
click at [160, 564] on icon at bounding box center [160, 677] width 11 height 10
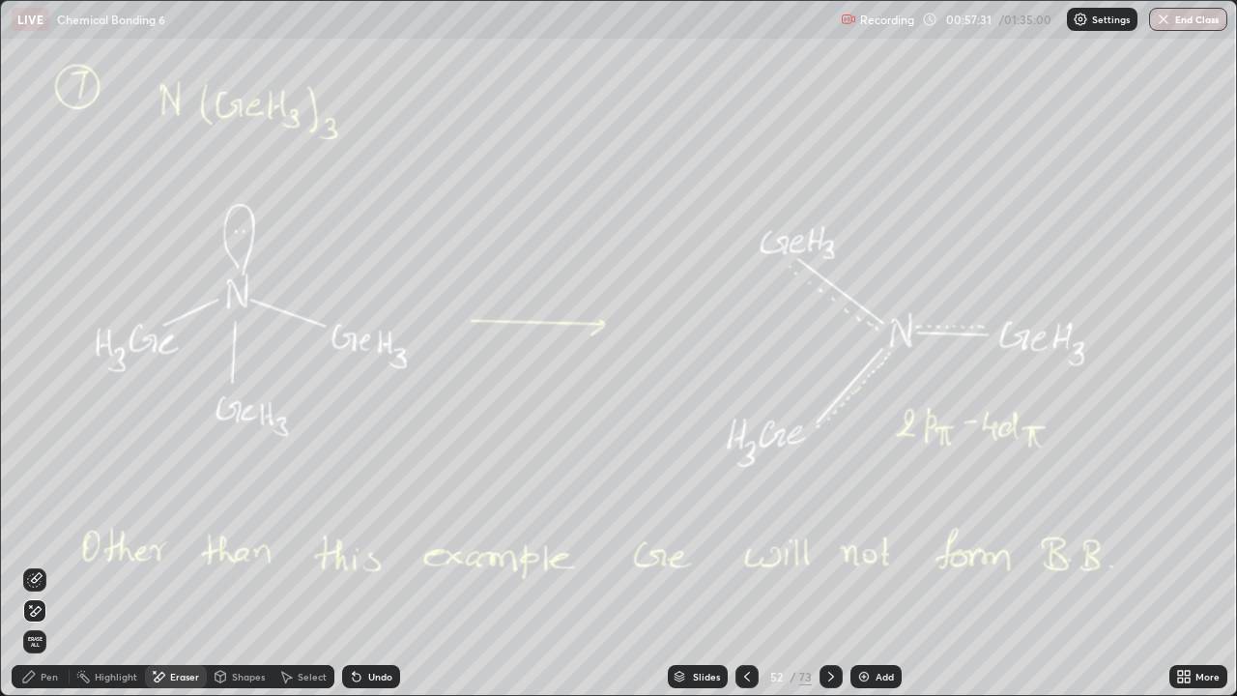
click at [30, 564] on span "Erase all" at bounding box center [34, 642] width 21 height 12
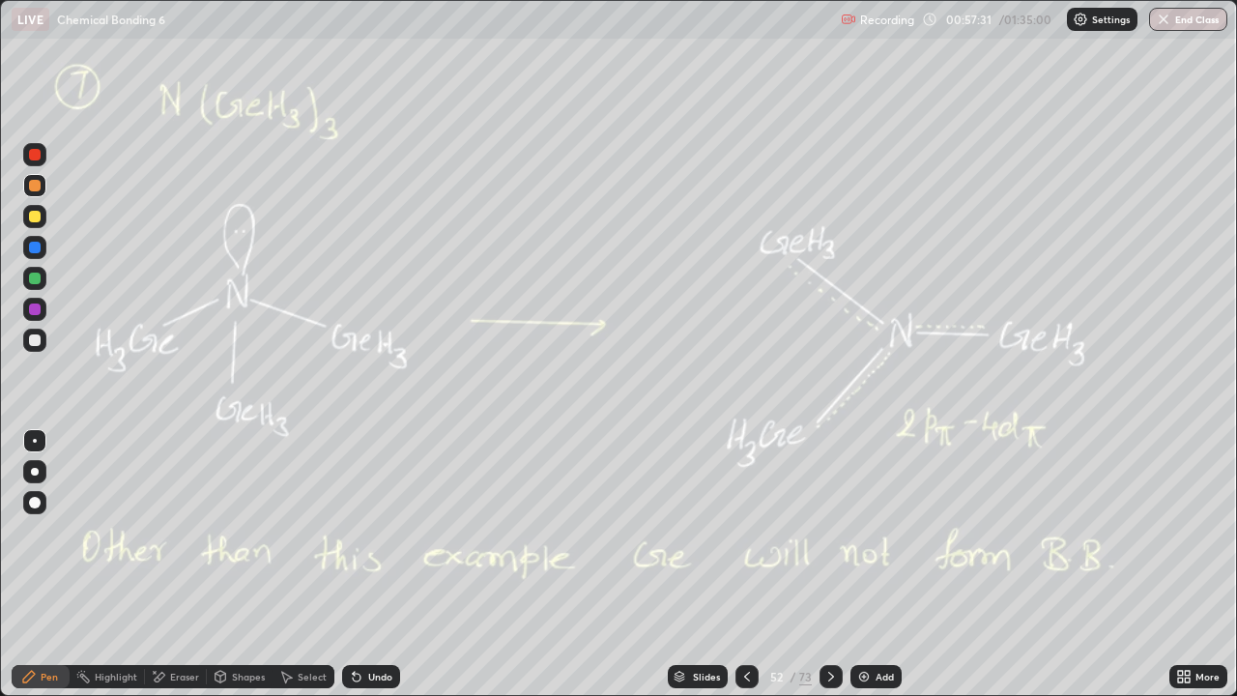
click at [49, 564] on div "Pen" at bounding box center [49, 677] width 17 height 10
click at [822, 564] on div at bounding box center [830, 676] width 23 height 23
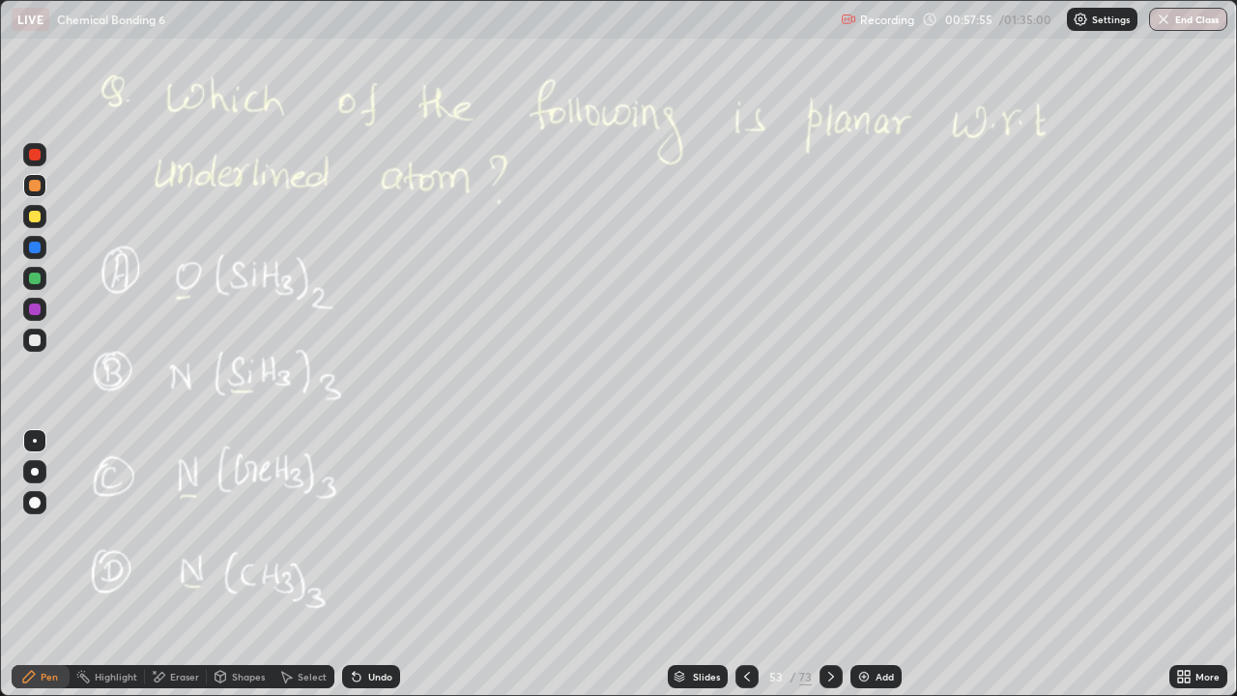
click at [739, 564] on icon at bounding box center [746, 676] width 15 height 15
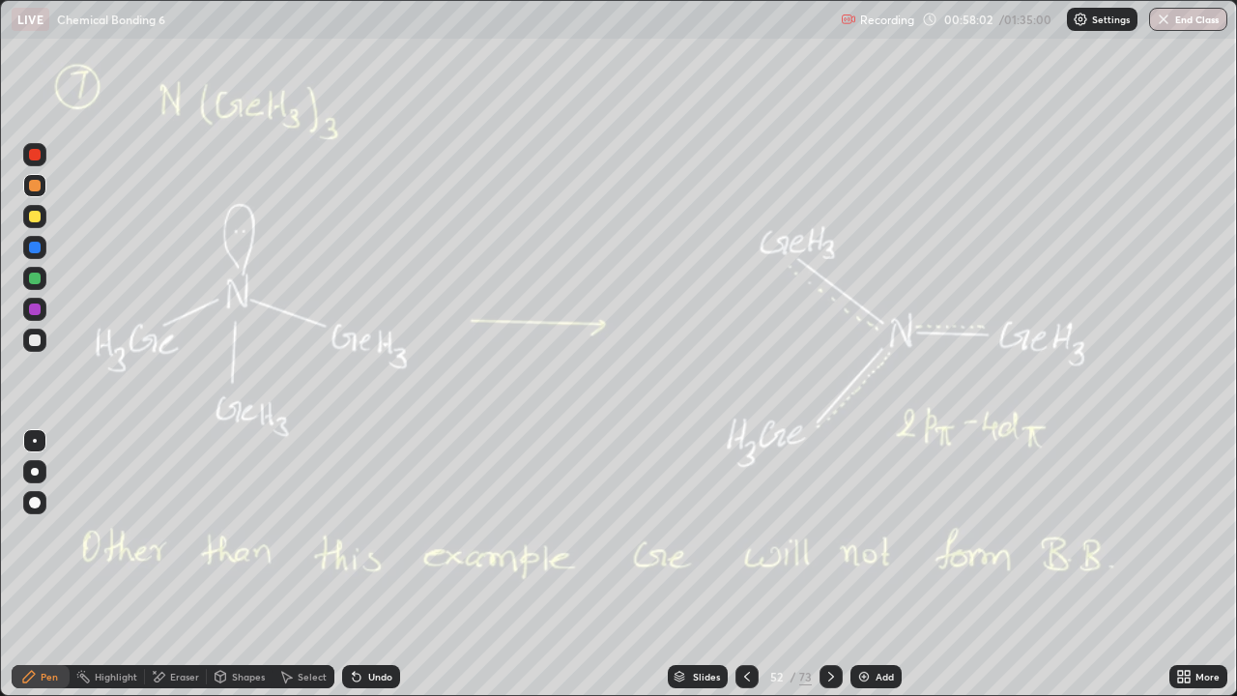
click at [829, 564] on icon at bounding box center [830, 676] width 15 height 15
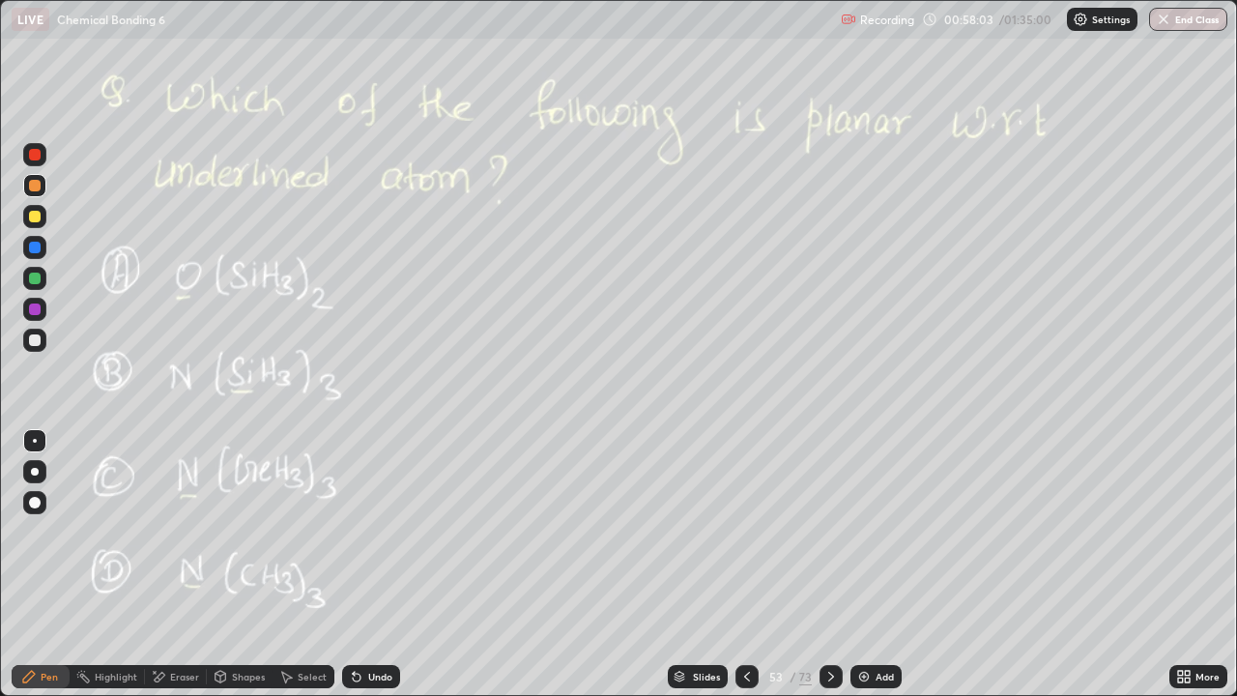
click at [737, 564] on div at bounding box center [746, 676] width 23 height 23
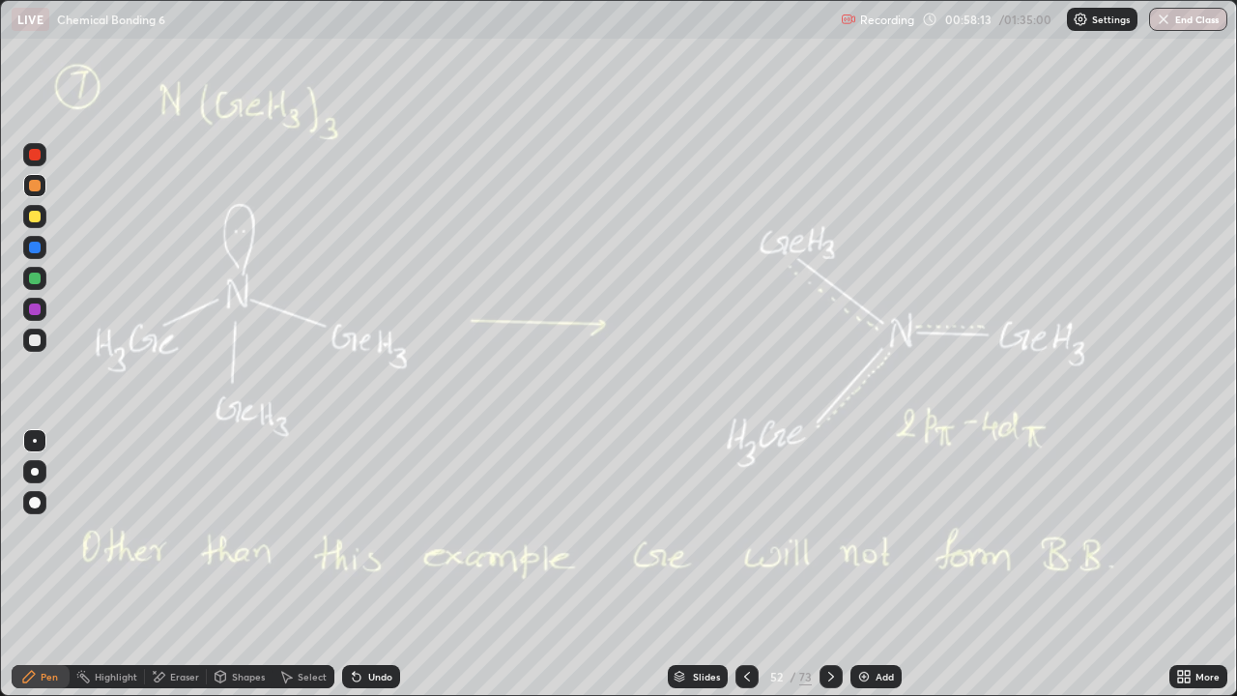
click at [833, 564] on icon at bounding box center [830, 676] width 15 height 15
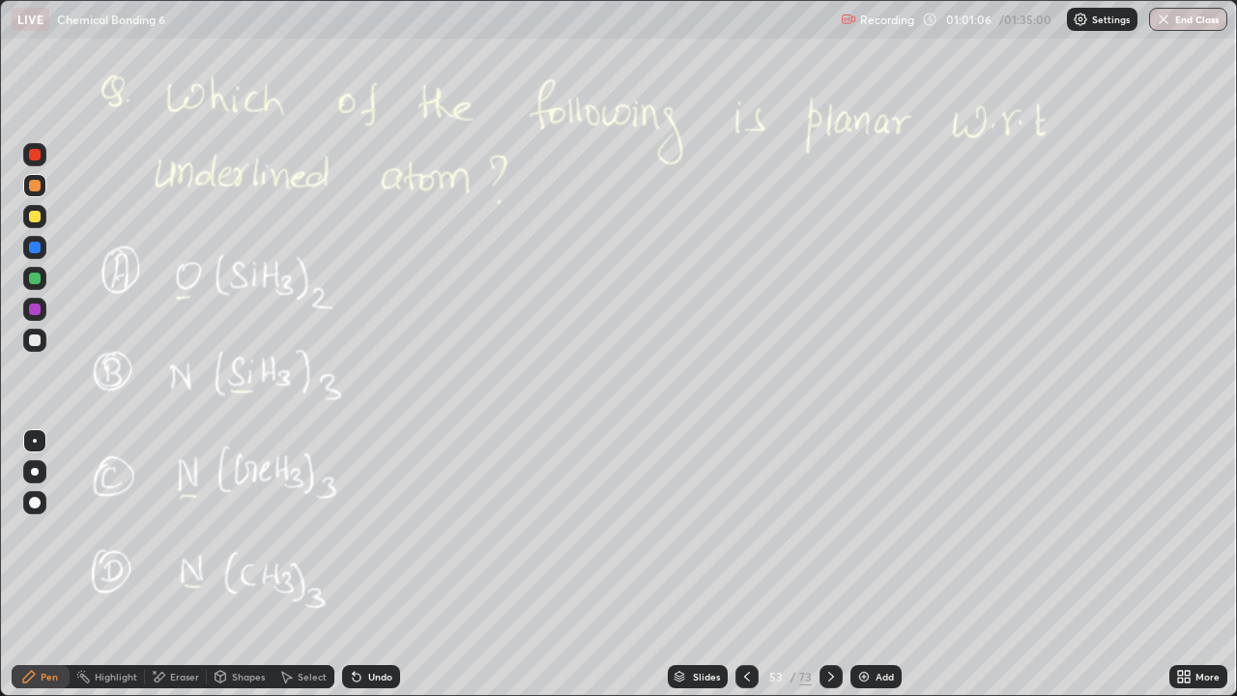
click at [28, 342] on div at bounding box center [34, 340] width 23 height 23
click at [36, 283] on div at bounding box center [35, 279] width 12 height 12
click at [843, 564] on div "Slides 53 / 73 Add" at bounding box center [784, 676] width 769 height 39
click at [819, 564] on div at bounding box center [830, 676] width 23 height 23
click at [748, 564] on icon at bounding box center [746, 676] width 15 height 15
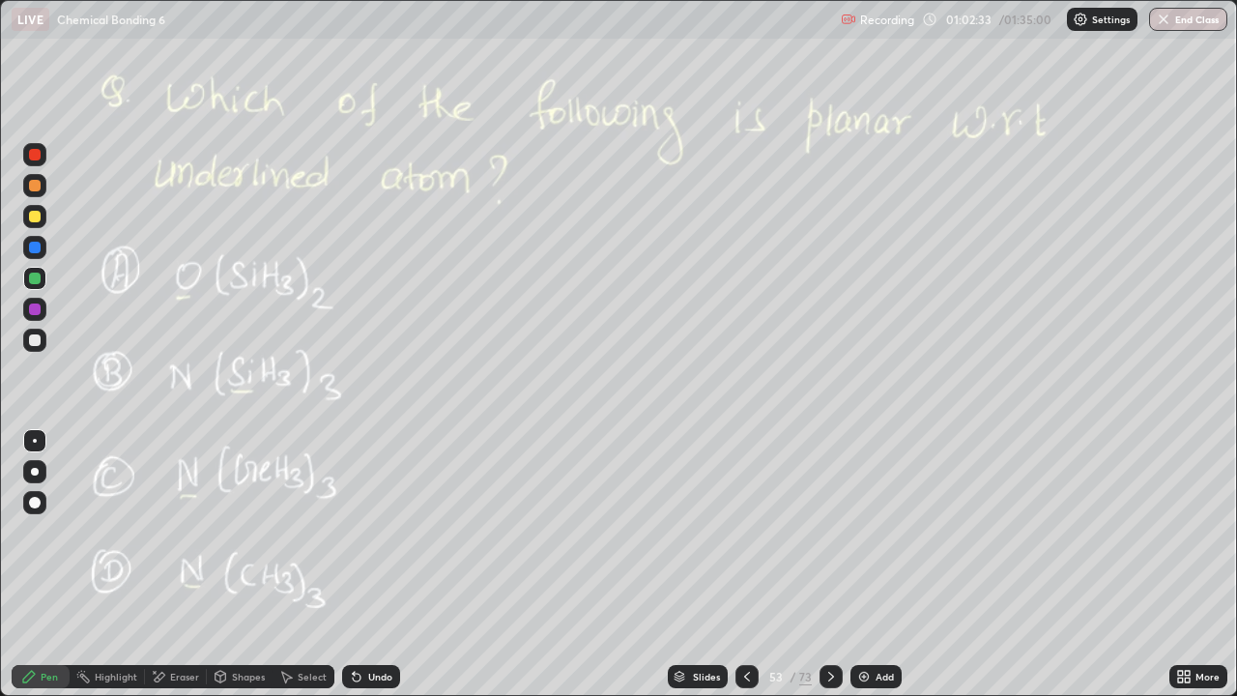
click at [828, 564] on div at bounding box center [830, 676] width 23 height 23
click at [831, 564] on icon at bounding box center [830, 676] width 15 height 15
click at [33, 341] on div at bounding box center [35, 340] width 12 height 12
click at [190, 564] on div "Eraser" at bounding box center [184, 677] width 29 height 10
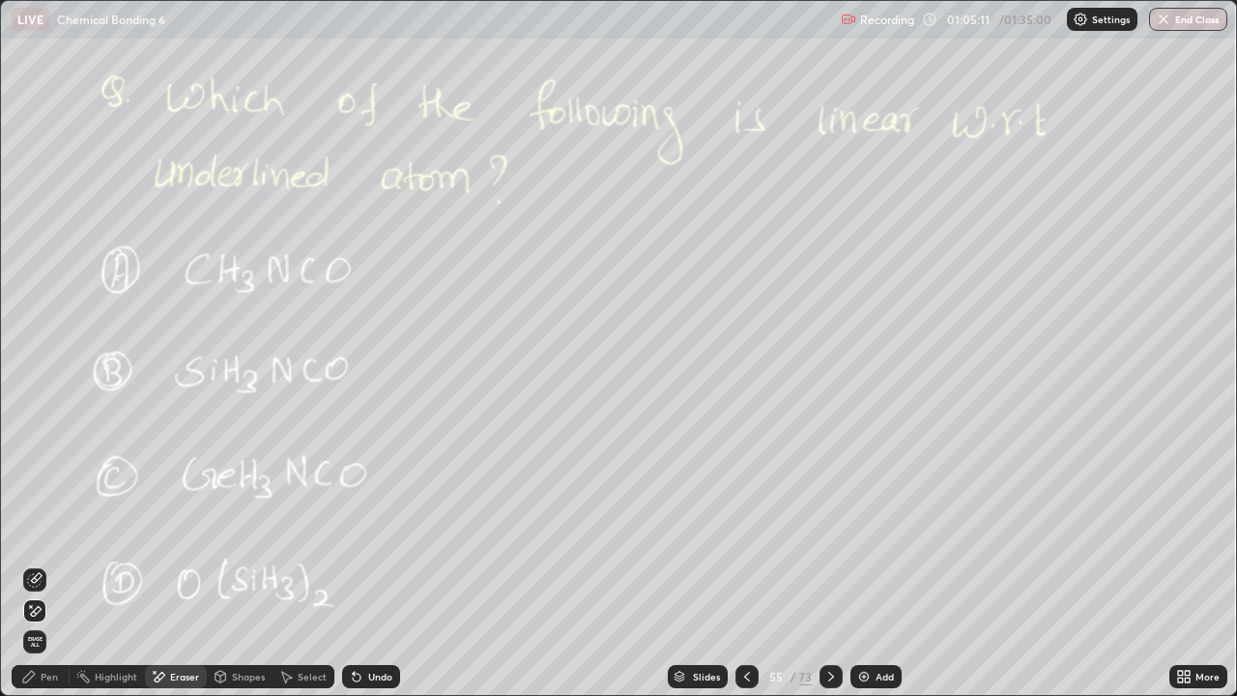
click at [46, 564] on div "Pen" at bounding box center [49, 677] width 17 height 10
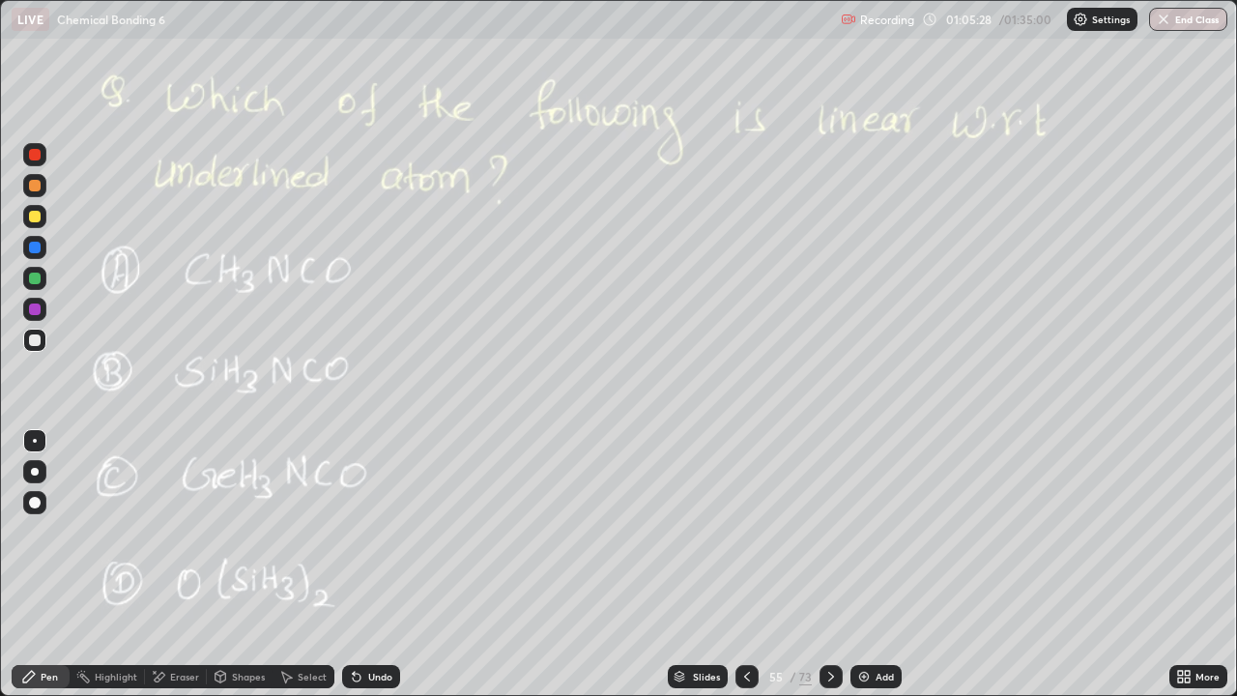
click at [839, 564] on div at bounding box center [830, 676] width 23 height 23
click at [739, 564] on icon at bounding box center [746, 676] width 15 height 15
click at [368, 564] on div "Undo" at bounding box center [380, 677] width 24 height 10
click at [36, 279] on div at bounding box center [35, 279] width 12 height 12
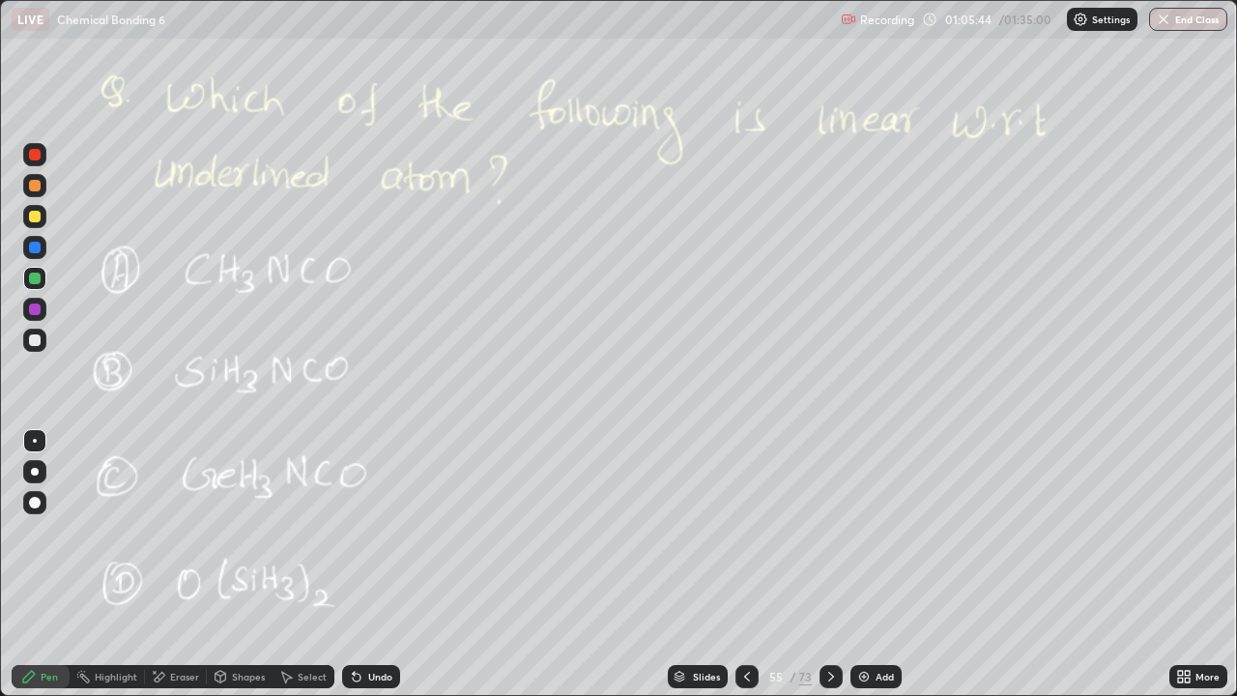
click at [828, 564] on icon at bounding box center [831, 677] width 6 height 10
click at [836, 564] on icon at bounding box center [830, 676] width 15 height 15
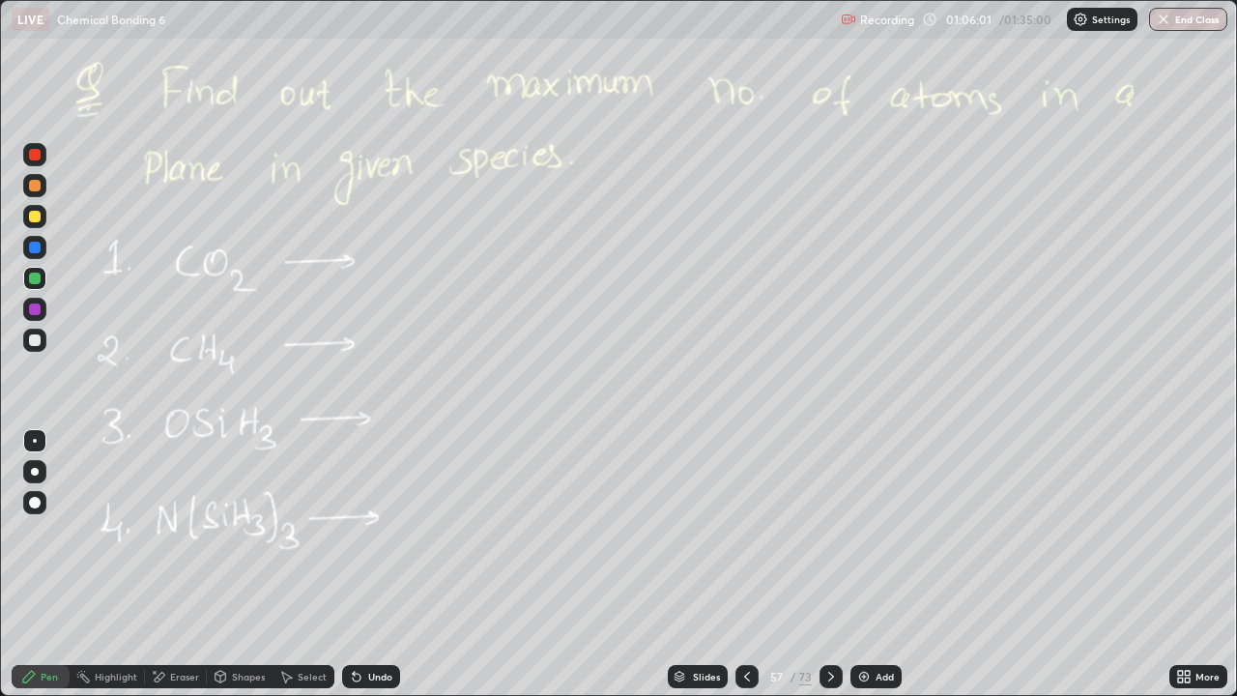
click at [744, 564] on icon at bounding box center [746, 676] width 15 height 15
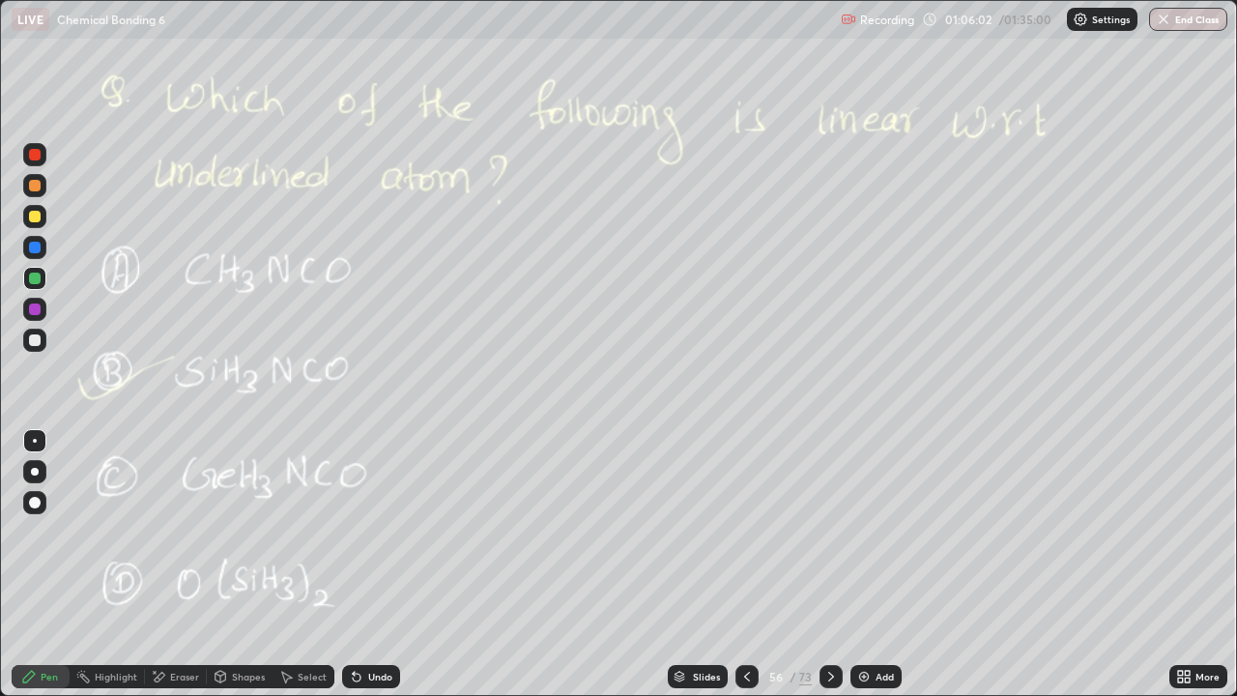
click at [871, 564] on div "Add" at bounding box center [875, 676] width 51 height 23
click at [823, 564] on icon at bounding box center [830, 676] width 15 height 15
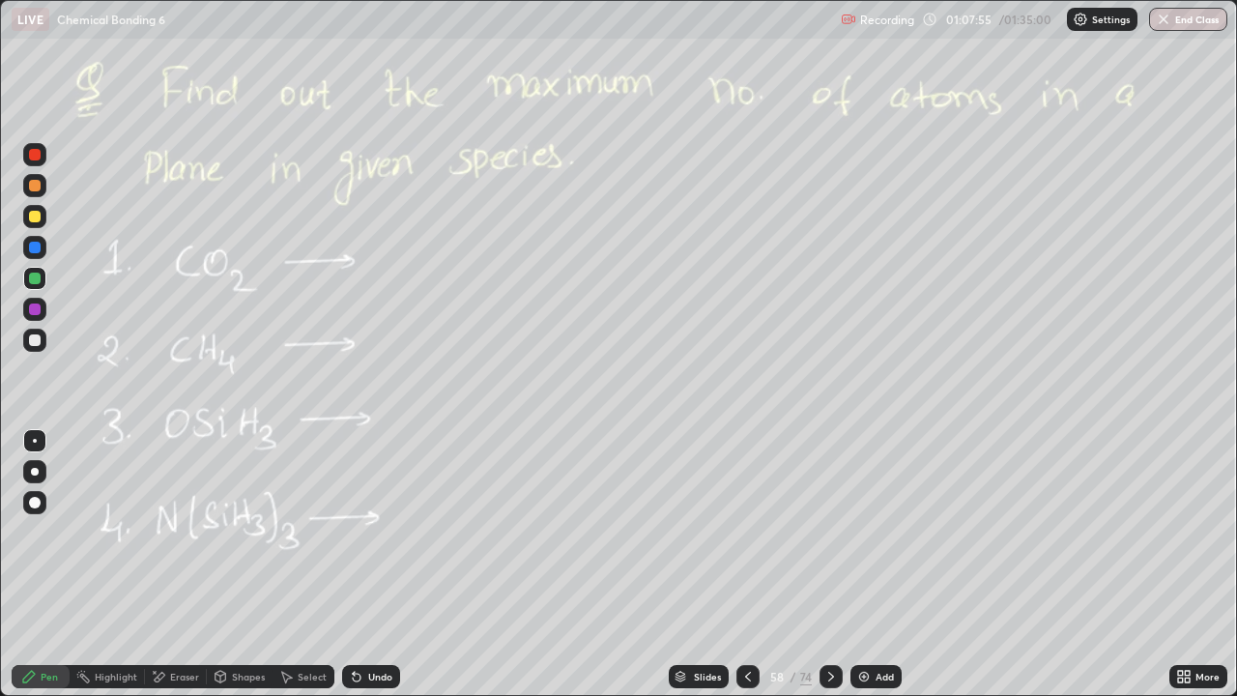
click at [32, 342] on div at bounding box center [35, 340] width 12 height 12
click at [37, 218] on div at bounding box center [35, 217] width 12 height 12
click at [190, 564] on div "Eraser" at bounding box center [176, 676] width 62 height 23
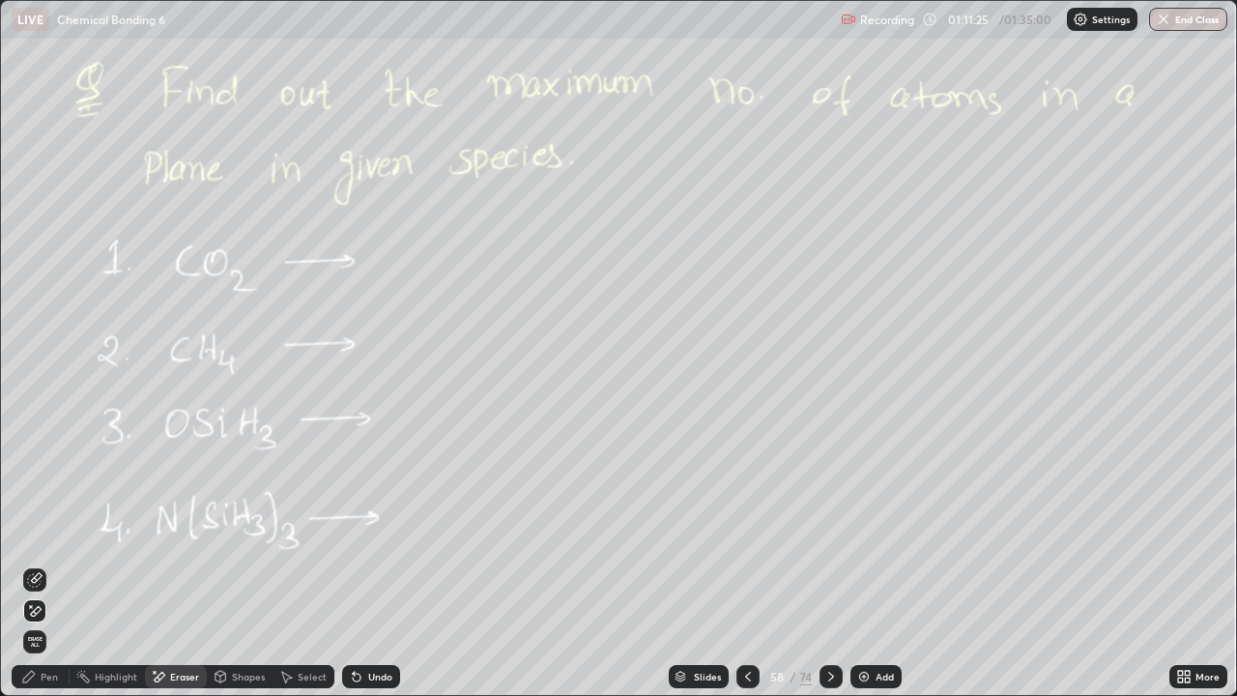
click at [53, 564] on div "Pen" at bounding box center [49, 677] width 17 height 10
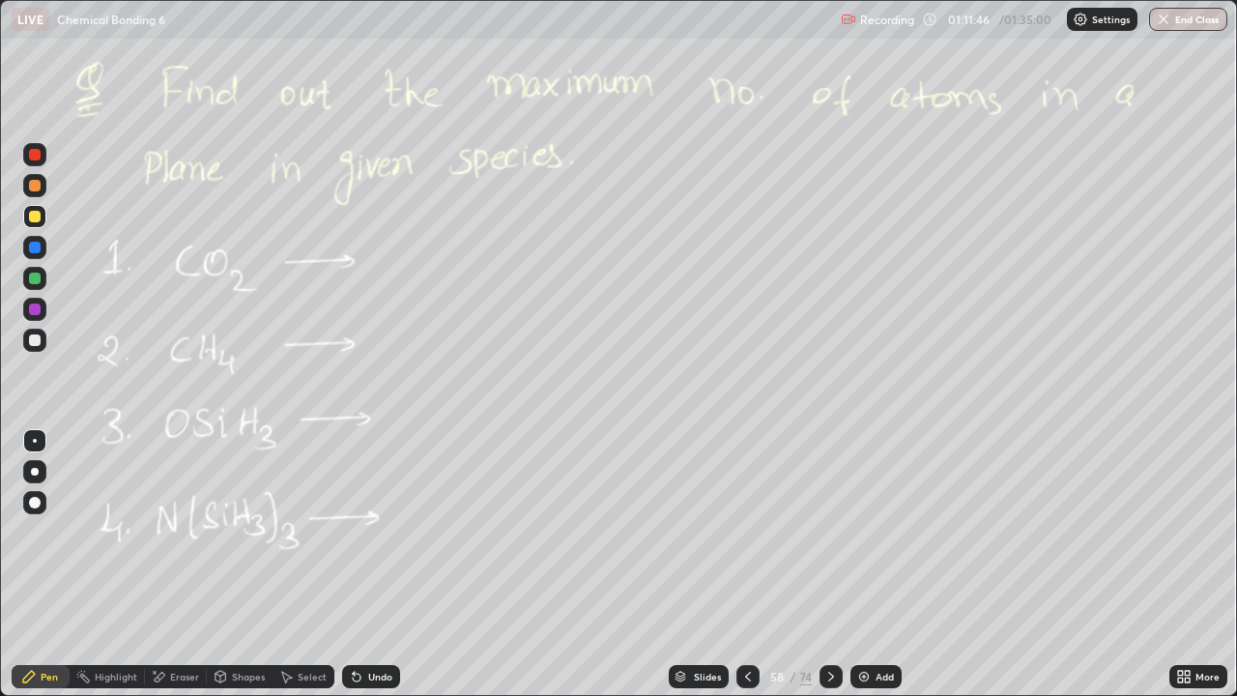
click at [28, 348] on div at bounding box center [34, 340] width 23 height 23
click at [374, 564] on div "Undo" at bounding box center [380, 677] width 24 height 10
click at [370, 564] on div "Undo" at bounding box center [380, 677] width 24 height 10
click at [363, 564] on div "Undo" at bounding box center [371, 676] width 58 height 23
click at [39, 275] on div at bounding box center [35, 279] width 12 height 12
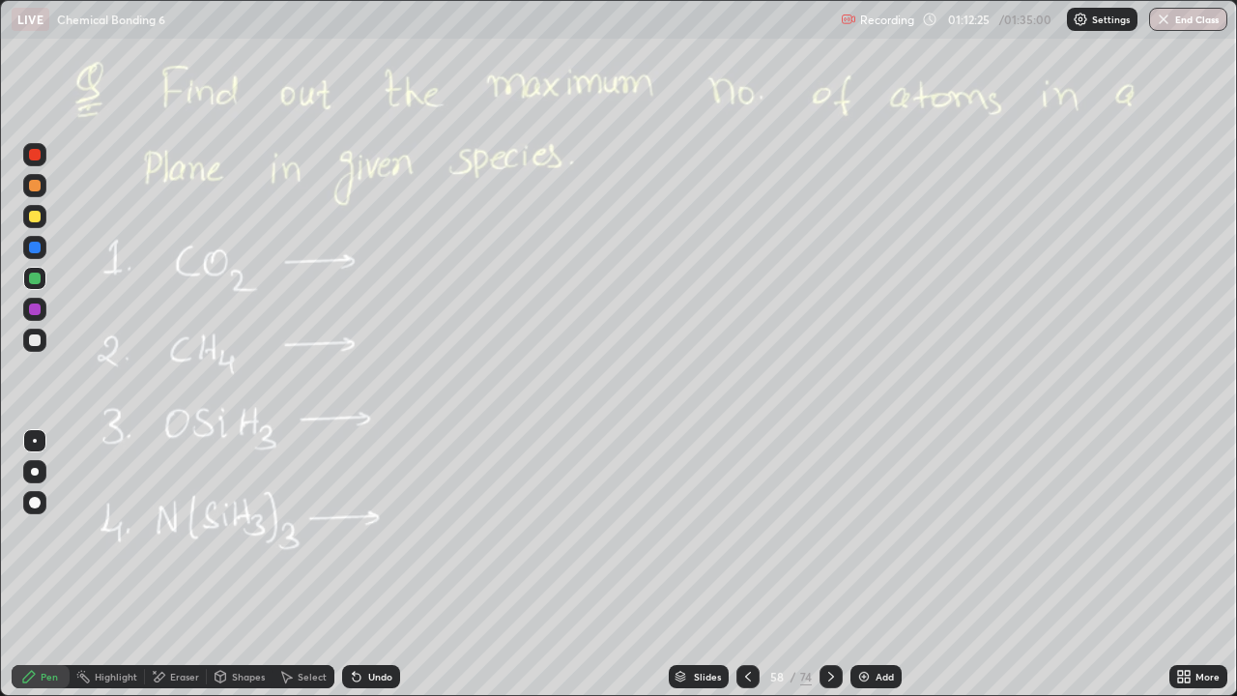
click at [298, 564] on div "Select" at bounding box center [304, 676] width 62 height 23
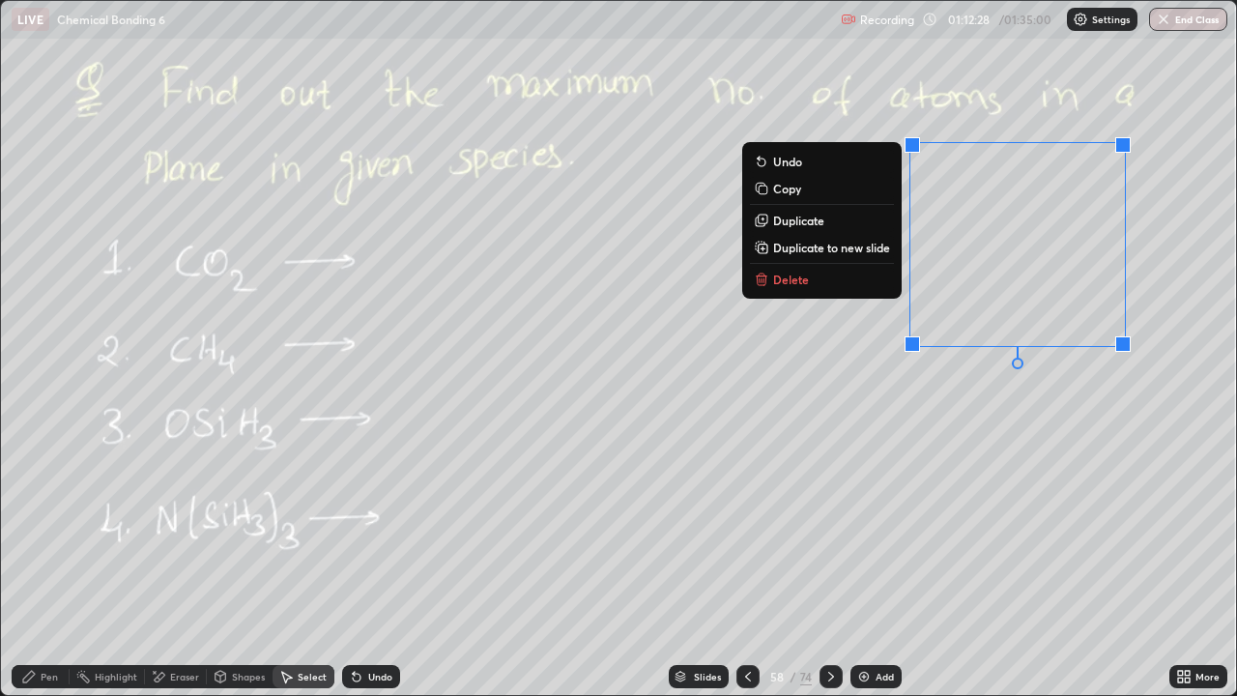
click at [794, 273] on p "Delete" at bounding box center [791, 279] width 36 height 15
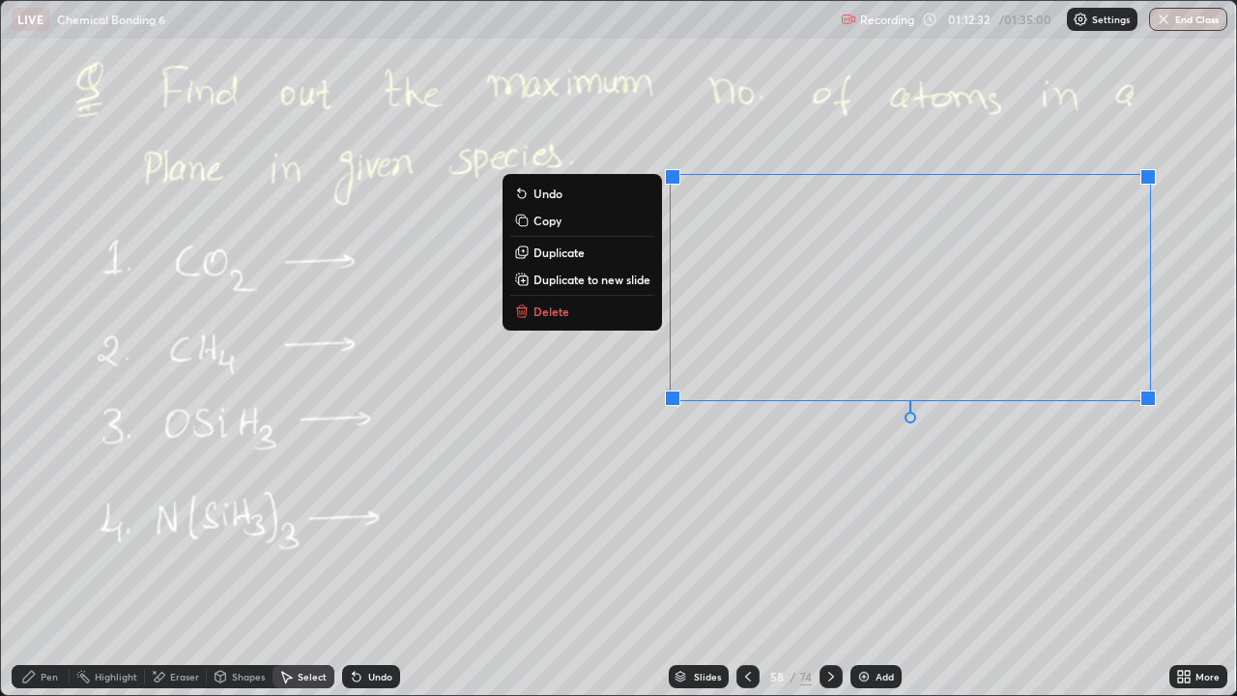
click at [681, 507] on div "0 ° Undo Copy Duplicate Duplicate to new slide Delete" at bounding box center [618, 348] width 1235 height 694
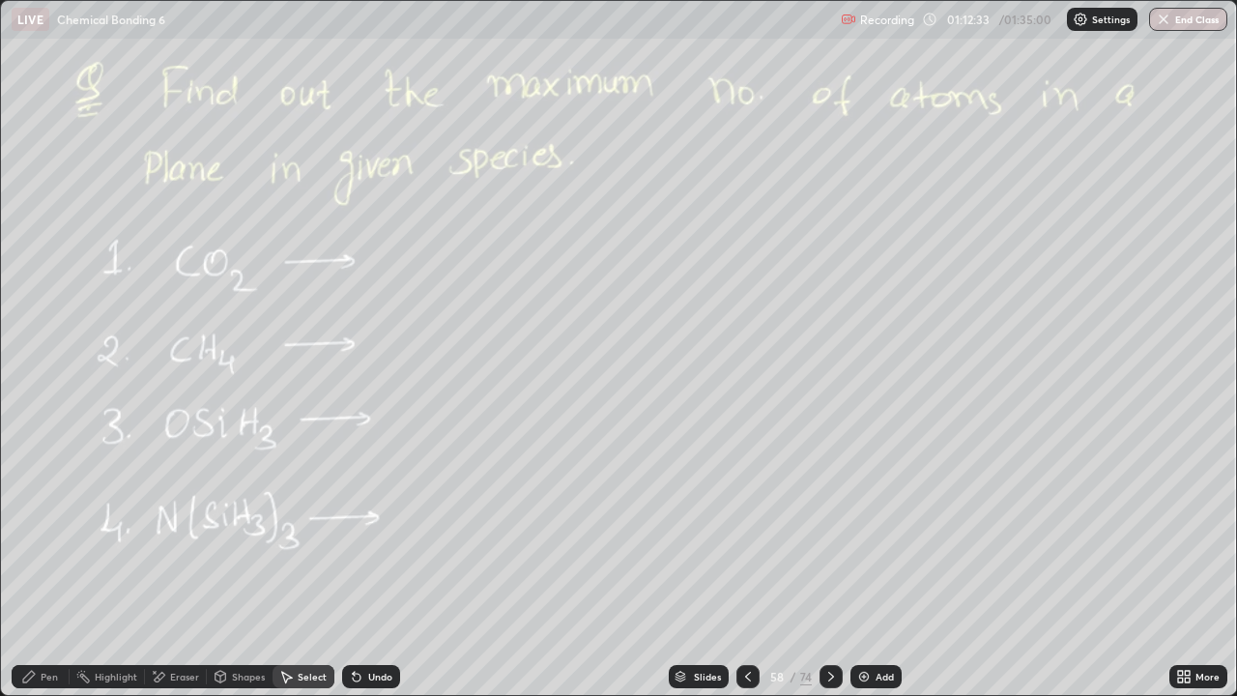
click at [165, 564] on div "Eraser" at bounding box center [176, 676] width 62 height 23
click at [40, 564] on div "Pen" at bounding box center [41, 676] width 58 height 23
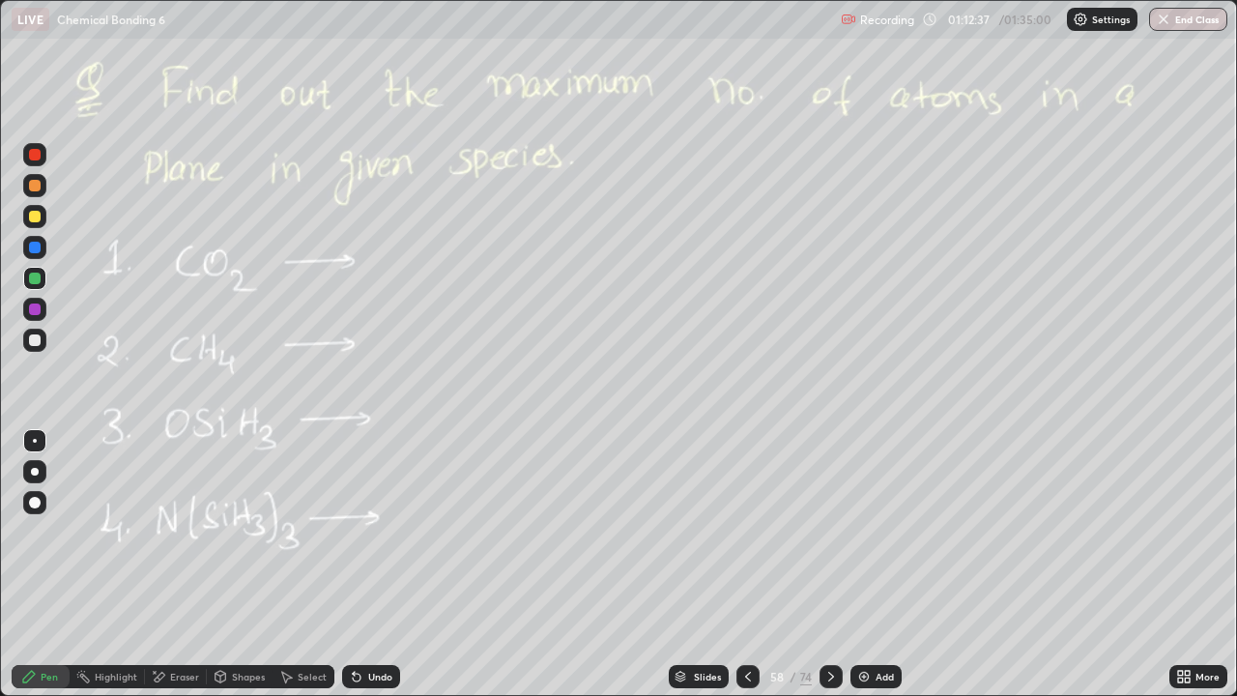
click at [36, 212] on div at bounding box center [35, 217] width 12 height 12
click at [42, 332] on div at bounding box center [34, 340] width 23 height 23
click at [831, 564] on icon at bounding box center [831, 677] width 6 height 10
click at [829, 564] on icon at bounding box center [830, 676] width 15 height 15
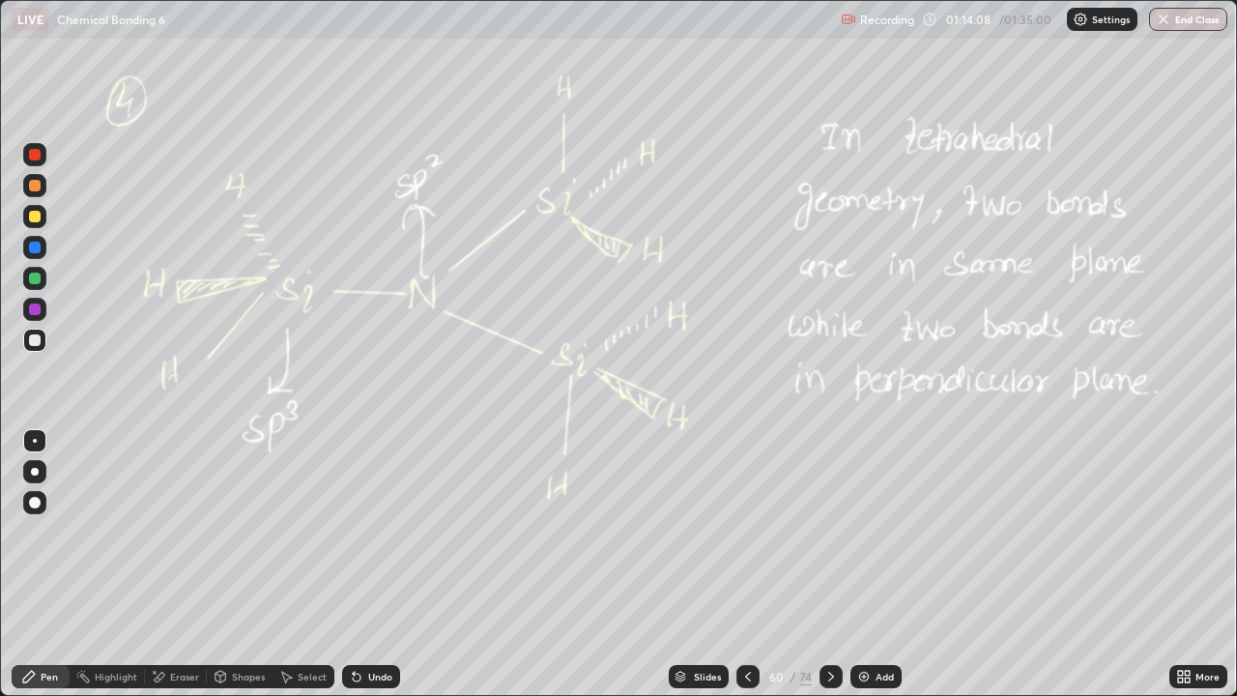
click at [176, 564] on div "Eraser" at bounding box center [176, 676] width 62 height 23
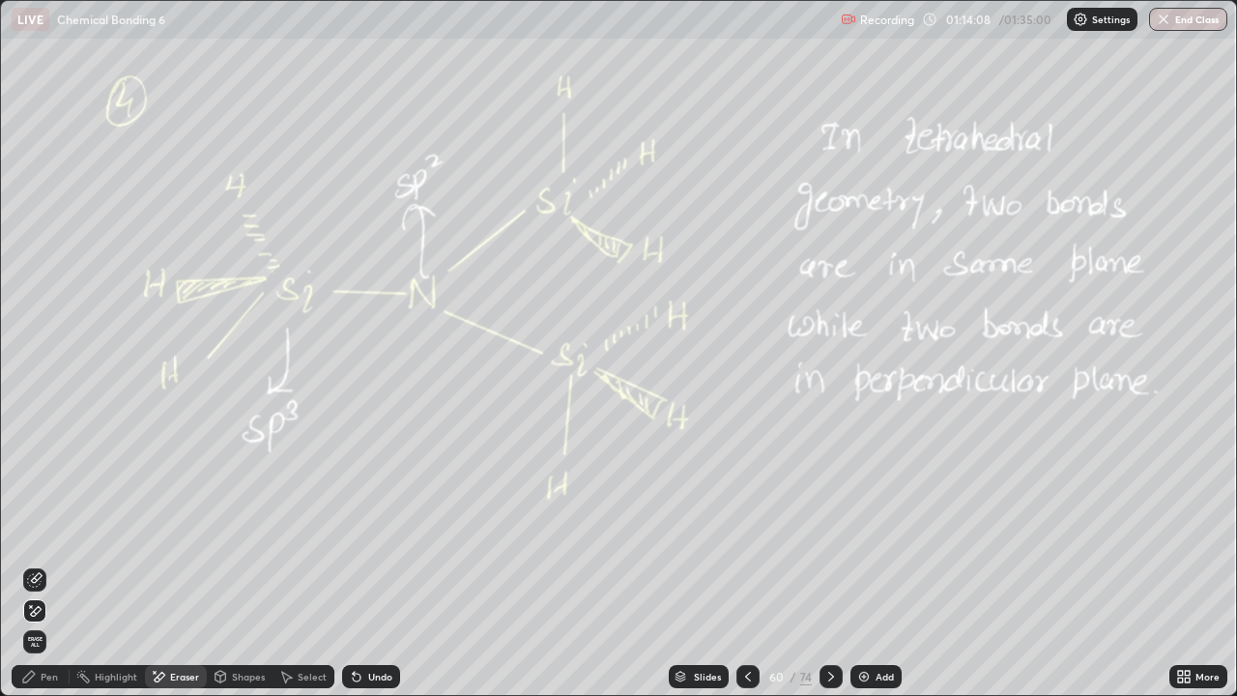
click at [39, 564] on span "Erase all" at bounding box center [34, 642] width 21 height 12
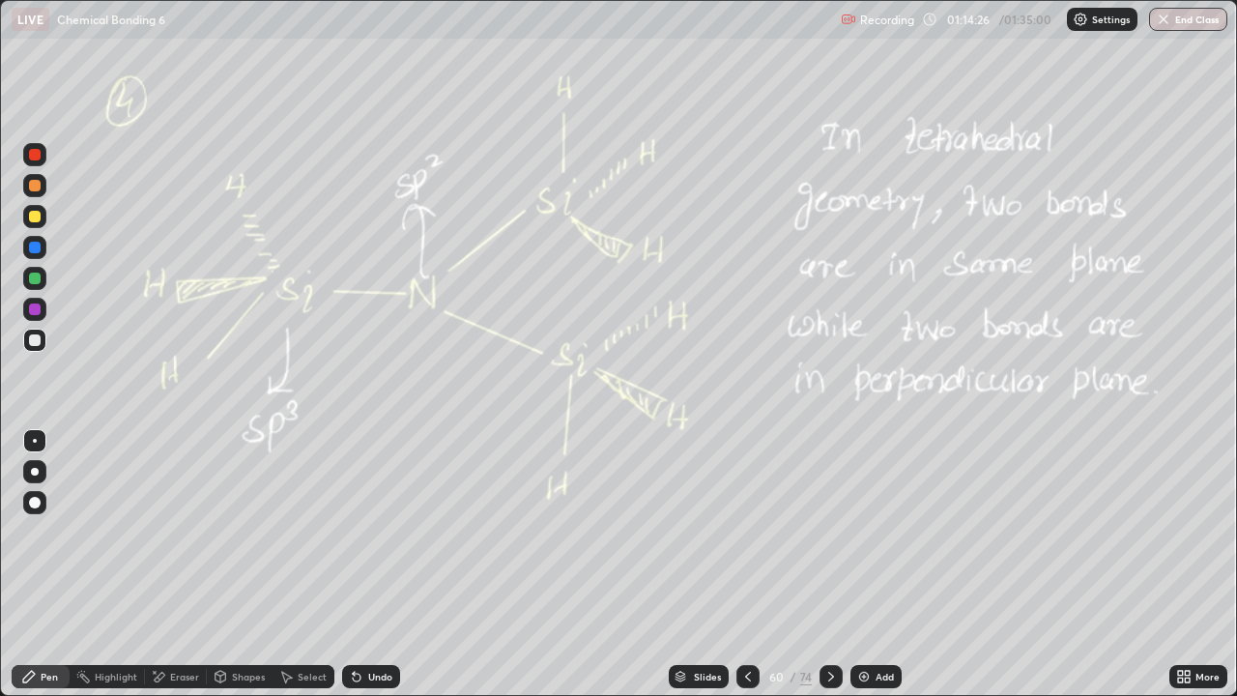
click at [832, 564] on icon at bounding box center [830, 676] width 15 height 15
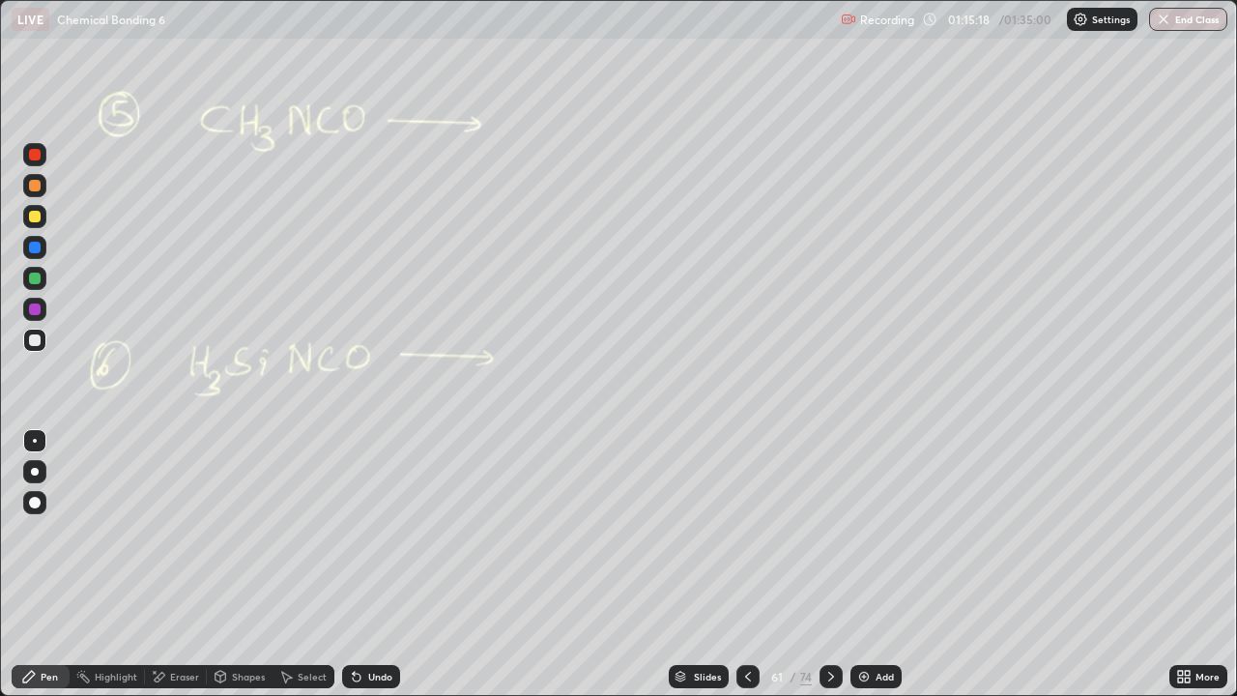
click at [646, 24] on div "LIVE Chemical Bonding 6" at bounding box center [422, 19] width 821 height 39
click at [656, 23] on div "LIVE Chemical Bonding 6" at bounding box center [422, 19] width 821 height 39
click at [658, 23] on div "LIVE Chemical Bonding 6" at bounding box center [422, 19] width 821 height 39
click at [658, 29] on div "LIVE Chemical Bonding 6" at bounding box center [422, 19] width 821 height 39
click at [184, 564] on div "Eraser" at bounding box center [184, 677] width 29 height 10
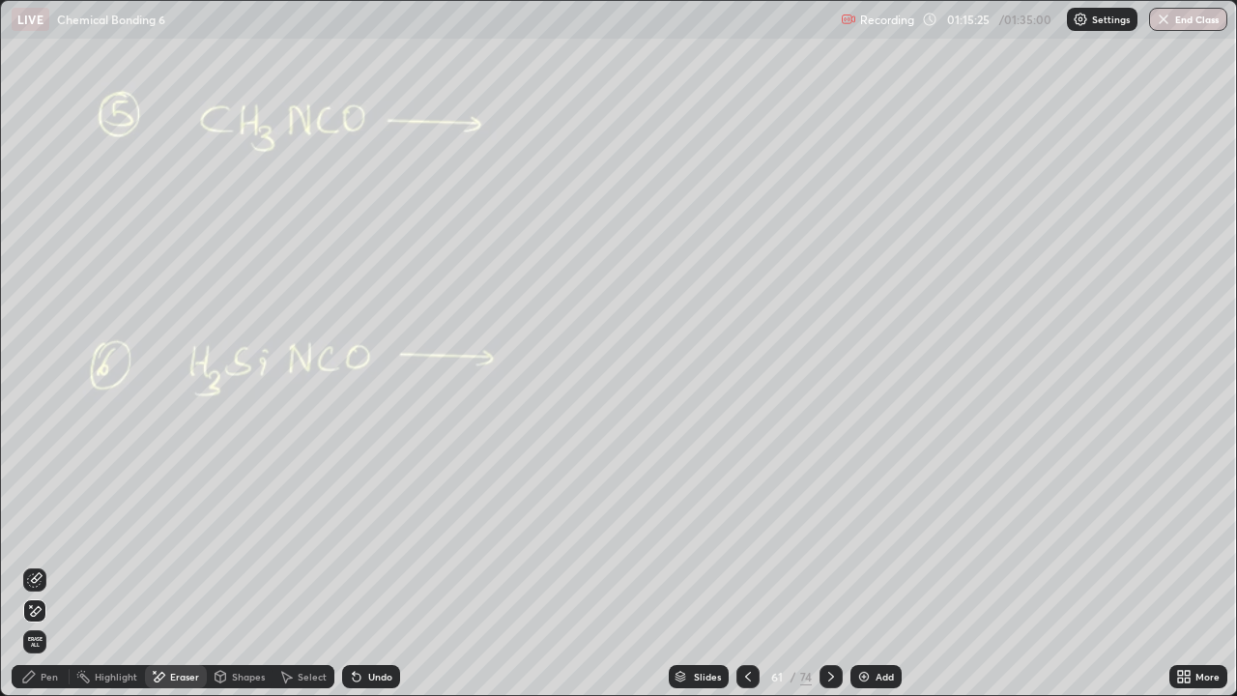
click at [49, 564] on div "Pen" at bounding box center [49, 677] width 17 height 10
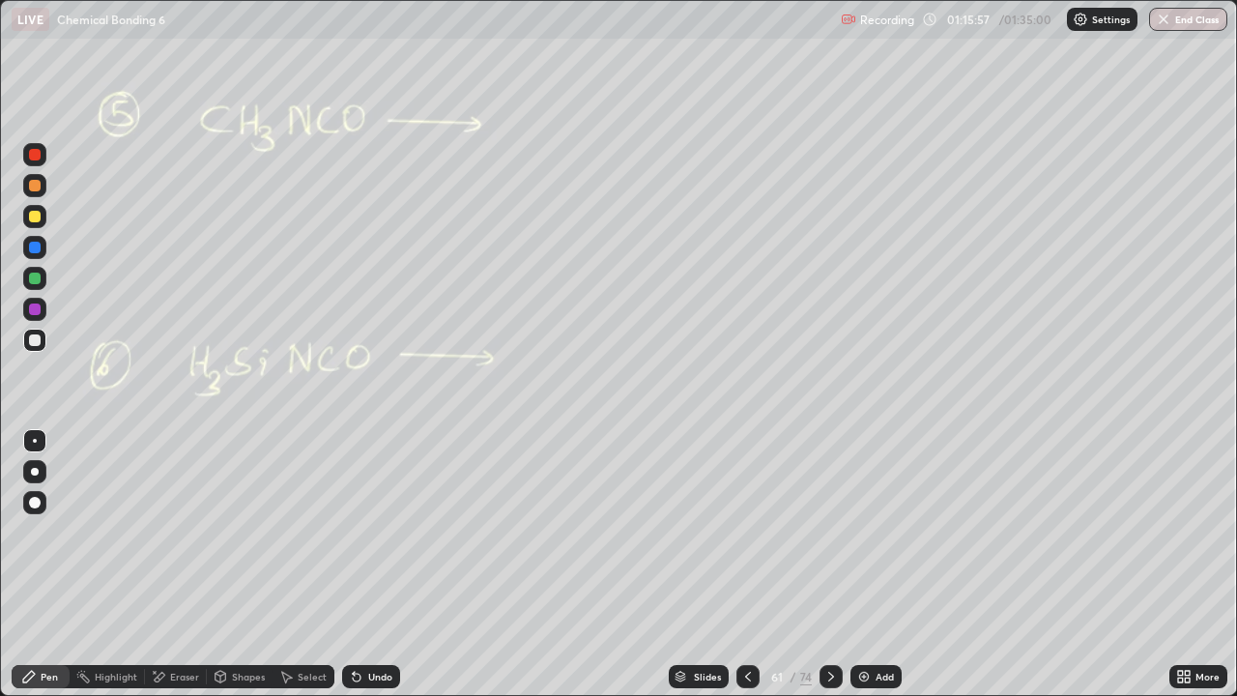
click at [833, 564] on icon at bounding box center [830, 676] width 15 height 15
click at [829, 564] on icon at bounding box center [830, 676] width 15 height 15
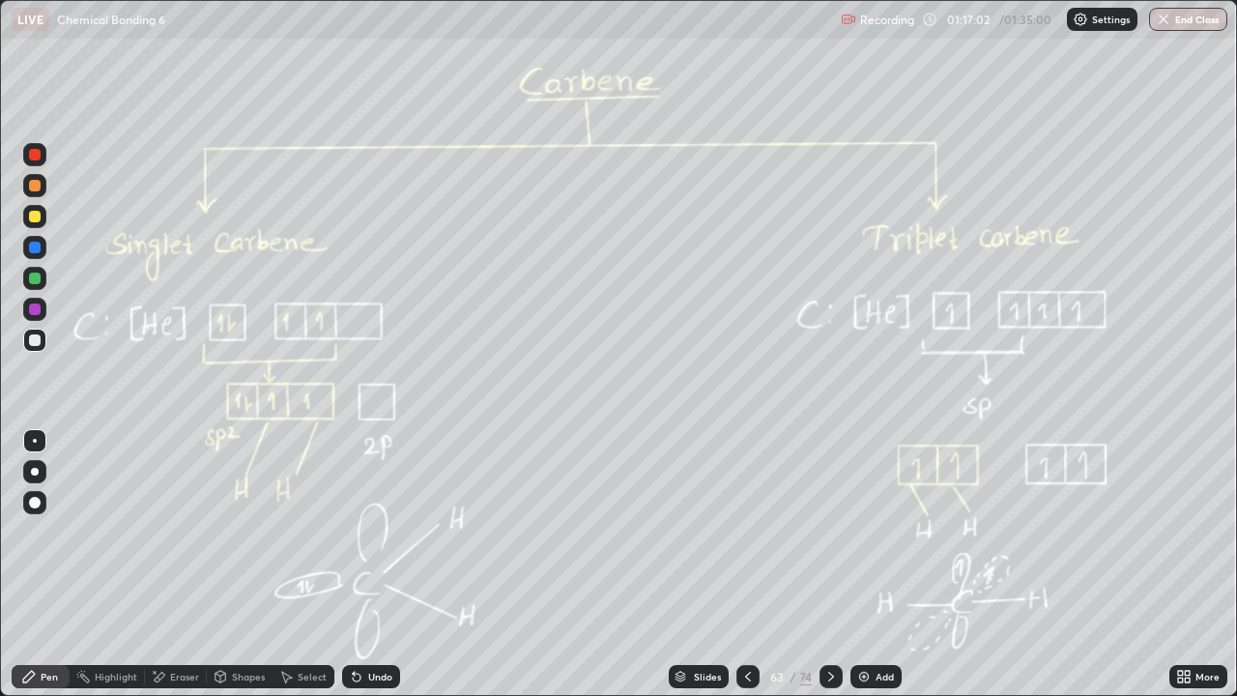
click at [369, 564] on div "Undo" at bounding box center [380, 677] width 24 height 10
click at [1174, 16] on button "End Class" at bounding box center [1188, 19] width 78 height 23
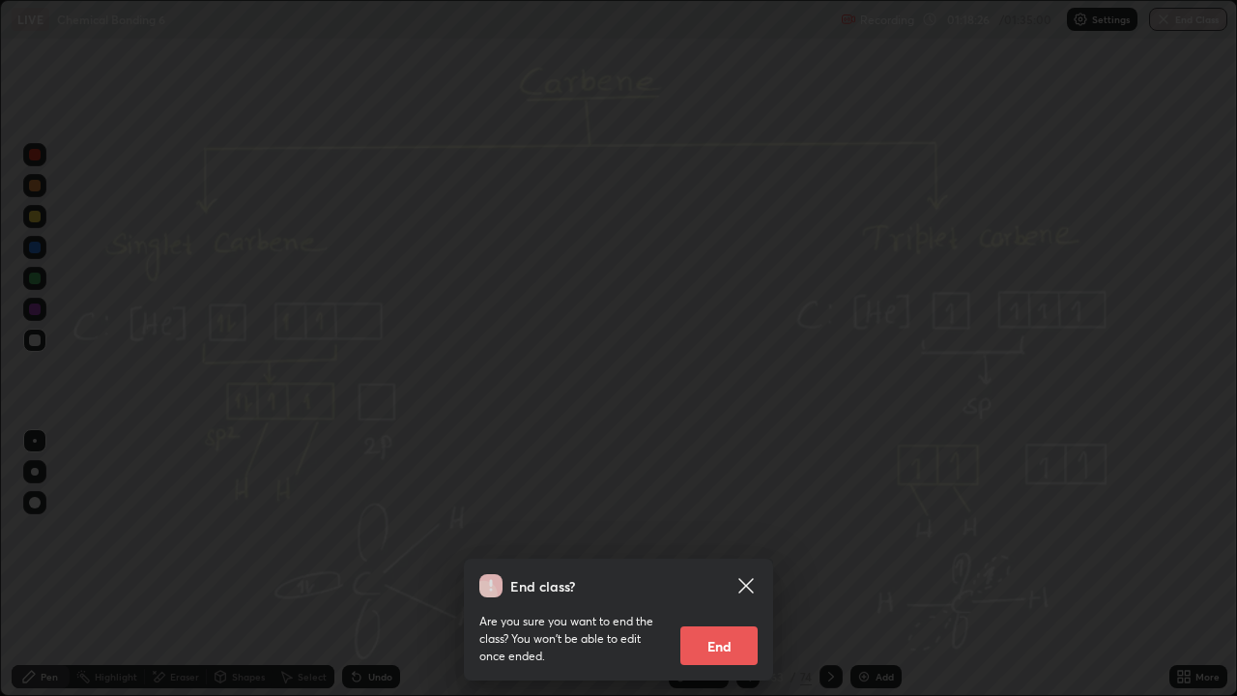
click at [714, 564] on button "End" at bounding box center [718, 645] width 77 height 39
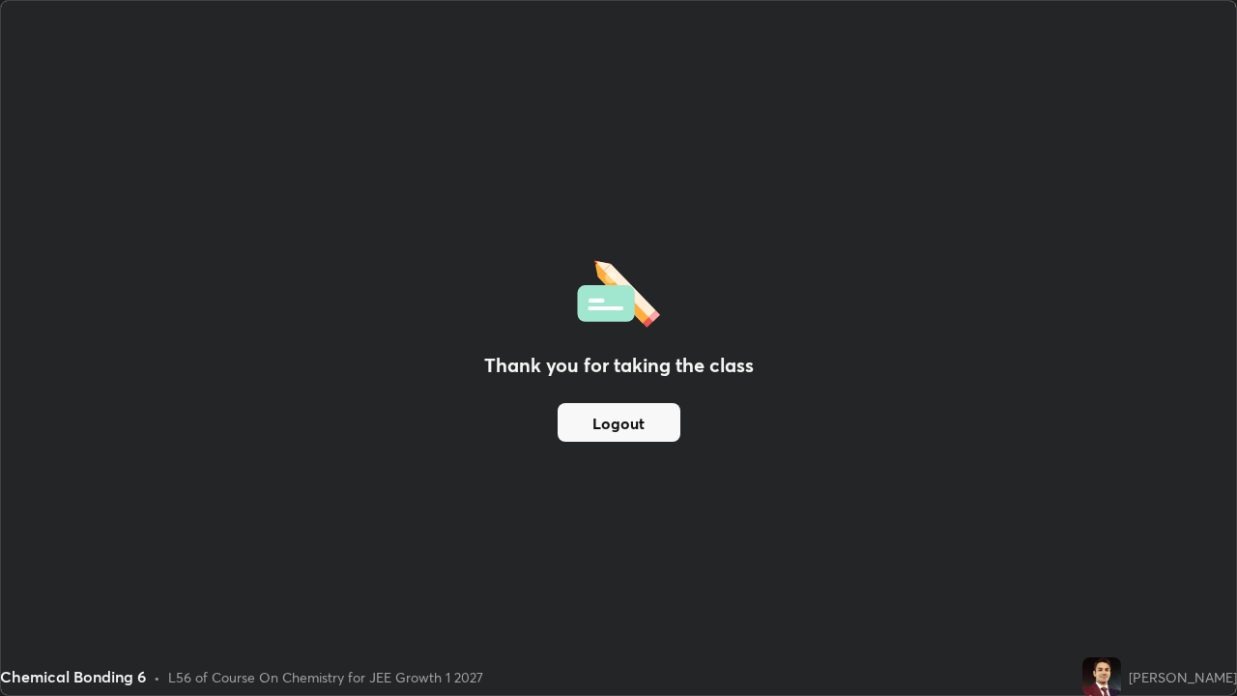
click at [612, 436] on button "Logout" at bounding box center [619, 422] width 123 height 39
click at [603, 429] on button "Logout" at bounding box center [619, 422] width 123 height 39
